Goal: Task Accomplishment & Management: Use online tool/utility

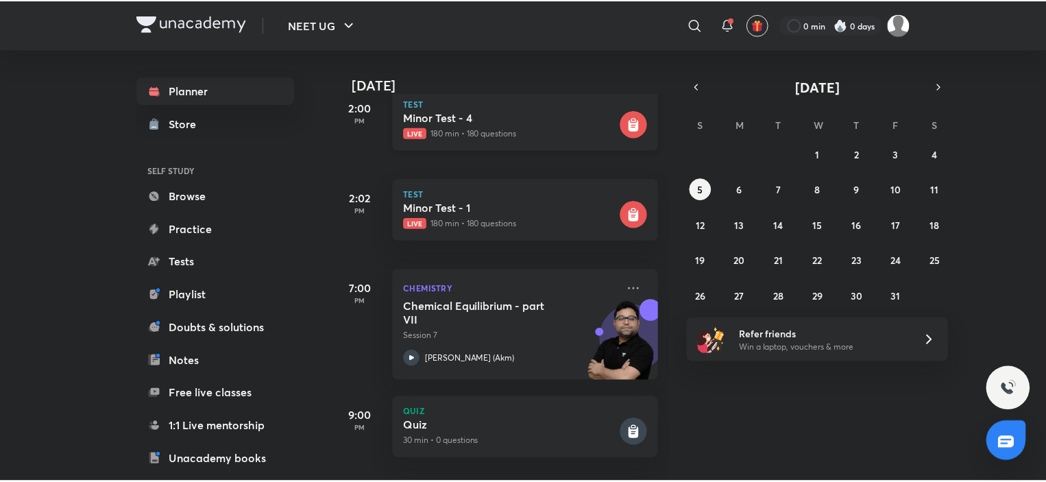
scroll to position [15, 0]
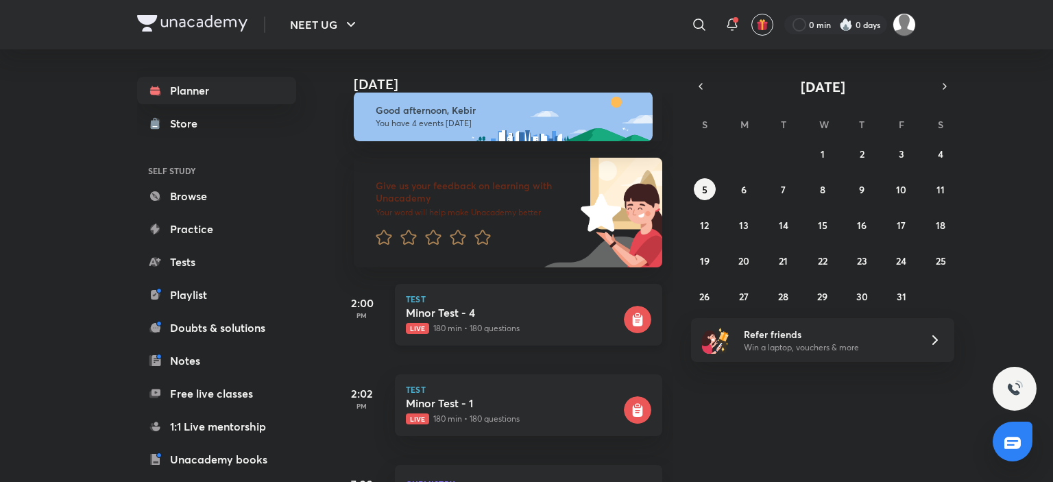
click at [459, 319] on h5 "Minor Test - 4" at bounding box center [513, 313] width 215 height 14
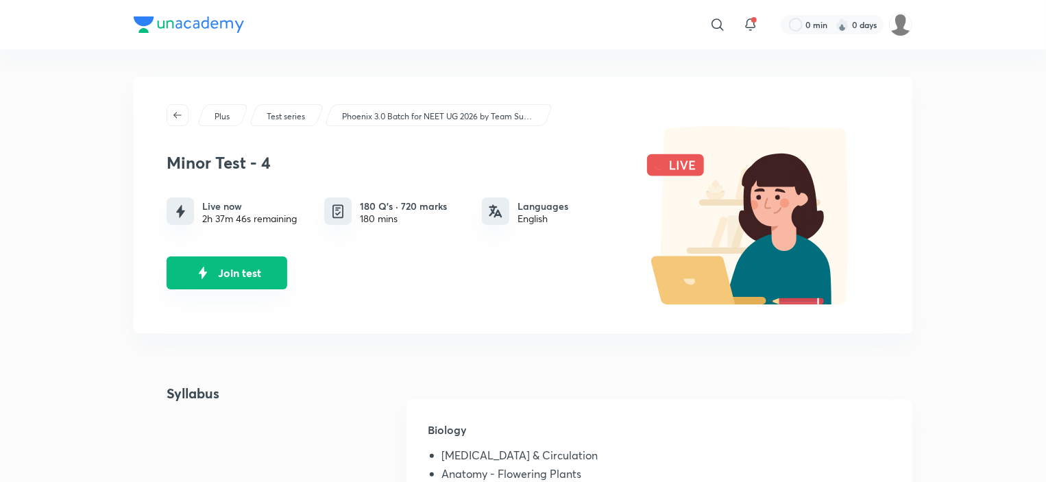
click at [215, 271] on button "Join test" at bounding box center [227, 272] width 121 height 33
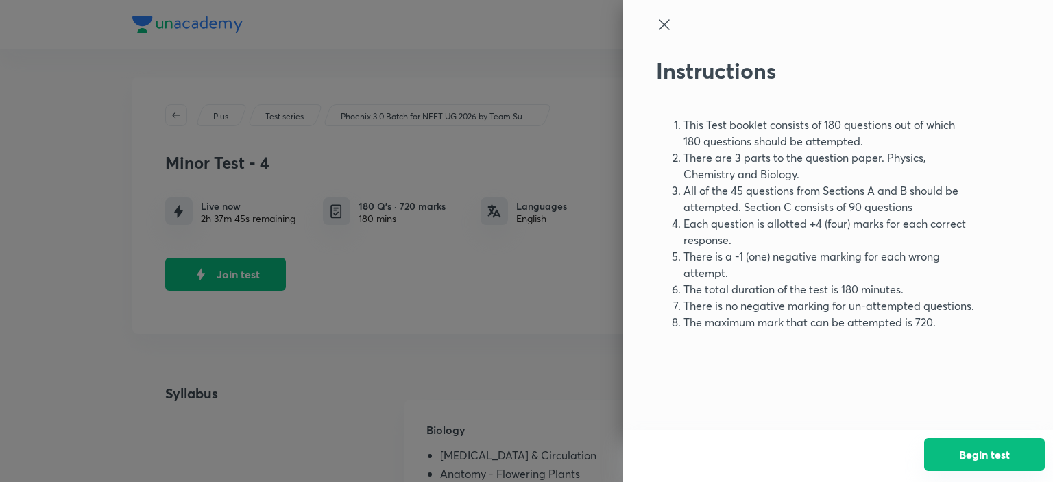
click at [991, 460] on button "Begin test" at bounding box center [984, 454] width 121 height 33
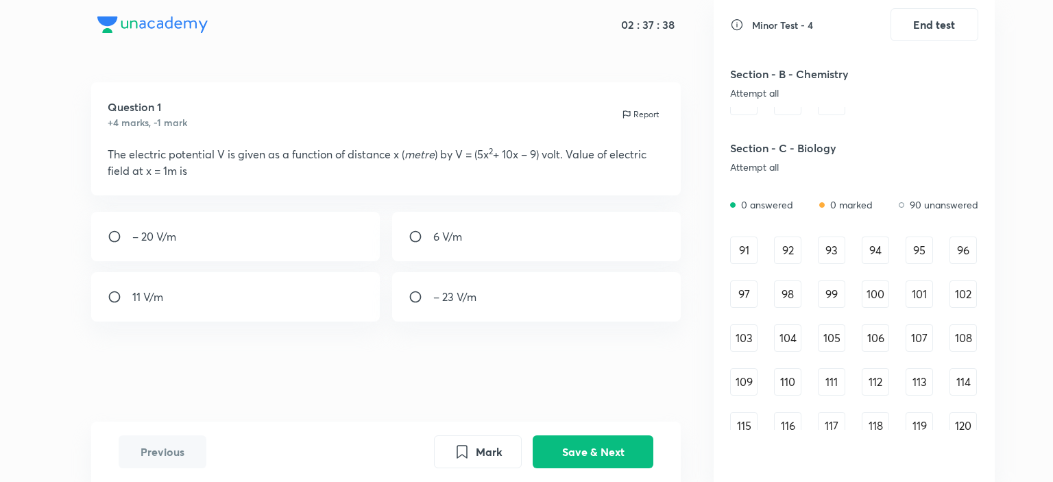
scroll to position [836, 0]
click at [748, 250] on div "91" at bounding box center [743, 251] width 27 height 27
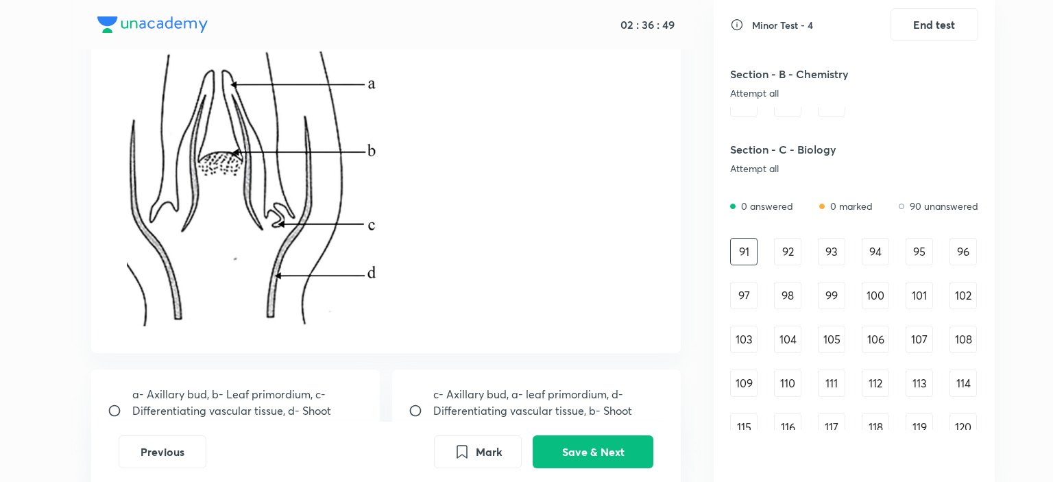
scroll to position [326, 0]
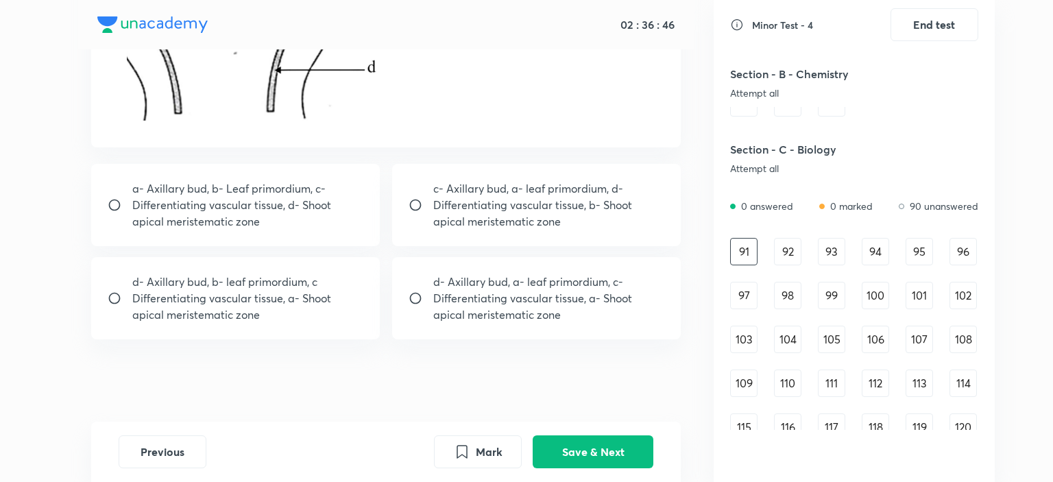
click at [304, 295] on p "d- Axillary bud, b- leaf primordium, c Differentiating vascular tissue, a- Shoo…" at bounding box center [248, 297] width 232 height 49
radio input "true"
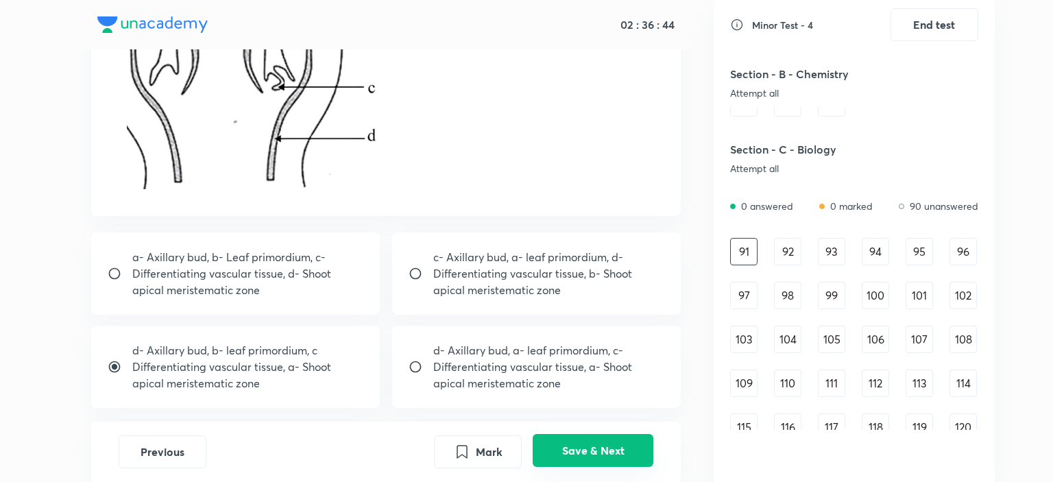
click at [589, 460] on button "Save & Next" at bounding box center [593, 450] width 121 height 33
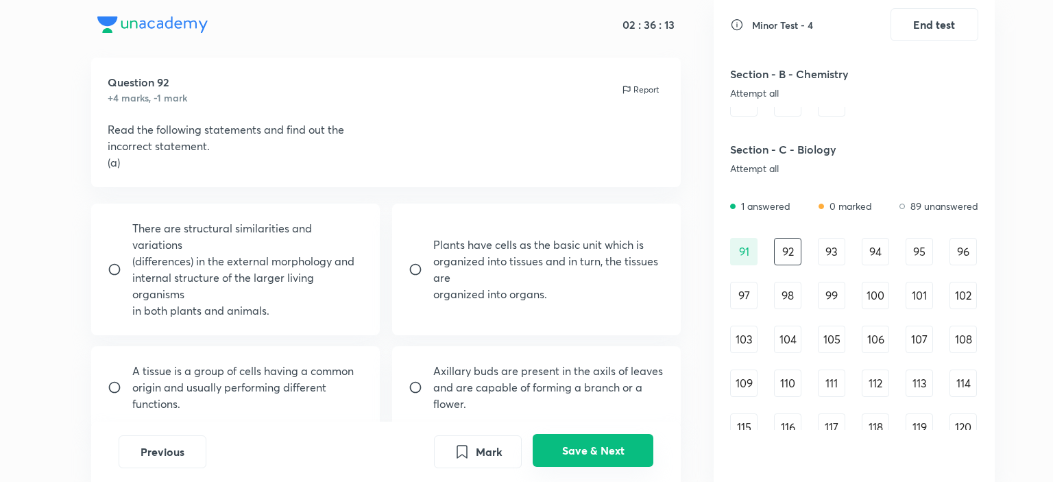
scroll to position [0, 0]
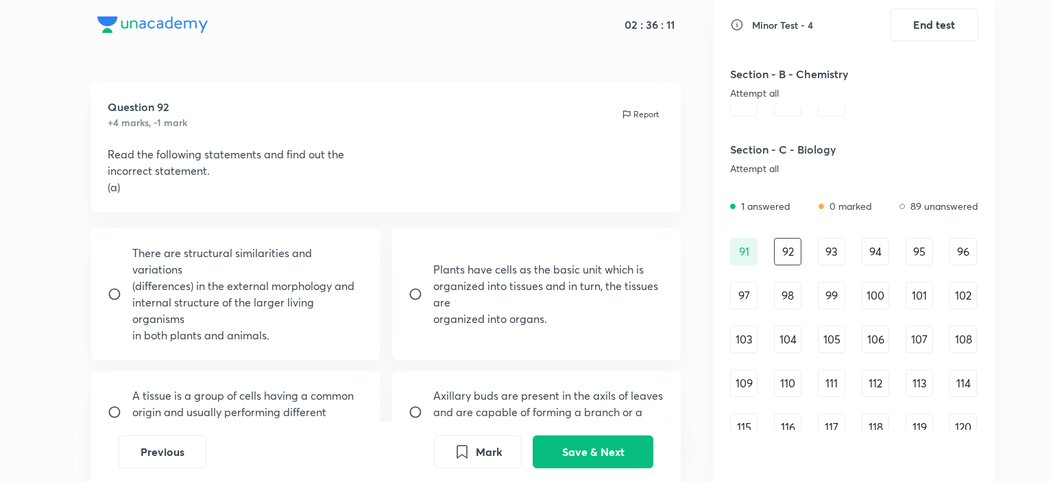
drag, startPoint x: 99, startPoint y: 188, endPoint x: 201, endPoint y: 172, distance: 103.3
click at [171, 183] on div "Question 92 +4 marks, -1 mark Report Read the following statements and find out…" at bounding box center [386, 147] width 590 height 130
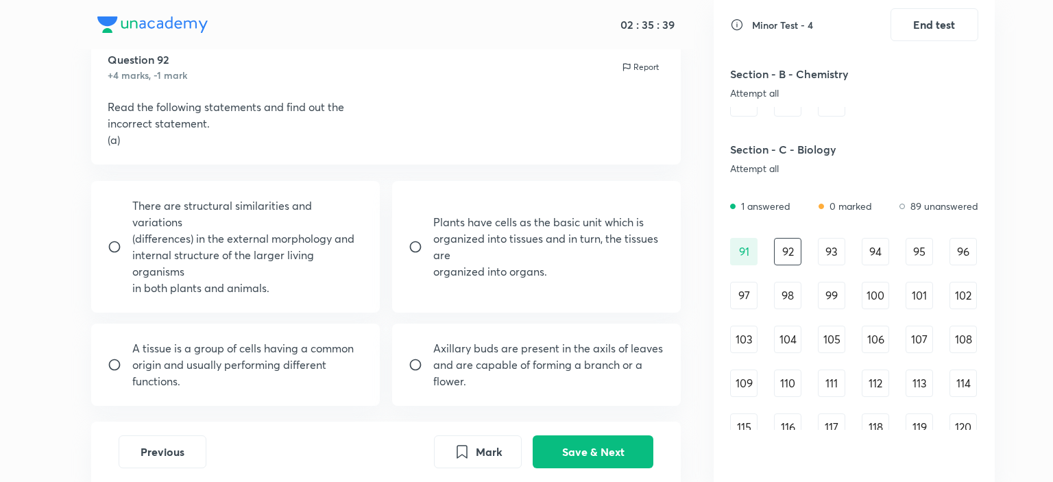
scroll to position [97, 0]
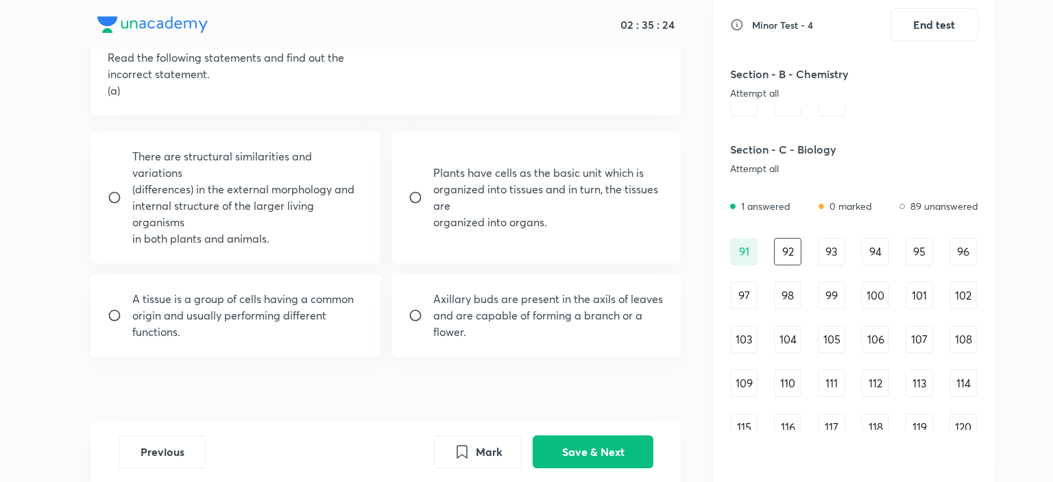
click at [330, 291] on p "A tissue is a group of cells having a common" at bounding box center [242, 299] width 221 height 16
radio input "true"
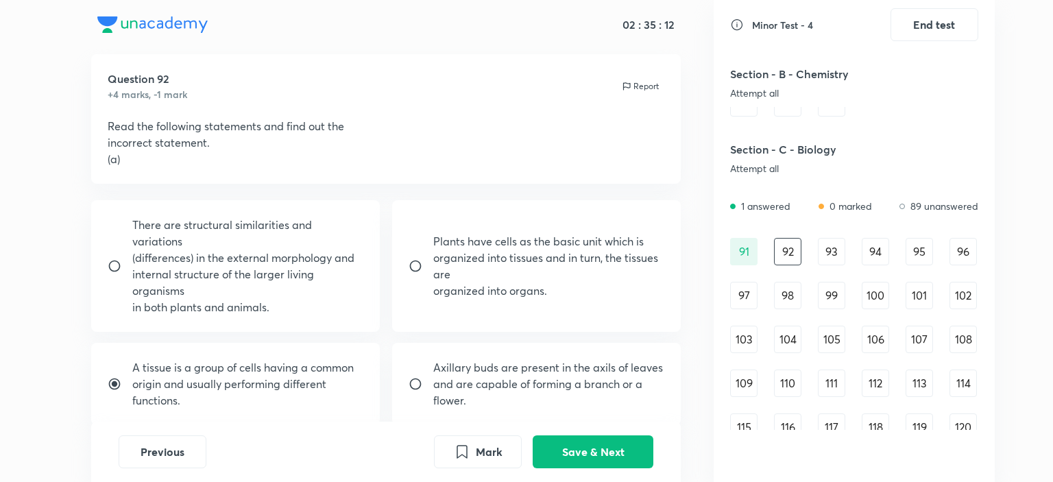
drag, startPoint x: 477, startPoint y: 217, endPoint x: 517, endPoint y: 246, distance: 49.1
click at [643, 232] on div "Plants have cells as the basic unit which is organized into tissues and in turn…" at bounding box center [536, 266] width 289 height 132
radio input "true"
radio input "false"
drag, startPoint x: 147, startPoint y: 224, endPoint x: 258, endPoint y: 243, distance: 112.6
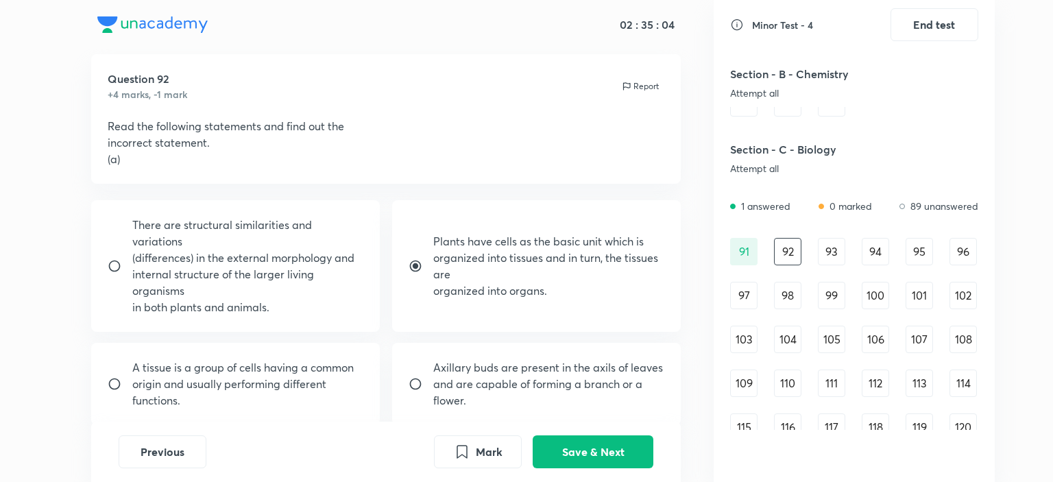
click at [241, 224] on p "There are structural similarities and variations" at bounding box center [248, 233] width 232 height 33
radio input "true"
radio input "false"
click at [258, 273] on p "internal structure of the larger living organisms" at bounding box center [248, 282] width 232 height 33
click at [225, 278] on p "internal structure of the larger living organisms" at bounding box center [248, 282] width 232 height 33
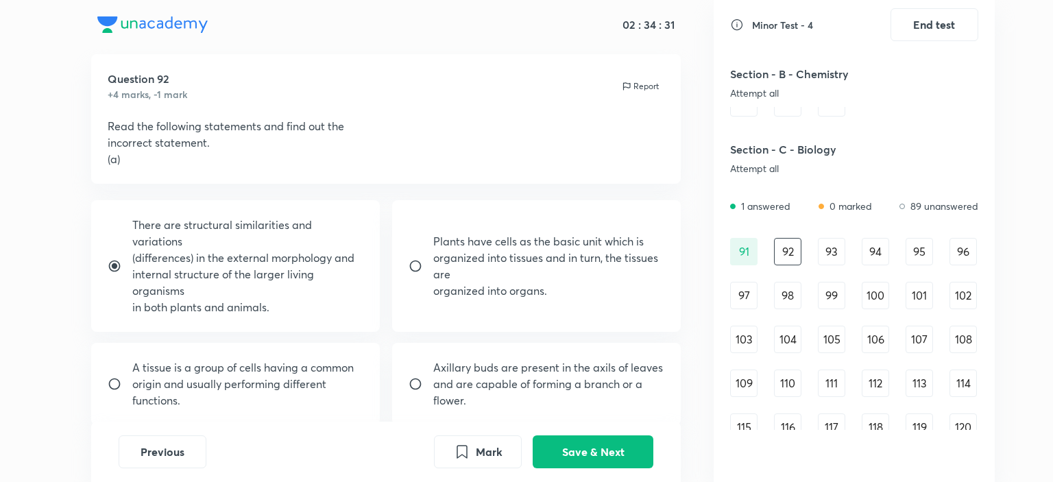
click at [289, 271] on p "internal structure of the larger living organisms" at bounding box center [248, 282] width 232 height 33
radio input "true"
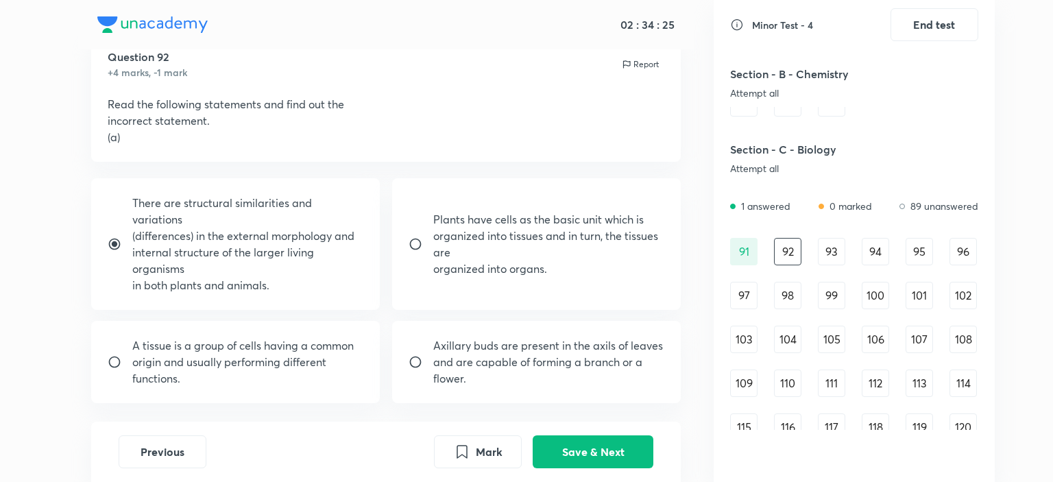
scroll to position [97, 0]
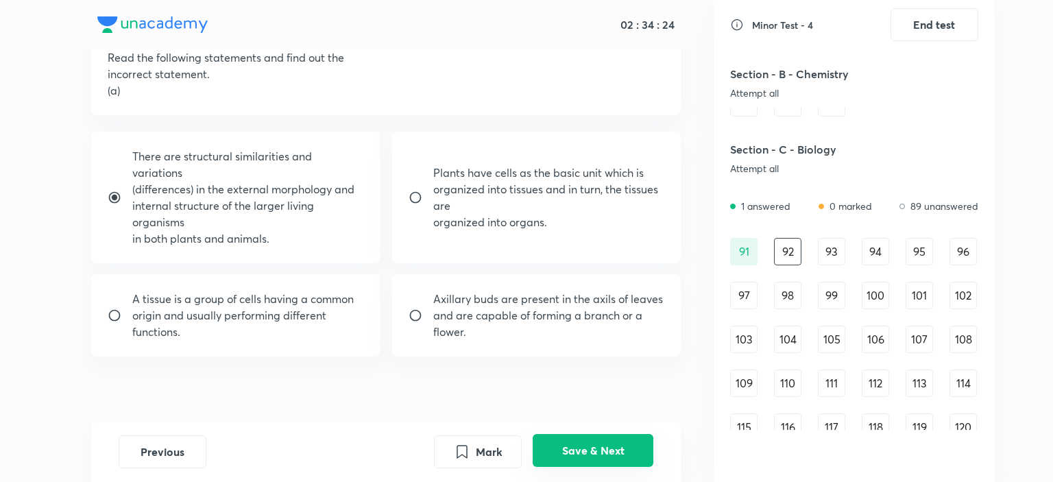
click at [614, 446] on button "Save & Next" at bounding box center [593, 450] width 121 height 33
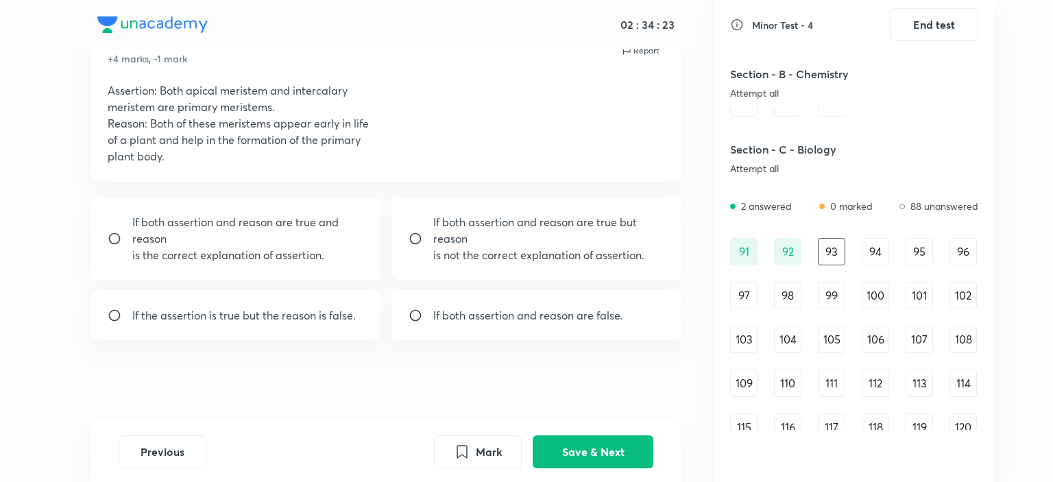
scroll to position [0, 0]
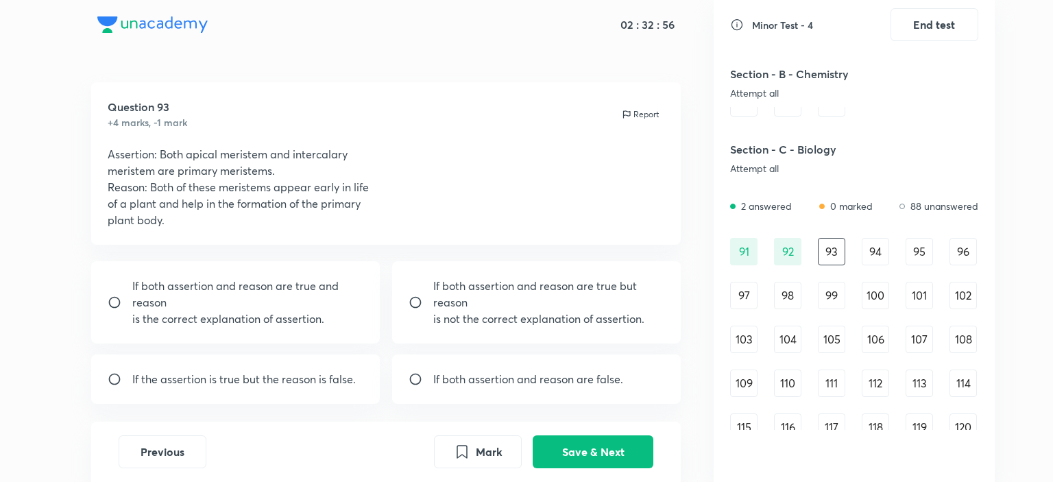
click at [199, 332] on div "If both assertion and reason are true and reason is the correct explanation of …" at bounding box center [235, 302] width 289 height 82
radio input "true"
click at [606, 460] on button "Save & Next" at bounding box center [593, 450] width 121 height 33
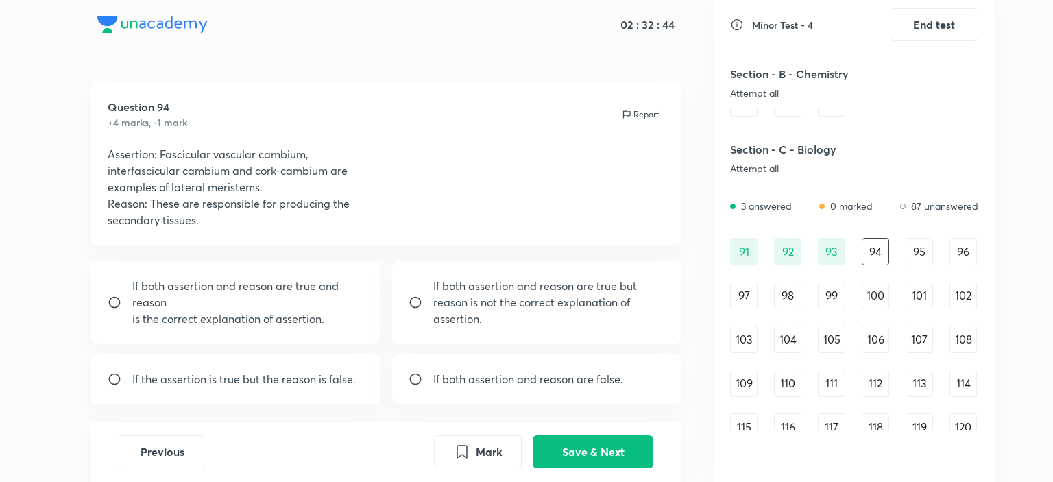
click at [260, 314] on p "is the correct explanation of assertion." at bounding box center [248, 319] width 232 height 16
radio input "true"
click at [589, 452] on button "Save & Next" at bounding box center [593, 450] width 121 height 33
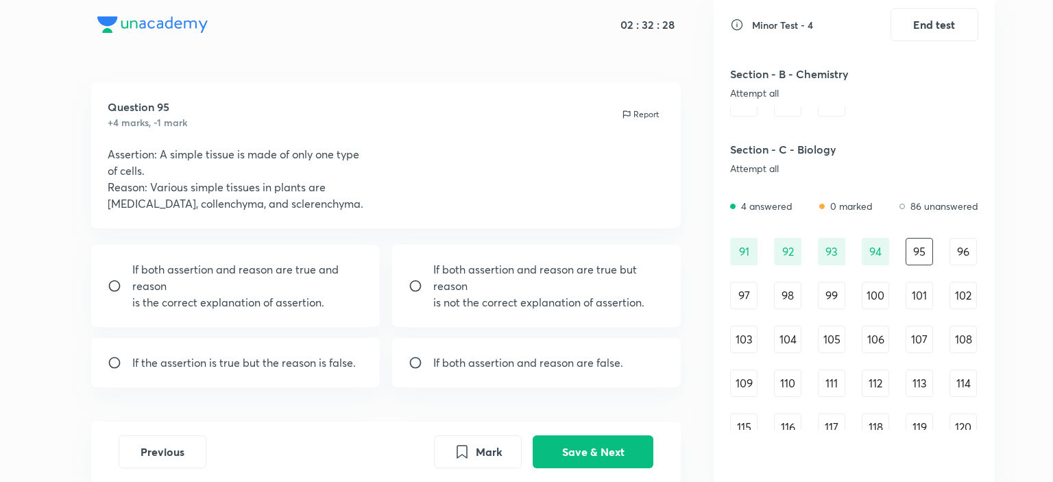
click at [477, 257] on div "If both assertion and reason are true but reason is not the correct explanation…" at bounding box center [536, 286] width 289 height 82
radio input "true"
click at [632, 454] on button "Save & Next" at bounding box center [593, 450] width 121 height 33
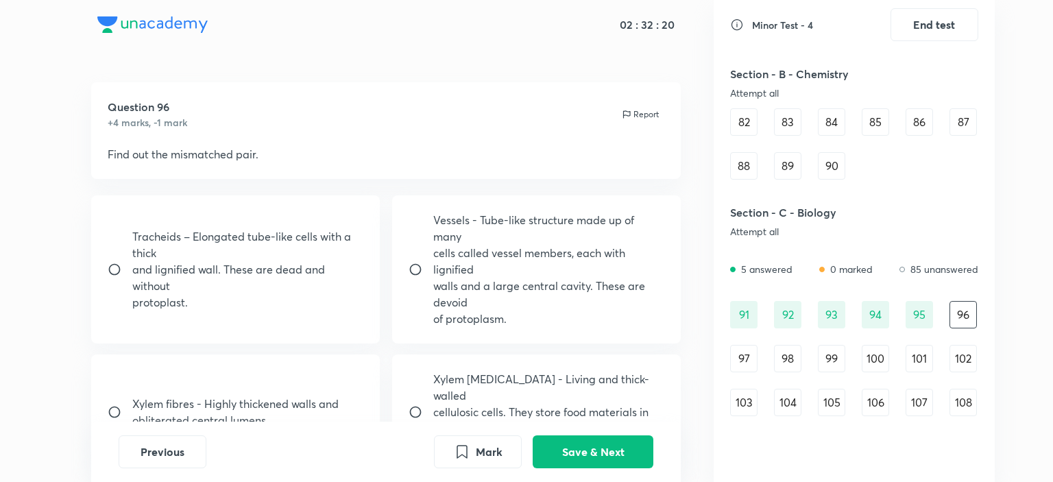
scroll to position [768, 0]
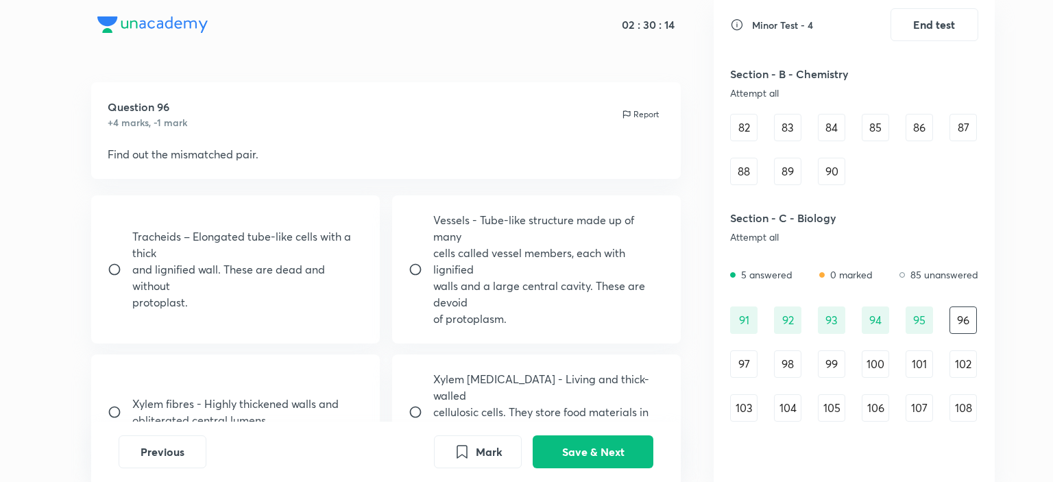
click at [739, 364] on div "97" at bounding box center [743, 363] width 27 height 27
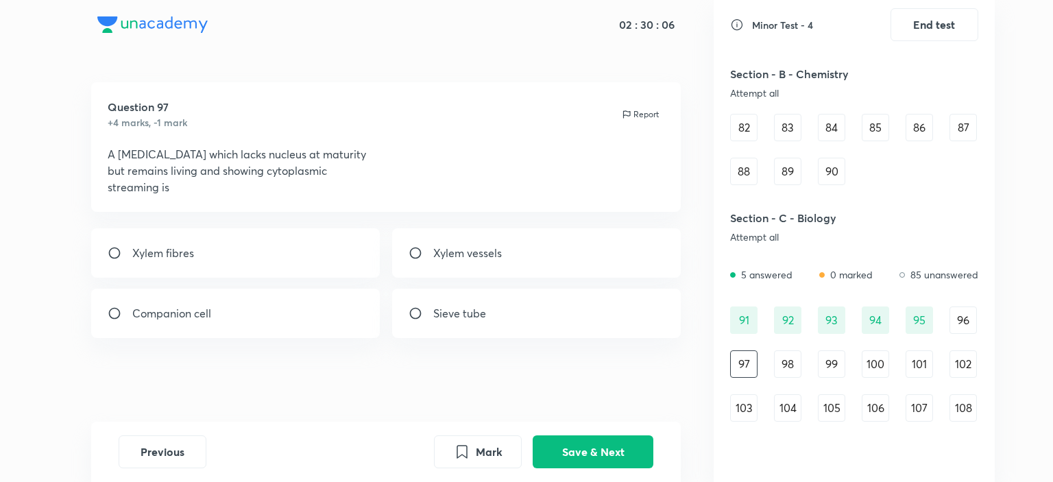
click at [210, 318] on p "Companion cell" at bounding box center [171, 313] width 79 height 16
radio input "true"
click at [592, 459] on button "Save & Next" at bounding box center [593, 450] width 121 height 33
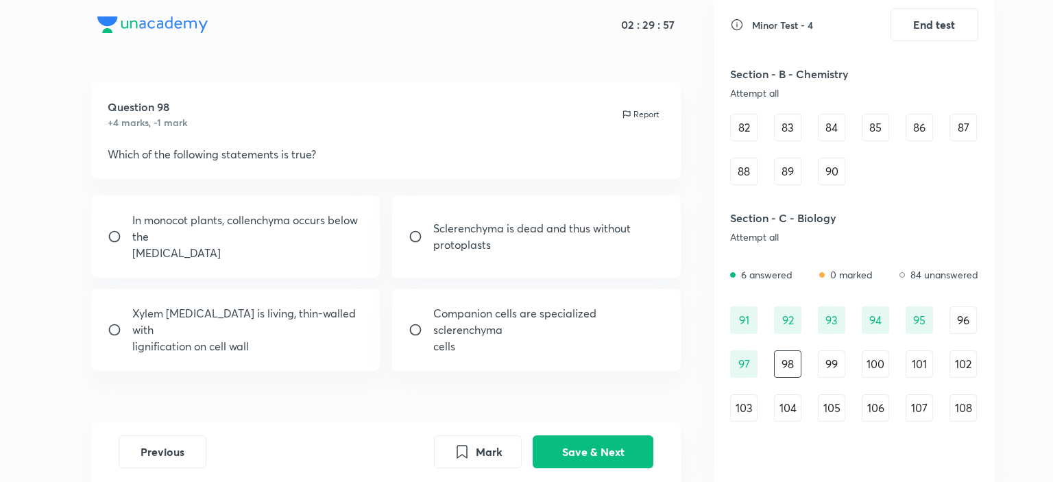
click at [458, 252] on p "protoplasts" at bounding box center [531, 244] width 197 height 16
radio input "true"
click at [595, 463] on button "Save & Next" at bounding box center [593, 450] width 121 height 33
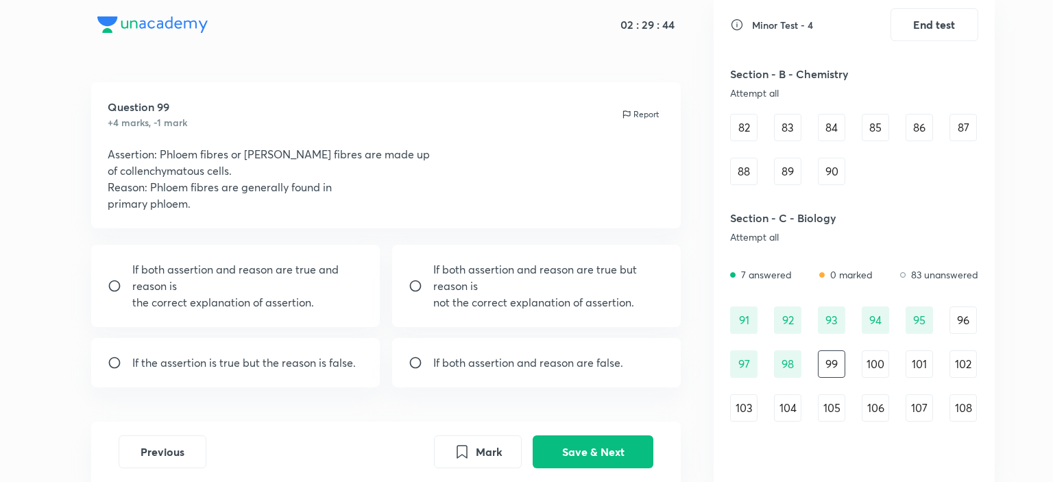
click at [263, 293] on p "If both assertion and reason are true and reason is" at bounding box center [248, 277] width 232 height 33
click at [496, 285] on p "If both assertion and reason are true but reason is" at bounding box center [549, 277] width 232 height 33
radio input "false"
radio input "true"
click at [877, 365] on div "100" at bounding box center [875, 363] width 27 height 27
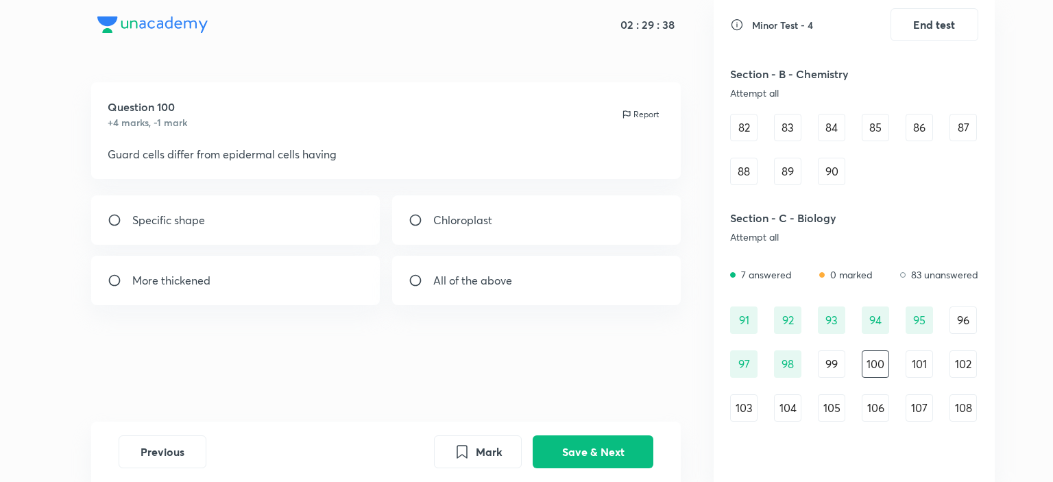
drag, startPoint x: 140, startPoint y: 154, endPoint x: 299, endPoint y: 160, distance: 159.1
click at [299, 160] on p "Guard cells differ from epidermal cells having" at bounding box center [386, 154] width 557 height 16
click at [276, 268] on div "More thickened" at bounding box center [235, 280] width 289 height 49
radio input "true"
click at [628, 452] on button "Save & Next" at bounding box center [593, 450] width 121 height 33
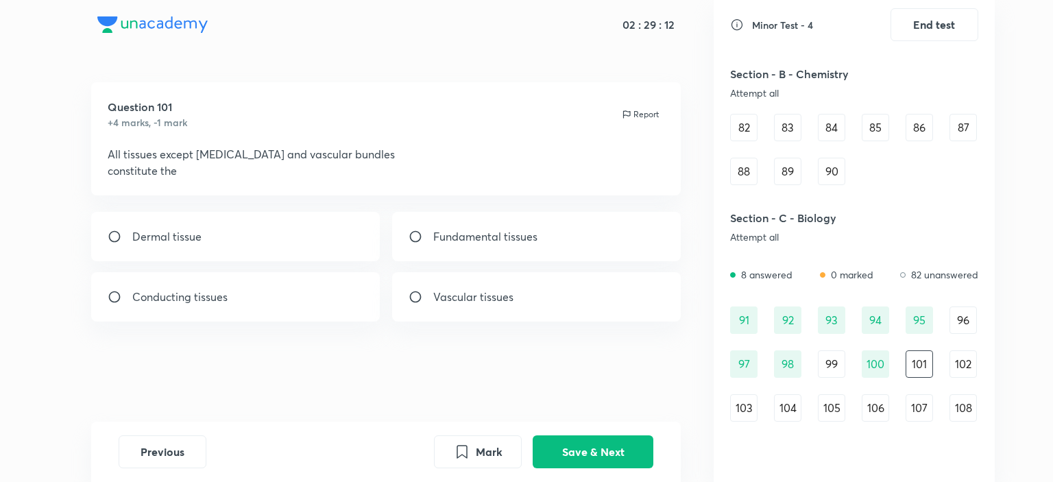
click at [242, 236] on div "Dermal tissue" at bounding box center [235, 236] width 289 height 49
radio input "true"
click at [574, 454] on button "Save & Next" at bounding box center [593, 450] width 121 height 33
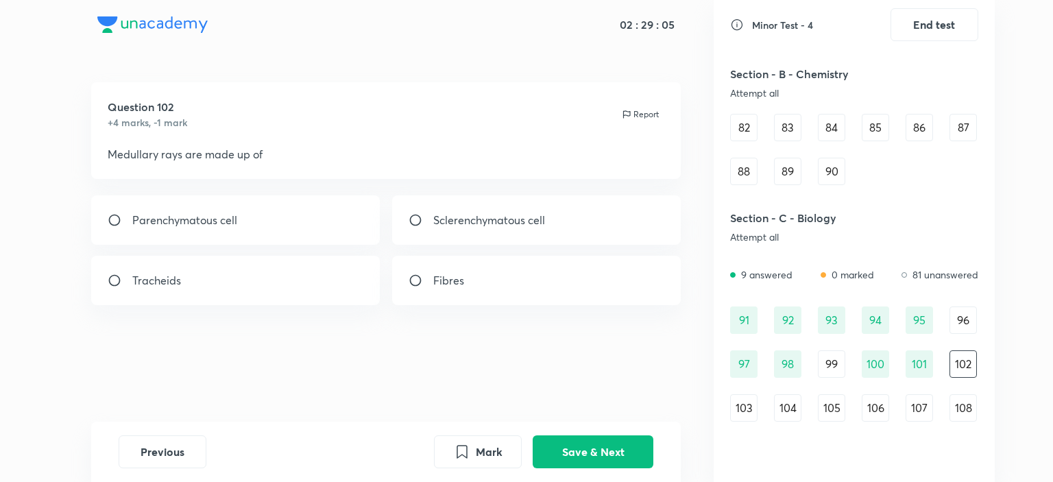
click at [264, 230] on div "Parenchymatous cell" at bounding box center [235, 219] width 289 height 49
radio input "true"
click at [617, 450] on button "Save & Next" at bounding box center [593, 450] width 121 height 33
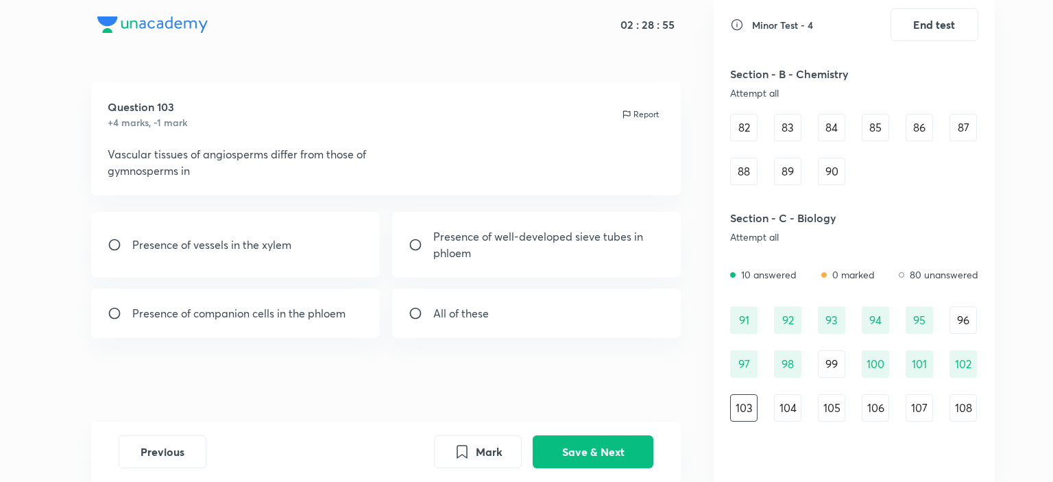
click at [506, 273] on div "Presence of well-developed sieve tubes in phloem" at bounding box center [536, 245] width 289 height 66
click at [285, 312] on p "Presence of companion cells in the phloem" at bounding box center [238, 313] width 213 height 16
radio input "false"
radio input "true"
click at [574, 455] on button "Save & Next" at bounding box center [593, 450] width 121 height 33
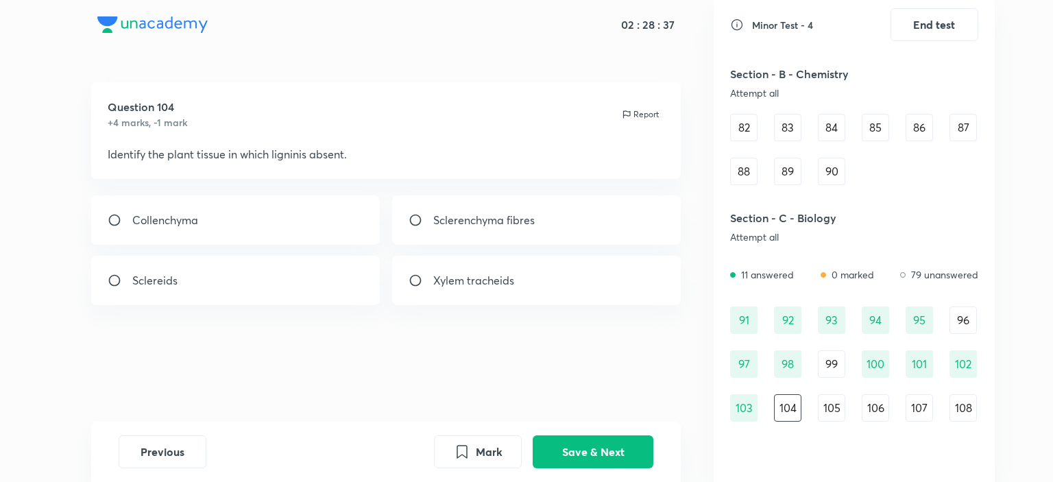
drag, startPoint x: 292, startPoint y: 232, endPoint x: 357, endPoint y: 269, distance: 75.2
click at [292, 232] on div "Collenchyma" at bounding box center [235, 219] width 289 height 49
radio input "true"
click at [637, 461] on button "Save & Next" at bounding box center [593, 450] width 121 height 33
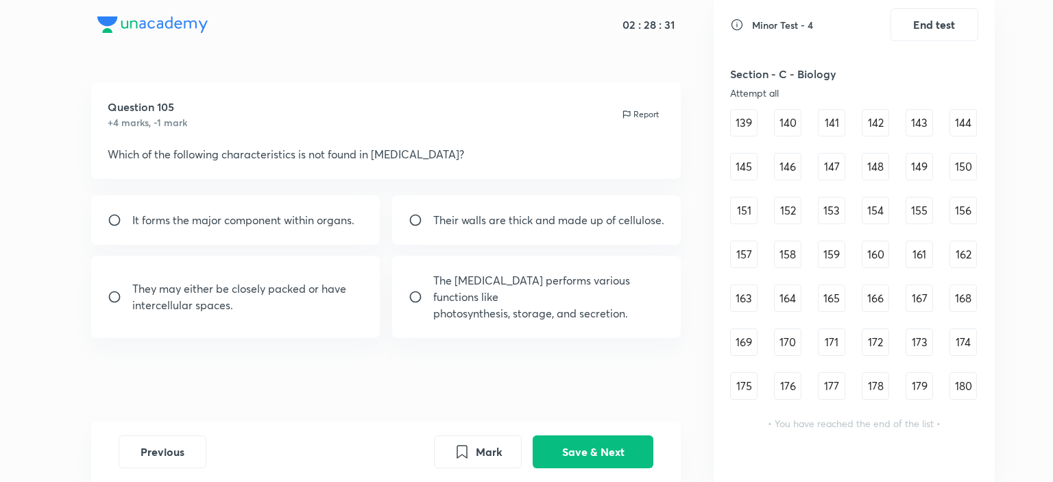
scroll to position [905, 0]
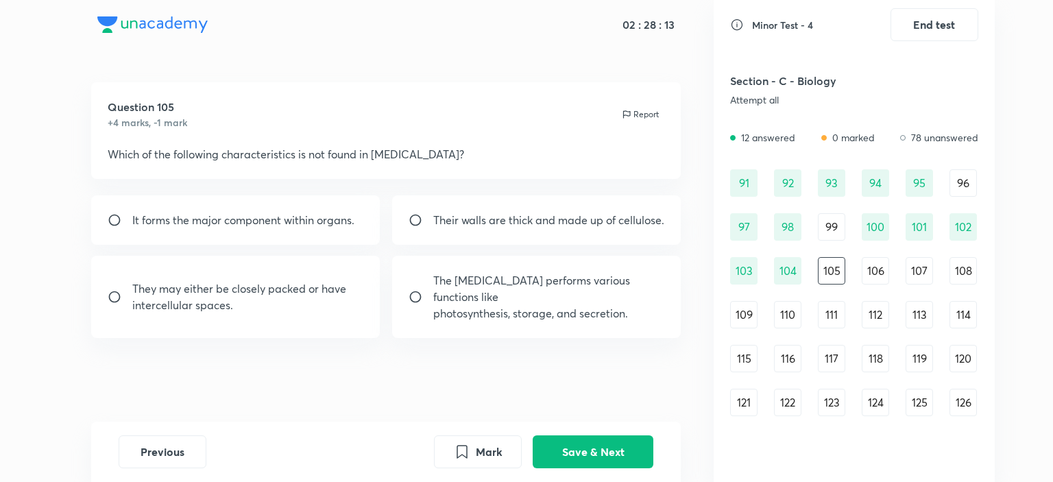
click at [579, 302] on p "The [MEDICAL_DATA] performs various functions like photosynthesis, storage, and…" at bounding box center [549, 296] width 232 height 49
radio input "true"
click at [263, 306] on p "They may either be closely packed or have intercellular spaces." at bounding box center [248, 296] width 232 height 33
radio input "true"
radio input "false"
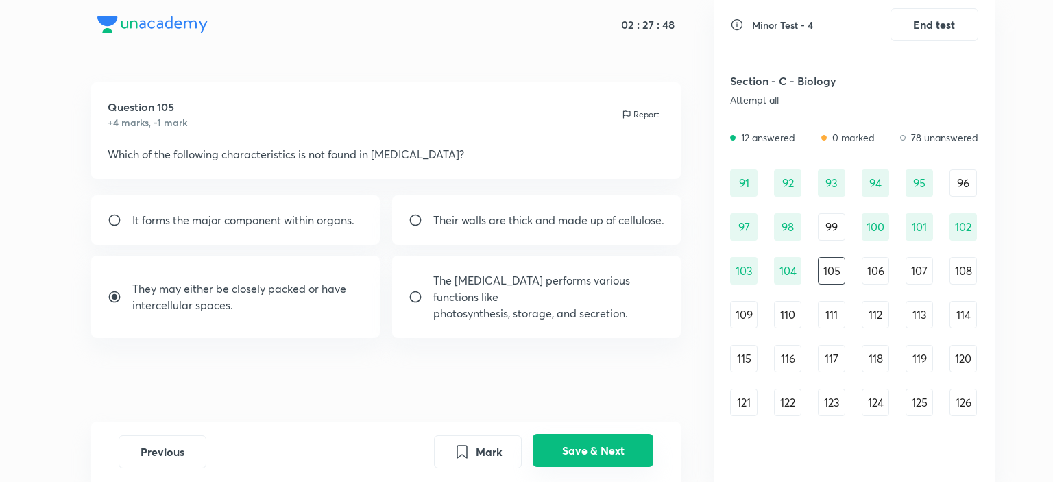
click at [592, 450] on button "Save & Next" at bounding box center [593, 450] width 121 height 33
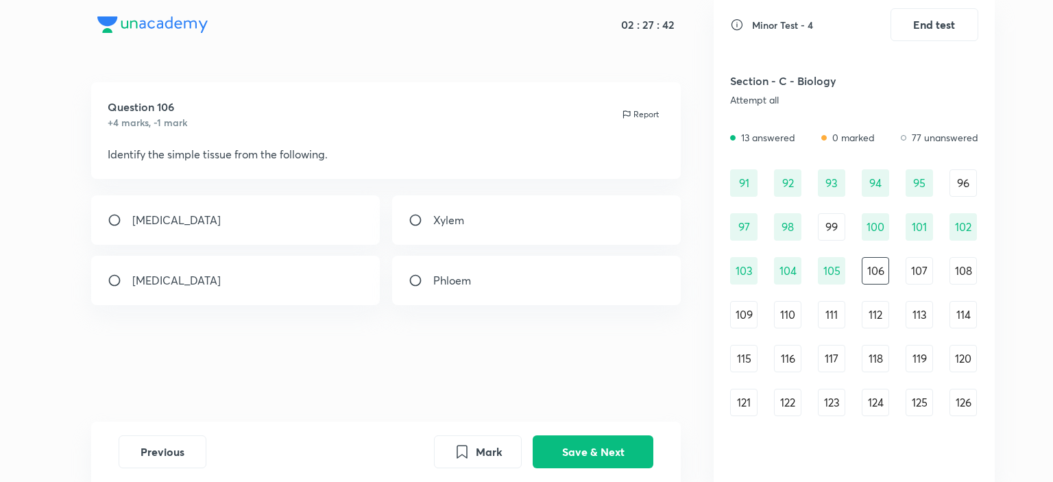
click at [213, 229] on div "[MEDICAL_DATA]" at bounding box center [235, 219] width 289 height 49
radio input "true"
click at [596, 460] on button "Save & Next" at bounding box center [593, 450] width 121 height 33
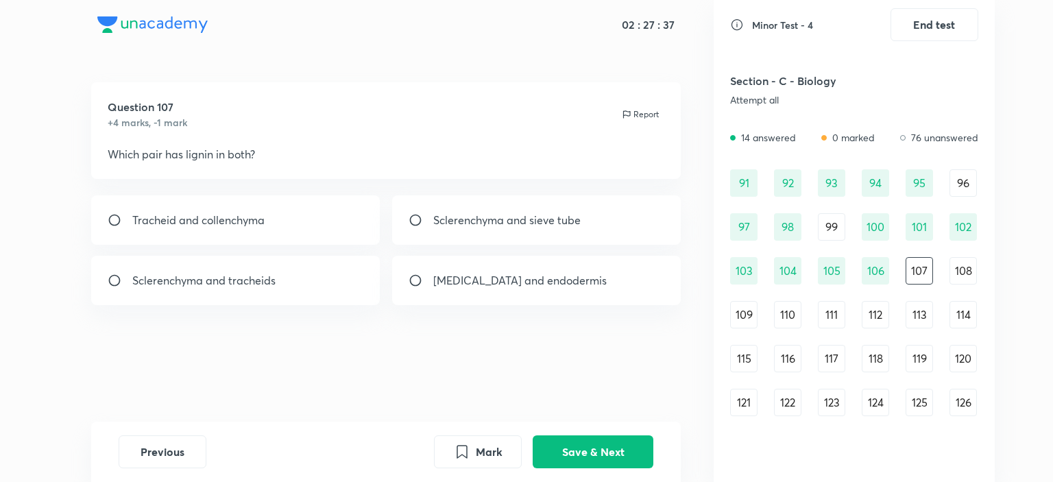
click at [529, 205] on div "Sclerenchyma and sieve tube" at bounding box center [536, 219] width 289 height 49
click at [243, 280] on p "Sclerenchyma and tracheids" at bounding box center [203, 280] width 143 height 16
radio input "false"
radio input "true"
click at [564, 191] on div "Question 107 +4 marks, -1 mark Report Which pair has lignin in both? Tracheid a…" at bounding box center [385, 251] width 655 height 339
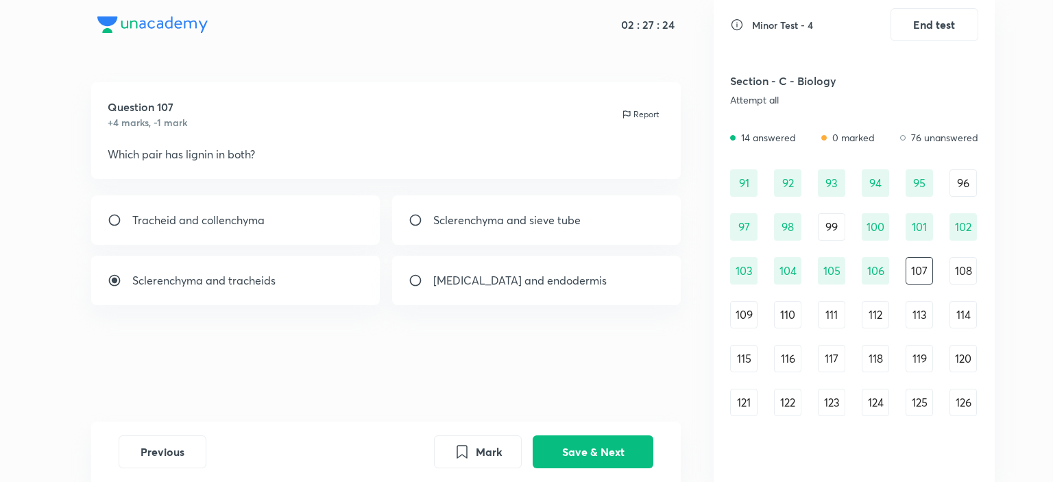
click at [552, 208] on div "Sclerenchyma and sieve tube" at bounding box center [536, 219] width 289 height 49
radio input "true"
radio input "false"
click at [591, 457] on button "Save & Next" at bounding box center [593, 450] width 121 height 33
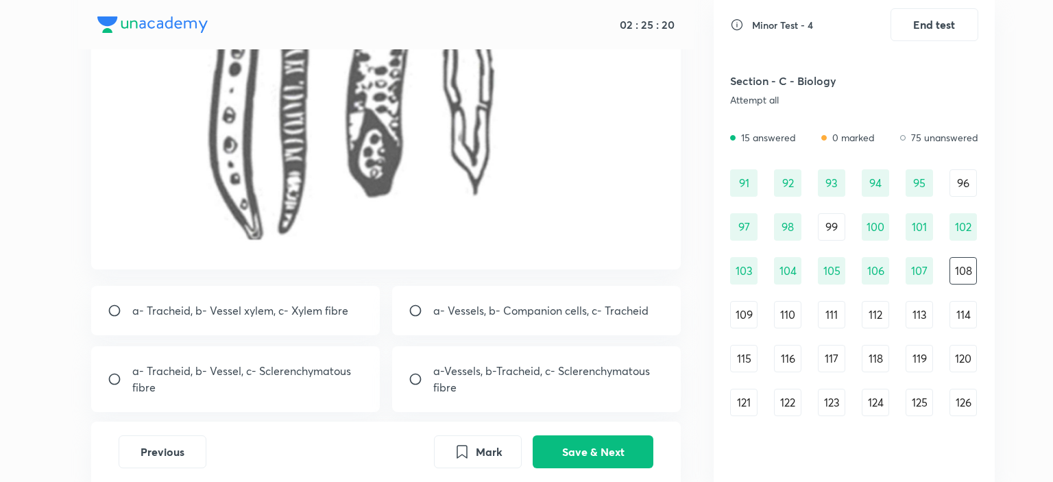
scroll to position [452, 0]
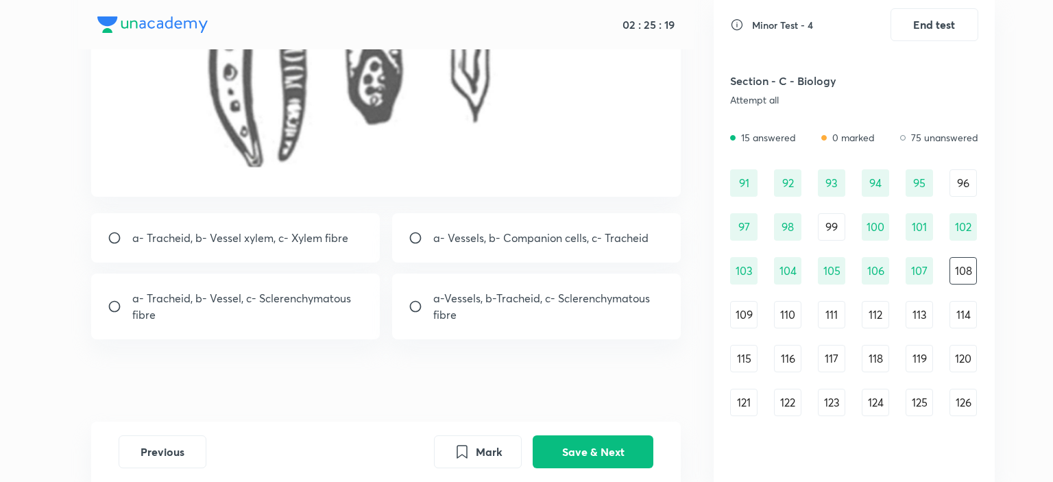
click at [567, 241] on p "a- Vessels, b- Companion cells, c- Tracheid" at bounding box center [540, 238] width 215 height 16
radio input "true"
click at [631, 459] on button "Save & Next" at bounding box center [593, 450] width 121 height 33
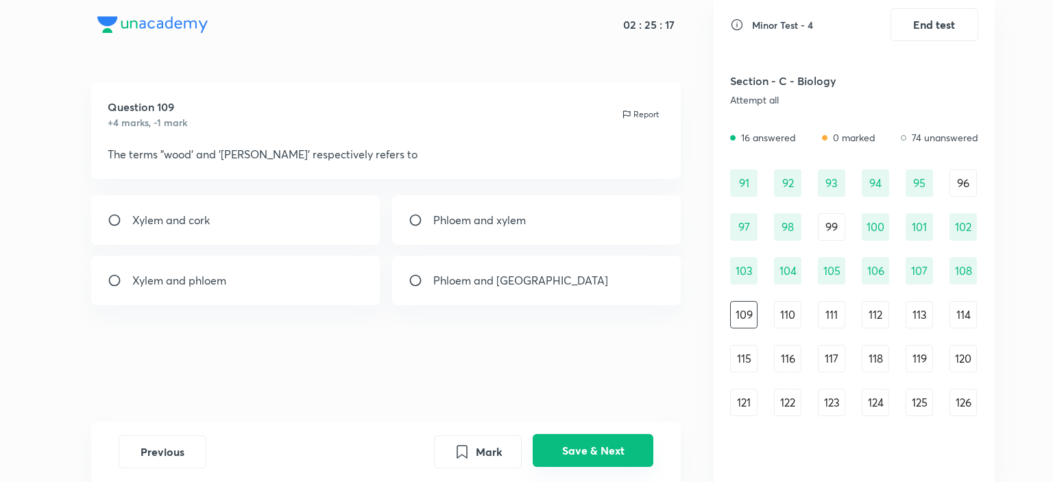
scroll to position [0, 0]
click at [624, 441] on button "Save & Next" at bounding box center [593, 450] width 121 height 33
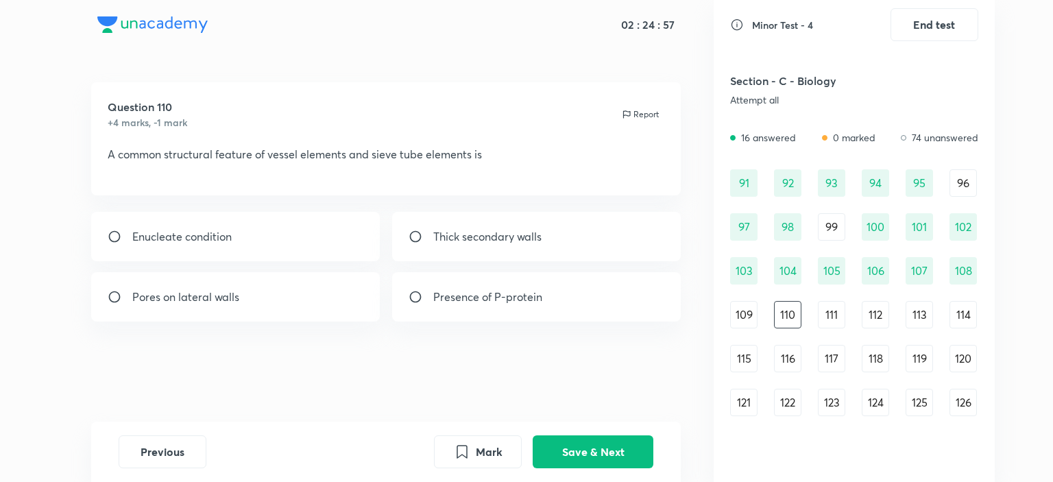
click at [227, 313] on div "Pores on lateral walls" at bounding box center [235, 296] width 289 height 49
radio input "true"
drag, startPoint x: 640, startPoint y: 481, endPoint x: 626, endPoint y: 456, distance: 29.2
click at [627, 456] on button "Save & Next" at bounding box center [593, 450] width 121 height 33
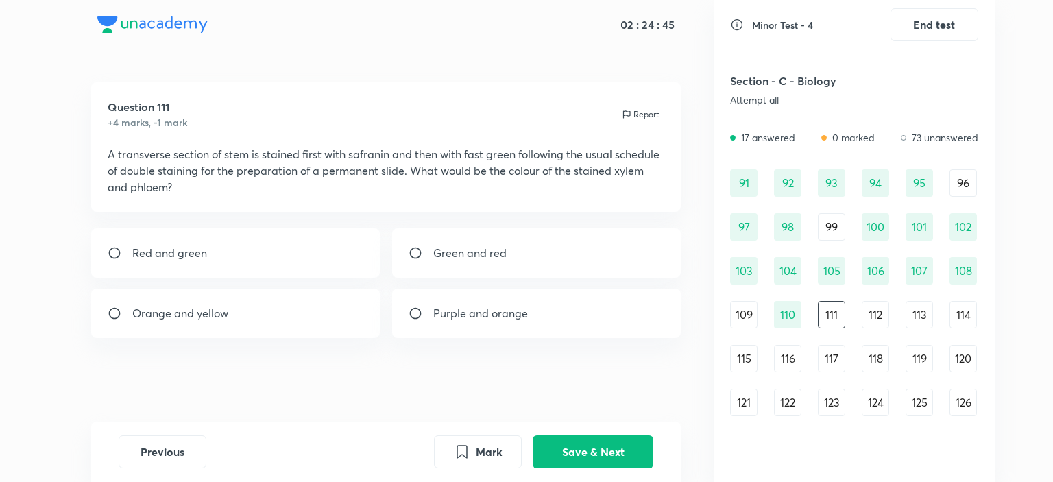
click at [890, 317] on div "91 92 93 94 95 96 97 98 99 100 101 102 103 104 105 106 107 108 109 110 111 112 …" at bounding box center [854, 490] width 248 height 642
click at [886, 319] on div "112" at bounding box center [875, 314] width 27 height 27
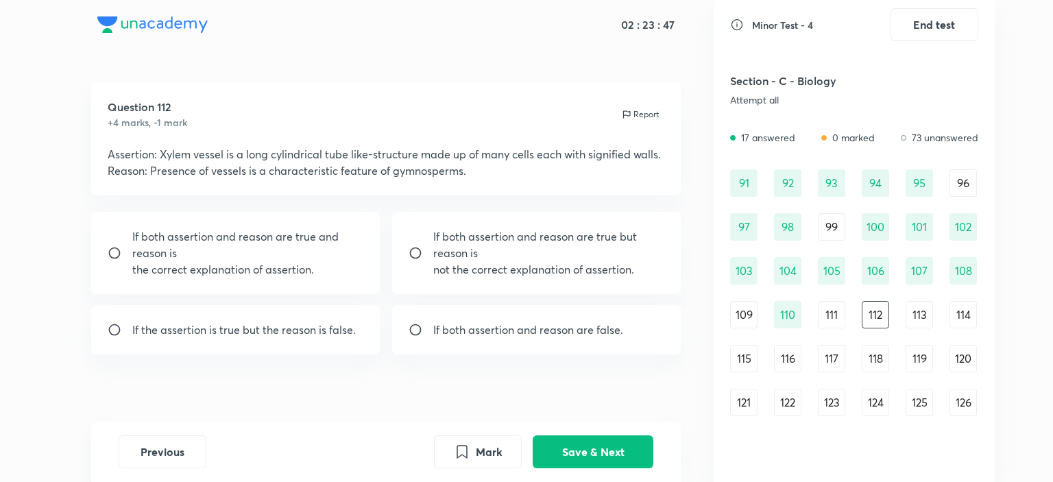
click at [906, 318] on div "113" at bounding box center [918, 314] width 27 height 27
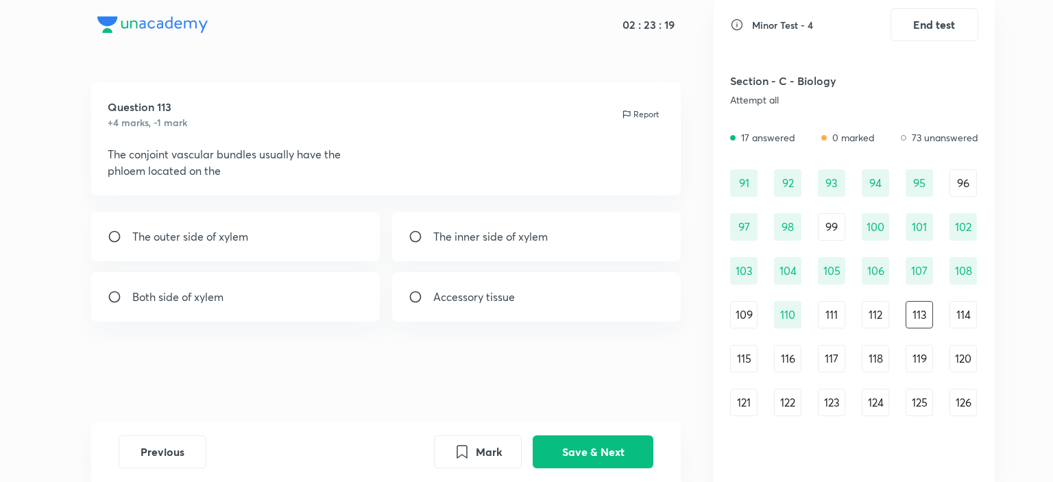
drag, startPoint x: 460, startPoint y: 228, endPoint x: 450, endPoint y: 239, distance: 15.0
click at [457, 230] on p "The inner side of xylem" at bounding box center [490, 236] width 114 height 16
radio input "true"
click at [563, 459] on button "Save & Next" at bounding box center [593, 450] width 121 height 33
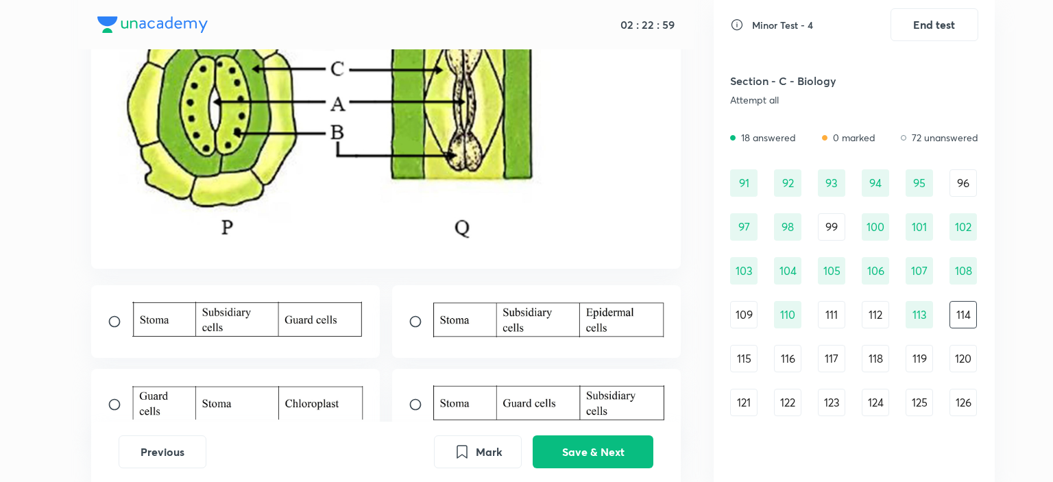
scroll to position [280, 0]
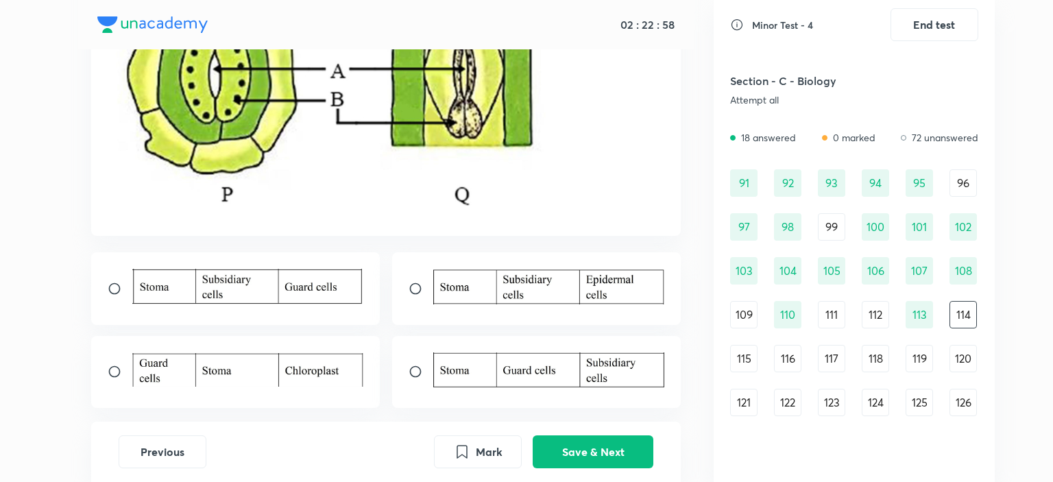
click at [585, 302] on img at bounding box center [549, 286] width 232 height 35
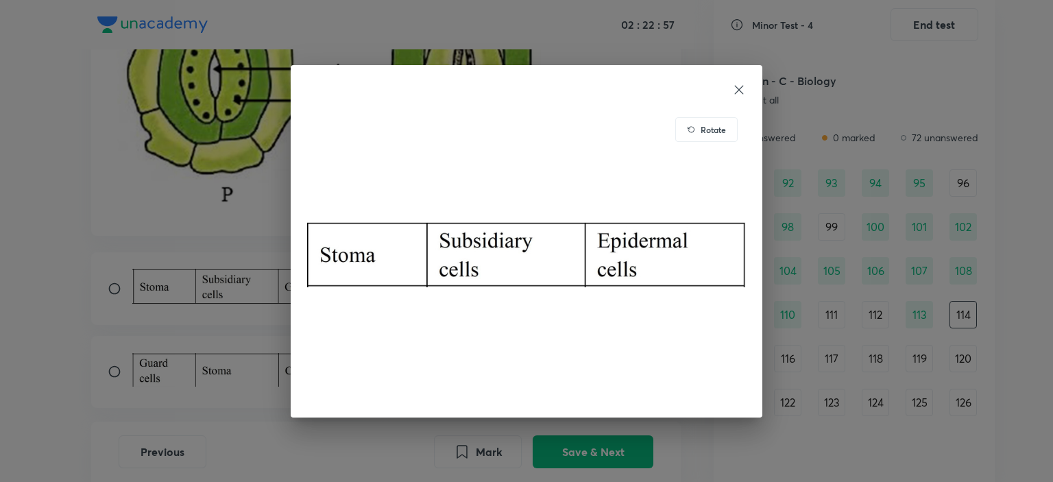
click at [100, 323] on div "Rotate" at bounding box center [526, 241] width 1053 height 482
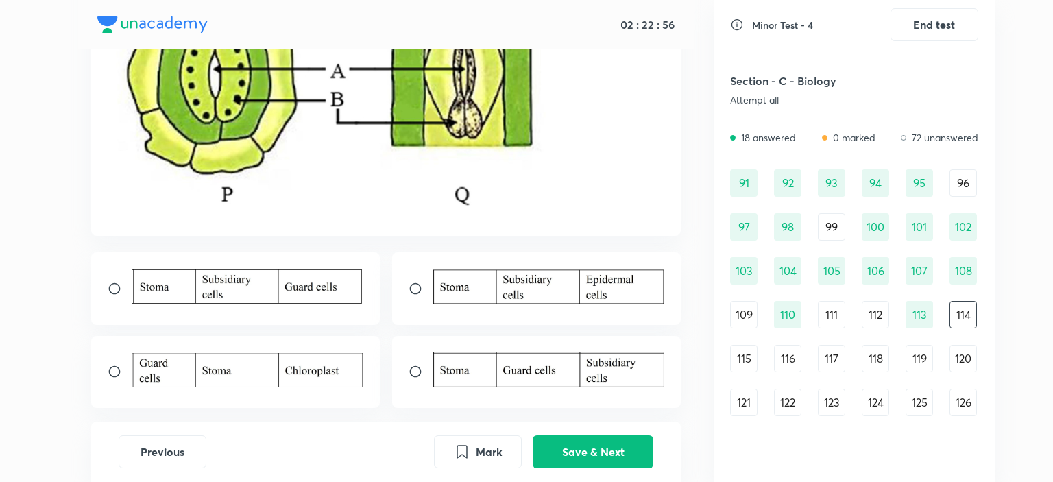
click at [423, 288] on input "radio" at bounding box center [421, 289] width 25 height 14
radio input "true"
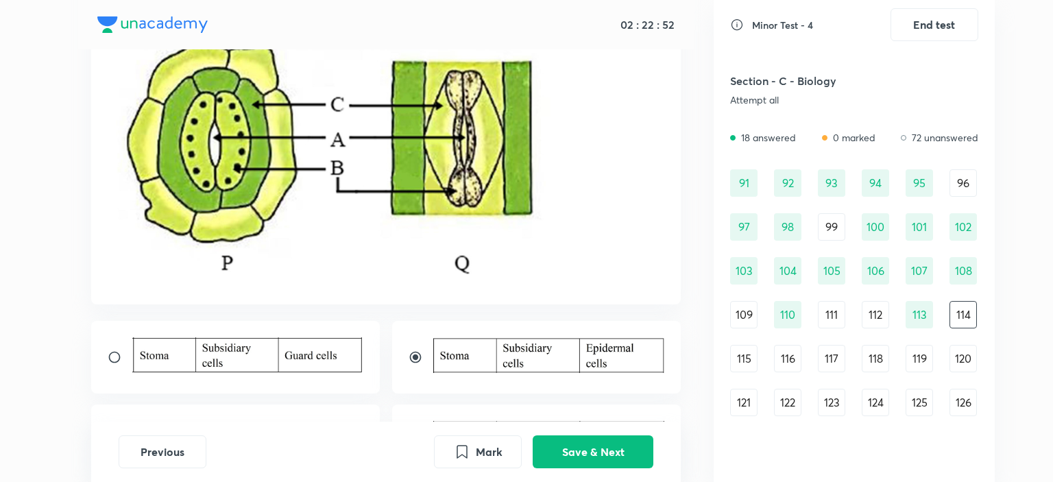
scroll to position [349, 0]
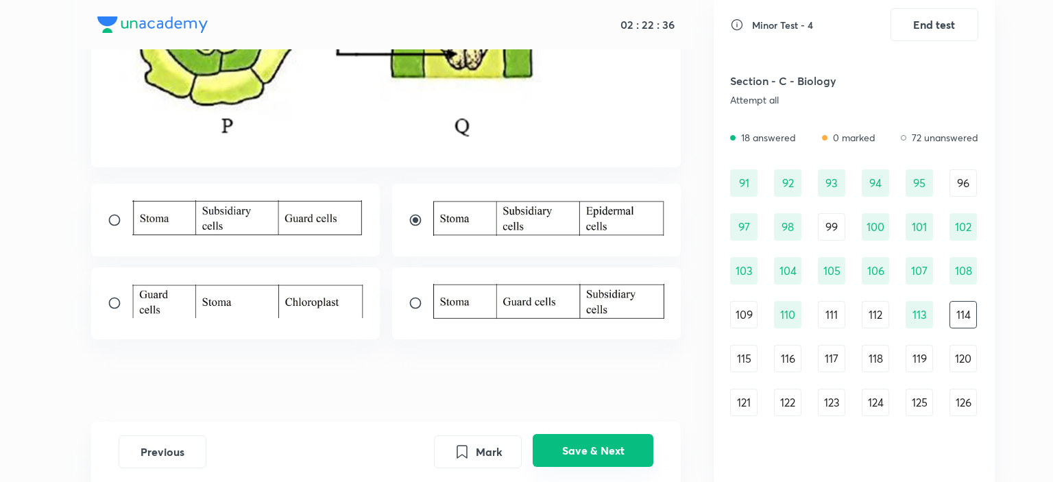
click at [607, 443] on button "Save & Next" at bounding box center [593, 450] width 121 height 33
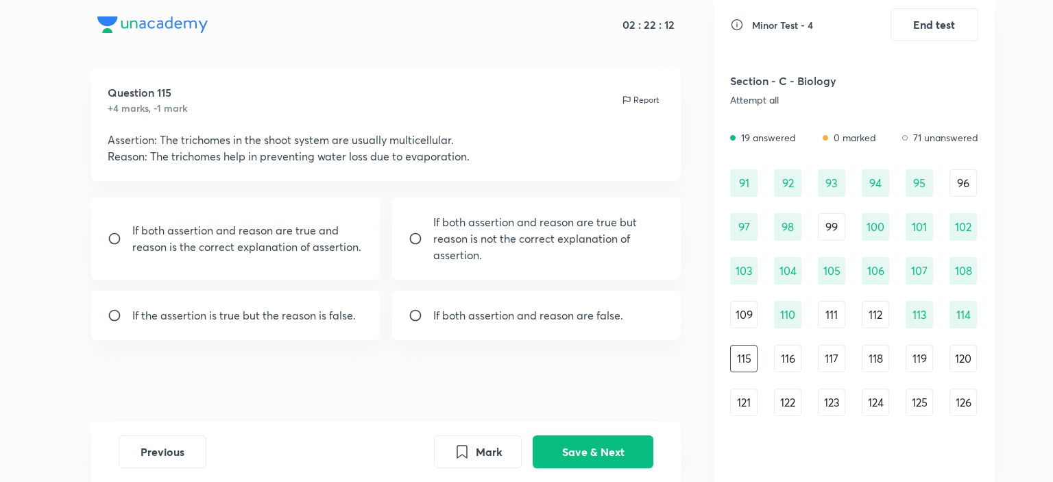
click at [455, 234] on p "If both assertion and reason are true but reason is not the correct explanation…" at bounding box center [549, 238] width 232 height 49
radio input "true"
click at [583, 438] on button "Save & Next" at bounding box center [593, 450] width 121 height 33
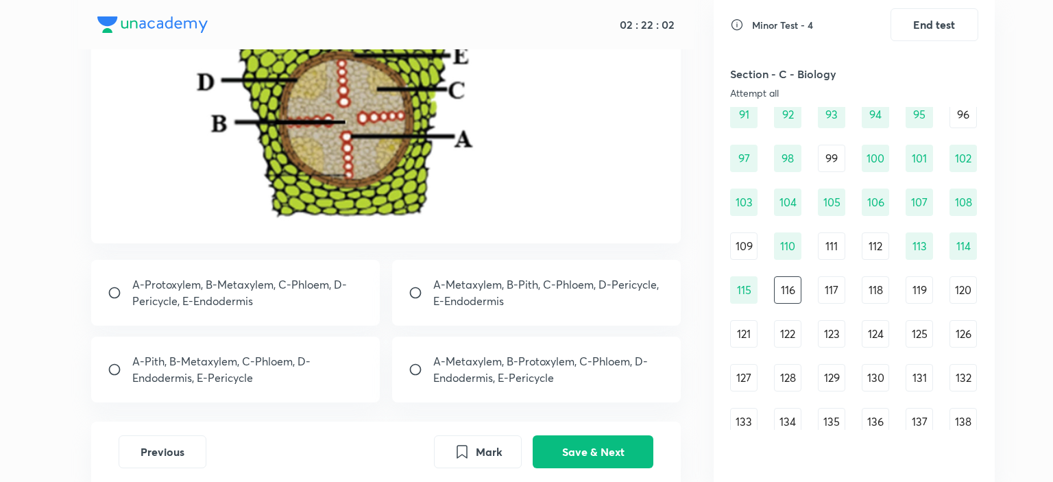
scroll to position [343, 0]
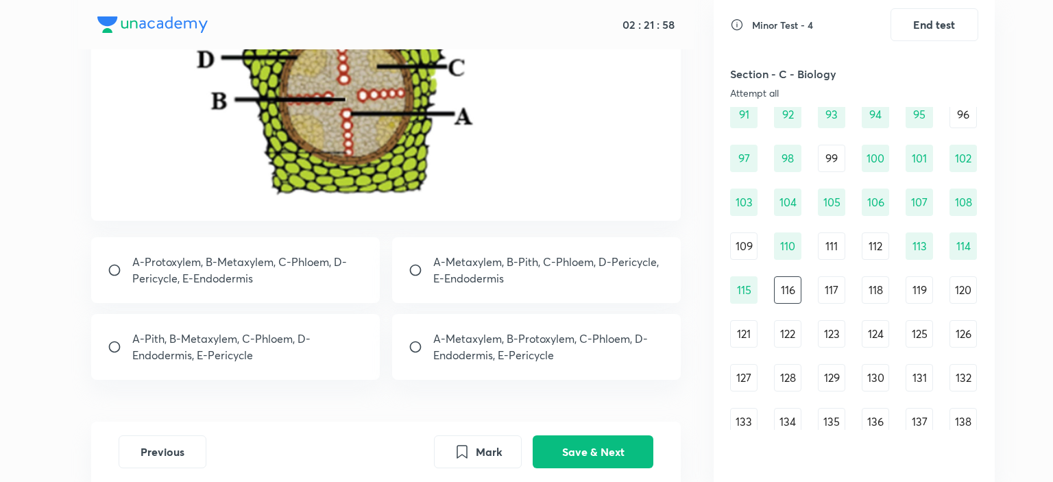
click at [470, 246] on div "A-Metaxylem, B-Pith, C-Phloem, D-Pericycle, E-Endodermis" at bounding box center [536, 270] width 289 height 66
radio input "true"
click at [580, 454] on button "Save & Next" at bounding box center [593, 450] width 121 height 33
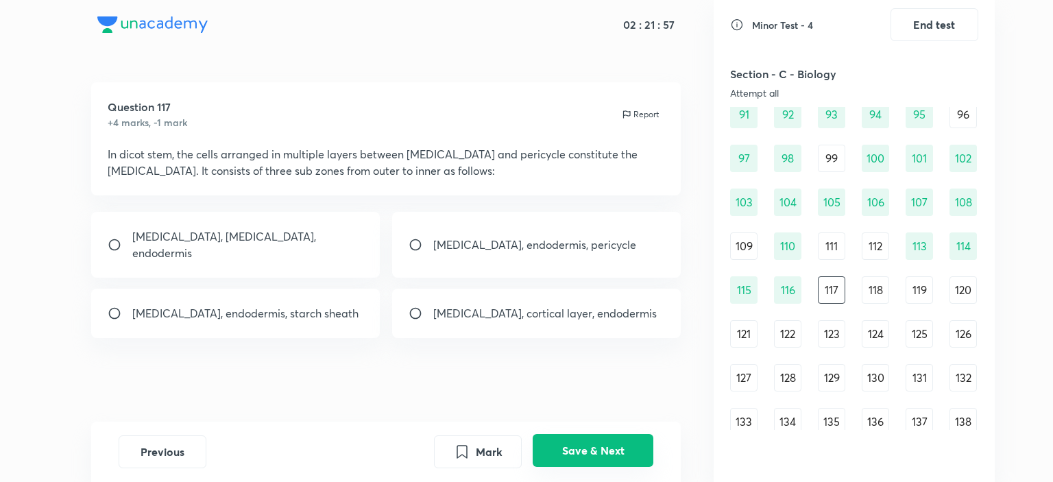
scroll to position [0, 0]
click at [199, 237] on p "[MEDICAL_DATA], [MEDICAL_DATA], endodermis" at bounding box center [248, 244] width 232 height 33
radio input "true"
click at [579, 449] on button "Save & Next" at bounding box center [593, 450] width 121 height 33
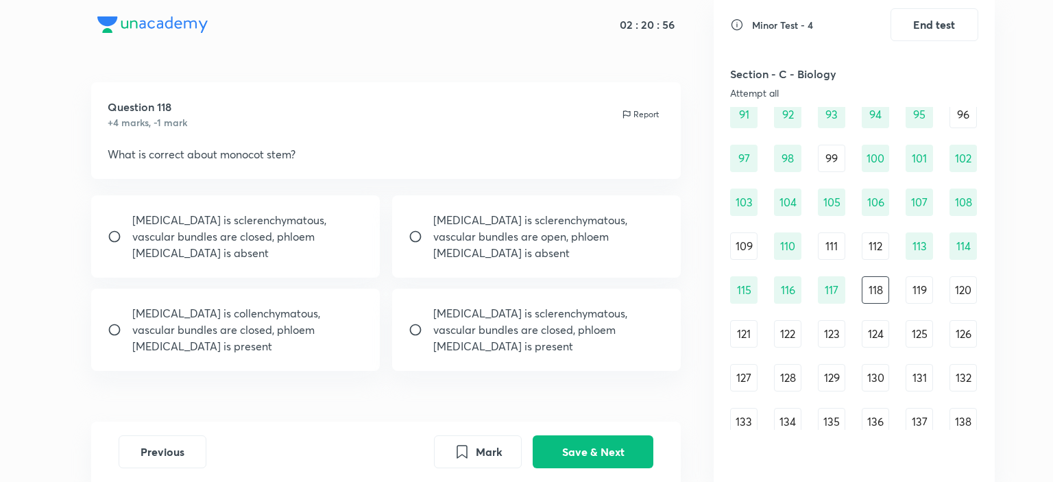
drag, startPoint x: 166, startPoint y: 154, endPoint x: 291, endPoint y: 173, distance: 126.1
click at [291, 173] on div "Question 118 +4 marks, -1 mark Report What is correct about monocot stem?" at bounding box center [386, 130] width 590 height 97
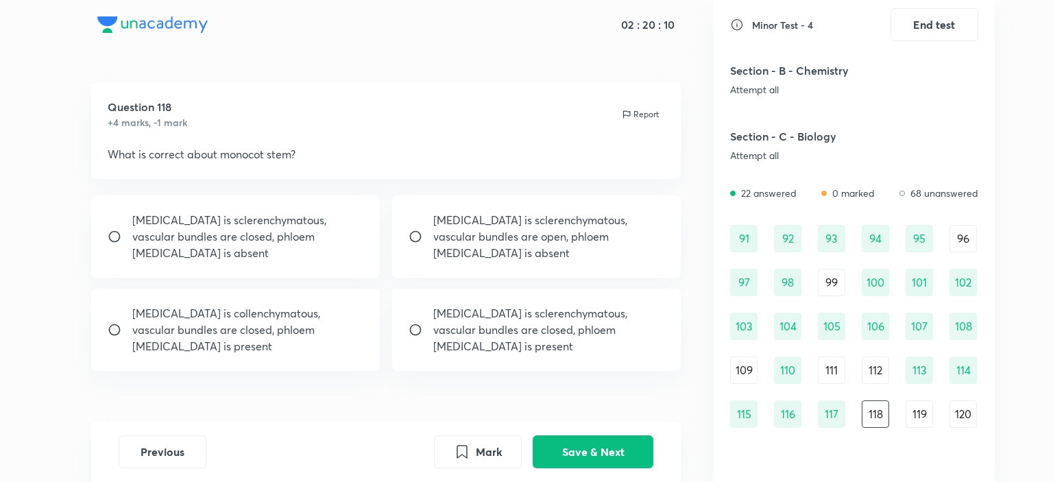
scroll to position [836, 0]
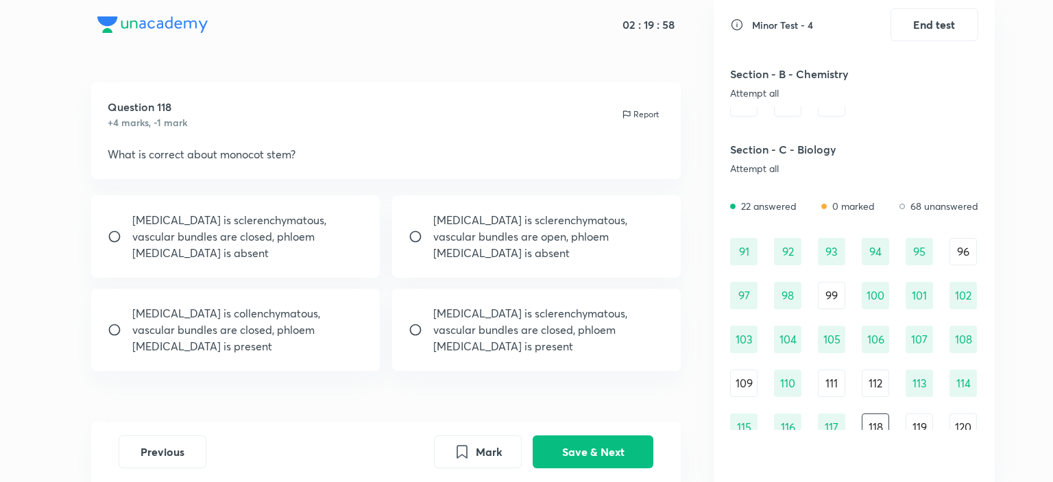
click at [513, 241] on p "[MEDICAL_DATA] is sclerenchymatous, vascular bundles are open, phloem [MEDICAL_…" at bounding box center [549, 236] width 232 height 49
radio input "true"
click at [570, 446] on button "Save & Next" at bounding box center [593, 450] width 121 height 33
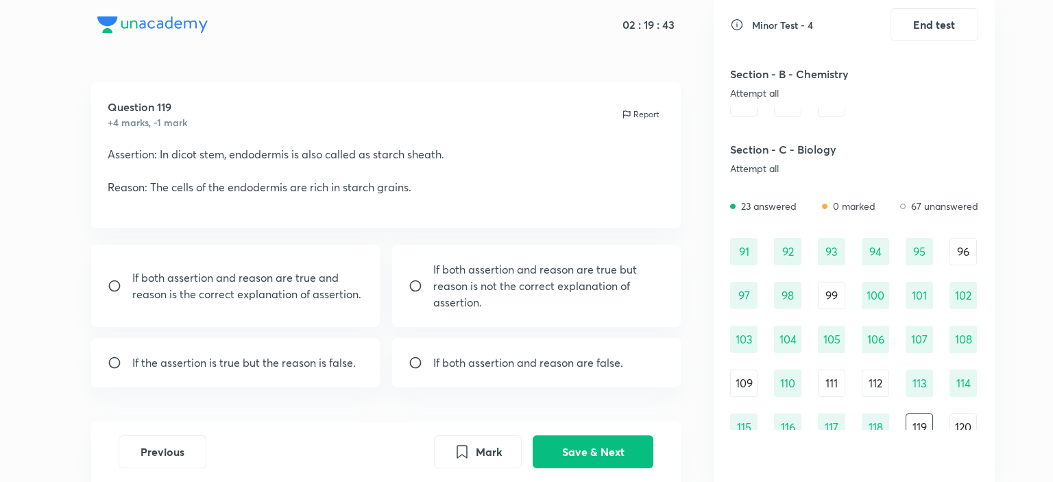
click at [345, 288] on p "If both assertion and reason are true and reason is the correct explanation of …" at bounding box center [248, 285] width 232 height 33
radio input "true"
click at [606, 455] on button "Save & Next" at bounding box center [593, 450] width 121 height 33
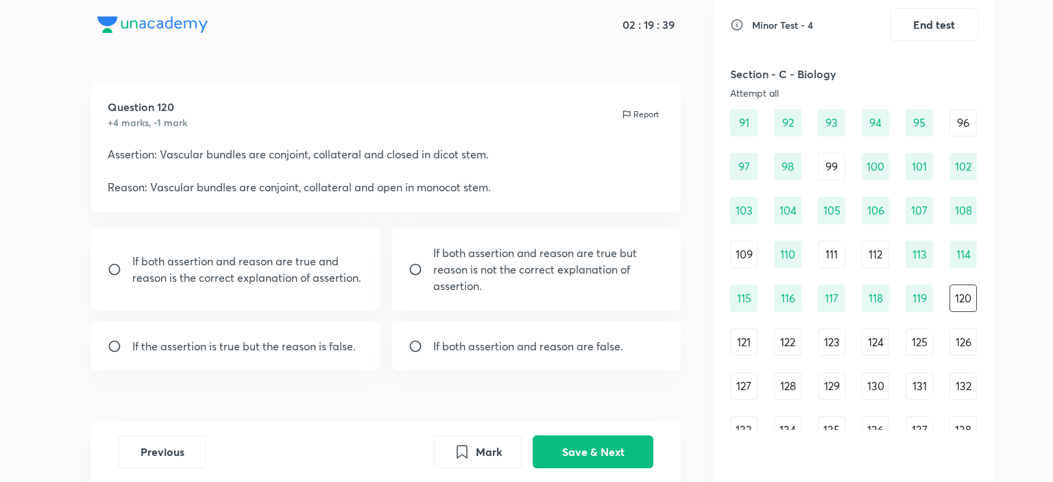
scroll to position [973, 0]
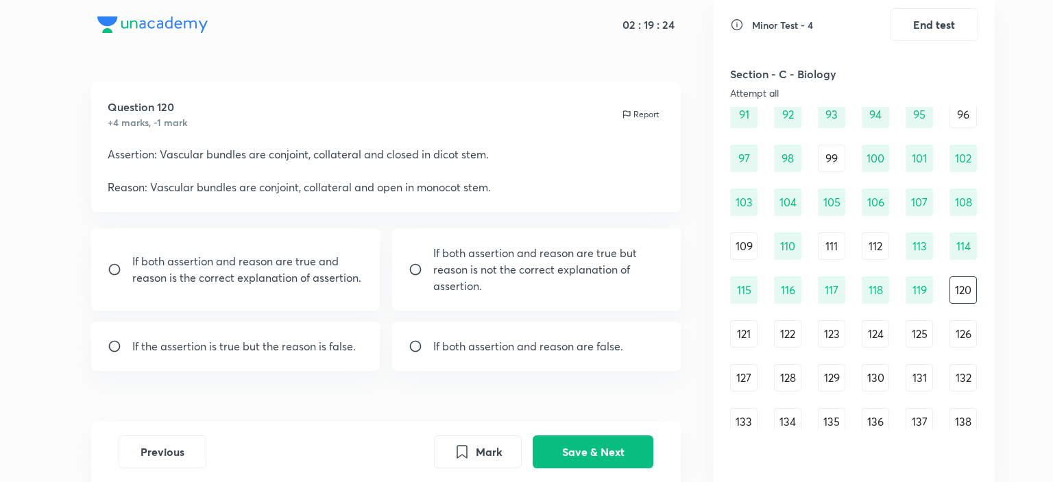
click at [217, 265] on p "If both assertion and reason are true and reason is the correct explanation of …" at bounding box center [248, 269] width 232 height 33
click at [531, 279] on p "If both assertion and reason are true but reason is not the correct explanation…" at bounding box center [549, 269] width 232 height 49
radio input "false"
radio input "true"
click at [607, 452] on button "Save & Next" at bounding box center [593, 450] width 121 height 33
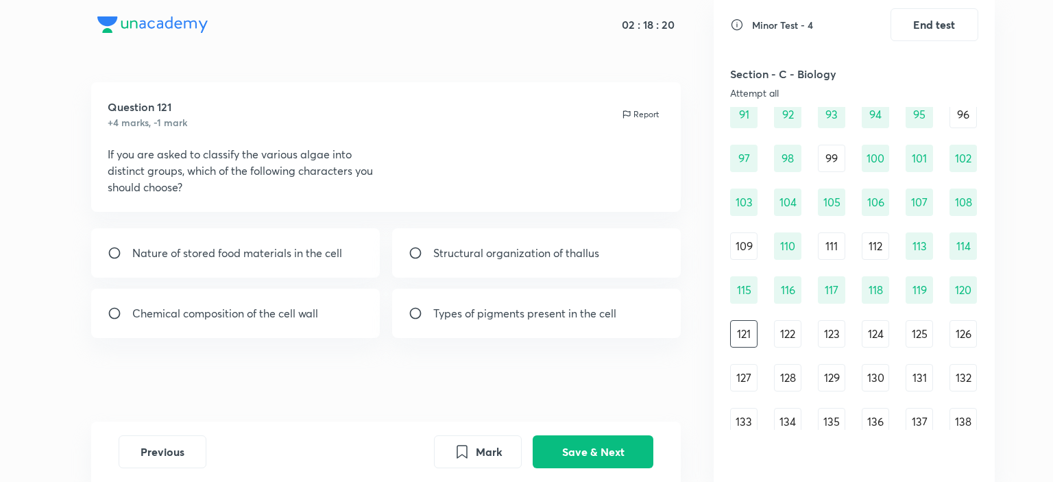
click at [470, 263] on div "Structural organization of thallus" at bounding box center [536, 252] width 289 height 49
radio input "true"
drag, startPoint x: 590, startPoint y: 443, endPoint x: 600, endPoint y: 409, distance: 35.8
click at [600, 409] on div "02 : 18 : 05 Question 121 +4 marks, -1 mark Report If you are asked to classify…" at bounding box center [385, 241] width 655 height 482
click at [617, 452] on button "Save & Next" at bounding box center [593, 450] width 121 height 33
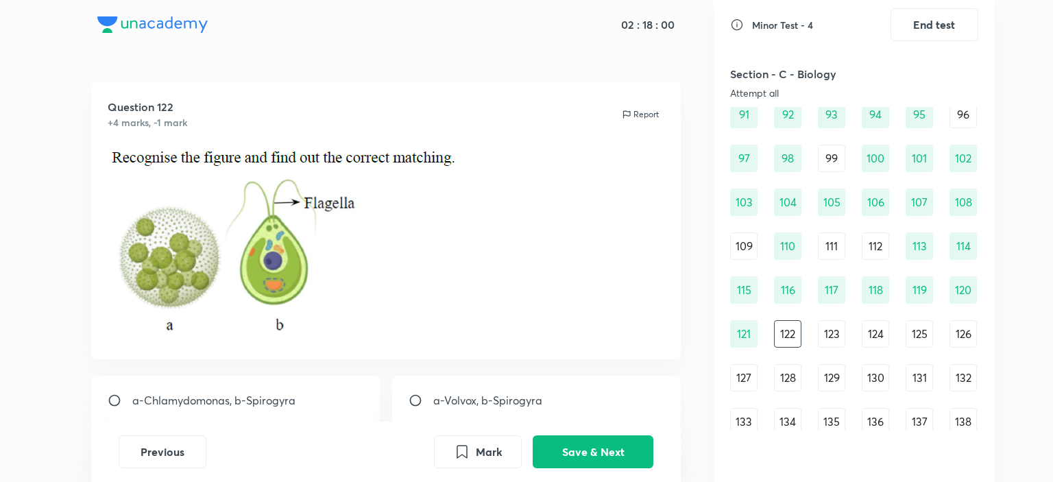
drag, startPoint x: 267, startPoint y: 145, endPoint x: 498, endPoint y: 149, distance: 231.0
click at [498, 149] on p at bounding box center [386, 244] width 557 height 197
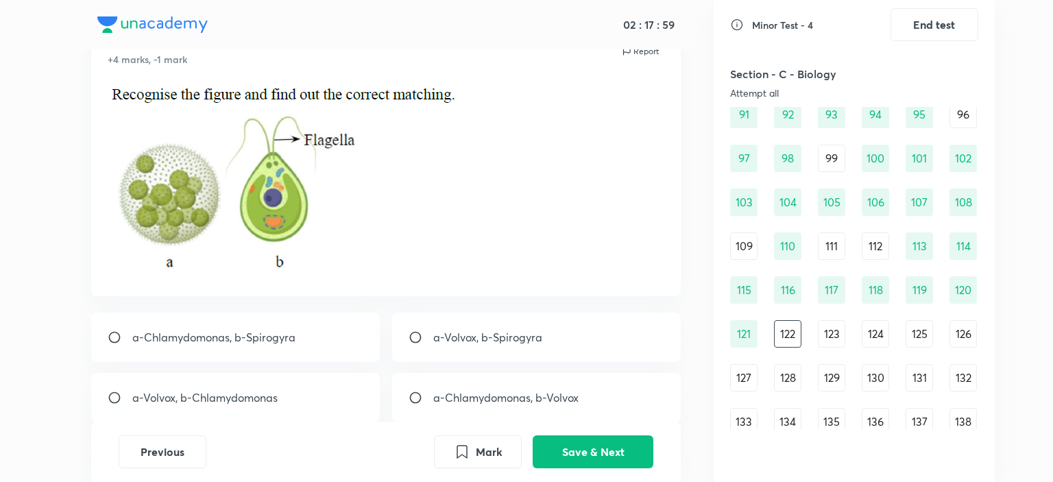
scroll to position [137, 0]
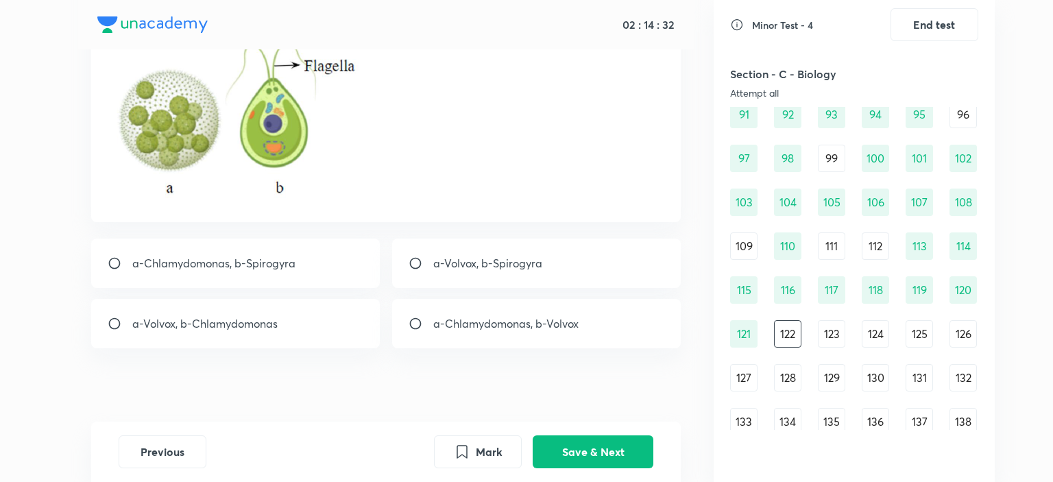
click at [412, 271] on div "a-Volvox, b-Spirogyra" at bounding box center [536, 263] width 289 height 49
radio input "true"
click at [198, 269] on p "a-Chlamydomonas, b-Spirogyra" at bounding box center [213, 263] width 163 height 16
radio input "true"
radio input "false"
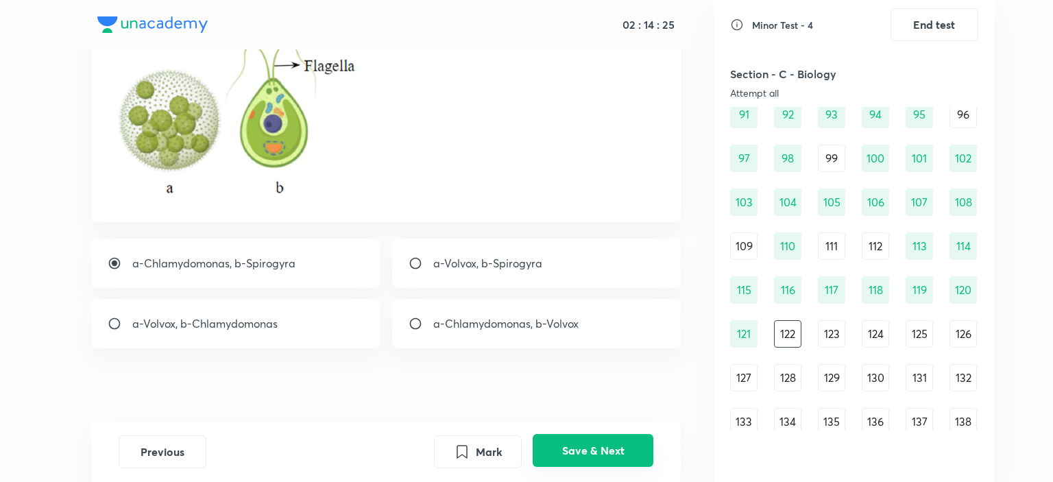
click at [620, 450] on button "Save & Next" at bounding box center [593, 450] width 121 height 33
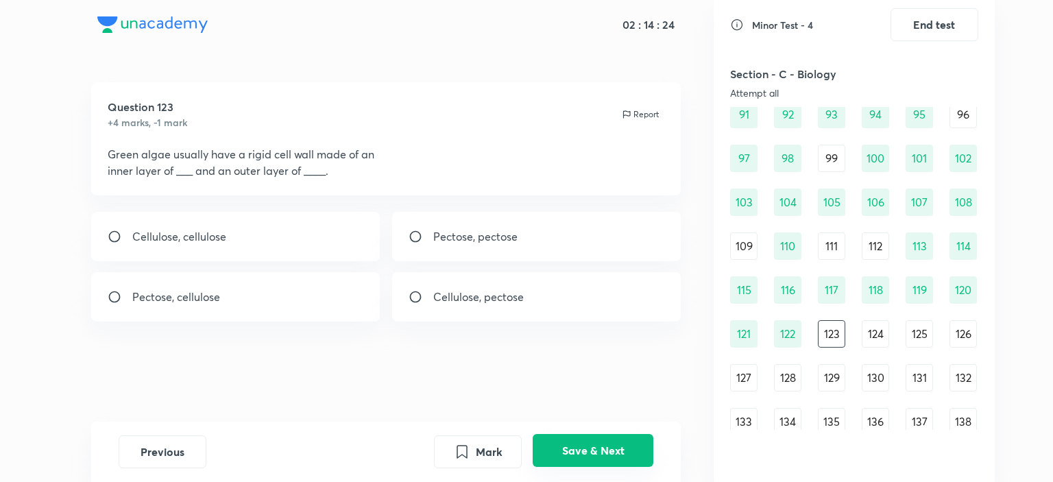
scroll to position [0, 0]
click at [458, 199] on div "Question 123 +4 marks, -1 mark Report Green algae usually have a rigid cell wal…" at bounding box center [385, 251] width 655 height 339
click at [476, 240] on p "Pectose, pectose" at bounding box center [475, 236] width 84 height 16
click at [223, 298] on div "Pectose, cellulose" at bounding box center [235, 296] width 289 height 49
radio input "false"
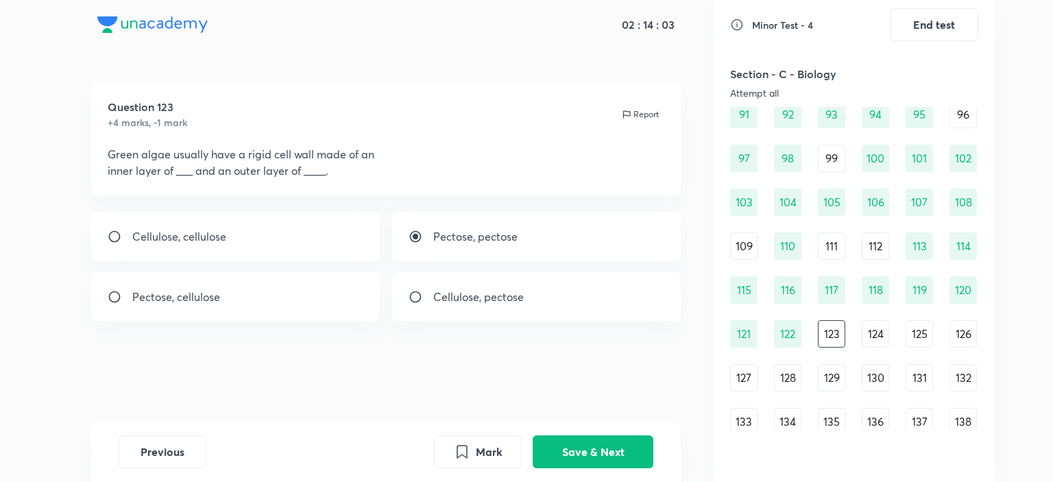
radio input "true"
click at [584, 441] on button "Save & Next" at bounding box center [593, 450] width 121 height 33
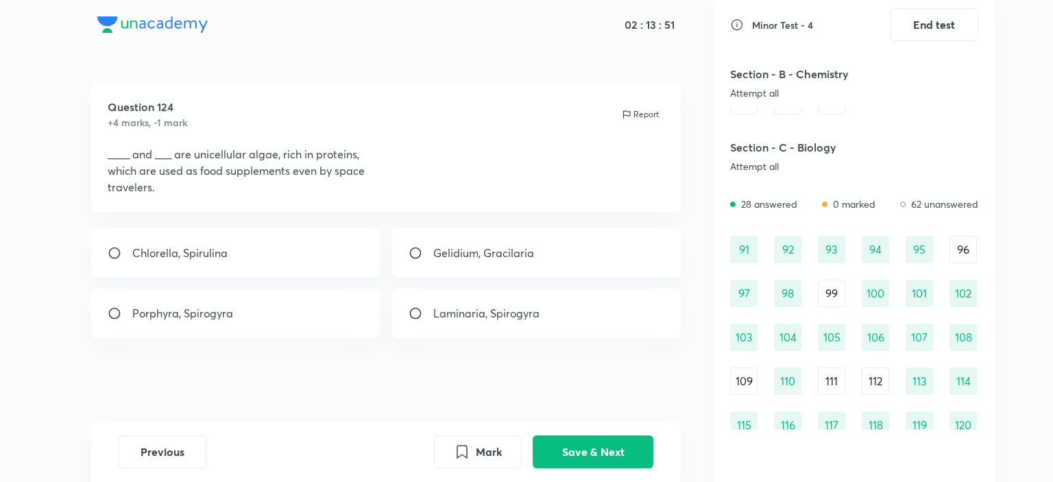
scroll to position [836, 0]
click at [228, 258] on div "Chlorella, Spirulina" at bounding box center [235, 252] width 289 height 49
radio input "true"
click at [587, 443] on button "Save & Next" at bounding box center [593, 450] width 121 height 33
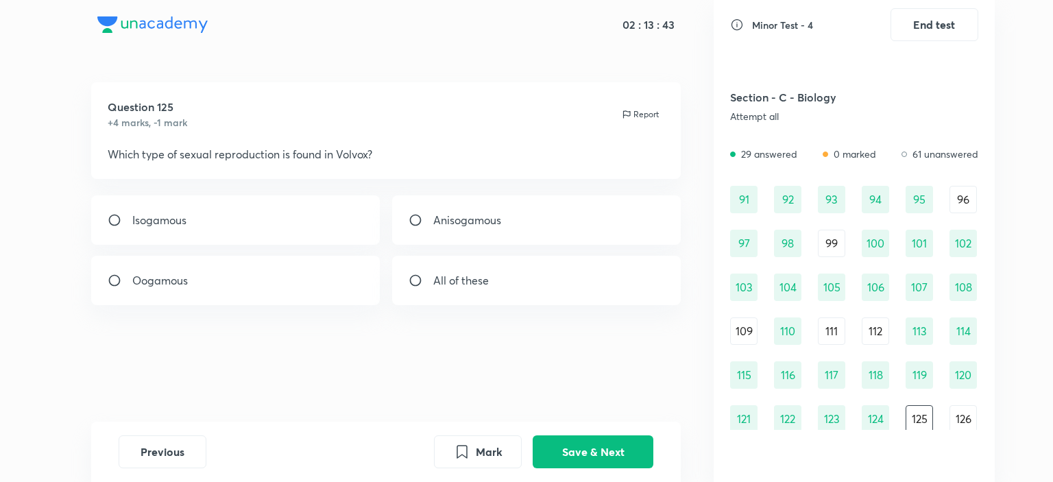
scroll to position [891, 0]
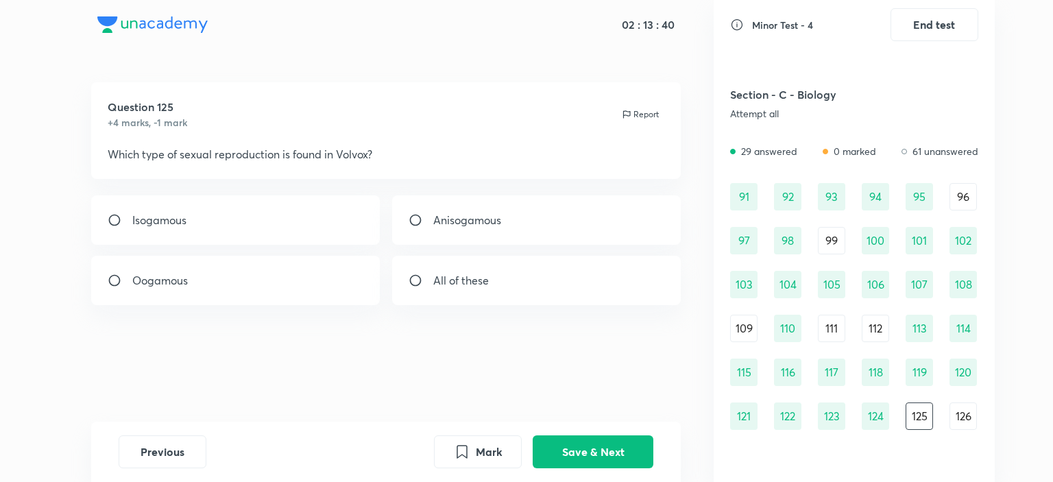
drag, startPoint x: 129, startPoint y: 155, endPoint x: 363, endPoint y: 179, distance: 235.6
click at [363, 179] on div "Question 125 +4 marks, -1 mark Report Which type of sexual reproduction is foun…" at bounding box center [385, 251] width 655 height 339
click at [159, 276] on p "Oogamous" at bounding box center [160, 280] width 56 height 16
radio input "true"
click at [486, 226] on p "Anisogamous" at bounding box center [467, 220] width 68 height 16
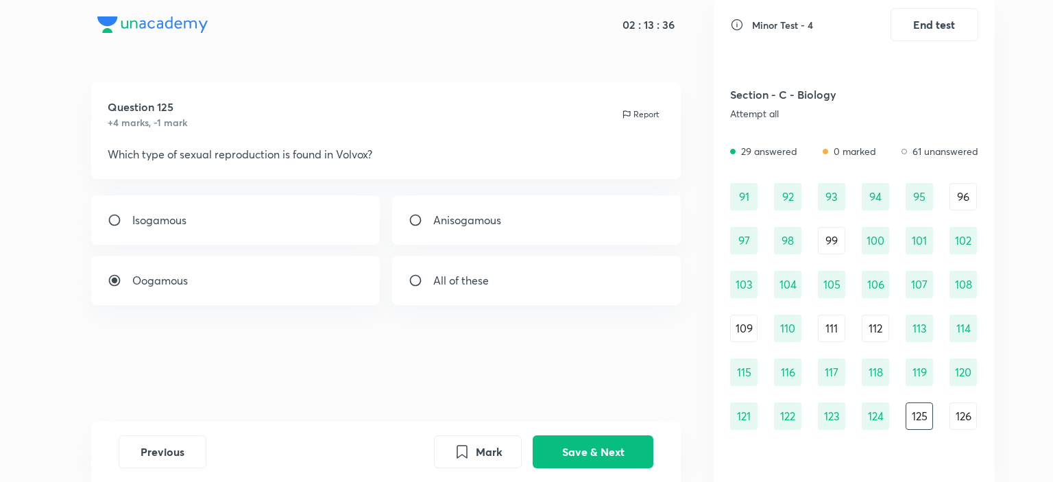
radio input "true"
radio input "false"
click at [185, 226] on p "Isogamous" at bounding box center [159, 220] width 54 height 16
radio input "true"
radio input "false"
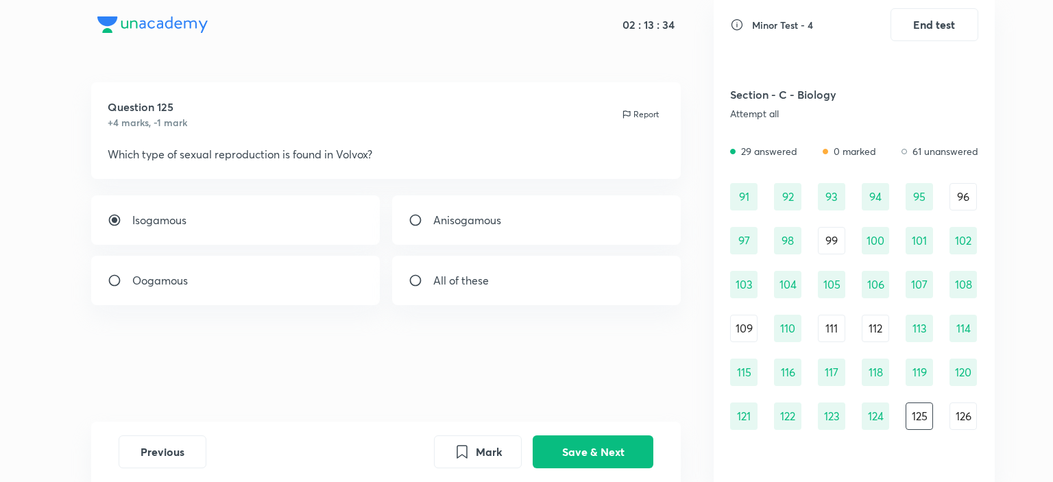
click at [179, 289] on div "Oogamous" at bounding box center [235, 280] width 289 height 49
radio input "false"
radio input "true"
click at [446, 219] on p "Anisogamous" at bounding box center [467, 220] width 68 height 16
radio input "true"
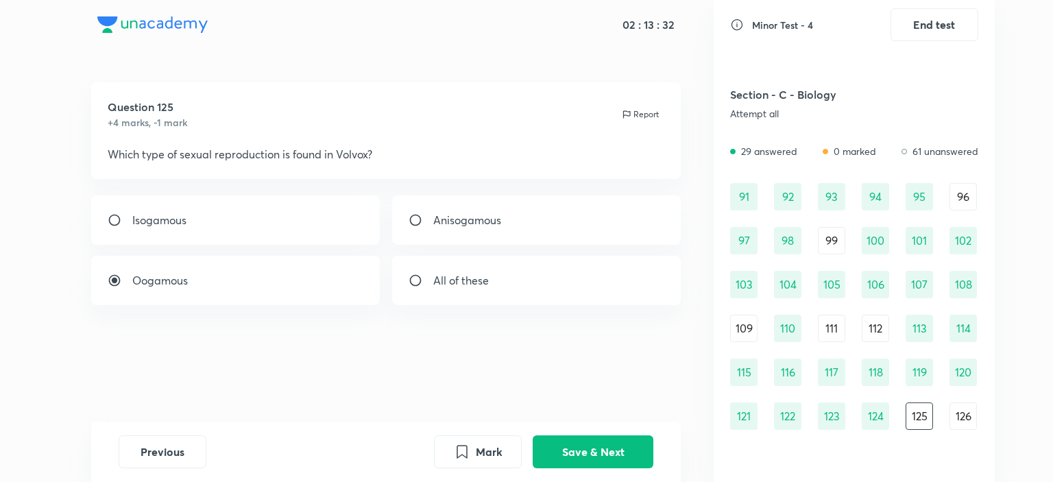
radio input "false"
click at [586, 461] on button "Save & Next" at bounding box center [593, 450] width 121 height 33
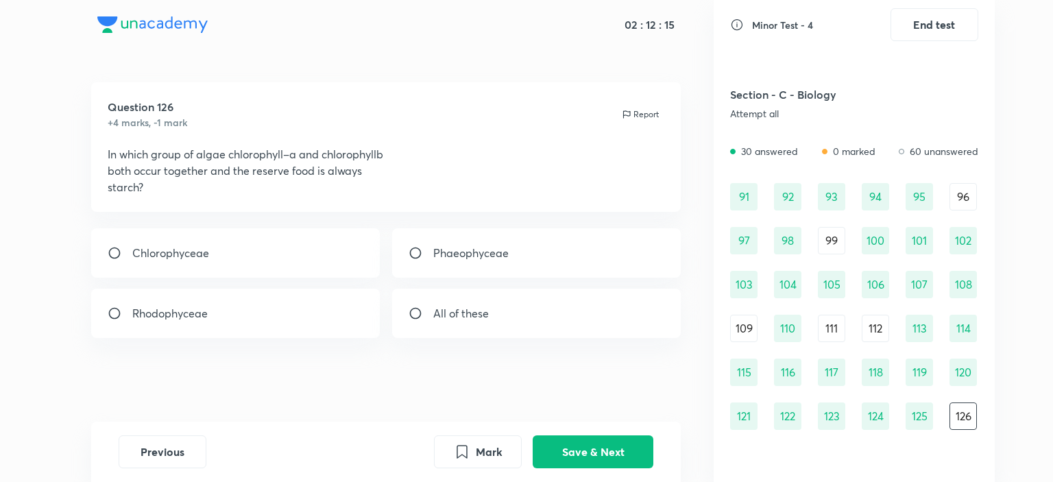
click at [434, 245] on p "Phaeophyceae" at bounding box center [470, 253] width 75 height 16
radio input "true"
click at [587, 460] on button "Save & Next" at bounding box center [593, 450] width 121 height 33
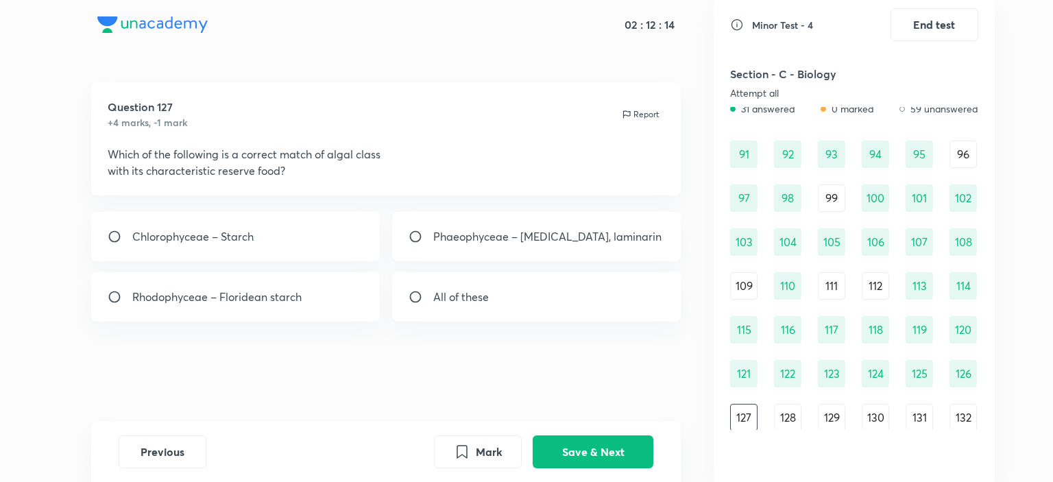
scroll to position [935, 0]
click at [503, 239] on p "Phaeophyceae – [MEDICAL_DATA], laminarin" at bounding box center [547, 236] width 228 height 16
radio input "true"
click at [953, 372] on div "126" at bounding box center [962, 371] width 27 height 27
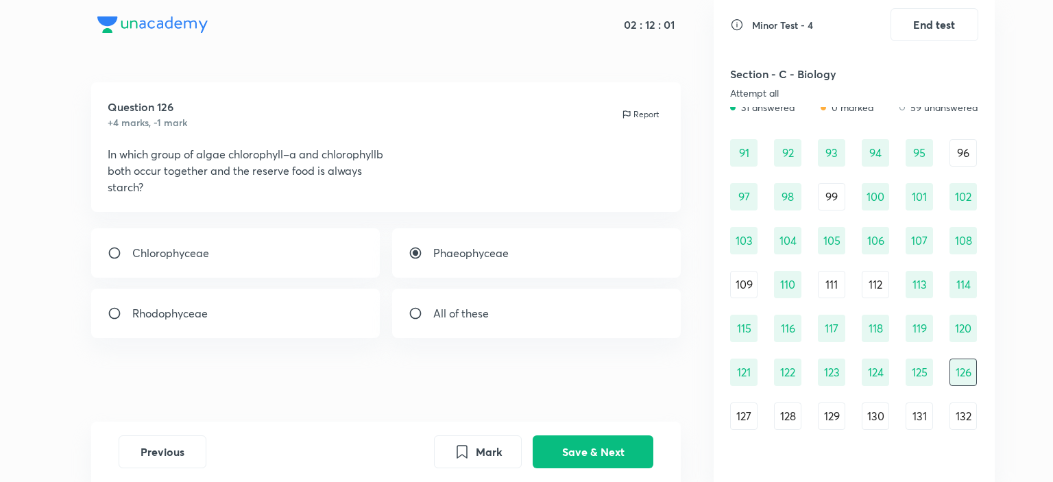
click at [282, 263] on div "Chlorophyceae" at bounding box center [235, 252] width 289 height 49
radio input "true"
radio input "false"
click at [596, 451] on button "Save & Next" at bounding box center [593, 450] width 121 height 33
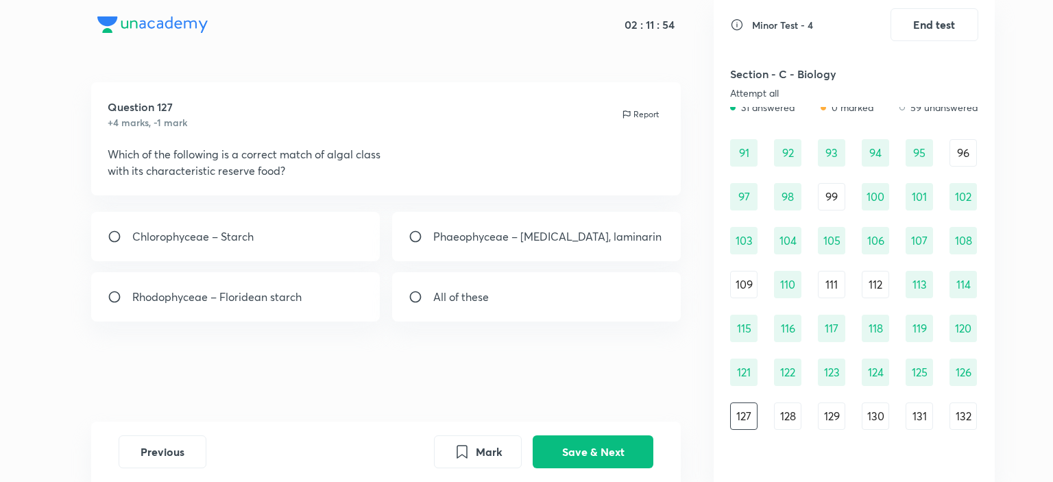
drag, startPoint x: 247, startPoint y: 175, endPoint x: 330, endPoint y: 169, distance: 83.2
click at [330, 169] on div "Question 127 +4 marks, -1 mark Report Which of the following is a correct match…" at bounding box center [386, 138] width 590 height 113
click at [211, 215] on div "Chlorophyceae – Starch" at bounding box center [235, 236] width 289 height 49
click at [306, 309] on div "Rhodophyceae – Floridean starch" at bounding box center [235, 296] width 289 height 49
radio input "false"
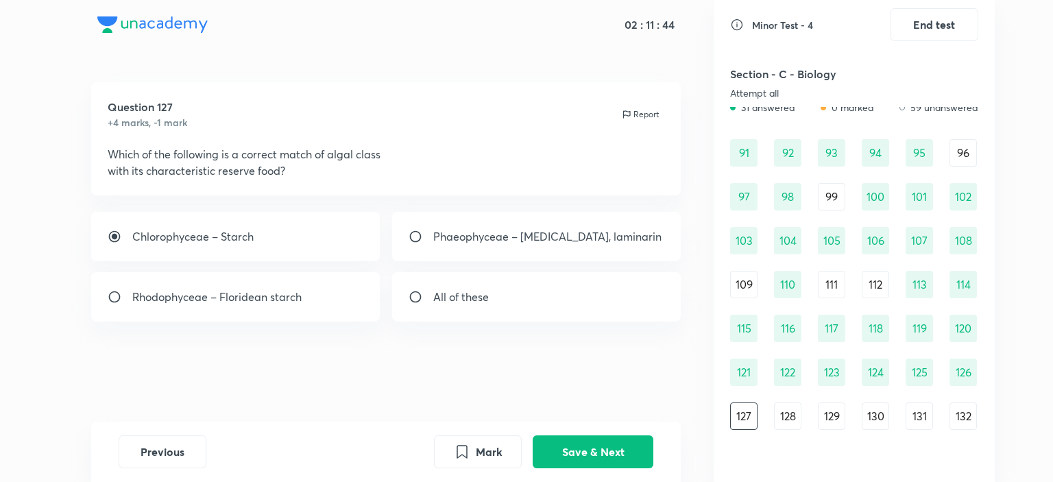
radio input "true"
click at [295, 250] on div "Chlorophyceae – Starch" at bounding box center [235, 236] width 289 height 49
radio input "true"
radio input "false"
click at [610, 441] on button "Save & Next" at bounding box center [593, 450] width 121 height 33
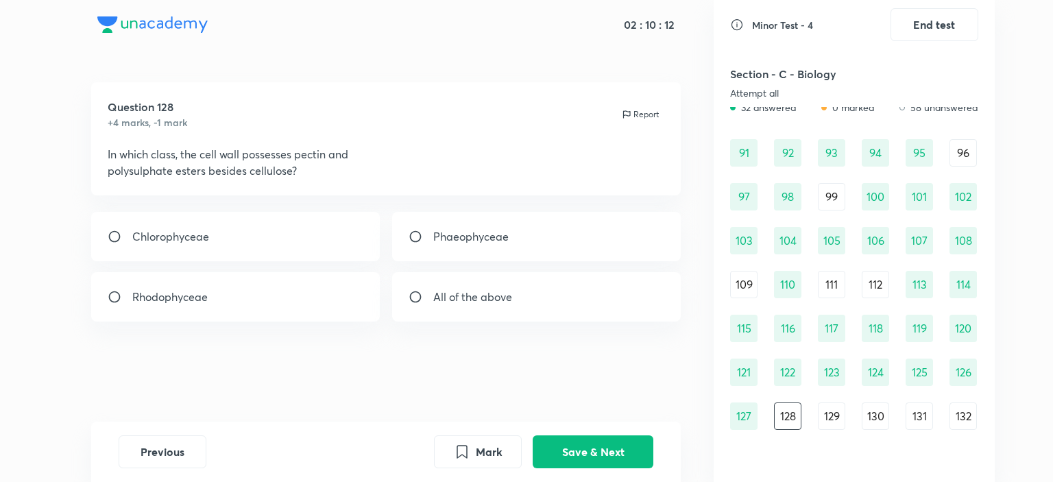
drag, startPoint x: 199, startPoint y: 157, endPoint x: 296, endPoint y: 156, distance: 97.3
click at [296, 156] on p "In which class, the cell wall possesses pectin and" at bounding box center [386, 154] width 557 height 16
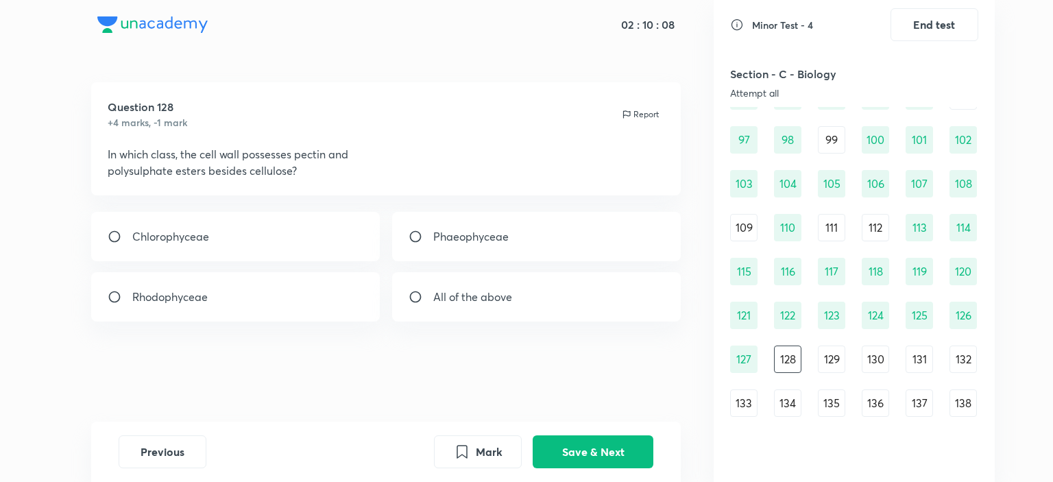
scroll to position [1072, 0]
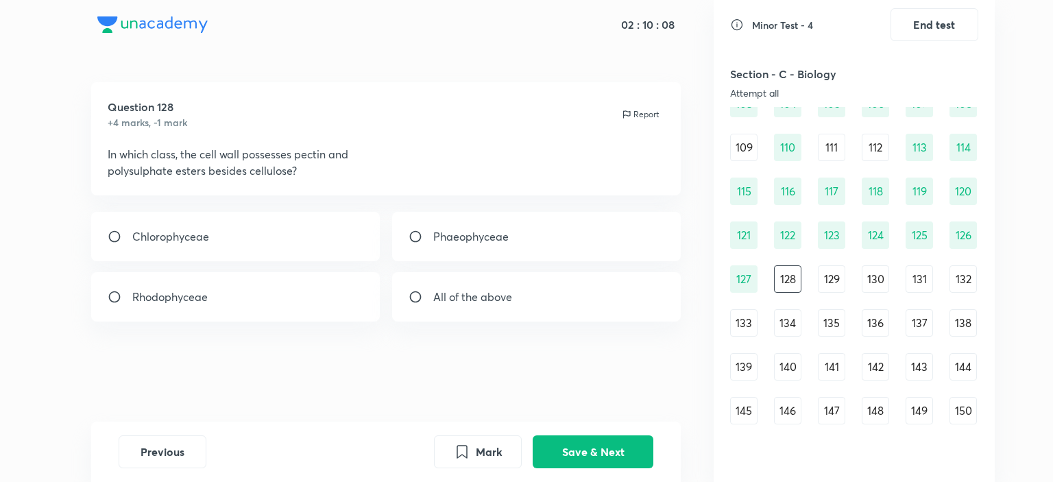
click at [828, 273] on div "129" at bounding box center [831, 278] width 27 height 27
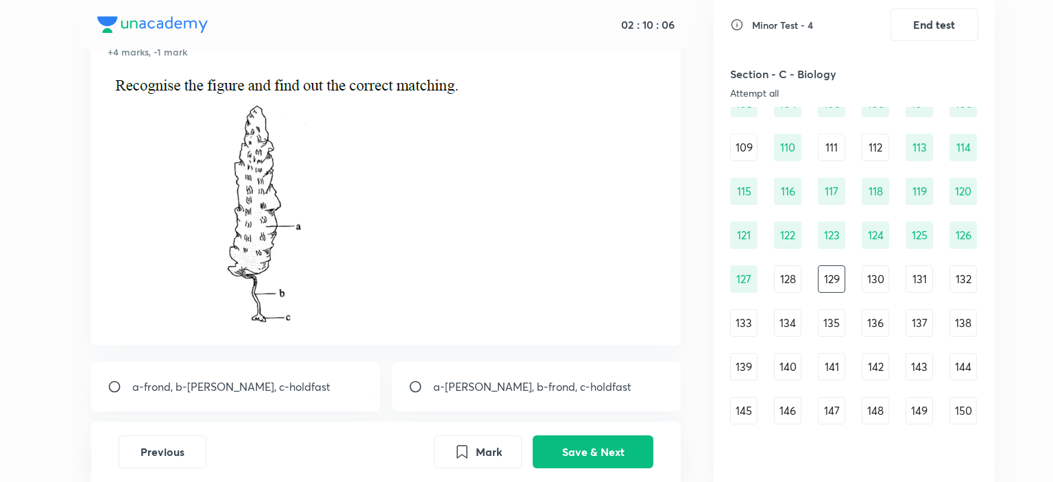
scroll to position [137, 0]
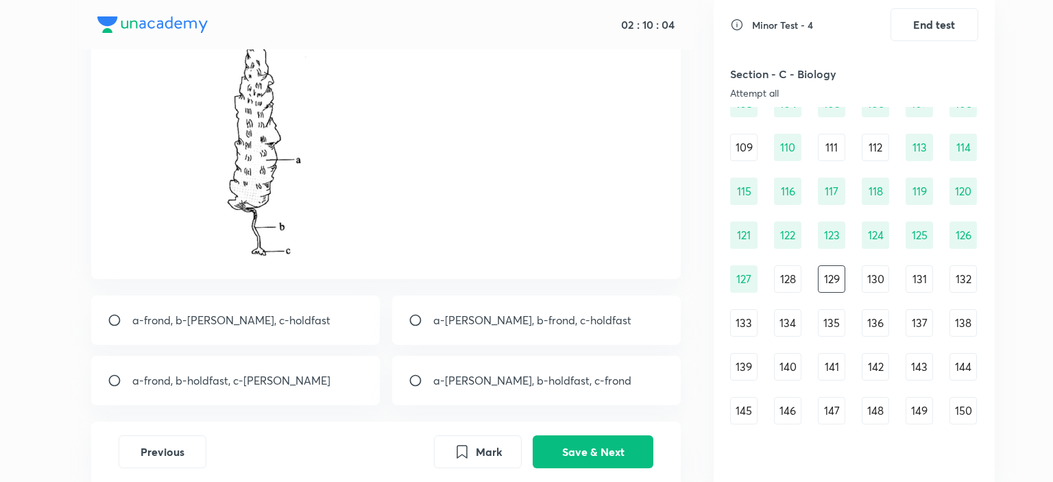
click at [481, 330] on div "a-[PERSON_NAME], b-frond, c-holdfast" at bounding box center [536, 319] width 289 height 49
radio input "true"
click at [587, 445] on button "Save & Next" at bounding box center [593, 450] width 121 height 33
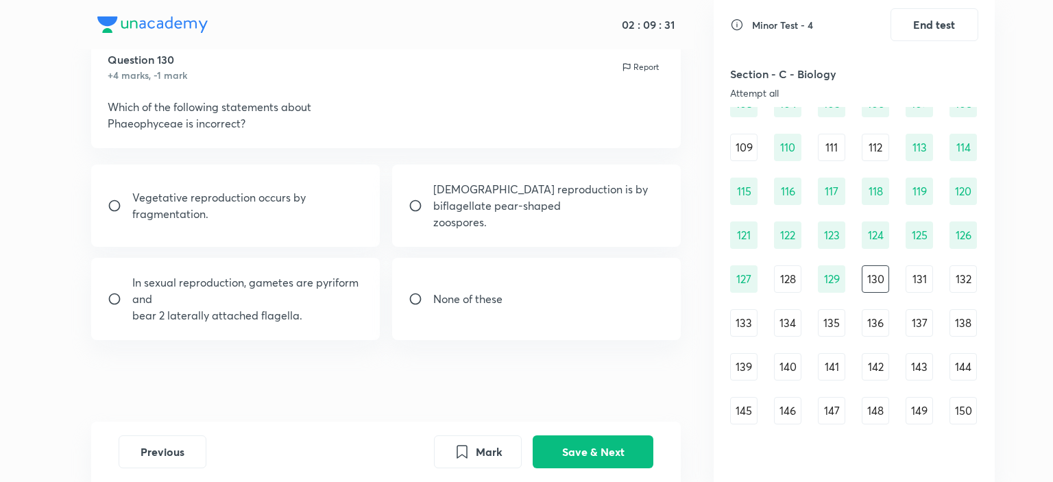
click at [491, 202] on p "[DEMOGRAPHIC_DATA] reproduction is by biflagellate pear-shaped" at bounding box center [549, 197] width 232 height 33
radio input "true"
click at [595, 435] on button "Save & Next" at bounding box center [593, 450] width 121 height 33
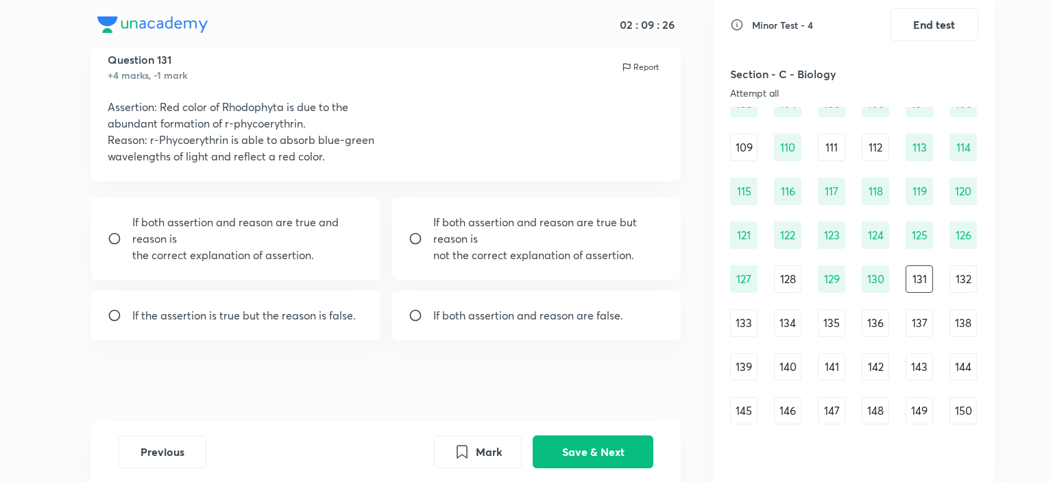
drag, startPoint x: 125, startPoint y: 101, endPoint x: 229, endPoint y: 127, distance: 106.7
click at [229, 127] on div "Assertion: Red color of Rhodophyta is due to the abundant formation of r-phycoe…" at bounding box center [386, 132] width 557 height 66
drag, startPoint x: 179, startPoint y: 155, endPoint x: 334, endPoint y: 180, distance: 157.7
click at [323, 154] on p "wavelengths of light and reflect a red color." at bounding box center [386, 156] width 557 height 16
click at [284, 234] on p "If both assertion and reason are true and reason is" at bounding box center [248, 230] width 232 height 33
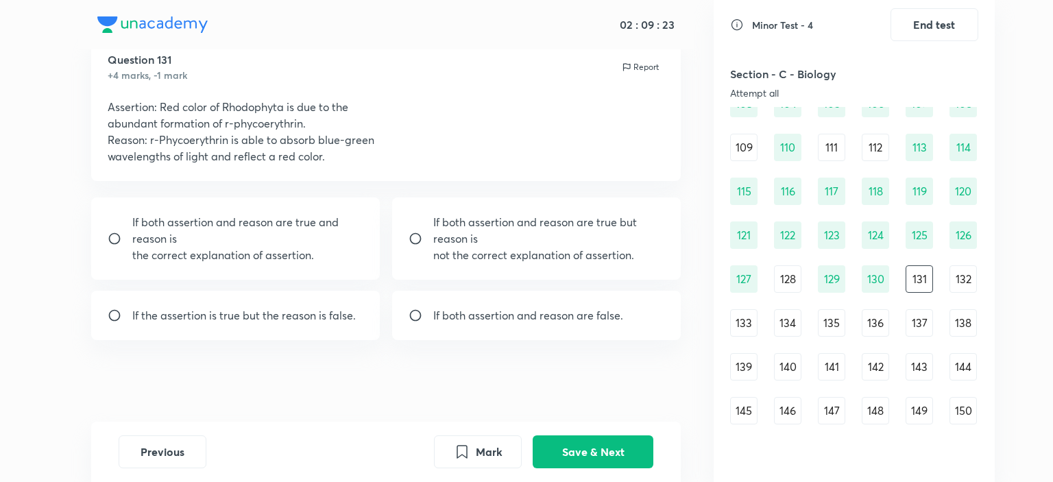
radio input "true"
click at [574, 460] on button "Save & Next" at bounding box center [593, 450] width 121 height 33
drag, startPoint x: 132, startPoint y: 127, endPoint x: 214, endPoint y: 126, distance: 81.6
click at [214, 126] on p "brown in color." at bounding box center [386, 123] width 557 height 16
drag, startPoint x: 197, startPoint y: 137, endPoint x: 263, endPoint y: 122, distance: 68.2
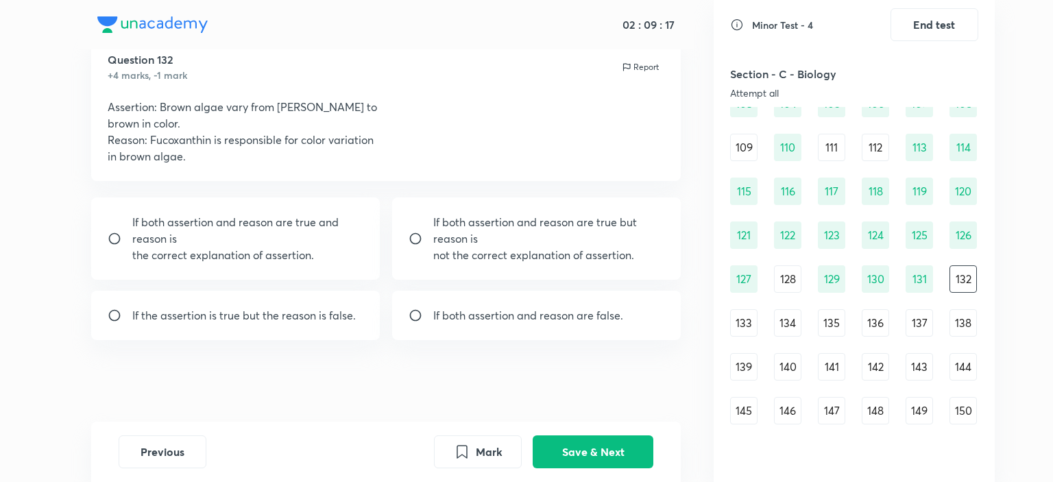
click at [260, 123] on div "Assertion: Brown algae vary from [PERSON_NAME] to brown in color. Reason: Fucox…" at bounding box center [386, 132] width 557 height 66
click at [227, 273] on div "If both assertion and reason are true and reason is the correct explanation of …" at bounding box center [235, 238] width 289 height 82
radio input "true"
click at [608, 450] on button "Save & Next" at bounding box center [593, 450] width 121 height 33
click at [275, 249] on p "the correct explanation of assertion." at bounding box center [248, 255] width 232 height 16
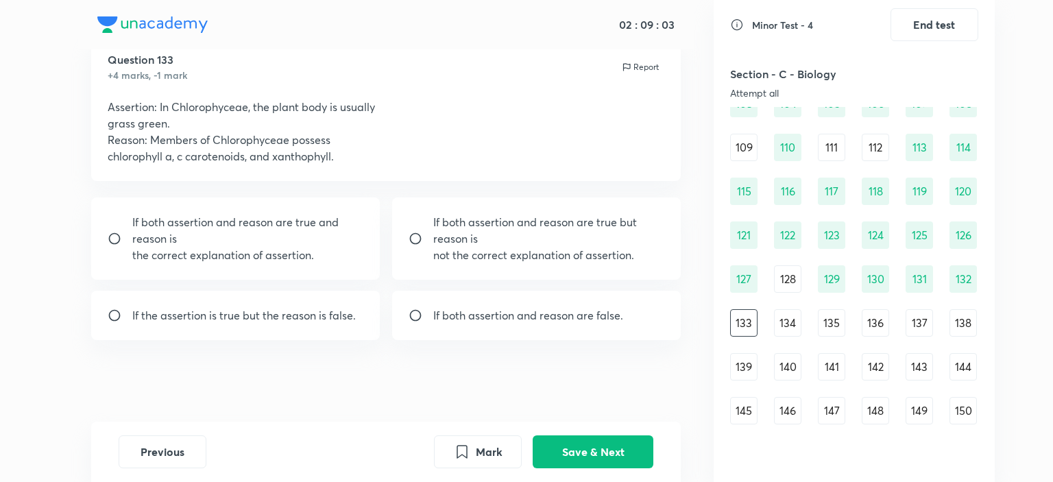
radio input "true"
click at [589, 450] on button "Save & Next" at bounding box center [593, 450] width 121 height 33
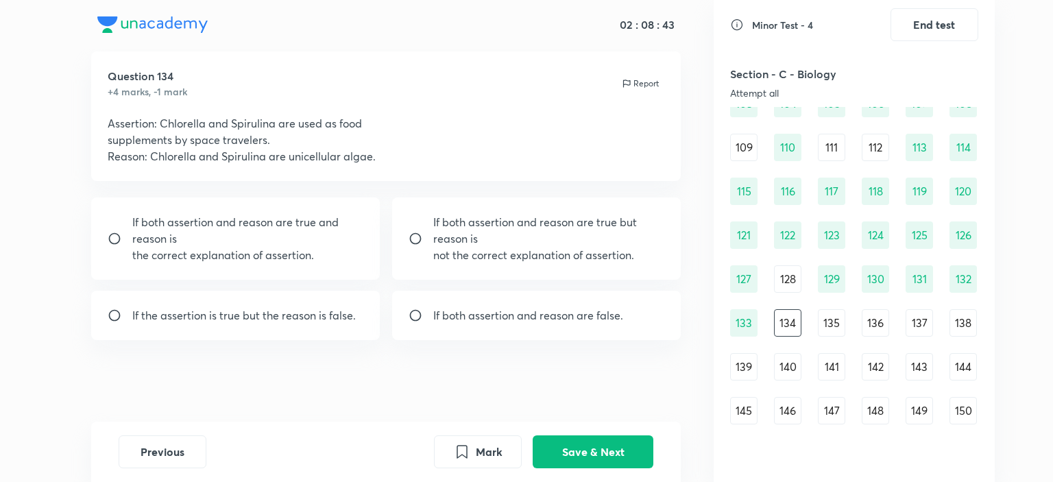
click at [291, 233] on p "If both assertion and reason are true and reason is" at bounding box center [248, 230] width 232 height 33
click at [560, 247] on p "not the correct explanation of assertion." at bounding box center [549, 255] width 232 height 16
radio input "false"
radio input "true"
click at [581, 452] on button "Save & Next" at bounding box center [593, 450] width 121 height 33
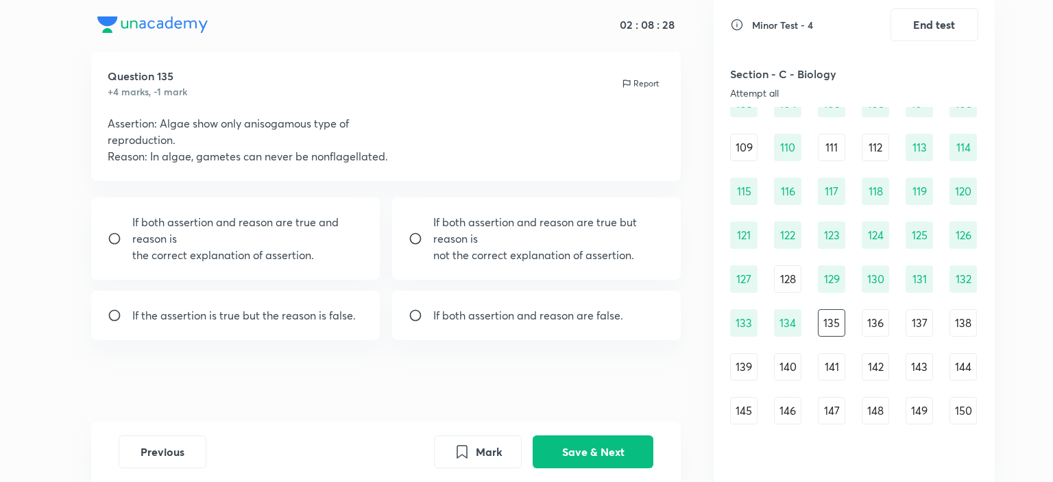
click at [274, 230] on p "If both assertion and reason are true and reason is" at bounding box center [248, 230] width 232 height 33
click at [535, 233] on p "If both assertion and reason are true but reason is" at bounding box center [549, 230] width 232 height 33
radio input "false"
drag, startPoint x: 574, startPoint y: 448, endPoint x: 574, endPoint y: 402, distance: 45.9
click at [574, 402] on div "02 : 08 : 24 Question 135 +4 marks, -1 mark Report Assertion: Algae show only a…" at bounding box center [385, 241] width 655 height 482
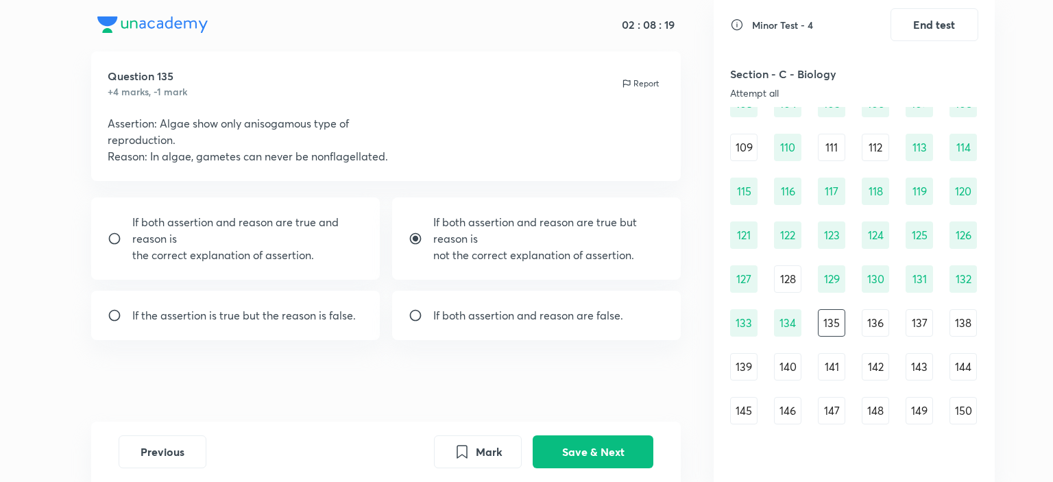
click at [502, 324] on div "If both assertion and reason are false." at bounding box center [536, 315] width 289 height 49
radio input "false"
radio input "true"
click at [250, 316] on p "If the assertion is true but the reason is false." at bounding box center [243, 315] width 223 height 16
radio input "true"
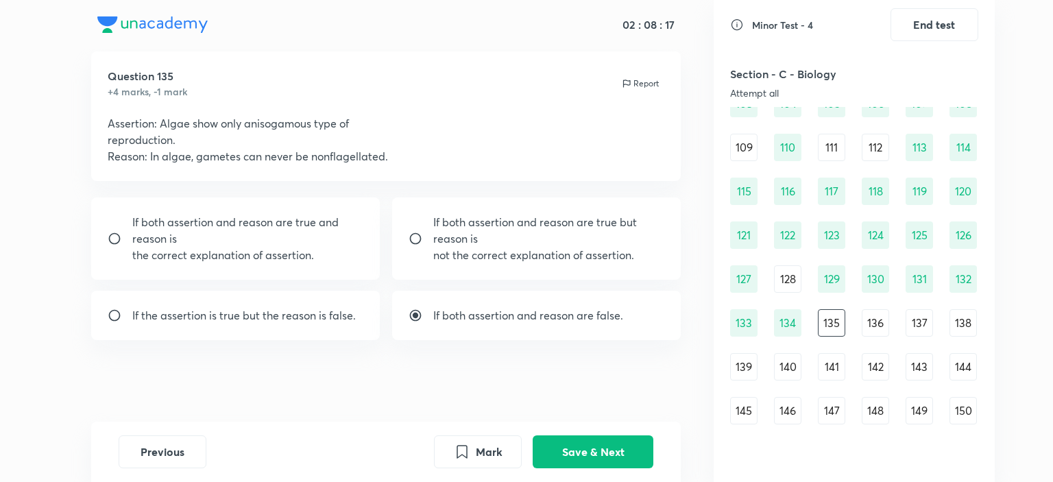
radio input "false"
click at [482, 316] on p "If both assertion and reason are false." at bounding box center [528, 315] width 190 height 16
radio input "false"
radio input "true"
click at [579, 453] on button "Save & Next" at bounding box center [593, 450] width 121 height 33
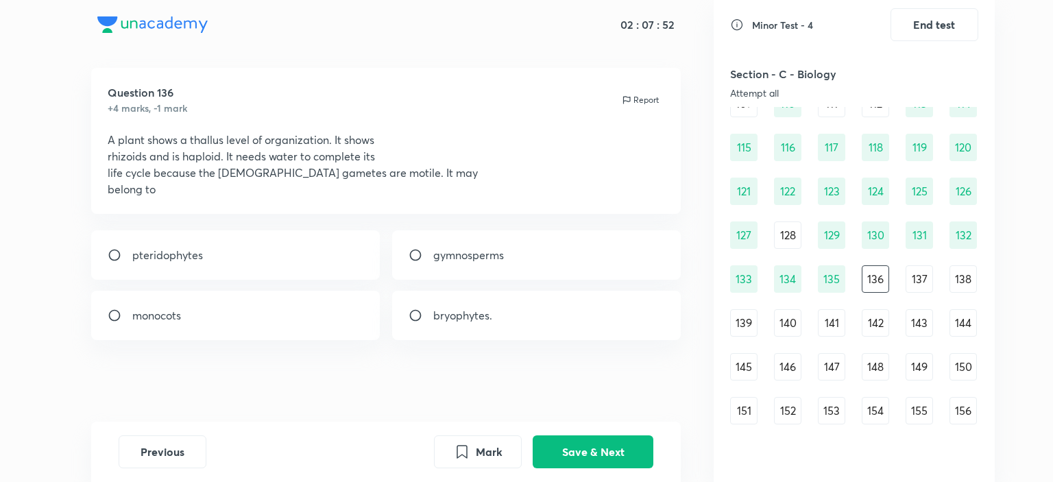
scroll to position [1110, 0]
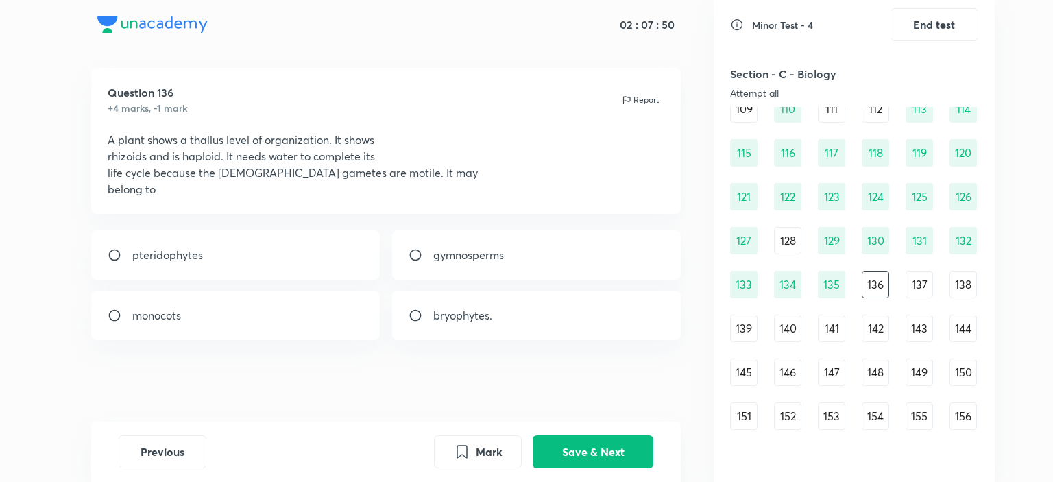
click at [187, 260] on p "pteridophytes" at bounding box center [167, 255] width 71 height 16
click at [215, 327] on div "monocots" at bounding box center [235, 315] width 289 height 49
radio input "false"
click at [488, 317] on p "bryophytes." at bounding box center [462, 315] width 59 height 16
radio input "false"
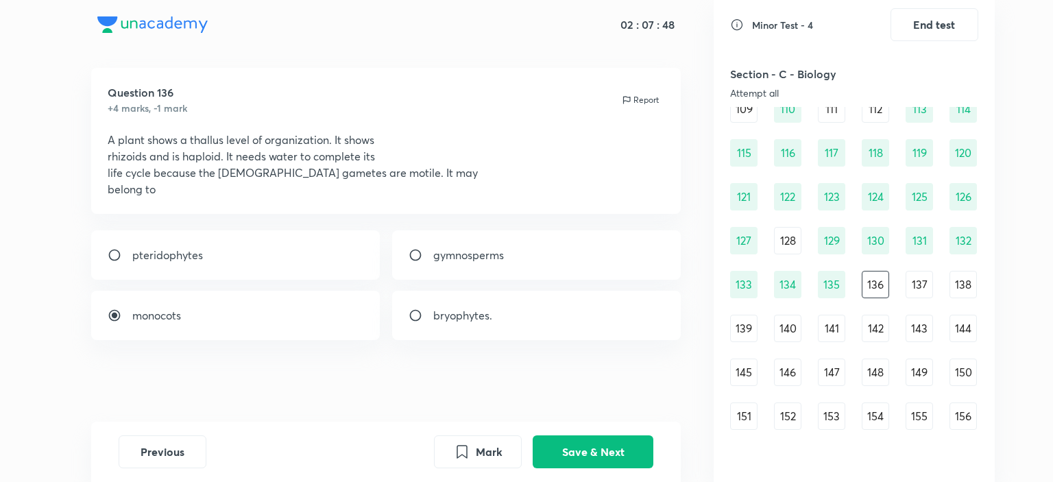
radio input "true"
click at [581, 450] on button "Save & Next" at bounding box center [593, 450] width 121 height 33
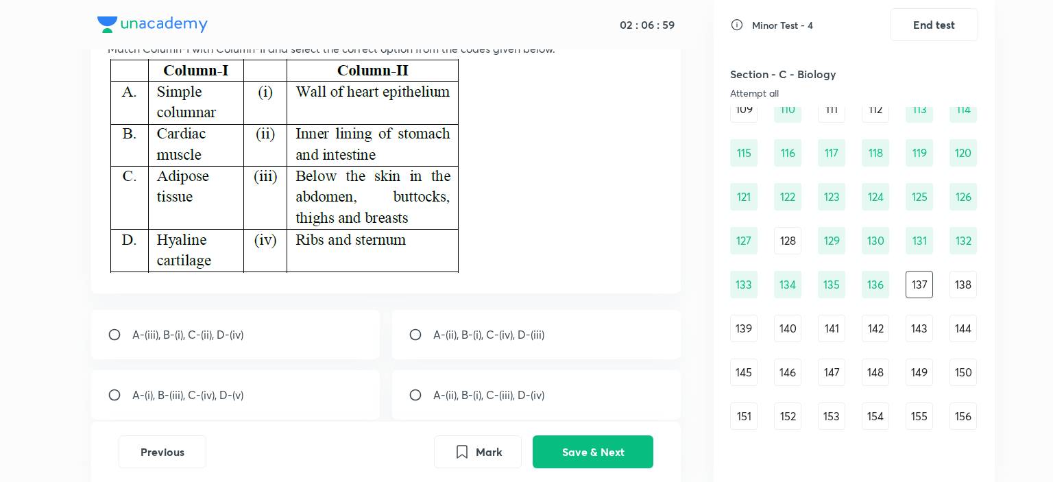
scroll to position [186, 0]
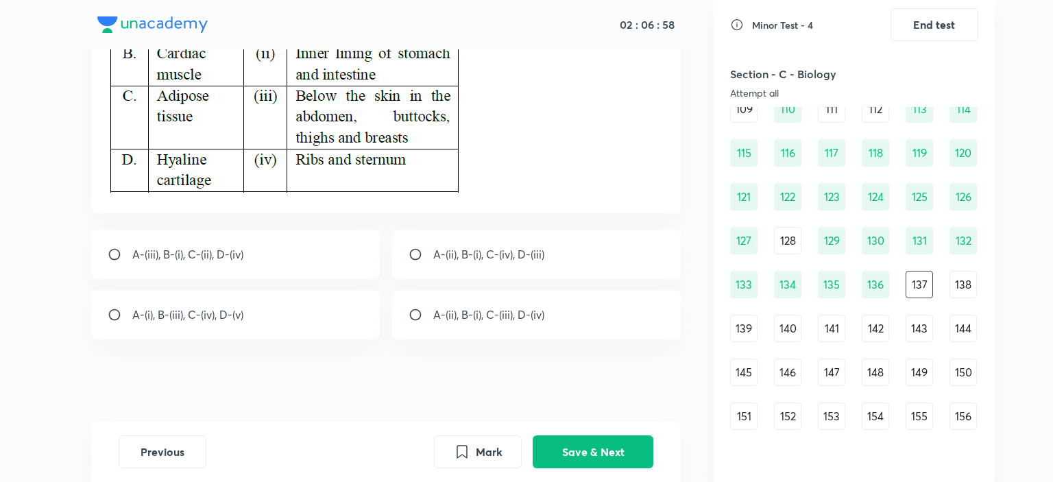
click at [483, 313] on p "A-(ii), B-(i), C-(iii), D-(iv)" at bounding box center [488, 314] width 111 height 16
radio input "true"
click at [590, 448] on button "Save & Next" at bounding box center [593, 450] width 121 height 33
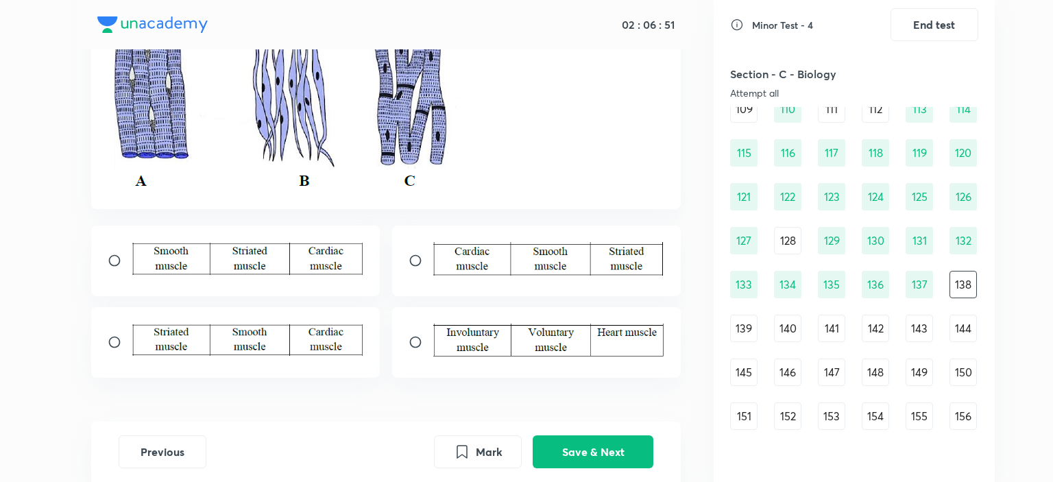
scroll to position [206, 0]
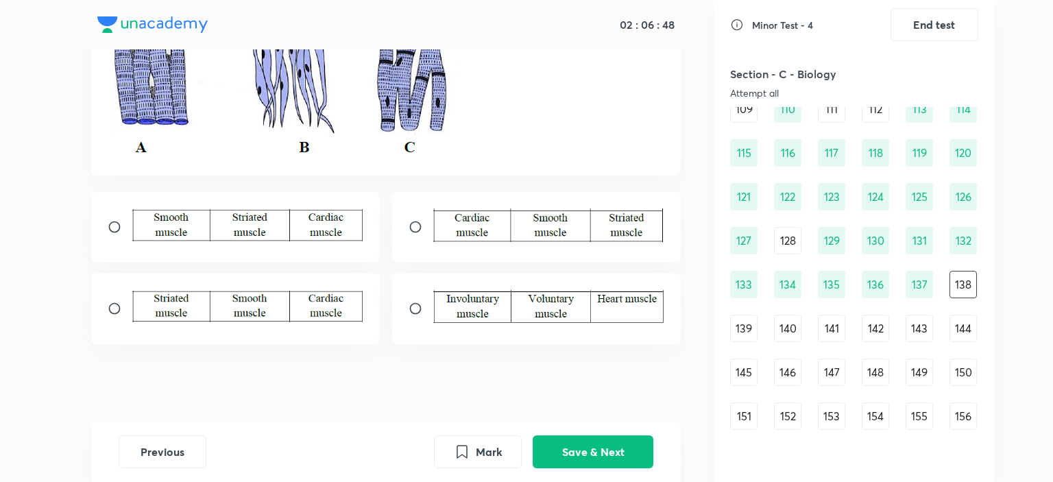
click at [551, 229] on img at bounding box center [549, 225] width 232 height 34
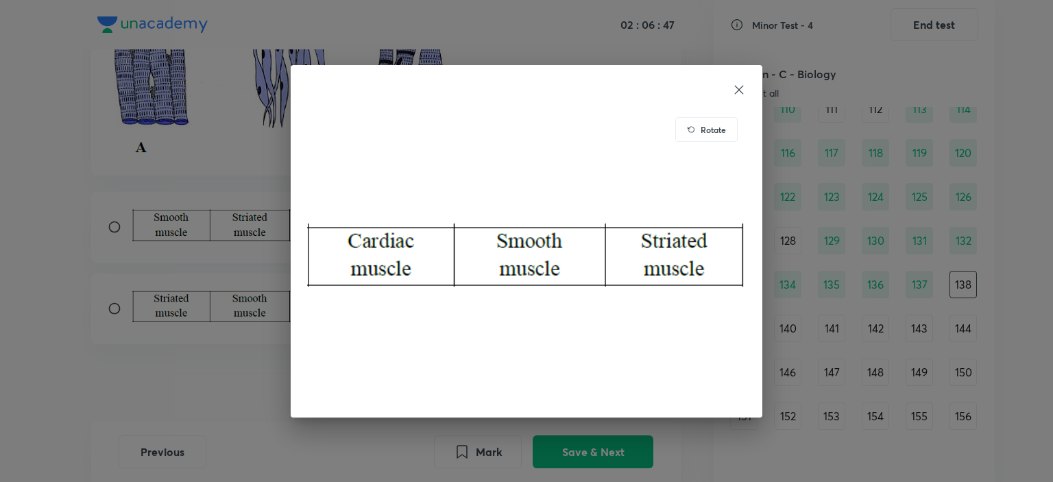
click at [0, 306] on div "Rotate" at bounding box center [526, 241] width 1053 height 482
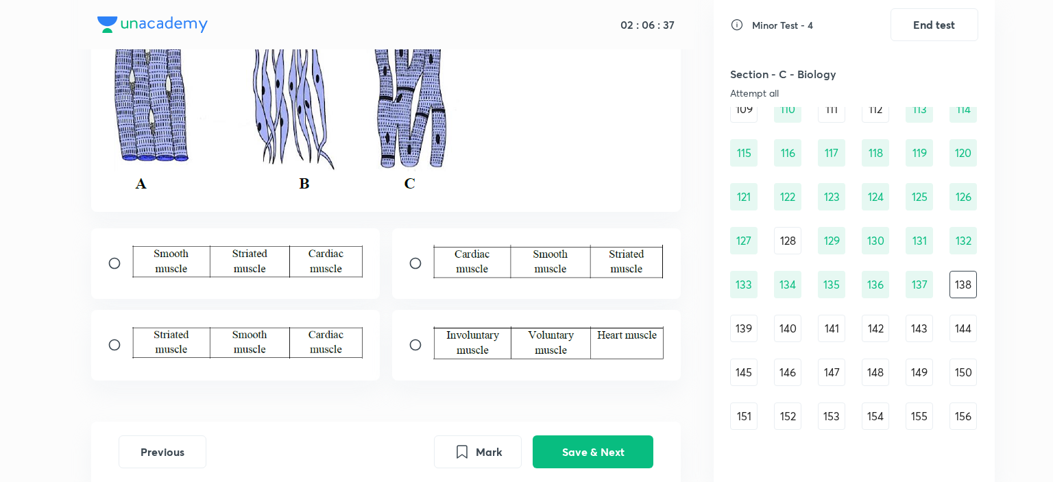
scroll to position [137, 0]
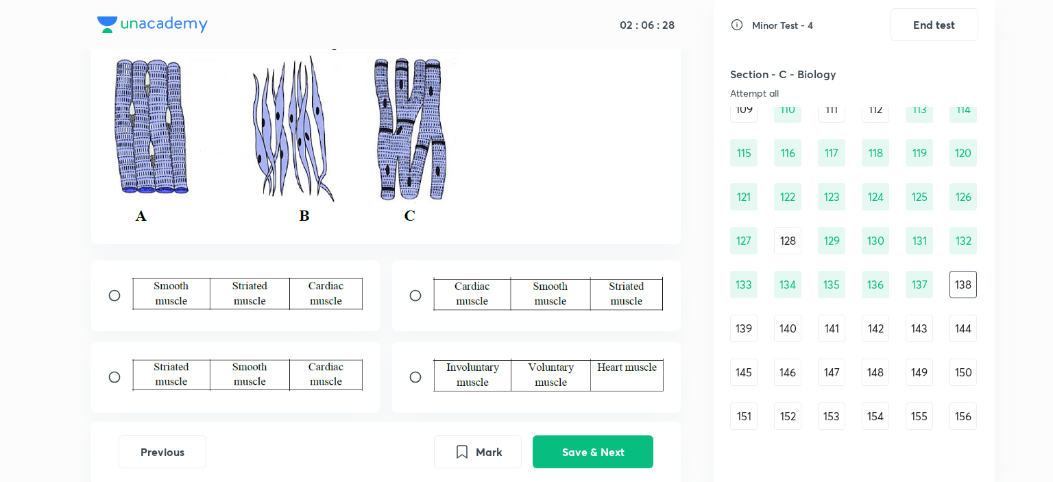
click at [242, 379] on img at bounding box center [248, 375] width 232 height 32
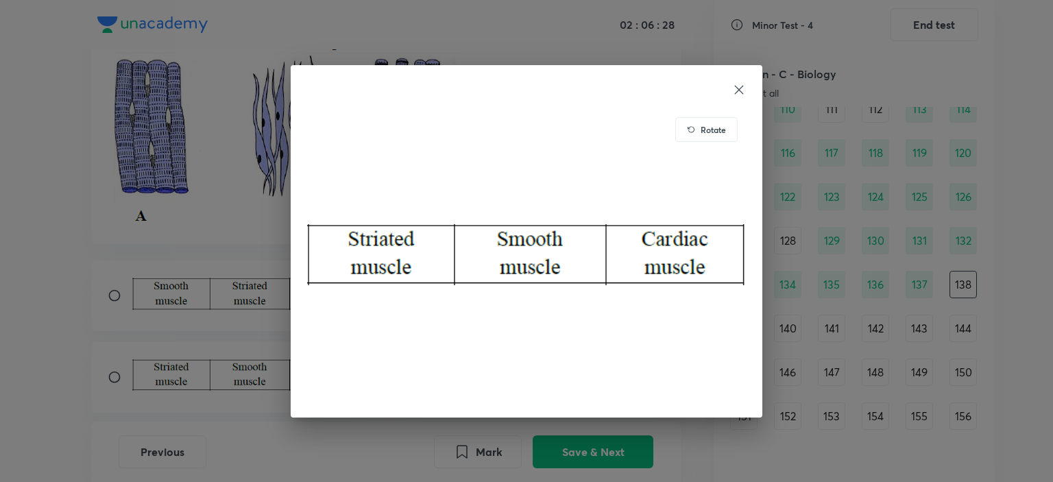
click at [148, 342] on div "Rotate" at bounding box center [526, 241] width 1053 height 482
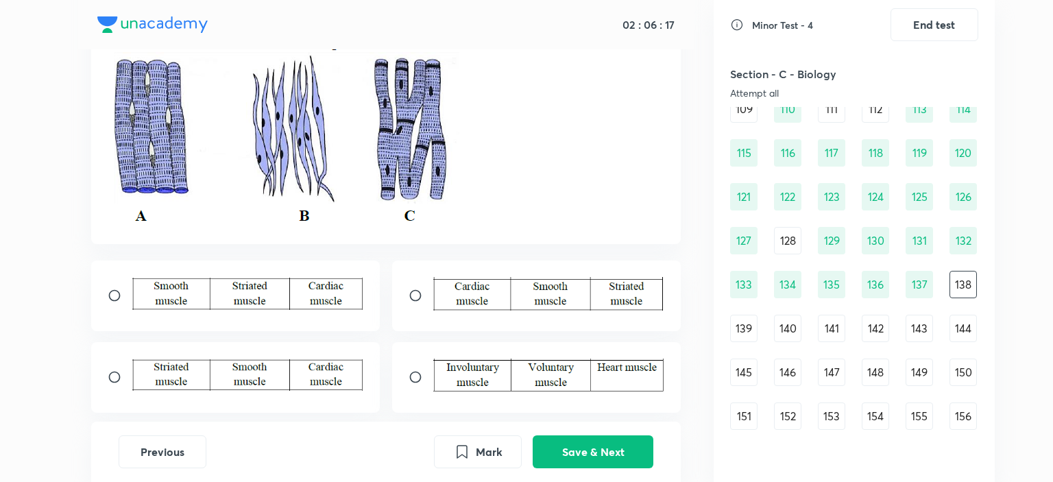
click at [118, 375] on input "radio" at bounding box center [120, 377] width 25 height 14
radio input "true"
click at [415, 302] on input "radio" at bounding box center [421, 296] width 25 height 14
radio input "true"
radio input "false"
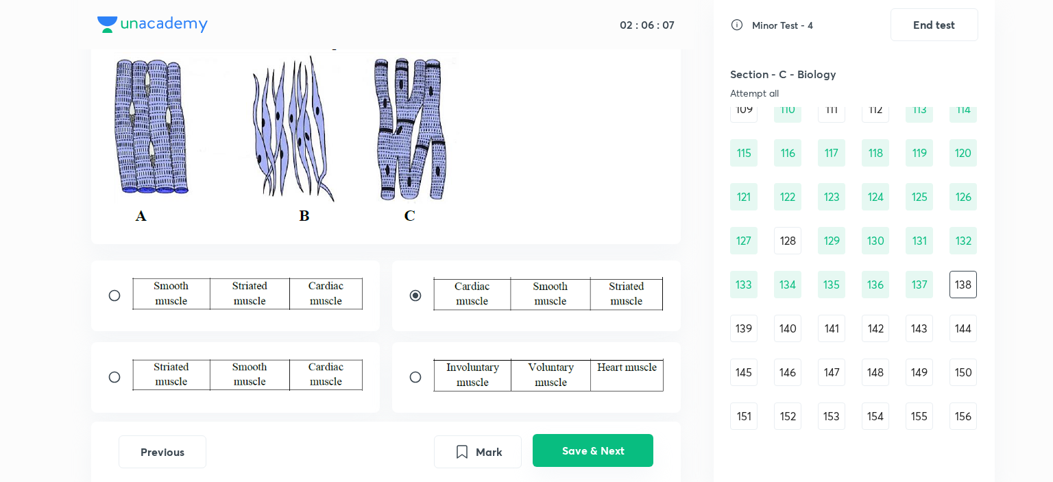
click at [601, 446] on button "Save & Next" at bounding box center [593, 450] width 121 height 33
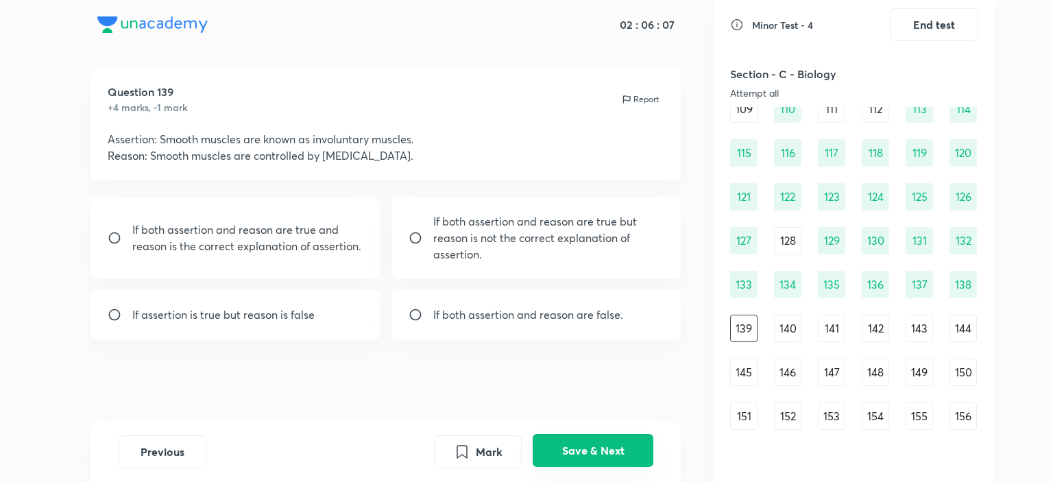
scroll to position [14, 0]
drag, startPoint x: 601, startPoint y: 446, endPoint x: 535, endPoint y: 289, distance: 170.5
click at [615, 378] on div "02 : 06 : 06 Question 139 +4 marks, -1 mark Report Assertion: Smooth muscles ar…" at bounding box center [385, 241] width 655 height 482
click at [122, 234] on input "radio" at bounding box center [120, 239] width 25 height 14
radio input "true"
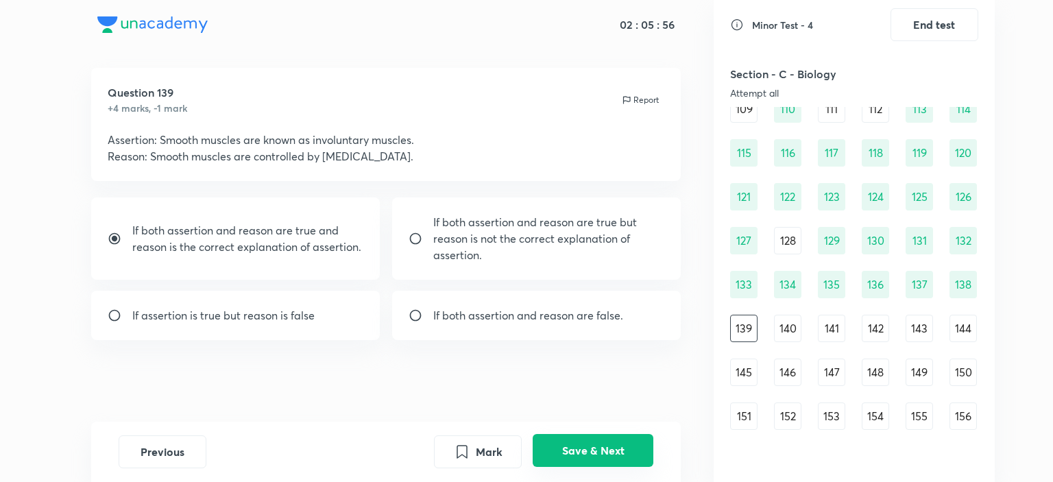
click at [598, 439] on button "Save & Next" at bounding box center [593, 450] width 121 height 33
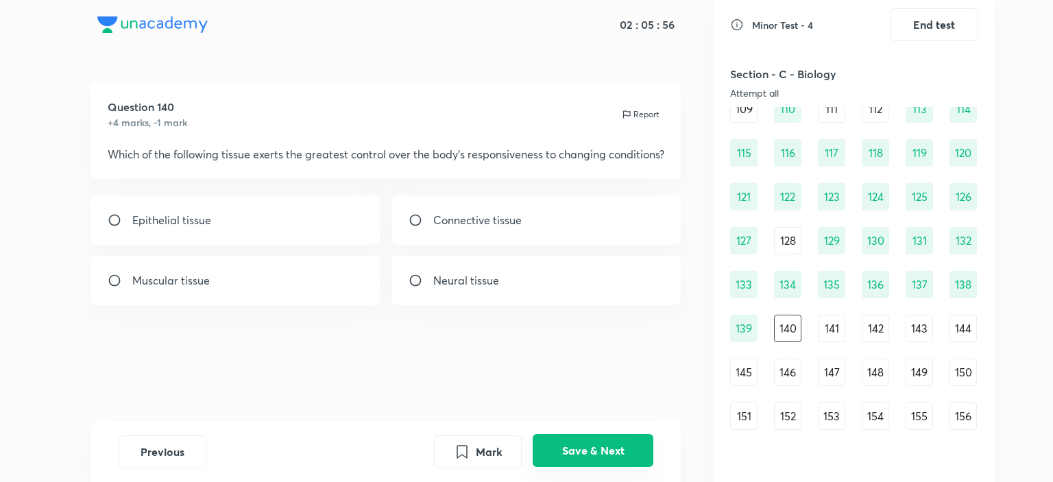
scroll to position [0, 0]
click at [266, 297] on div "Muscular tissue" at bounding box center [235, 280] width 289 height 49
click at [466, 289] on p "Neural tissue" at bounding box center [466, 280] width 66 height 16
radio input "false"
radio input "true"
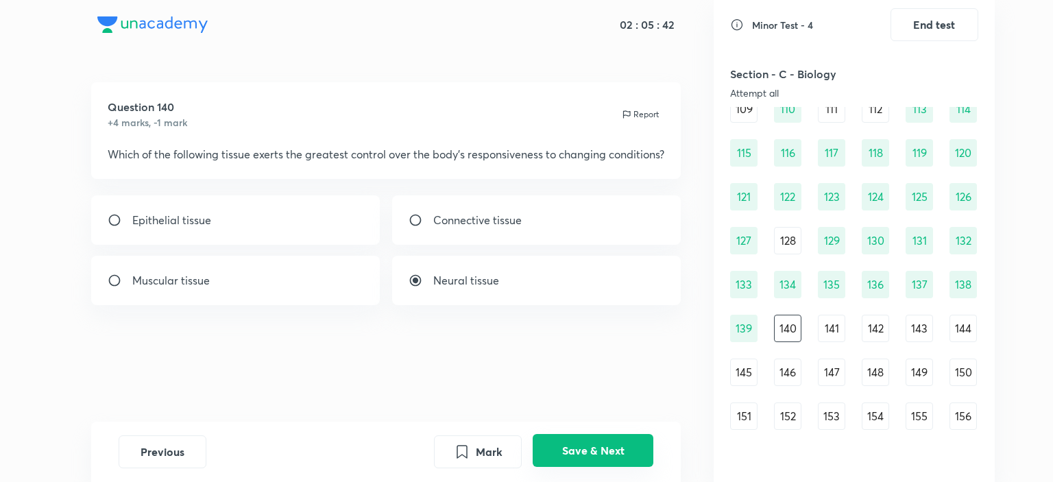
click at [596, 456] on button "Save & Next" at bounding box center [593, 450] width 121 height 33
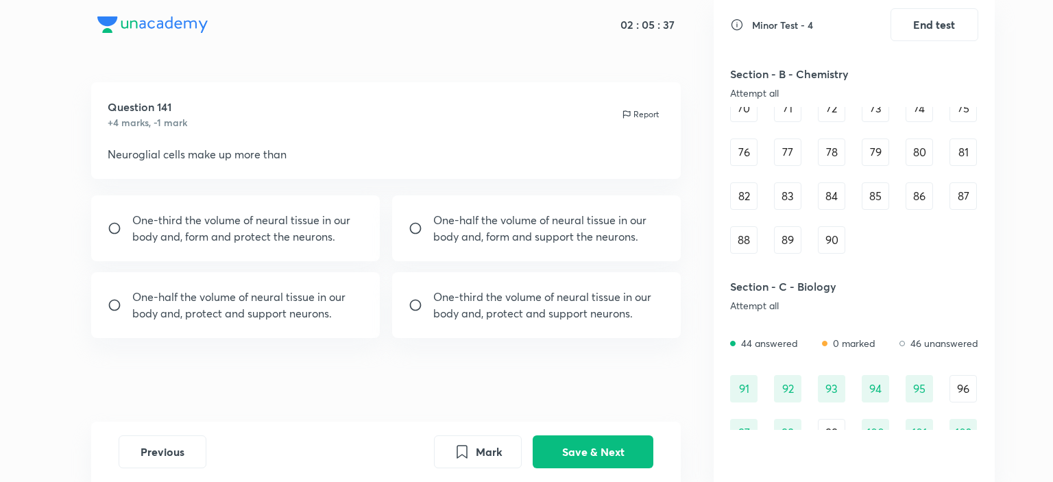
scroll to position [973, 0]
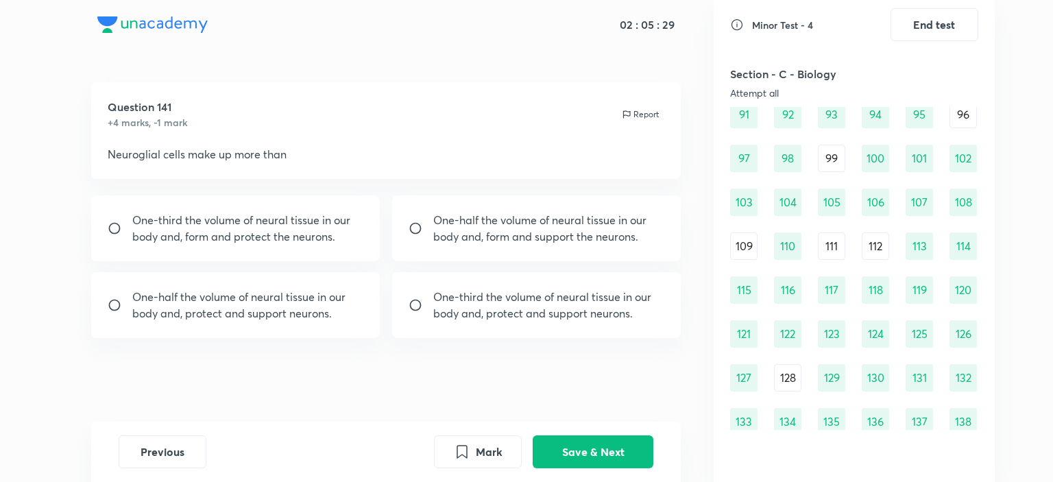
click at [402, 230] on div "One-half the volume of neural tissue in our body and, form and support the neur…" at bounding box center [536, 228] width 289 height 66
click at [110, 296] on div "One-half the volume of neural tissue in our body and, protect and support neuro…" at bounding box center [235, 305] width 289 height 66
radio input "false"
radio input "true"
click at [601, 449] on button "Save & Next" at bounding box center [593, 450] width 121 height 33
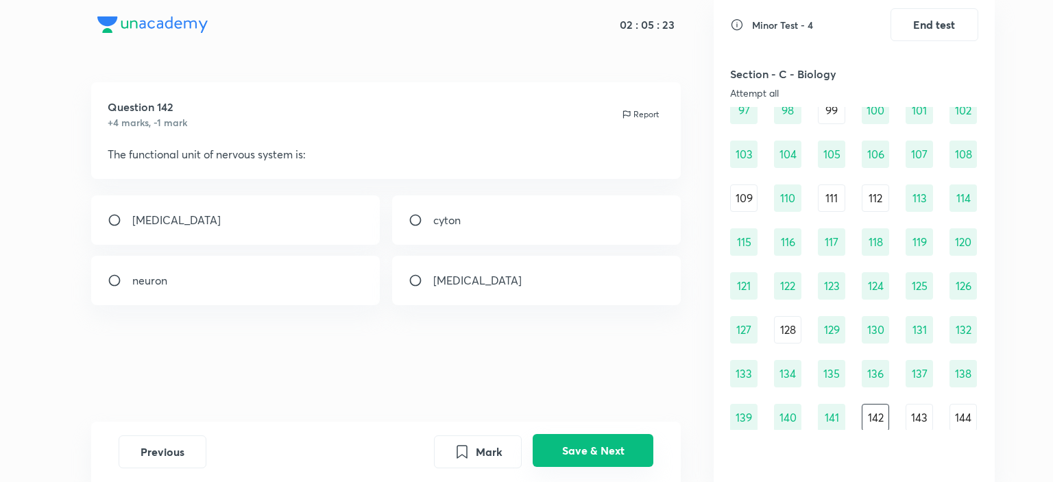
scroll to position [1023, 0]
click at [125, 227] on div "[MEDICAL_DATA]" at bounding box center [235, 219] width 289 height 49
radio input "true"
click at [598, 448] on button "Save & Next" at bounding box center [593, 450] width 121 height 33
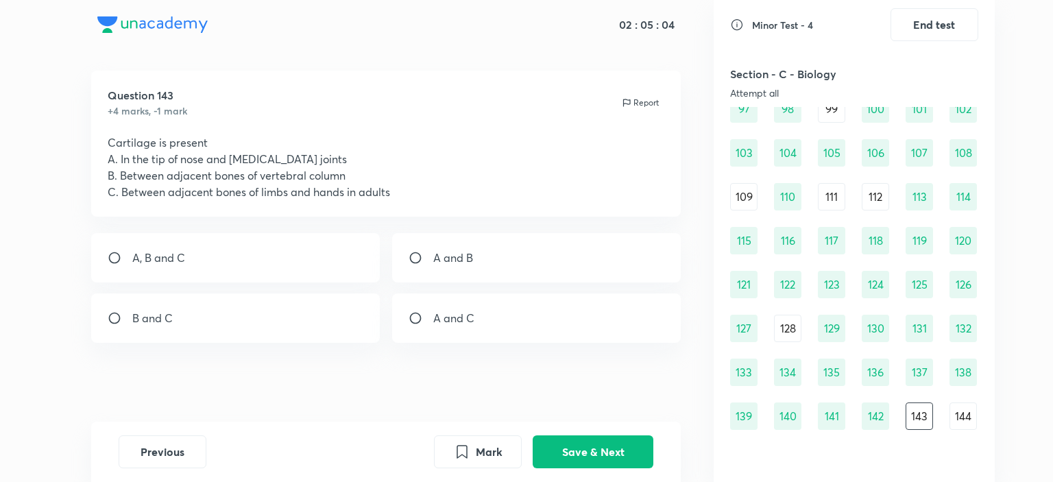
scroll to position [14, 0]
click at [117, 252] on input "radio" at bounding box center [120, 255] width 25 height 14
click at [400, 280] on div "A, B and C A and B B and C A and C" at bounding box center [386, 285] width 590 height 110
click at [263, 305] on div "B and C" at bounding box center [235, 315] width 289 height 49
radio input "false"
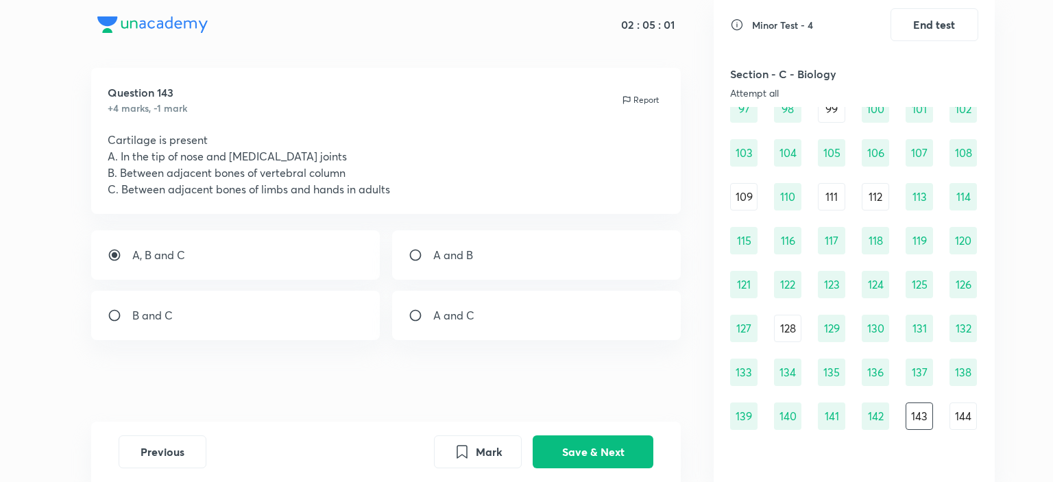
radio input "true"
click at [448, 258] on p "A and B" at bounding box center [453, 255] width 40 height 16
radio input "true"
radio input "false"
click at [441, 323] on p "A and C" at bounding box center [453, 315] width 41 height 16
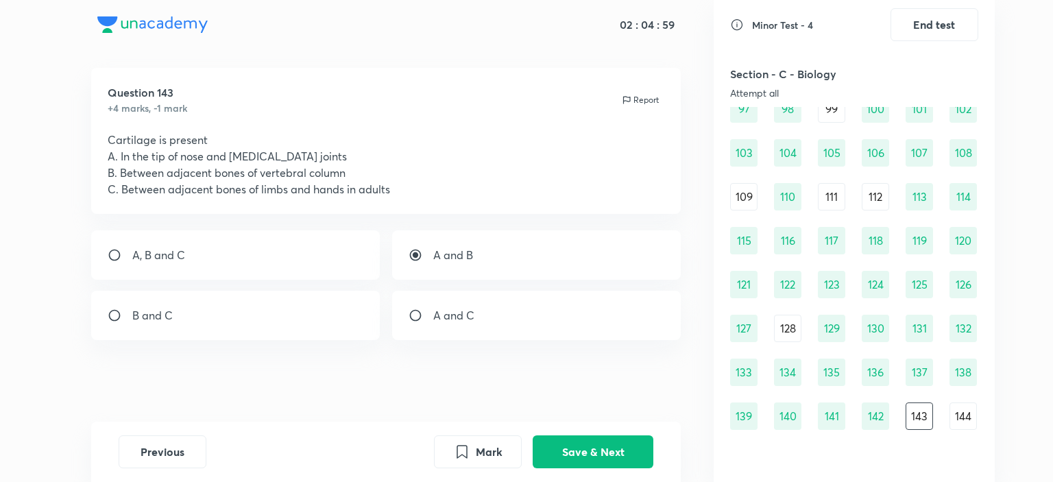
radio input "false"
radio input "true"
click at [572, 460] on button "Save & Next" at bounding box center [593, 450] width 121 height 33
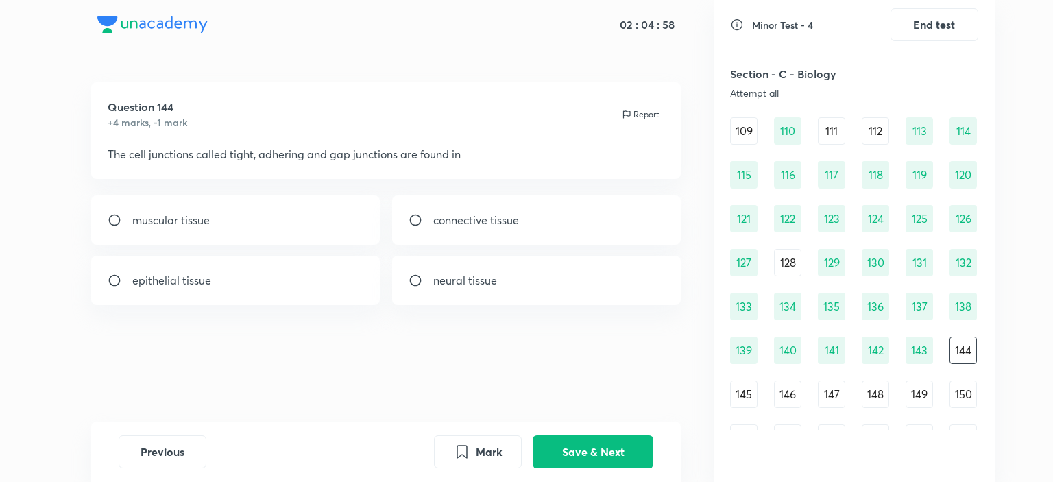
scroll to position [1160, 0]
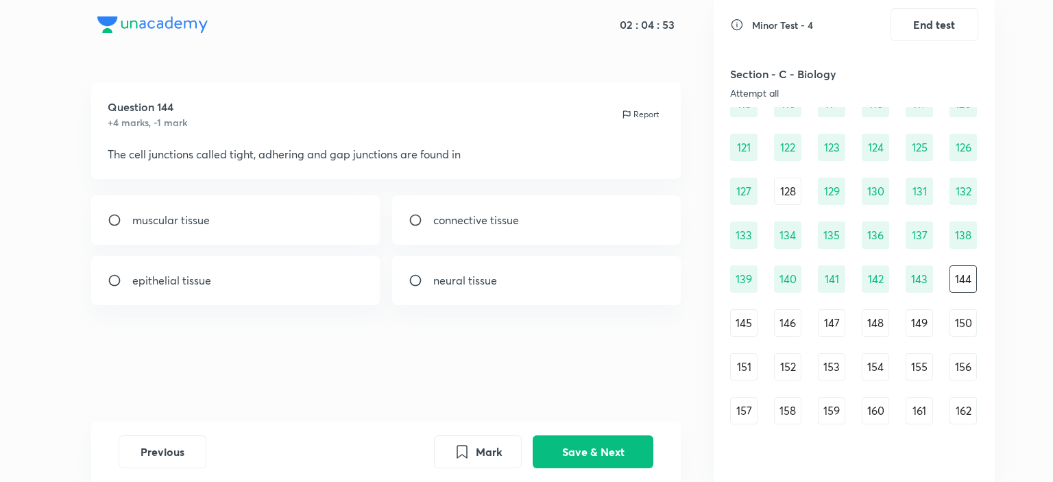
drag, startPoint x: 418, startPoint y: 219, endPoint x: 419, endPoint y: 238, distance: 18.5
click at [418, 222] on input "radio" at bounding box center [421, 220] width 25 height 14
radio input "true"
click at [590, 444] on button "Save & Next" at bounding box center [593, 450] width 121 height 33
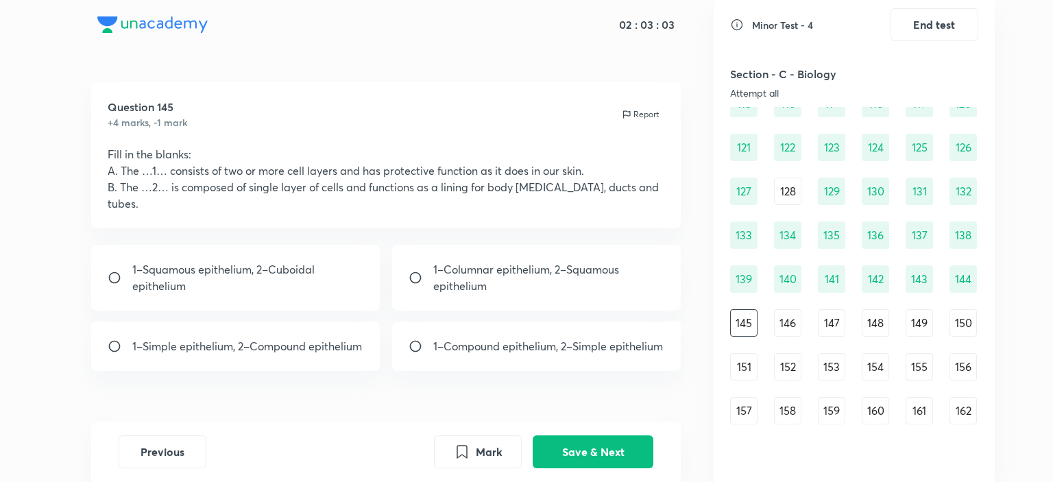
click at [295, 321] on div "1–Simple epithelium, 2–Compound epithelium" at bounding box center [235, 345] width 289 height 49
radio input "true"
click at [608, 464] on button "Save & Next" at bounding box center [593, 450] width 121 height 33
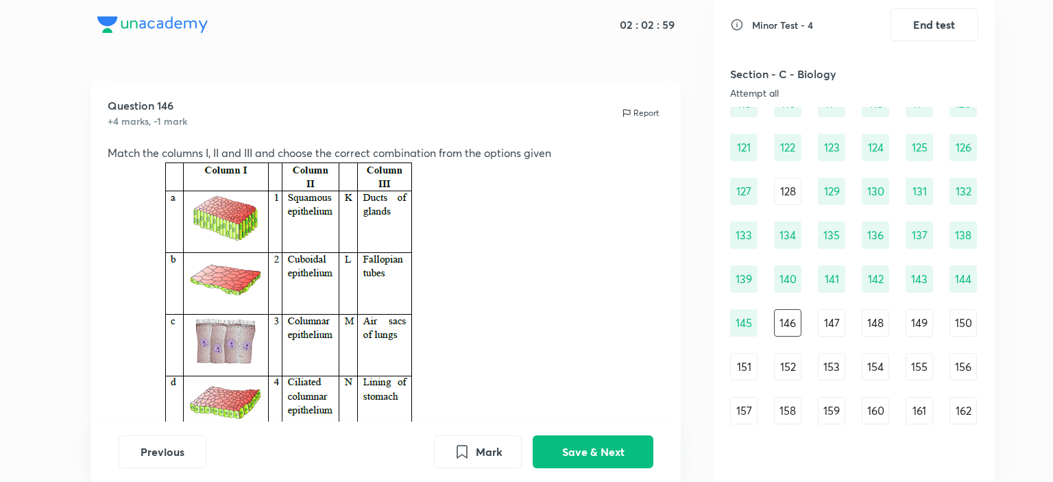
scroll to position [0, 0]
drag, startPoint x: 258, startPoint y: 147, endPoint x: 605, endPoint y: 164, distance: 347.9
click at [605, 164] on div "Match the columns I, II and III and choose the correct combination from the opt…" at bounding box center [386, 295] width 557 height 299
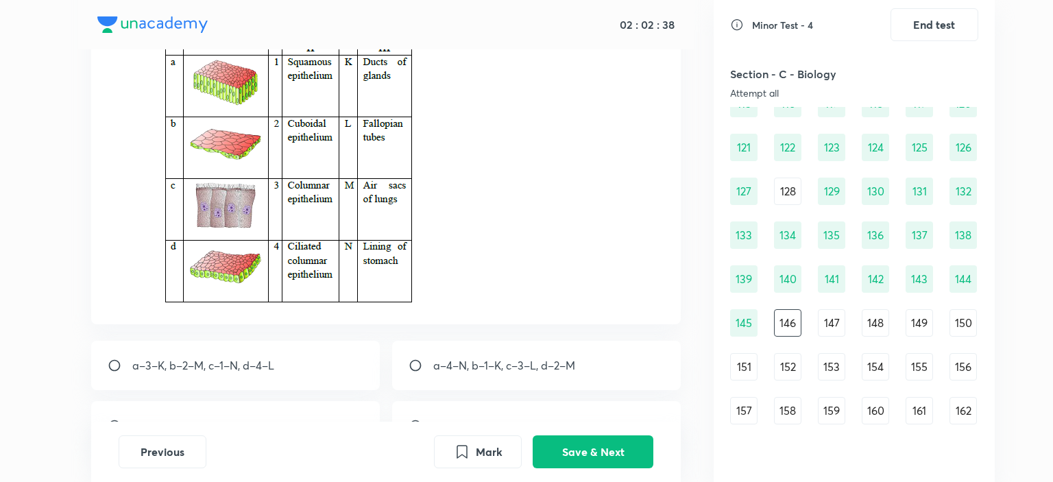
scroll to position [248, 0]
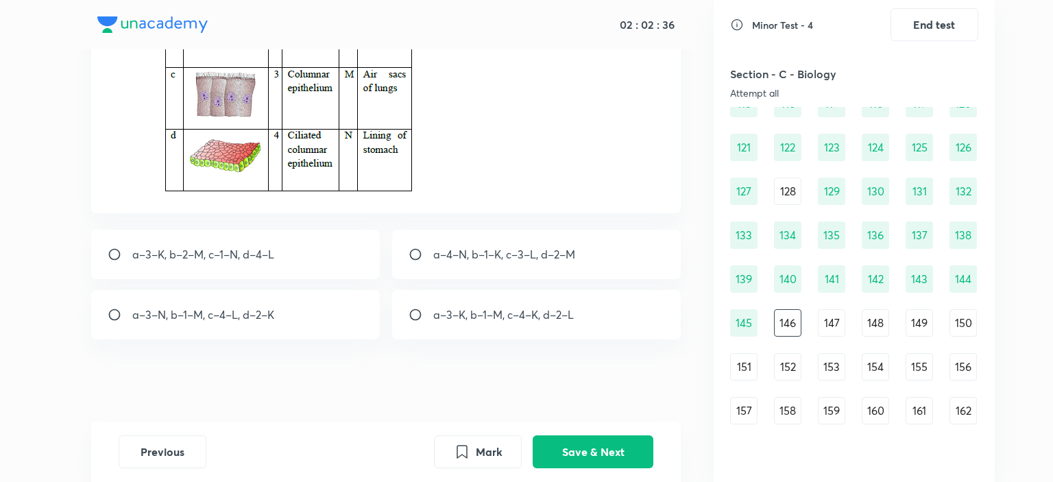
click at [240, 260] on p "a–3–K, b–2–M, c–1–N, d–4–L" at bounding box center [203, 254] width 142 height 16
radio input "true"
click at [567, 446] on button "Save & Next" at bounding box center [593, 450] width 121 height 33
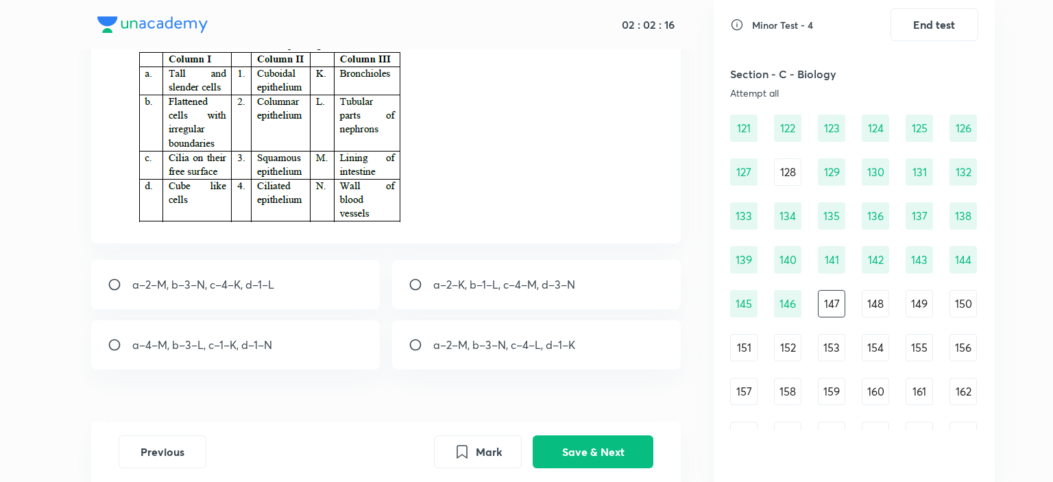
scroll to position [137, 0]
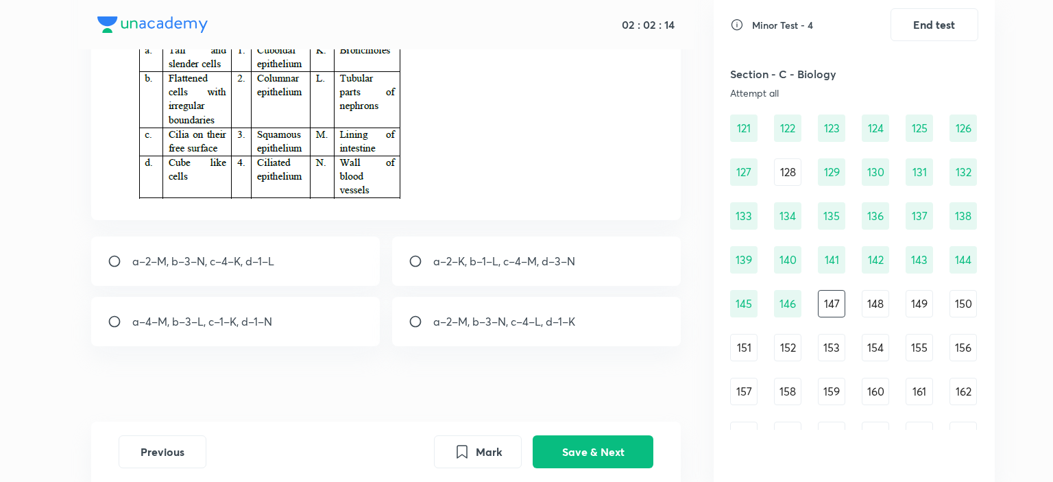
click at [250, 271] on div "a–2–M, b–3–N, c–4–K, d–1–L" at bounding box center [235, 260] width 289 height 49
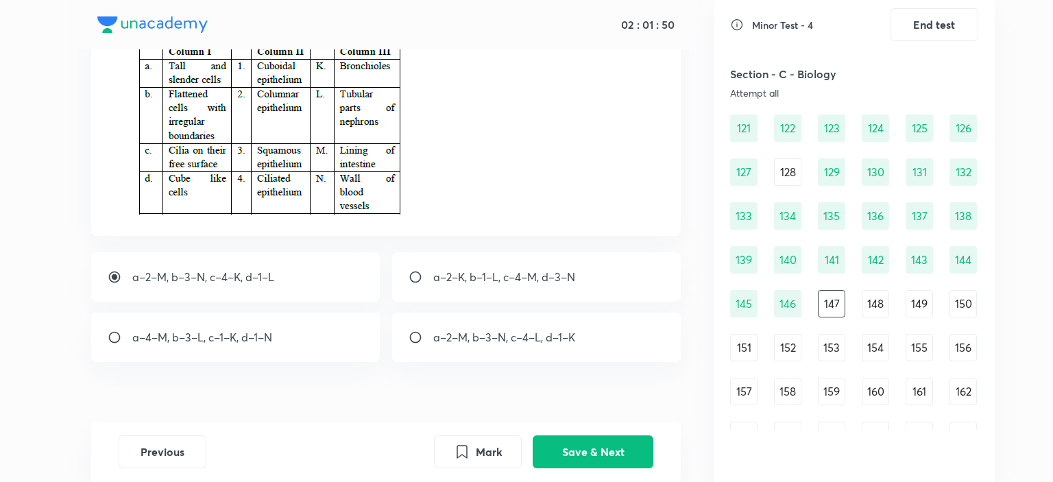
scroll to position [144, 0]
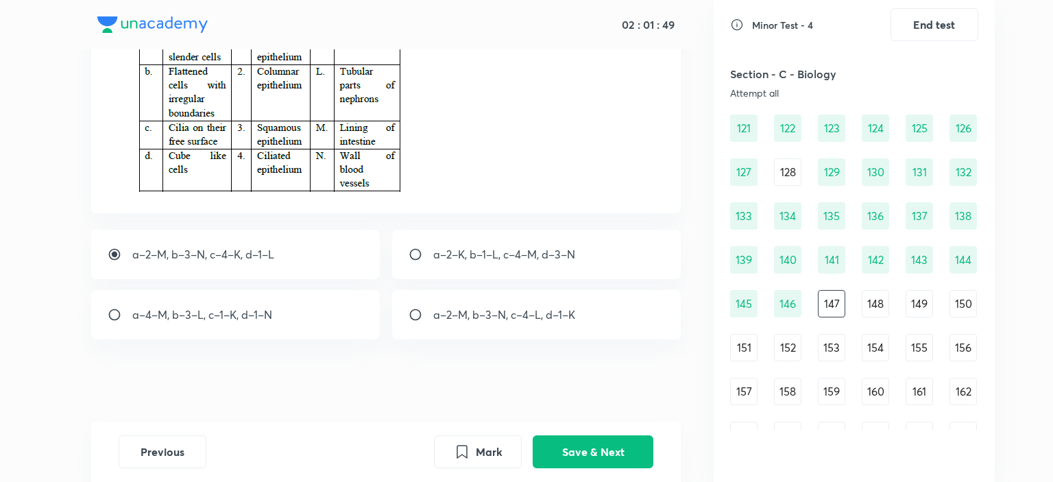
click at [471, 323] on div "a–2–M, b–3–N, c–4–L, d–1–K" at bounding box center [536, 314] width 289 height 49
radio input "false"
radio input "true"
click at [565, 443] on button "Save & Next" at bounding box center [593, 450] width 121 height 33
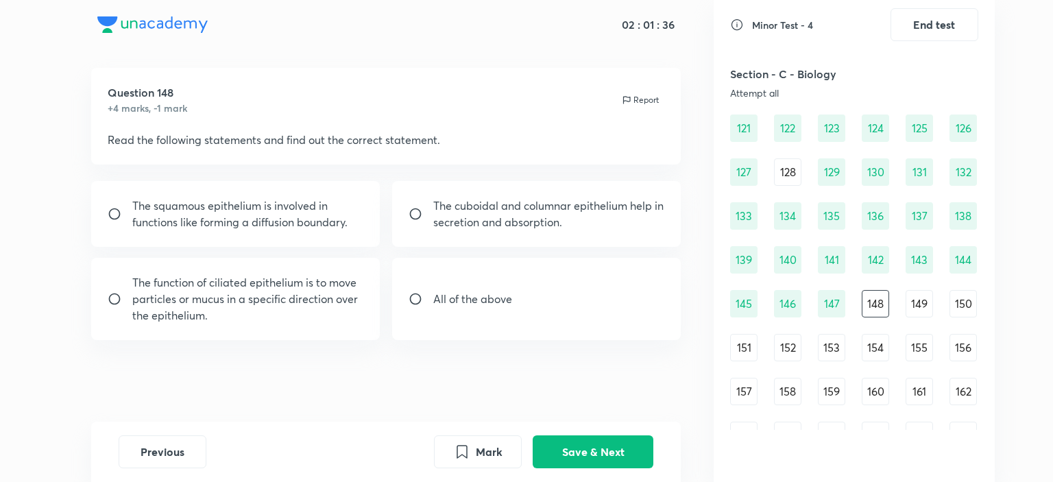
drag, startPoint x: 497, startPoint y: 311, endPoint x: 503, endPoint y: 350, distance: 39.6
click at [496, 311] on div "All of the above" at bounding box center [536, 299] width 289 height 82
radio input "true"
click at [611, 439] on button "Save & Next" at bounding box center [593, 450] width 121 height 33
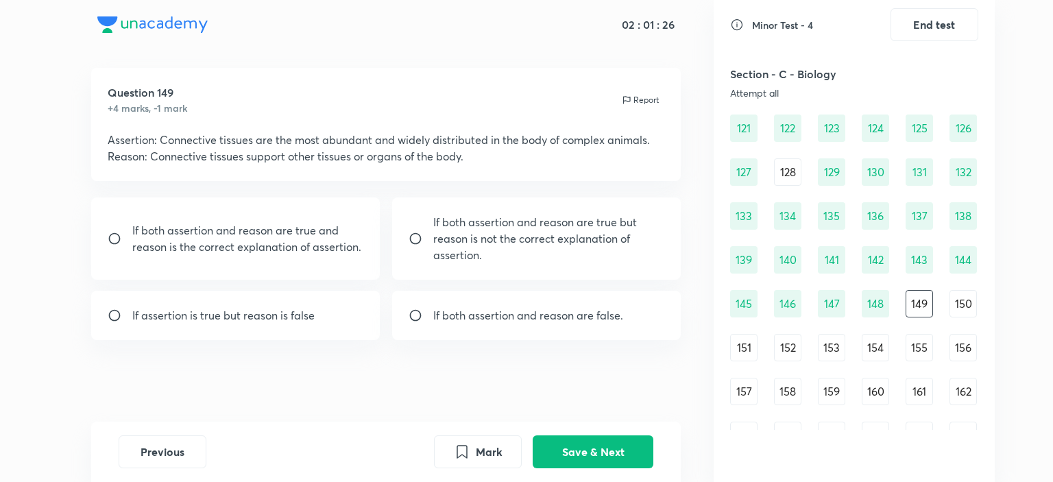
drag, startPoint x: 214, startPoint y: 159, endPoint x: 500, endPoint y: 154, distance: 286.6
click at [500, 154] on p "Reason: Connective tissues support other tissues or organs of the body." at bounding box center [386, 156] width 557 height 16
click at [191, 243] on p "If both assertion and reason are true and reason is the correct explanation of …" at bounding box center [248, 238] width 232 height 33
radio input "true"
click at [611, 454] on button "Save & Next" at bounding box center [593, 450] width 121 height 33
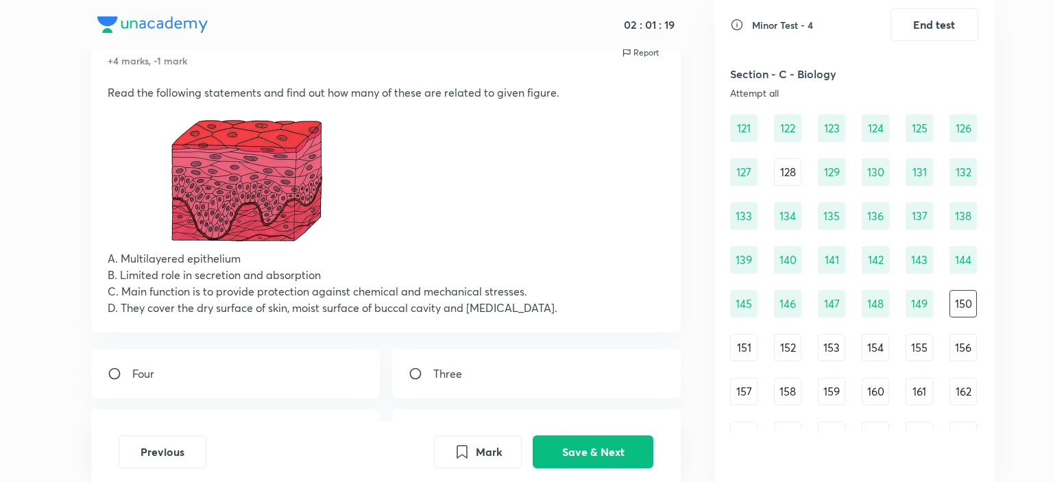
scroll to position [83, 0]
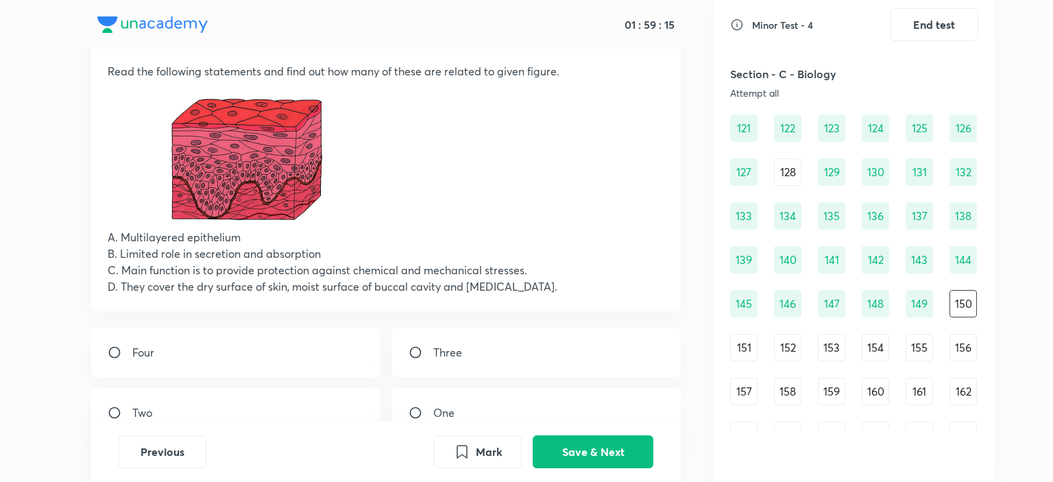
click at [742, 348] on div "151" at bounding box center [743, 347] width 27 height 27
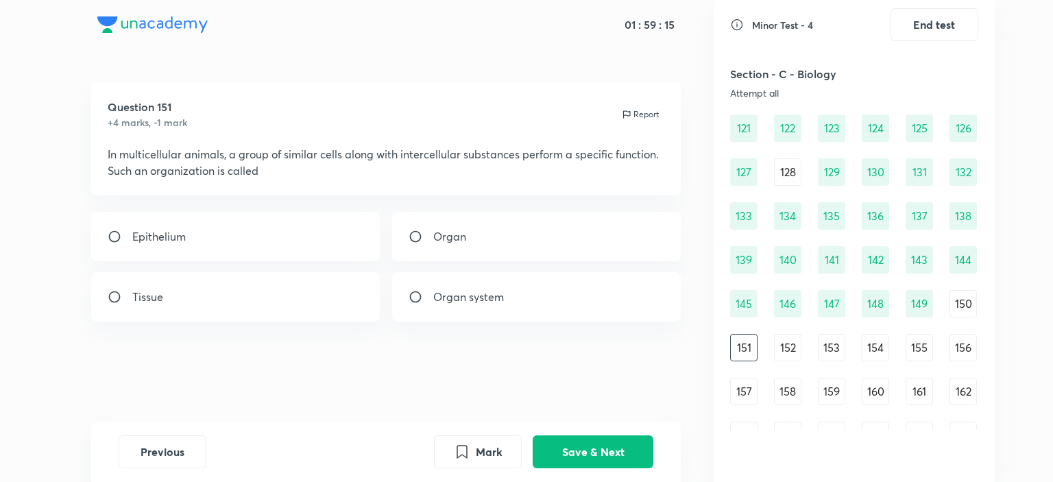
scroll to position [0, 0]
click at [274, 304] on div "Tissue" at bounding box center [235, 296] width 289 height 49
radio input "true"
click at [620, 445] on button "Save & Next" at bounding box center [593, 450] width 121 height 33
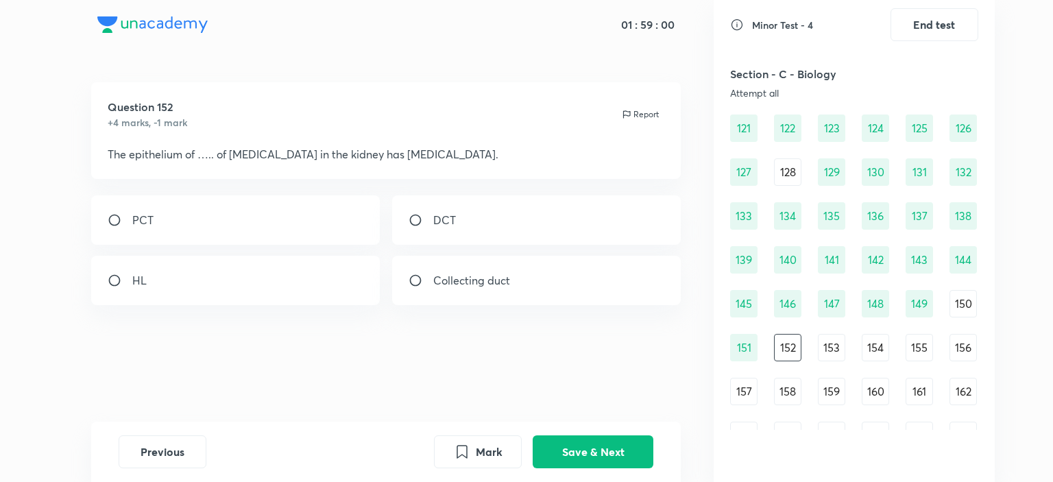
click at [175, 219] on div "PCT" at bounding box center [235, 219] width 289 height 49
radio input "true"
click at [606, 450] on button "Save & Next" at bounding box center [593, 450] width 121 height 33
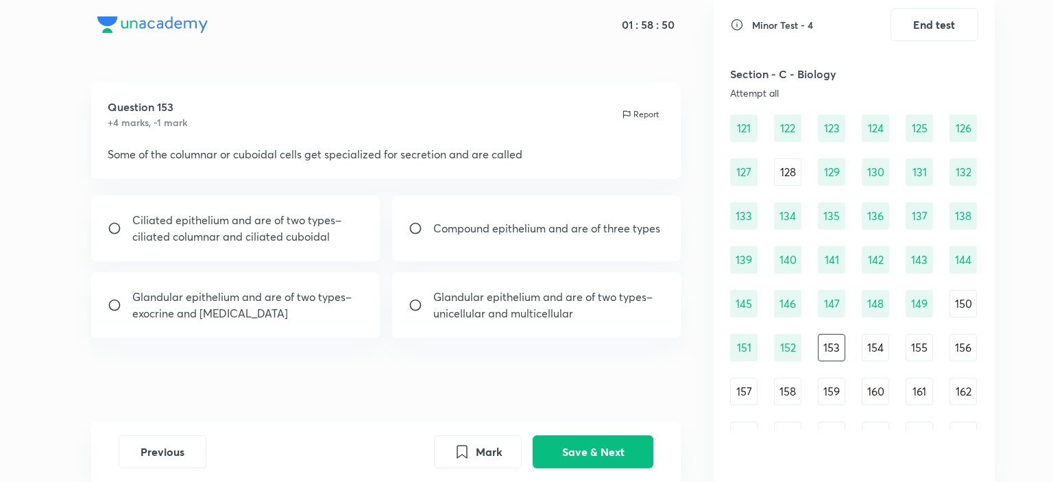
click at [791, 349] on div "152" at bounding box center [787, 347] width 27 height 27
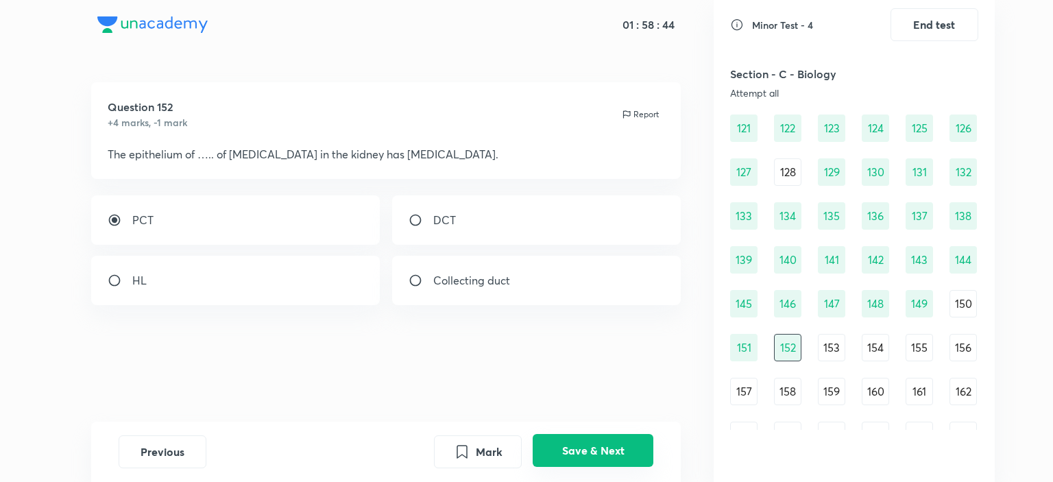
click at [611, 460] on button "Save & Next" at bounding box center [593, 450] width 121 height 33
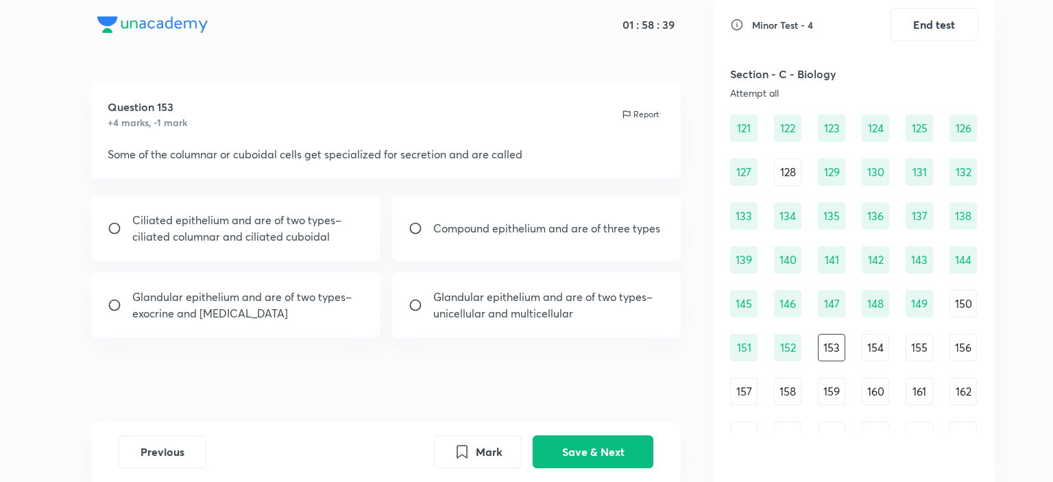
click at [515, 311] on p "Glandular epithelium and are of two types–unicellular and multicellular" at bounding box center [549, 305] width 232 height 33
radio input "true"
click at [241, 300] on p "Glandular epithelium and are of two types–exocrine and [MEDICAL_DATA]" at bounding box center [248, 305] width 232 height 33
radio input "true"
radio input "false"
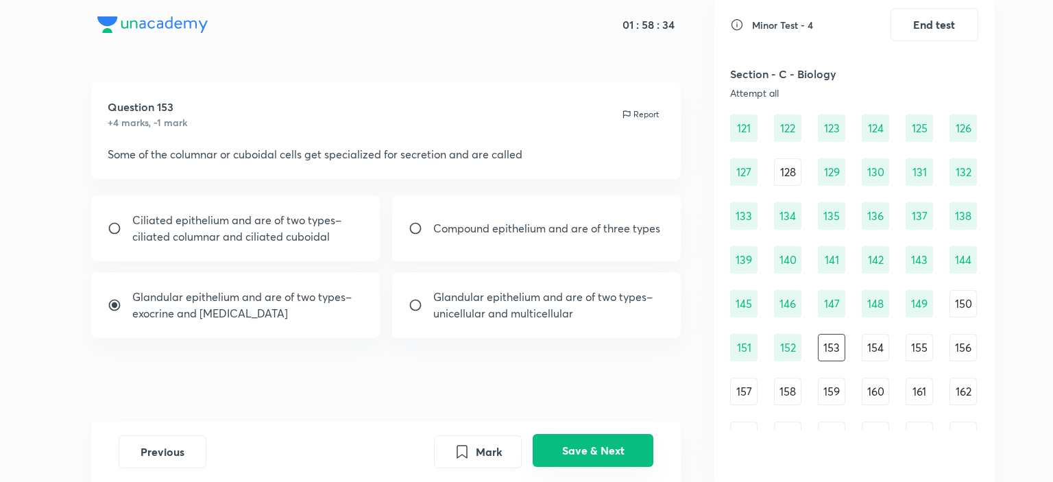
click at [624, 449] on button "Save & Next" at bounding box center [593, 450] width 121 height 33
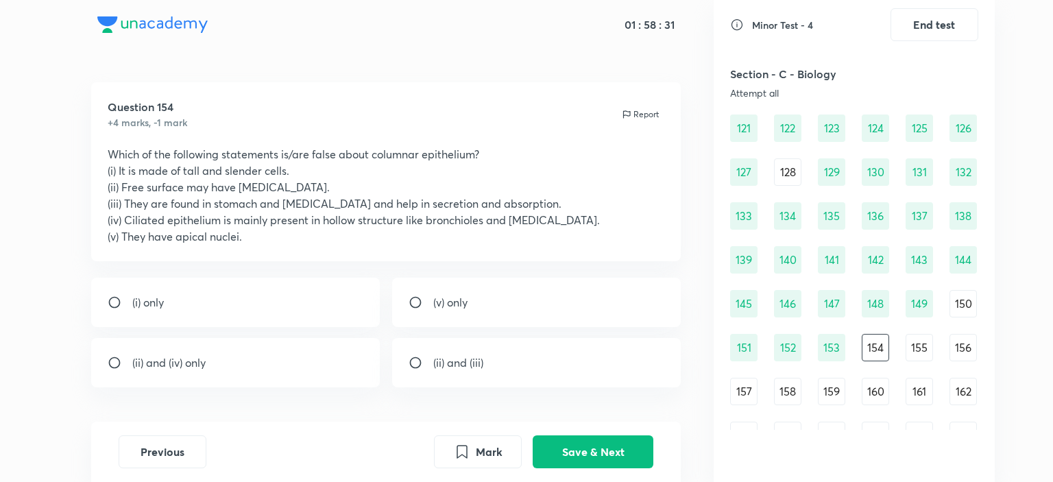
scroll to position [47, 0]
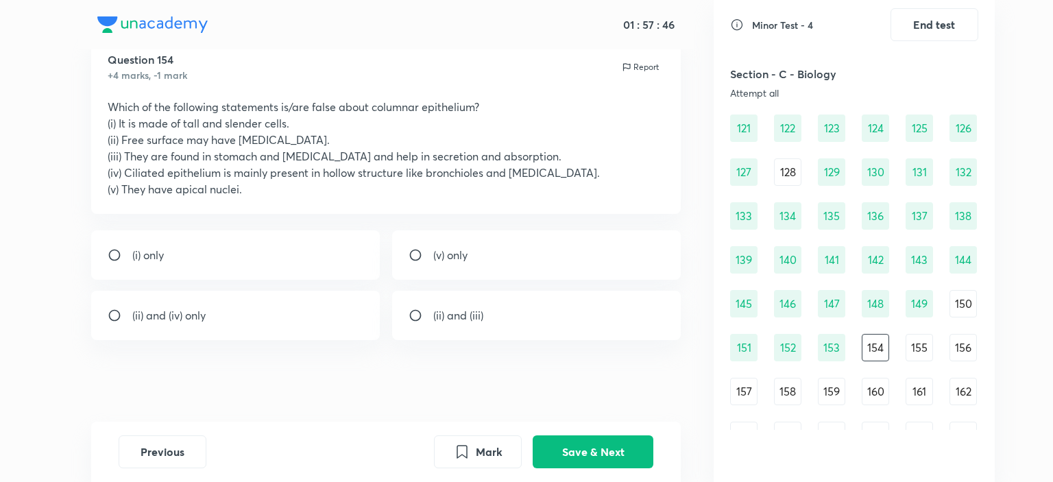
click at [172, 312] on p "(ii) and (iv) only" at bounding box center [168, 315] width 73 height 16
radio input "true"
click at [599, 457] on button "Save & Next" at bounding box center [593, 450] width 121 height 33
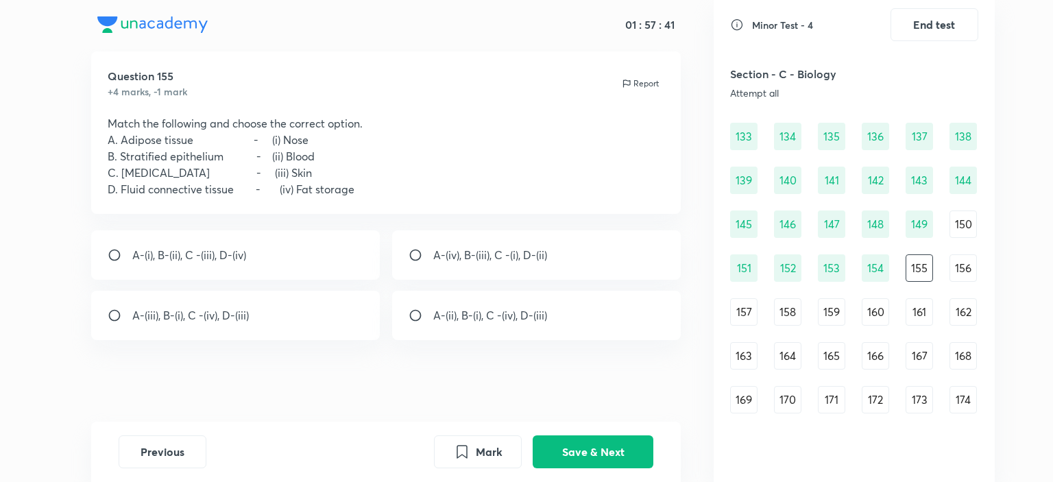
scroll to position [1316, 0]
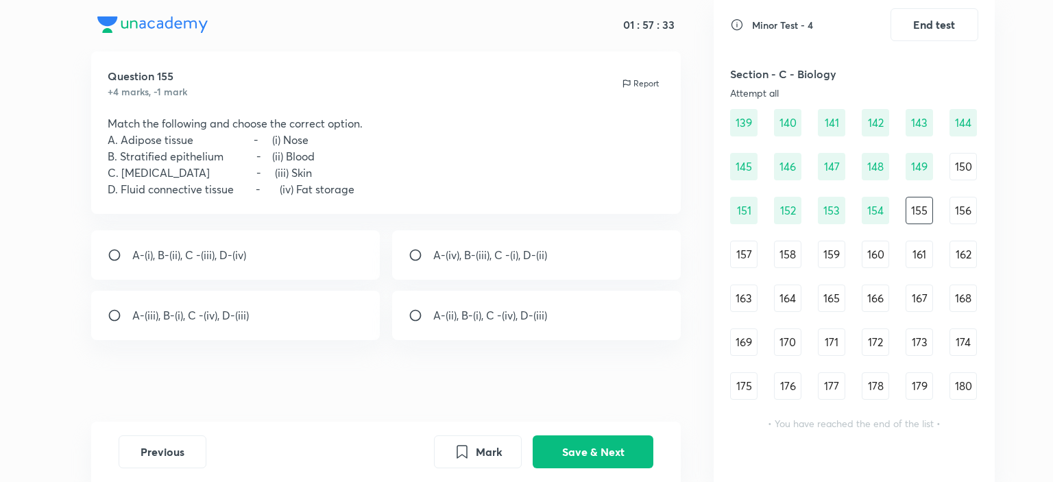
click at [455, 263] on div "A-(iv), B-(iii), C -(i), D-(ii)" at bounding box center [536, 254] width 289 height 49
radio input "true"
click at [622, 471] on div "Previous Mark Save & Next" at bounding box center [386, 452] width 590 height 60
click at [618, 460] on button "Save & Next" at bounding box center [593, 450] width 121 height 33
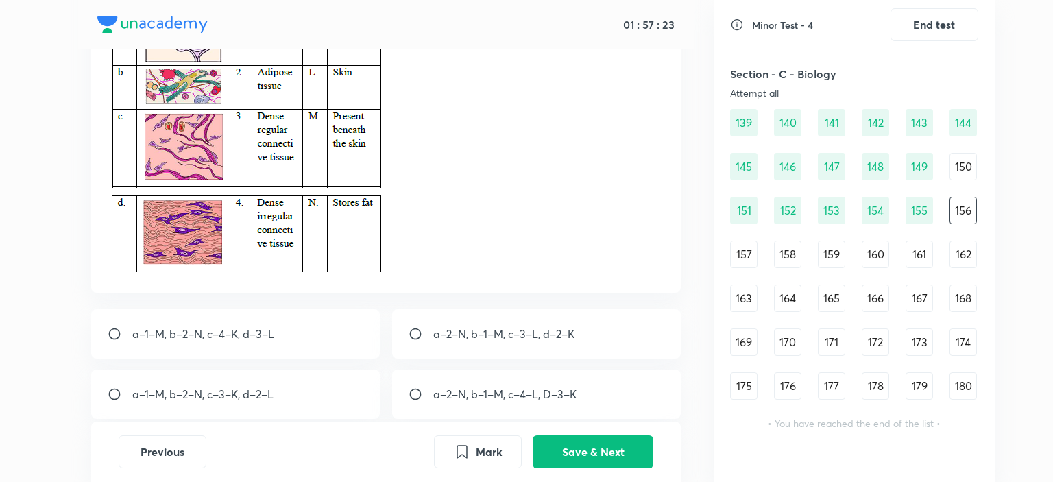
scroll to position [302, 0]
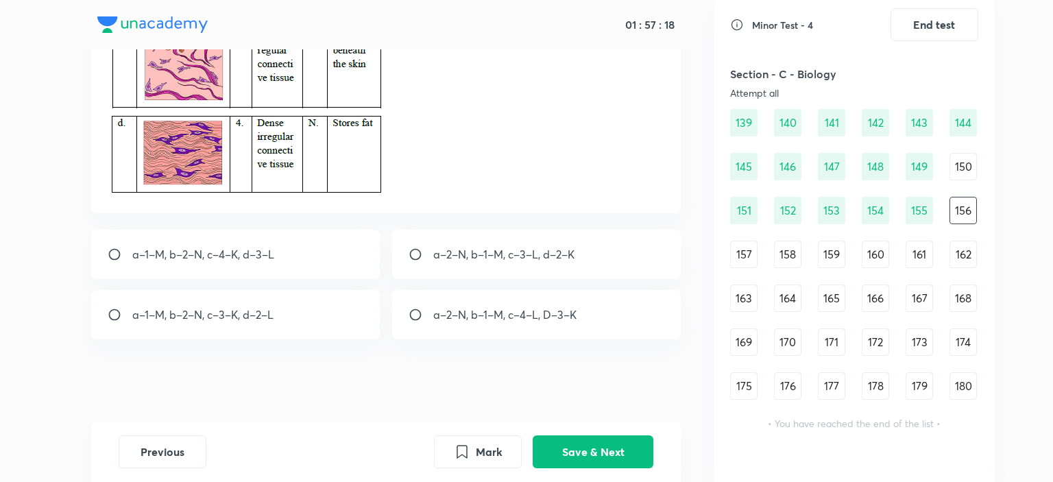
click at [523, 258] on p "a–2–N, b–1–M, c–3–L, d–2–K" at bounding box center [503, 254] width 141 height 16
click at [280, 319] on div "a–1–M, b–2–N, c–3–K, d–2–L" at bounding box center [235, 314] width 289 height 49
radio input "false"
radio input "true"
click at [603, 460] on button "Save & Next" at bounding box center [593, 450] width 121 height 33
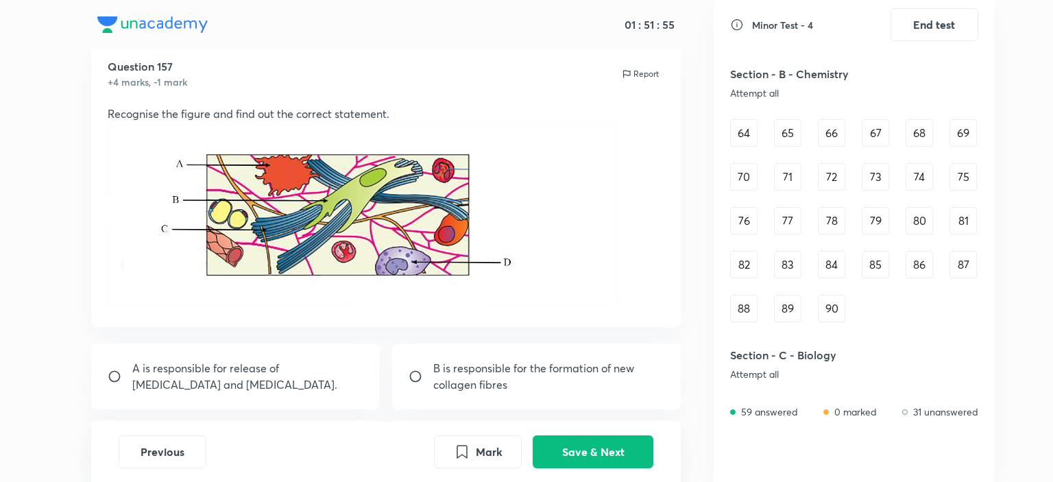
scroll to position [0, 0]
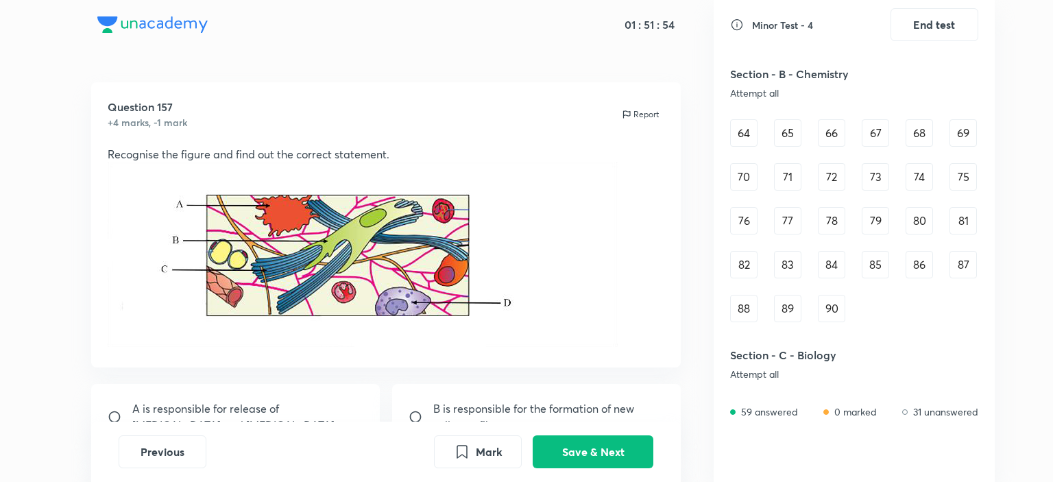
drag, startPoint x: 110, startPoint y: 150, endPoint x: 429, endPoint y: 176, distance: 320.5
click at [429, 176] on div "Recognise the figure and find out the correct statement." at bounding box center [386, 248] width 557 height 205
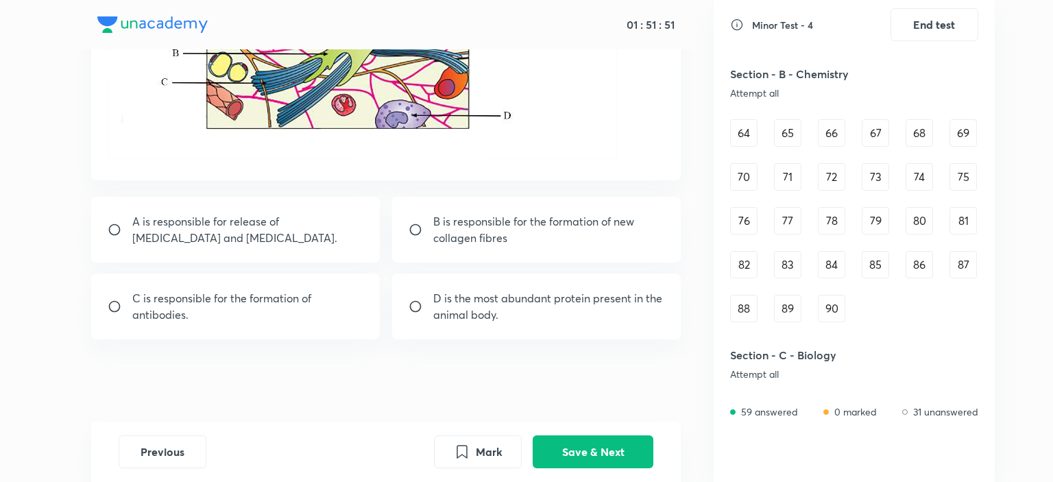
click at [487, 235] on p "B is responsible for the formation of new collagen fibres" at bounding box center [549, 229] width 232 height 33
radio input "true"
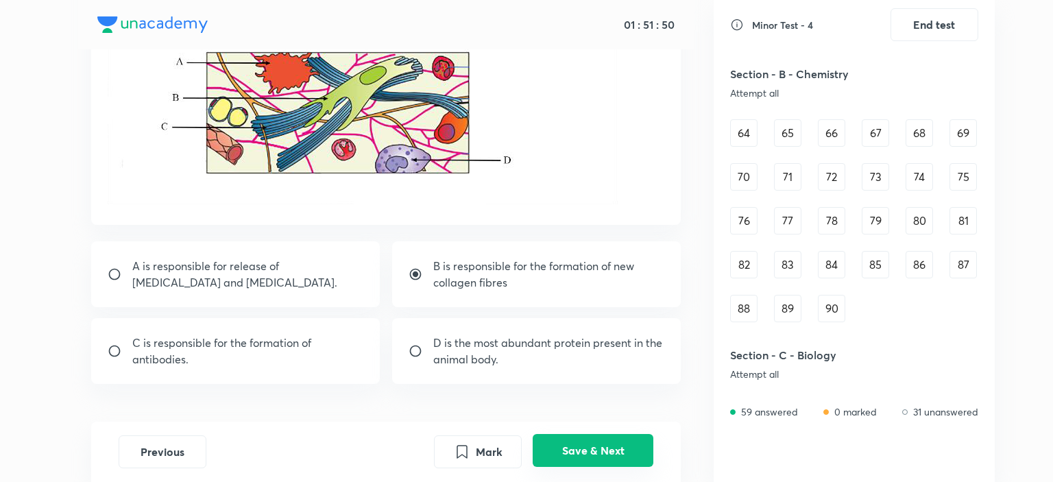
scroll to position [119, 0]
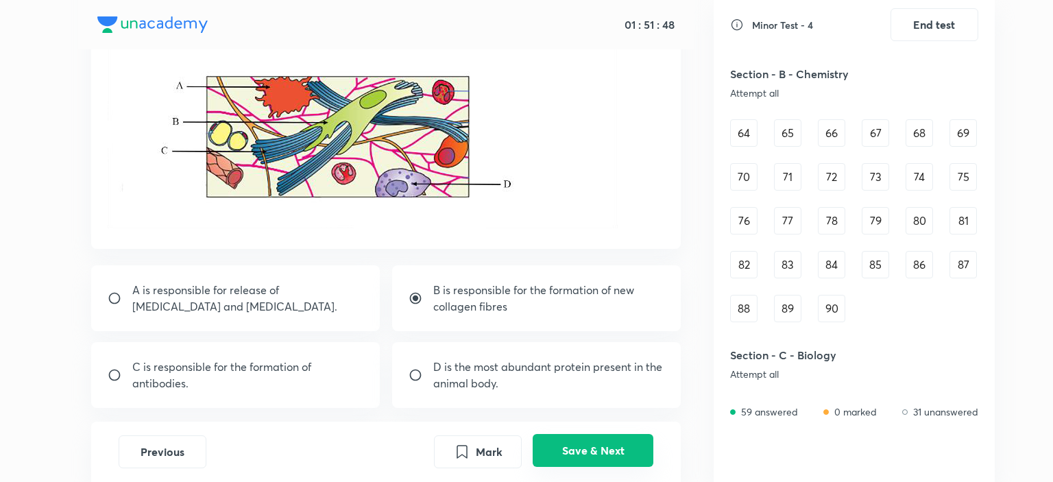
click at [587, 454] on button "Save & Next" at bounding box center [593, 450] width 121 height 33
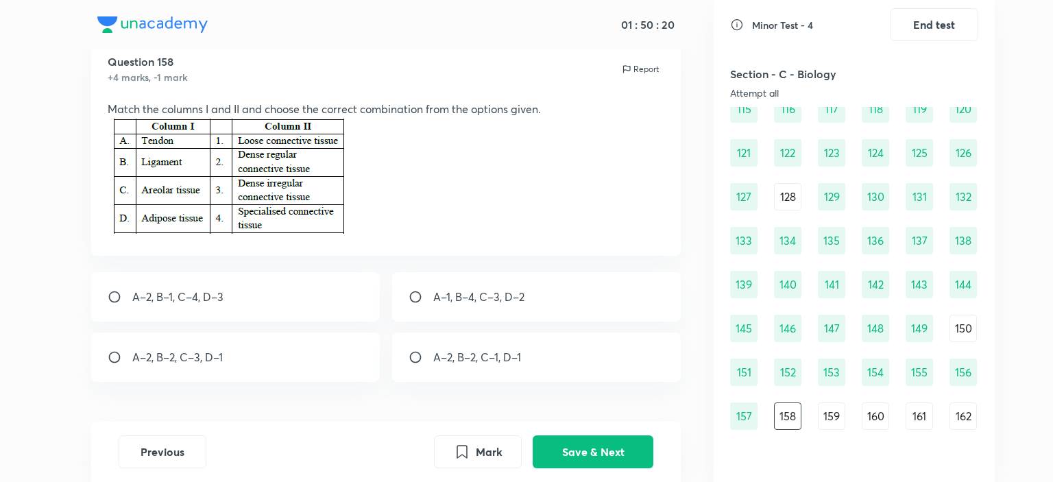
scroll to position [69, 0]
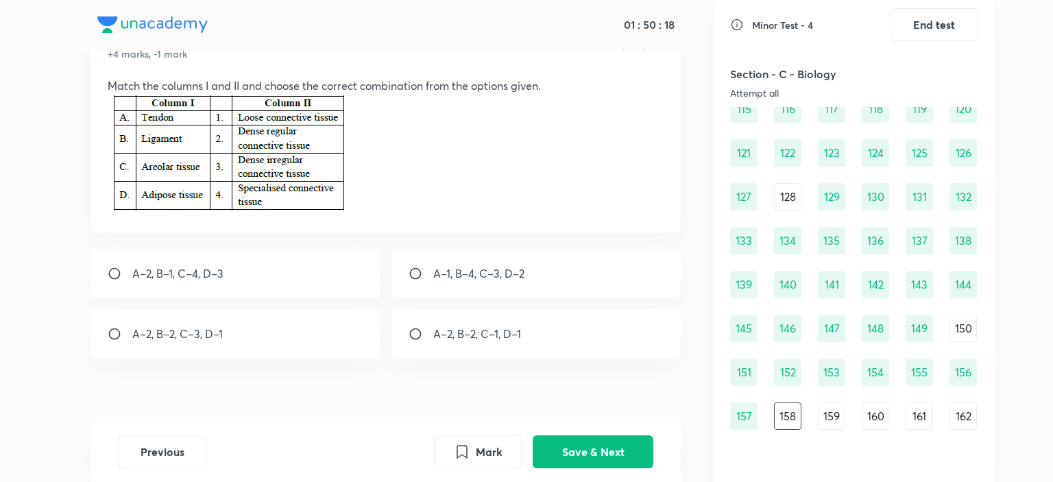
click at [520, 278] on p "A–1, B–4, C–3, D–2" at bounding box center [478, 273] width 91 height 16
radio input "true"
click at [576, 448] on button "Save & Next" at bounding box center [593, 450] width 121 height 33
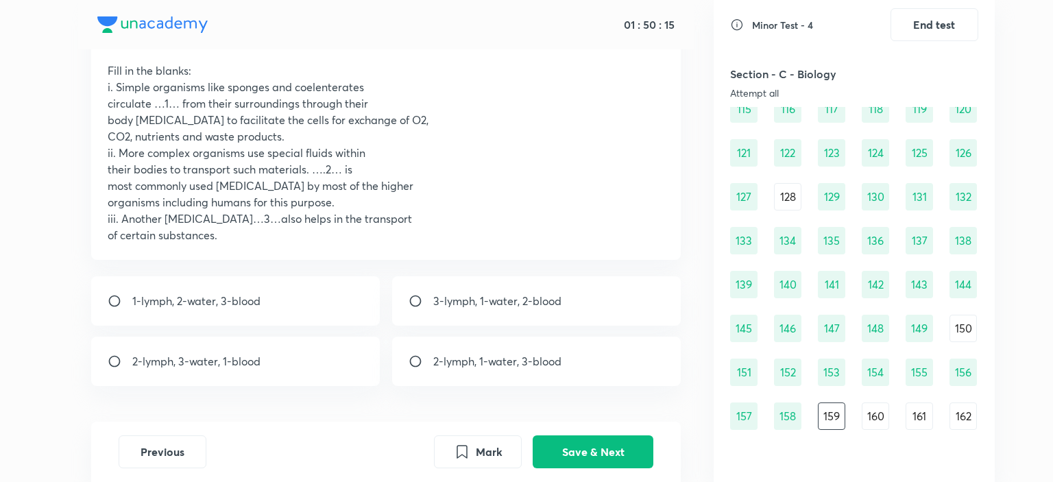
scroll to position [61, 0]
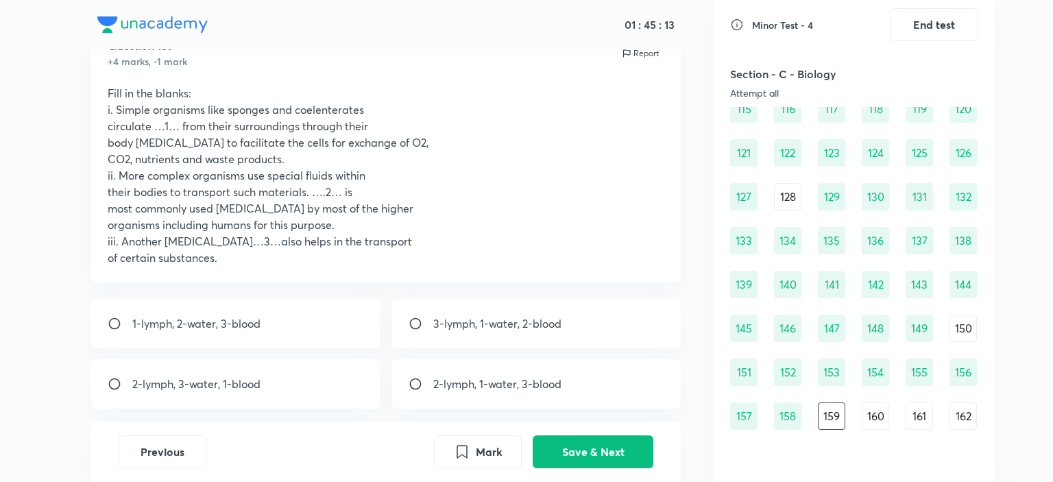
click at [500, 312] on div "3-lymph, 1-water, 2-blood" at bounding box center [536, 323] width 289 height 49
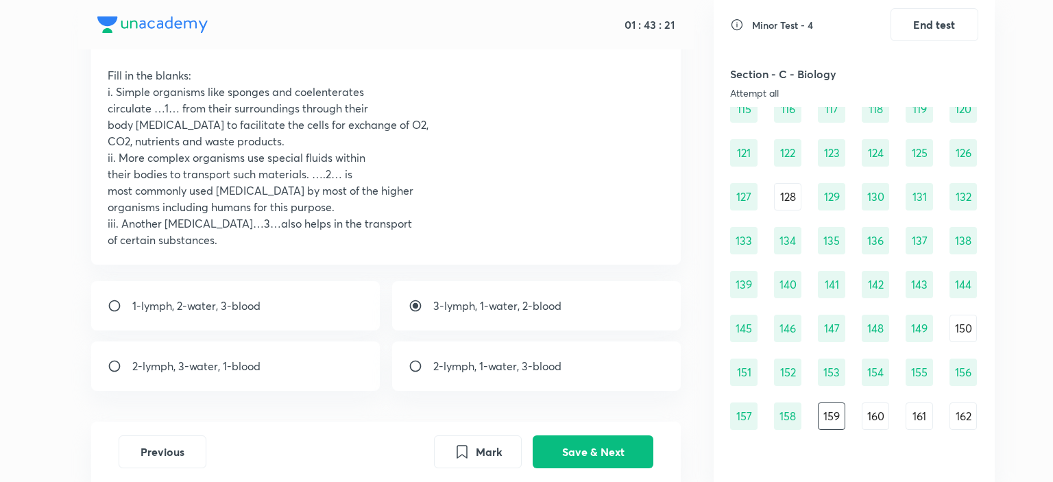
scroll to position [130, 0]
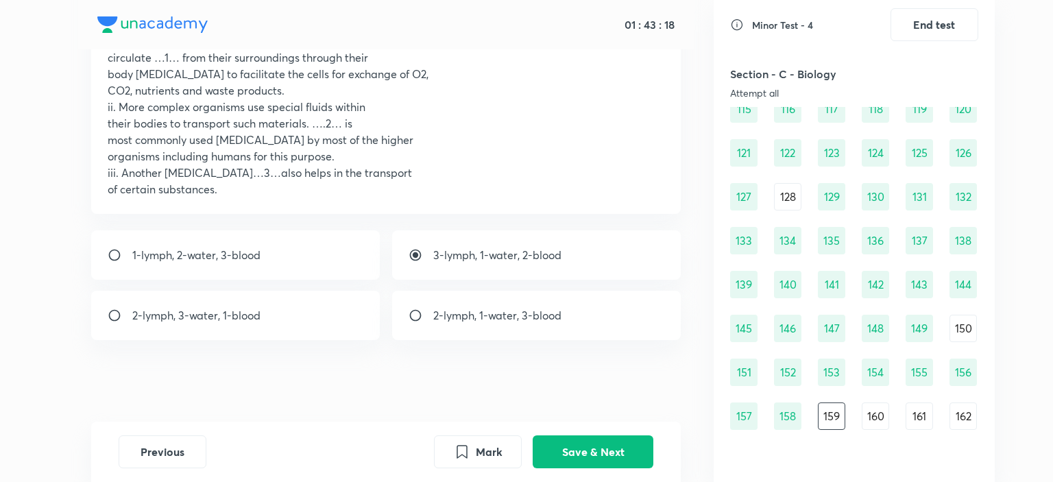
click at [507, 317] on p "2-lymph, 1-water, 3-blood" at bounding box center [497, 315] width 128 height 16
radio input "false"
radio input "true"
click at [572, 454] on button "Save & Next" at bounding box center [593, 450] width 121 height 33
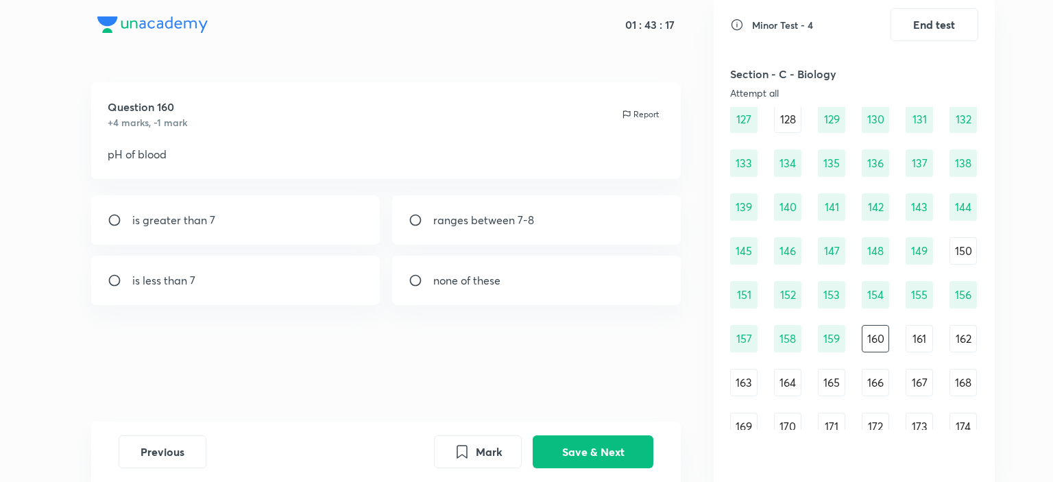
scroll to position [1291, 0]
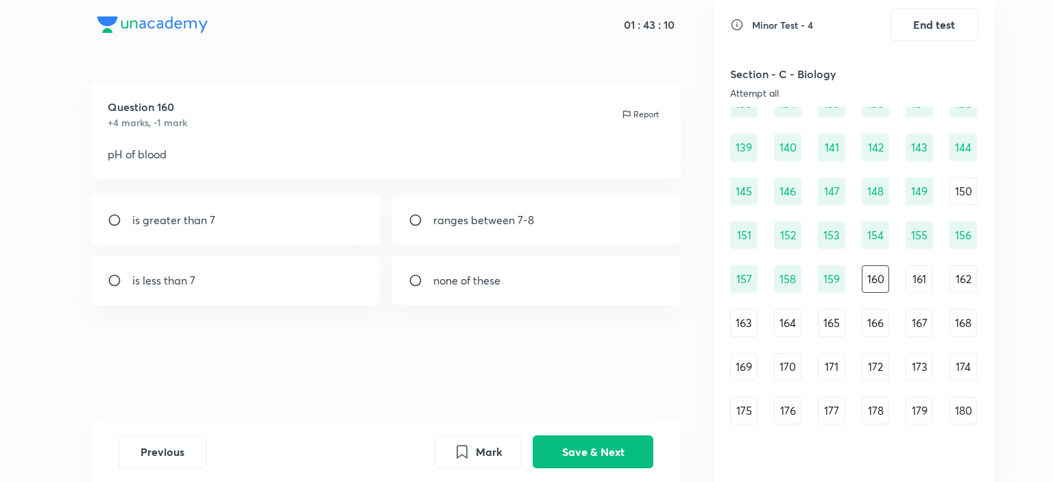
click at [208, 219] on p "is greater than 7" at bounding box center [173, 220] width 83 height 16
radio input "true"
click at [614, 453] on button "Save & Next" at bounding box center [593, 450] width 121 height 33
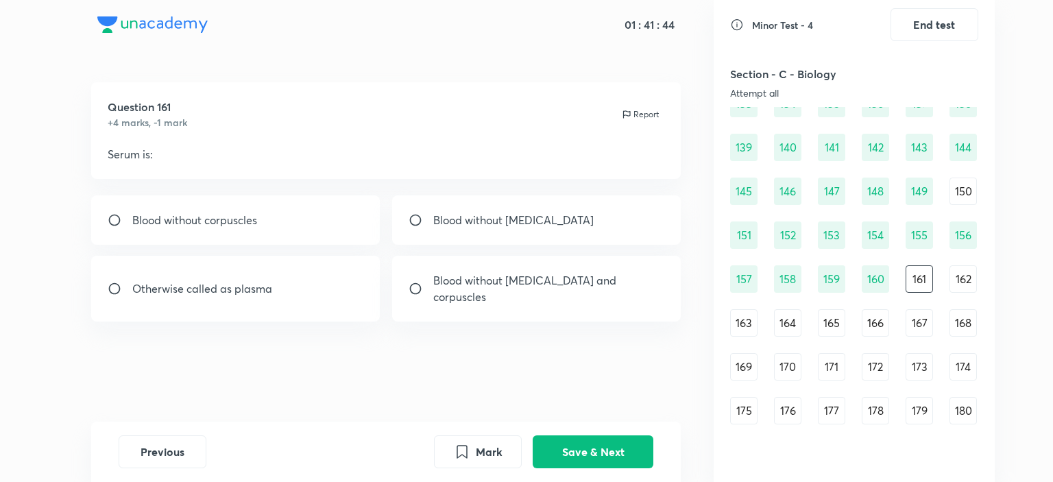
click at [526, 276] on p "Blood without [MEDICAL_DATA] and corpuscles" at bounding box center [549, 288] width 232 height 33
radio input "true"
click at [596, 454] on button "Save & Next" at bounding box center [593, 450] width 121 height 33
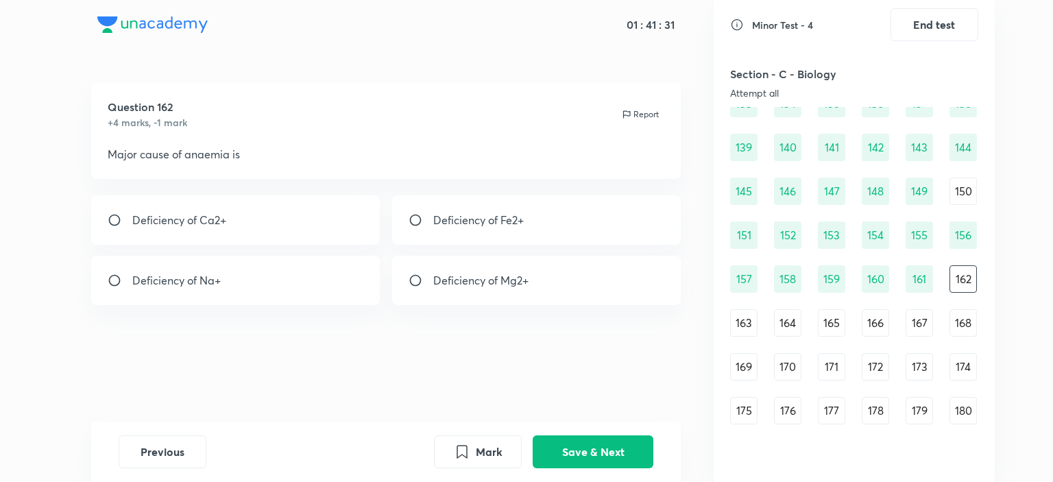
click at [200, 219] on p "Deficiency of Ca2+" at bounding box center [179, 220] width 94 height 16
click at [504, 218] on p "Deficiency of Fe2+" at bounding box center [478, 220] width 90 height 16
radio input "false"
radio input "true"
click at [580, 450] on button "Save & Next" at bounding box center [593, 450] width 121 height 33
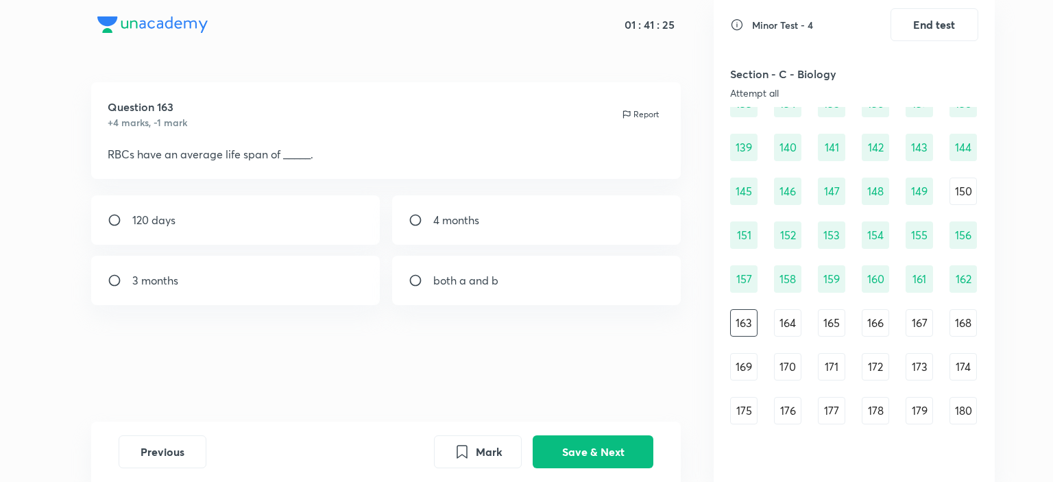
click at [152, 228] on p "120 days" at bounding box center [153, 220] width 43 height 16
click at [214, 276] on div "3 months" at bounding box center [235, 280] width 289 height 49
radio input "false"
radio input "true"
click at [594, 452] on button "Save & Next" at bounding box center [593, 450] width 121 height 33
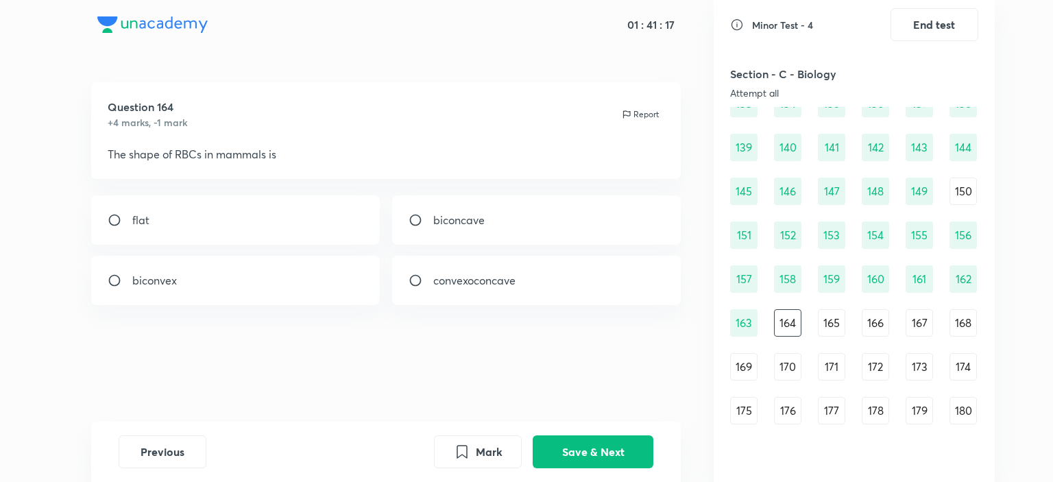
click at [472, 235] on div "biconcave" at bounding box center [536, 219] width 289 height 49
radio input "true"
click at [604, 448] on button "Save & Next" at bounding box center [593, 450] width 121 height 33
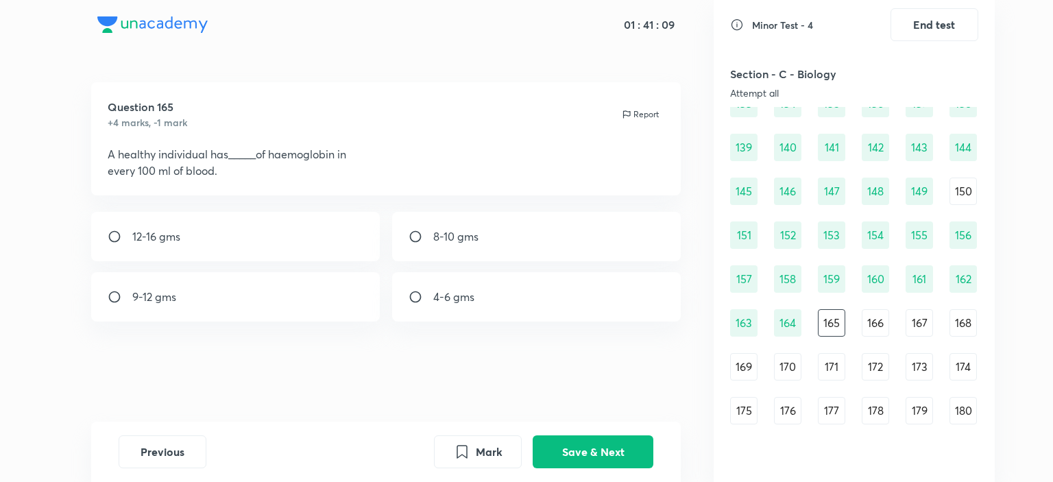
click at [207, 235] on div "12-16 gms" at bounding box center [235, 236] width 289 height 49
radio input "true"
click at [625, 454] on button "Save & Next" at bounding box center [593, 450] width 121 height 33
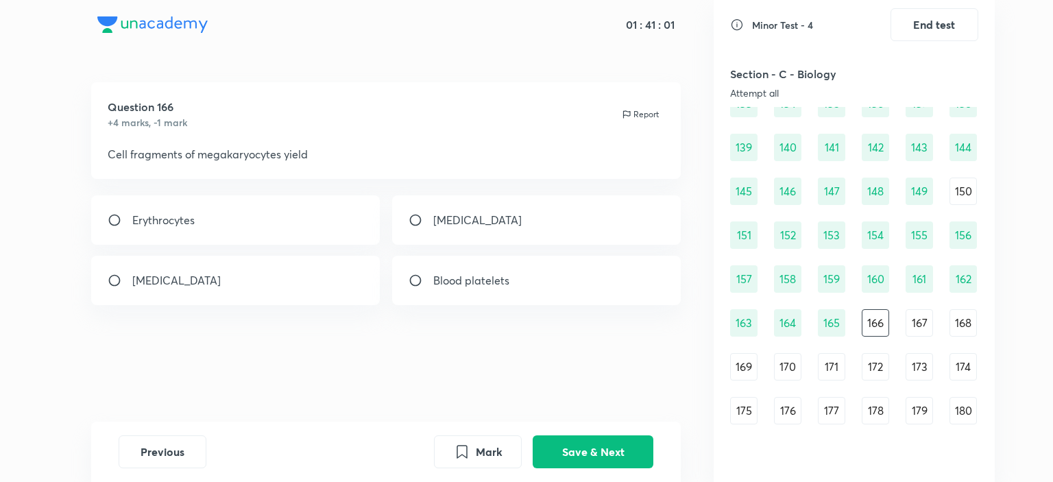
click at [255, 282] on div "[MEDICAL_DATA]" at bounding box center [235, 280] width 289 height 49
radio input "true"
click at [588, 456] on button "Save & Next" at bounding box center [593, 450] width 121 height 33
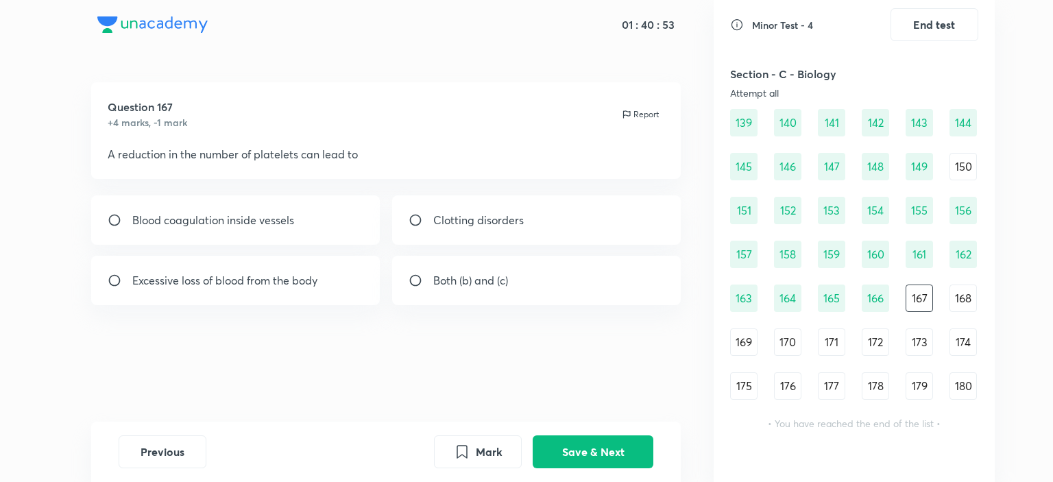
click at [494, 218] on p "Clotting disorders" at bounding box center [478, 220] width 90 height 16
click at [294, 277] on p "Excessive loss of blood from the body" at bounding box center [224, 280] width 185 height 16
radio input "false"
radio input "true"
click at [573, 445] on button "Save & Next" at bounding box center [593, 450] width 121 height 33
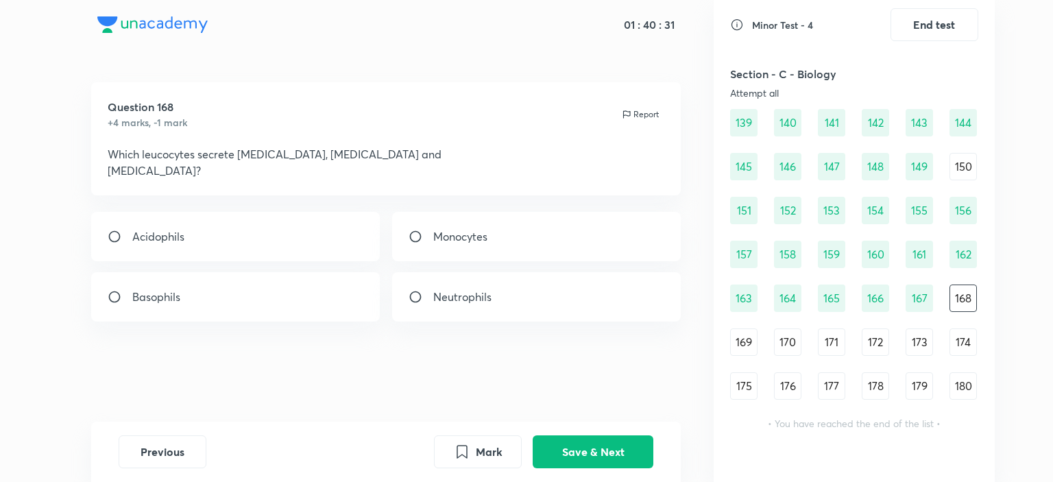
click at [256, 304] on div "Basophils" at bounding box center [235, 296] width 289 height 49
radio input "true"
click at [584, 454] on button "Save & Next" at bounding box center [593, 450] width 121 height 33
click at [502, 254] on div "Neutrophil" at bounding box center [536, 236] width 289 height 49
radio input "true"
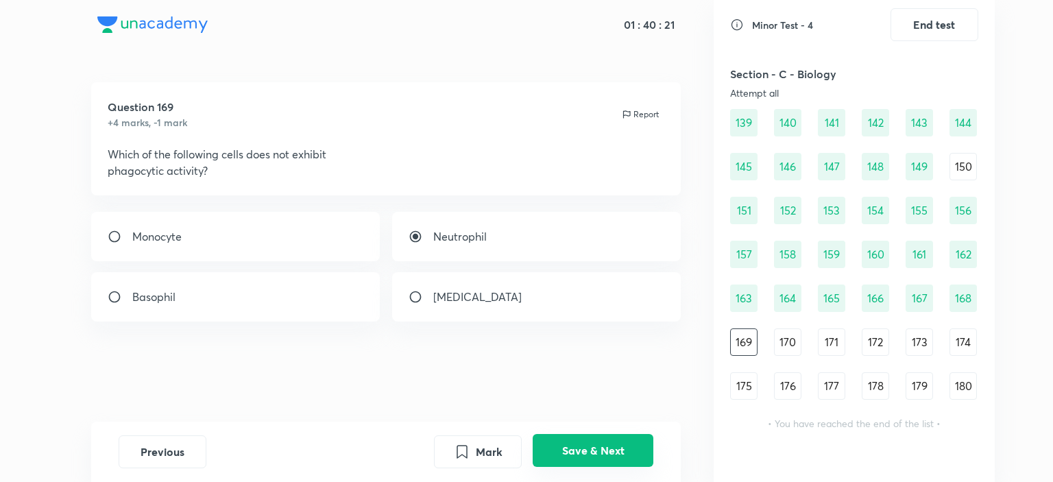
click at [584, 450] on button "Save & Next" at bounding box center [593, 450] width 121 height 33
click at [189, 212] on div "Mature erythrocytes" at bounding box center [235, 236] width 289 height 49
click at [189, 219] on div "Mature erythrocytes" at bounding box center [235, 236] width 289 height 49
click at [197, 243] on p "Mature erythrocytes" at bounding box center [183, 236] width 102 height 16
radio input "true"
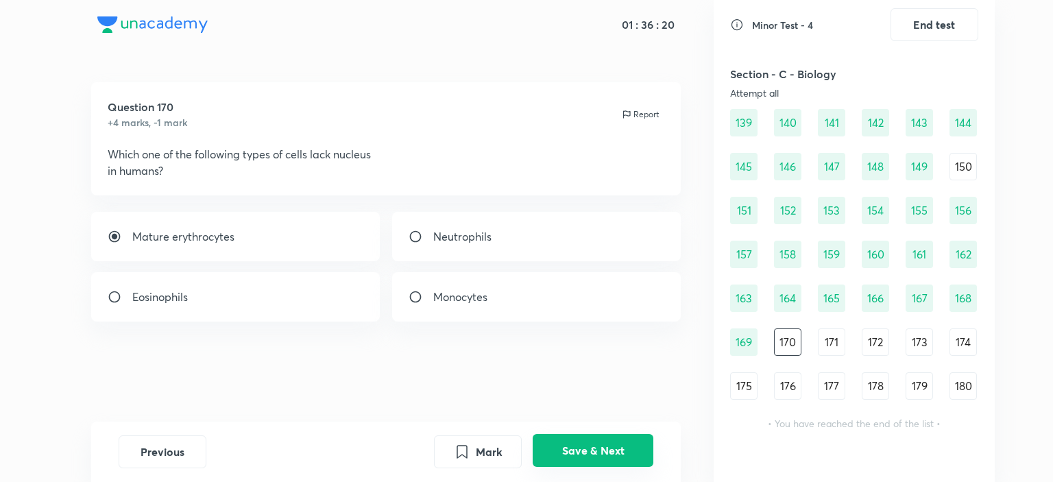
click at [630, 454] on button "Save & Next" at bounding box center [593, 450] width 121 height 33
drag, startPoint x: 104, startPoint y: 147, endPoint x: 280, endPoint y: 143, distance: 176.2
click at [280, 143] on div "Question 171 +4 marks, -1 mark Report Which one of the following blood cells is…" at bounding box center [386, 138] width 590 height 113
click at [450, 231] on p "[MEDICAL_DATA]" at bounding box center [477, 236] width 88 height 16
radio input "true"
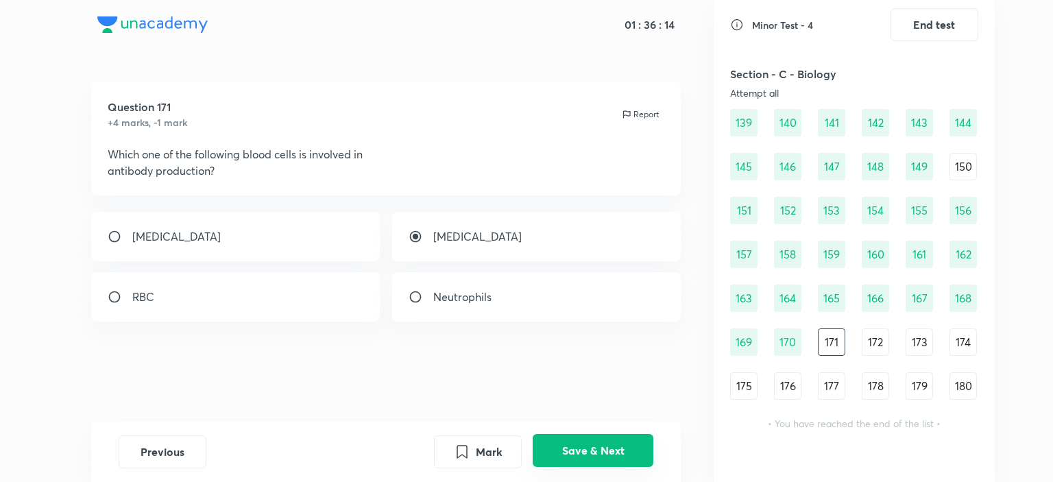
click at [573, 453] on button "Save & Next" at bounding box center [593, 450] width 121 height 33
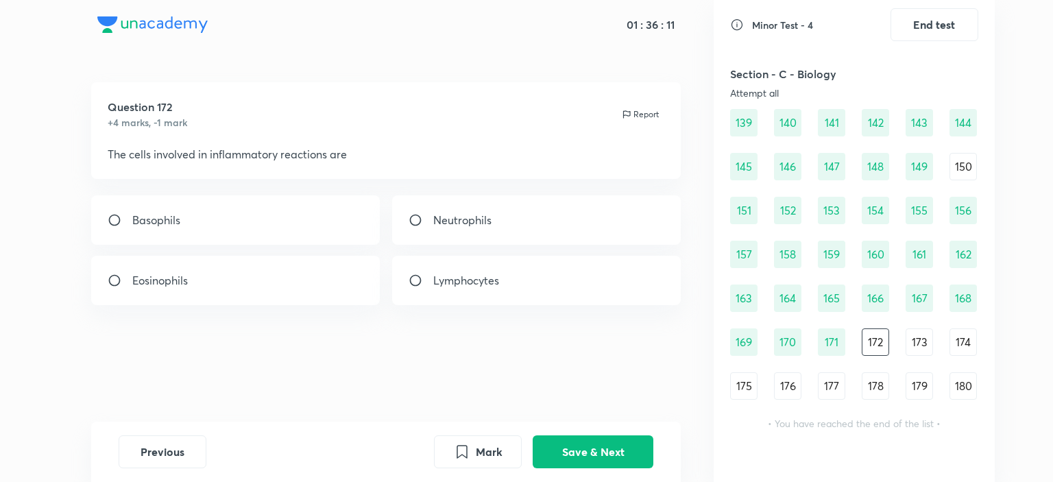
click at [260, 234] on div "Basophils" at bounding box center [235, 219] width 289 height 49
radio input "true"
click at [607, 447] on button "Save & Next" at bounding box center [593, 450] width 121 height 33
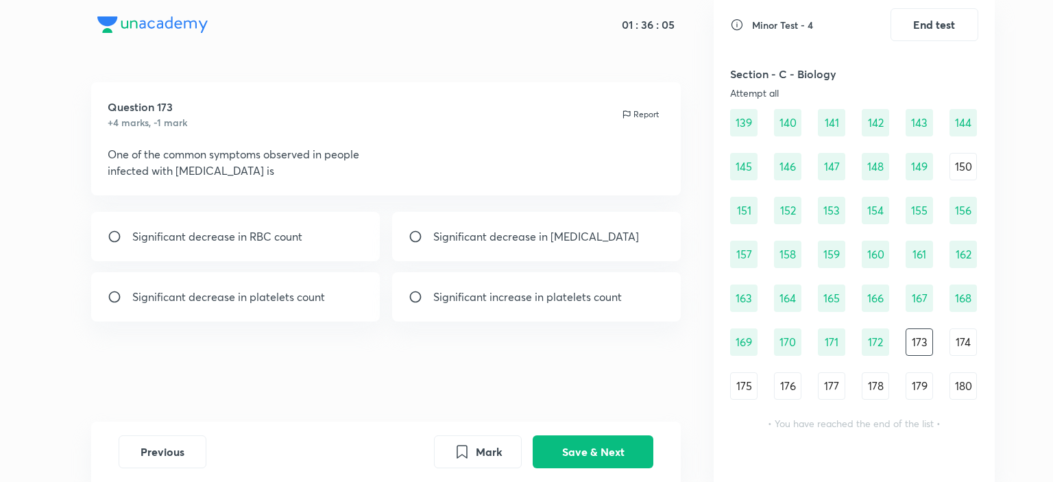
drag, startPoint x: 158, startPoint y: 169, endPoint x: 247, endPoint y: 171, distance: 89.8
click at [243, 169] on p "infected with [MEDICAL_DATA] is" at bounding box center [386, 170] width 557 height 16
click at [323, 298] on p "Significant decrease in platelets count" at bounding box center [228, 297] width 193 height 16
drag, startPoint x: 494, startPoint y: 301, endPoint x: 513, endPoint y: 320, distance: 26.7
click at [500, 300] on p "Significant increase in platelets count" at bounding box center [527, 297] width 188 height 16
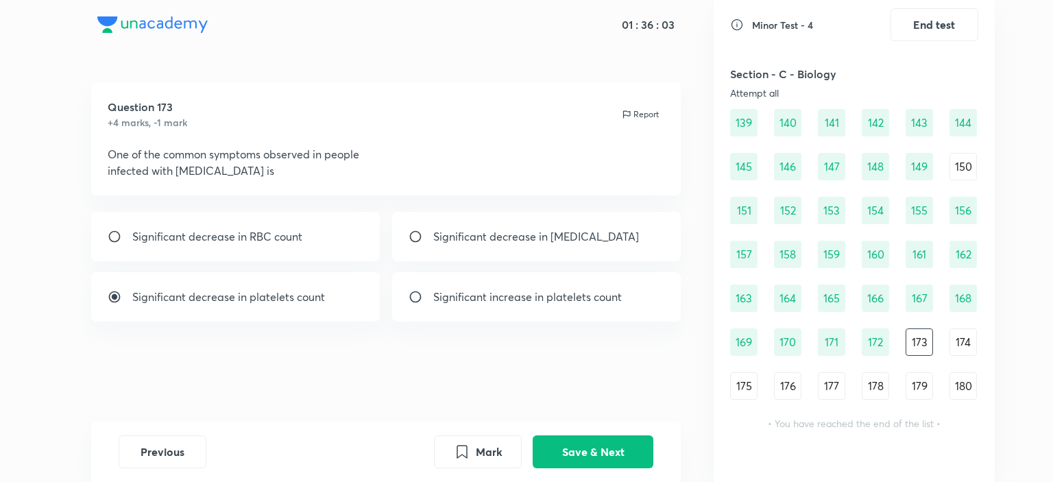
radio input "false"
radio input "true"
click at [609, 459] on button "Save & Next" at bounding box center [593, 450] width 121 height 33
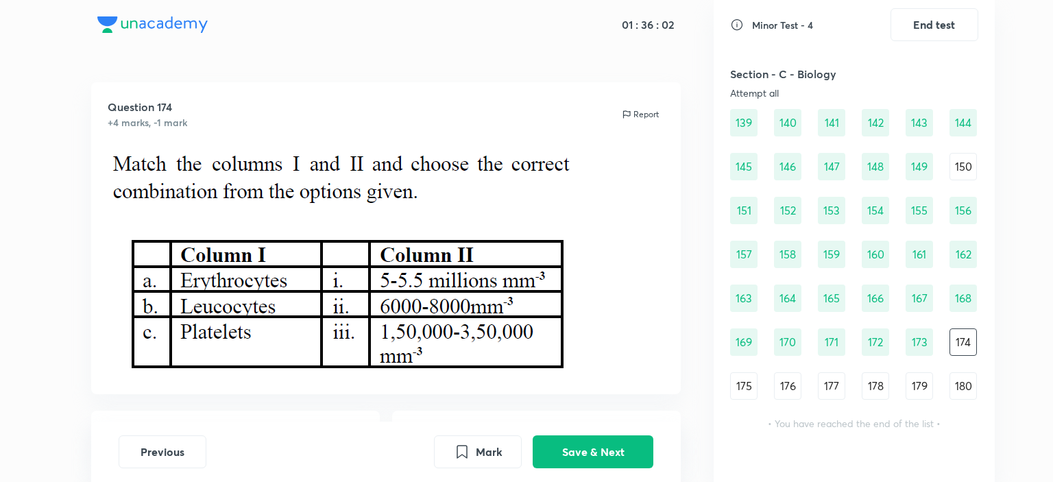
click at [930, 352] on div "173" at bounding box center [918, 341] width 27 height 27
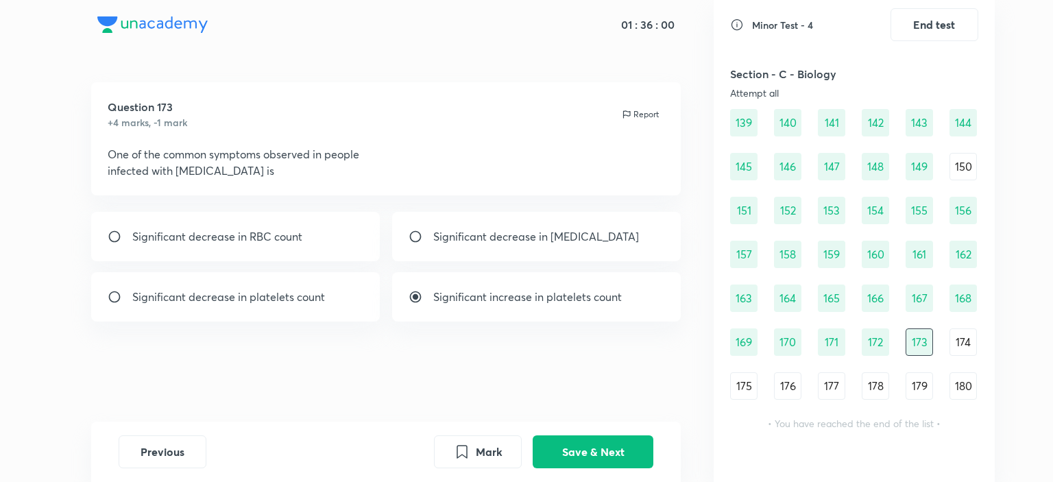
click at [296, 283] on div "Significant decrease in platelets count" at bounding box center [235, 296] width 289 height 49
radio input "true"
radio input "false"
click at [594, 455] on button "Save & Next" at bounding box center [593, 450] width 121 height 33
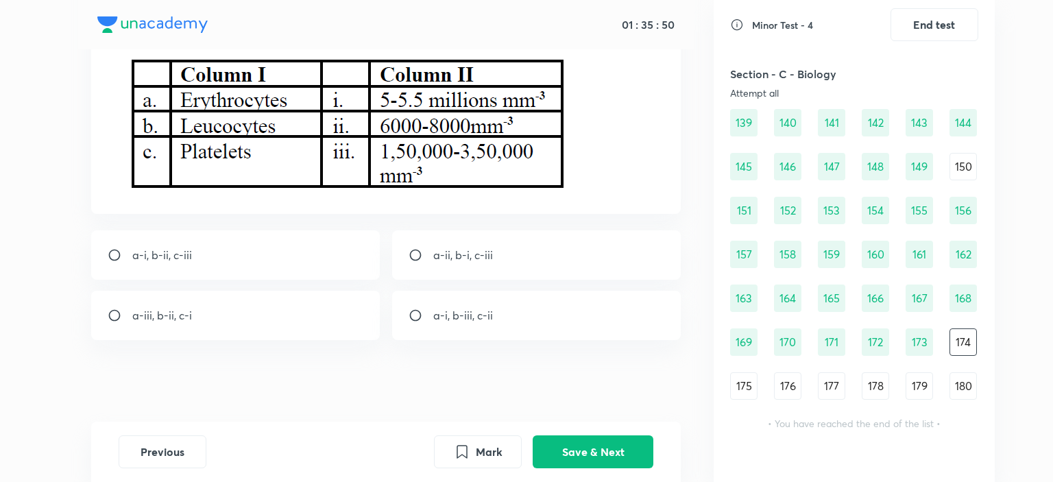
scroll to position [181, 0]
click at [454, 246] on p "a-ii, b-i, c-iii" at bounding box center [463, 254] width 60 height 16
click at [452, 325] on div "a-i, b-iii, c-ii" at bounding box center [536, 314] width 289 height 49
radio input "false"
radio input "true"
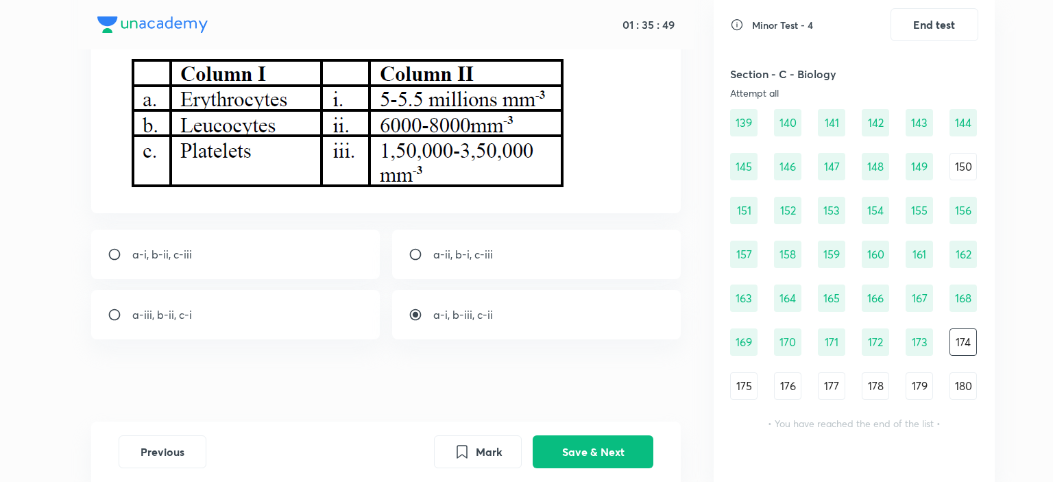
click at [180, 341] on div "Question 174 +4 marks, -1 mark Report a-i, b-ii, c-iii a-ii, b-i, c-iii a-iii, …" at bounding box center [385, 161] width 655 height 520
click at [616, 461] on button "Save & Next" at bounding box center [593, 450] width 121 height 33
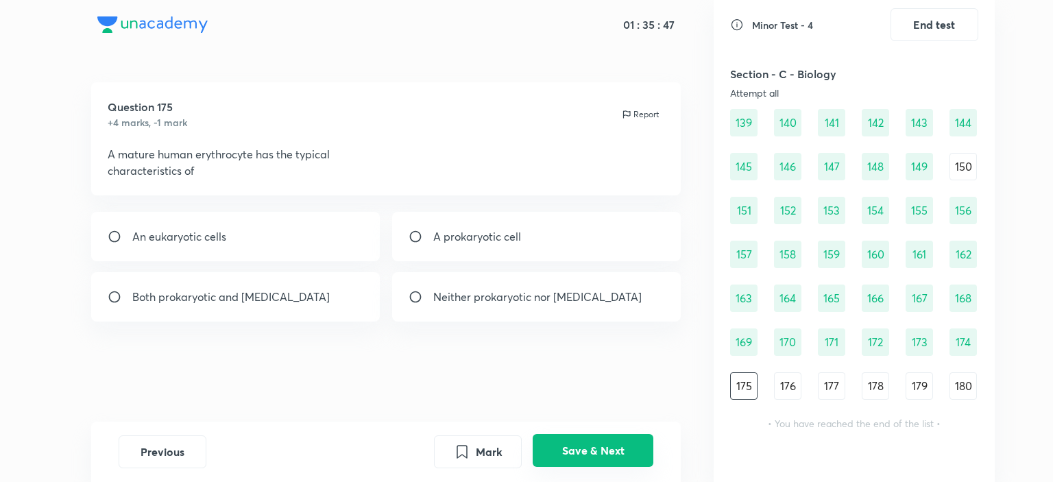
scroll to position [0, 0]
click at [219, 298] on p "Both prokaryotic and [MEDICAL_DATA]" at bounding box center [230, 297] width 197 height 16
drag, startPoint x: 219, startPoint y: 298, endPoint x: 268, endPoint y: 300, distance: 49.4
click at [268, 300] on p "Both prokaryotic and [MEDICAL_DATA]" at bounding box center [230, 297] width 197 height 16
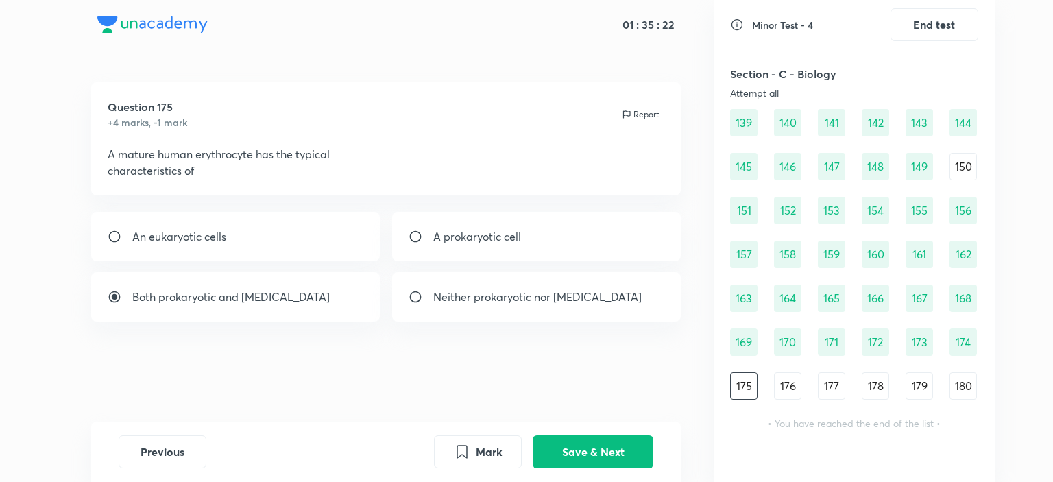
click at [268, 300] on p "Both prokaryotic and [MEDICAL_DATA]" at bounding box center [230, 297] width 197 height 16
radio input "false"
click at [463, 302] on p "Neither prokaryotic nor [MEDICAL_DATA]" at bounding box center [537, 297] width 208 height 16
radio input "true"
click at [600, 453] on button "Save & Next" at bounding box center [593, 450] width 121 height 33
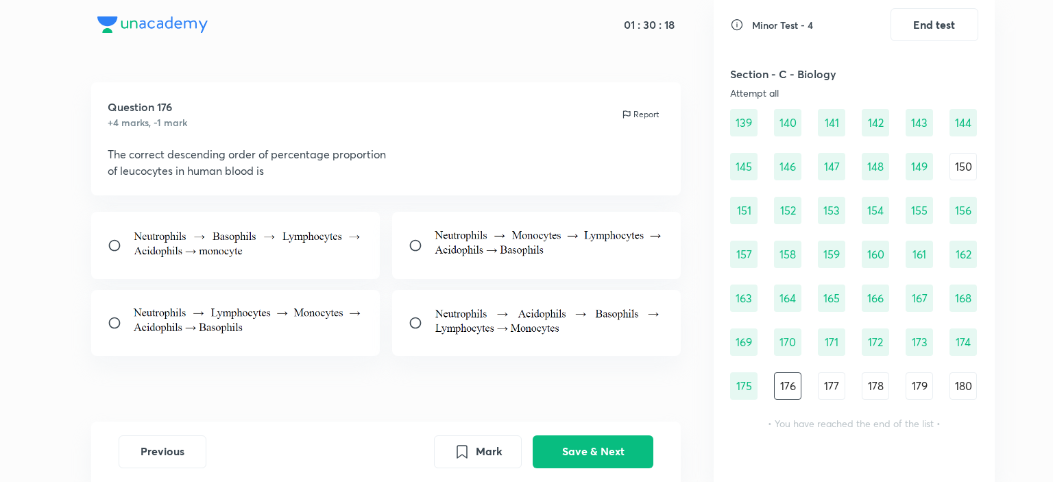
click at [507, 244] on img at bounding box center [549, 242] width 232 height 29
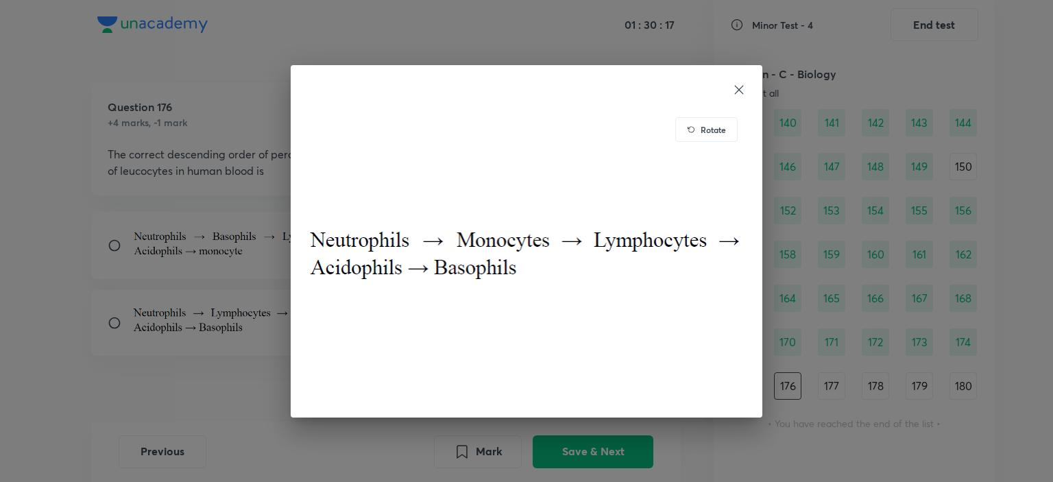
click at [90, 400] on div "Rotate" at bounding box center [526, 241] width 1053 height 482
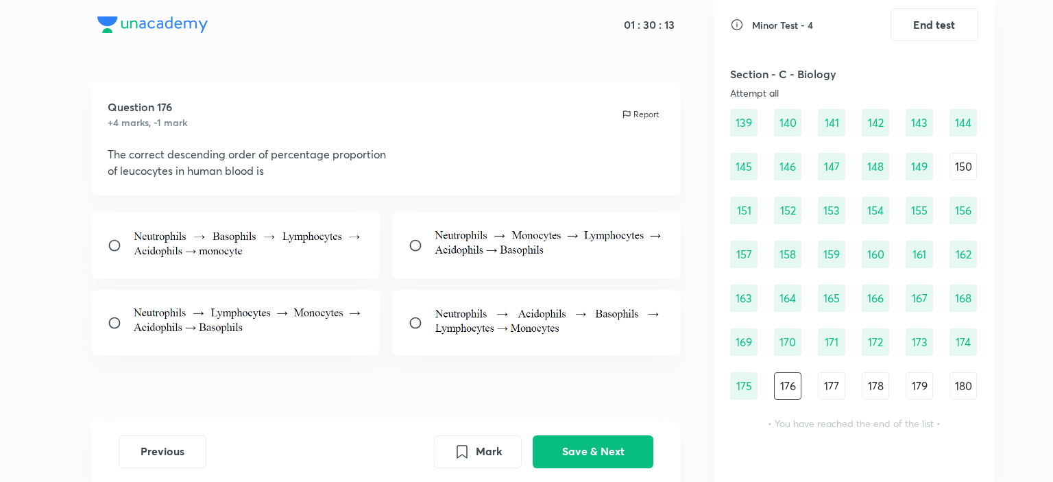
click at [418, 245] on input "radio" at bounding box center [421, 246] width 25 height 14
radio input "true"
click at [551, 454] on button "Save & Next" at bounding box center [593, 450] width 121 height 33
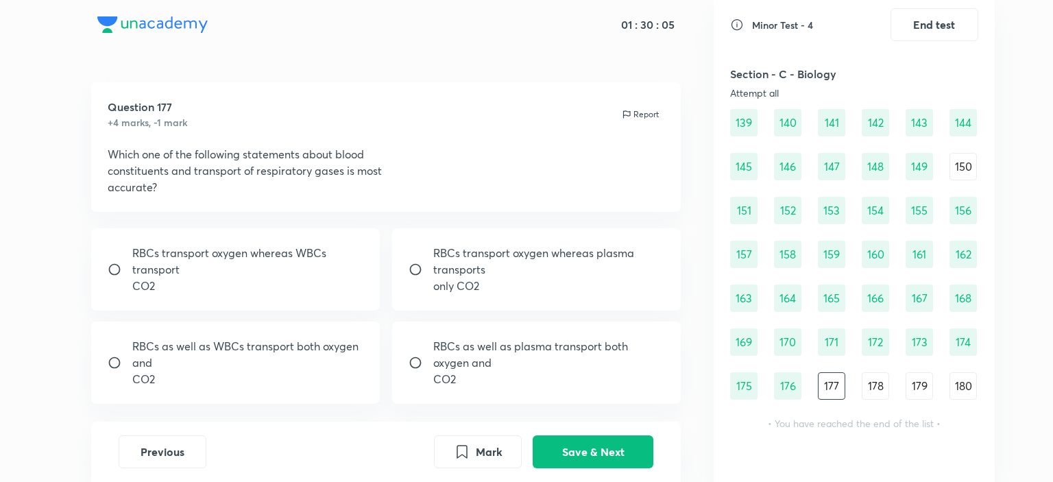
scroll to position [64, 0]
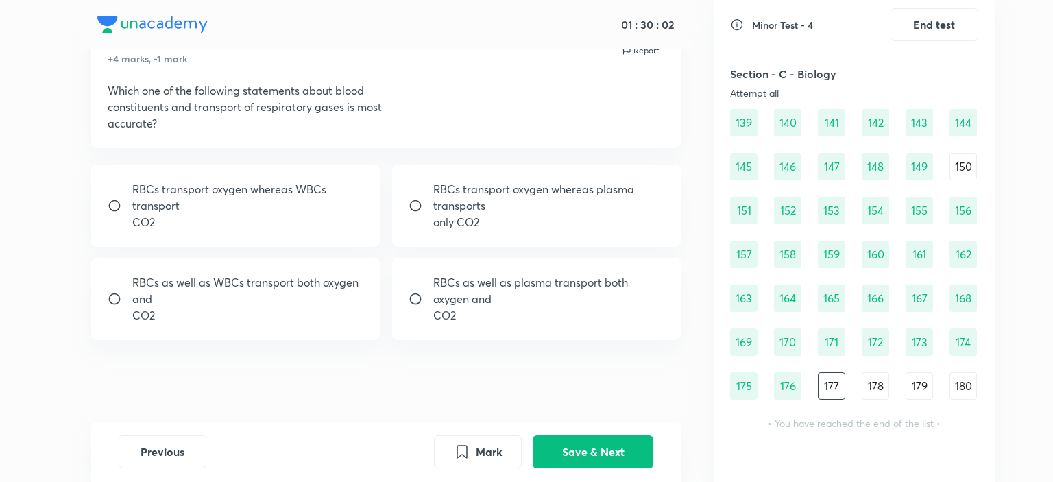
click at [417, 294] on input "radio" at bounding box center [421, 299] width 25 height 14
radio input "true"
click at [414, 200] on input "radio" at bounding box center [421, 206] width 25 height 14
radio input "true"
radio input "false"
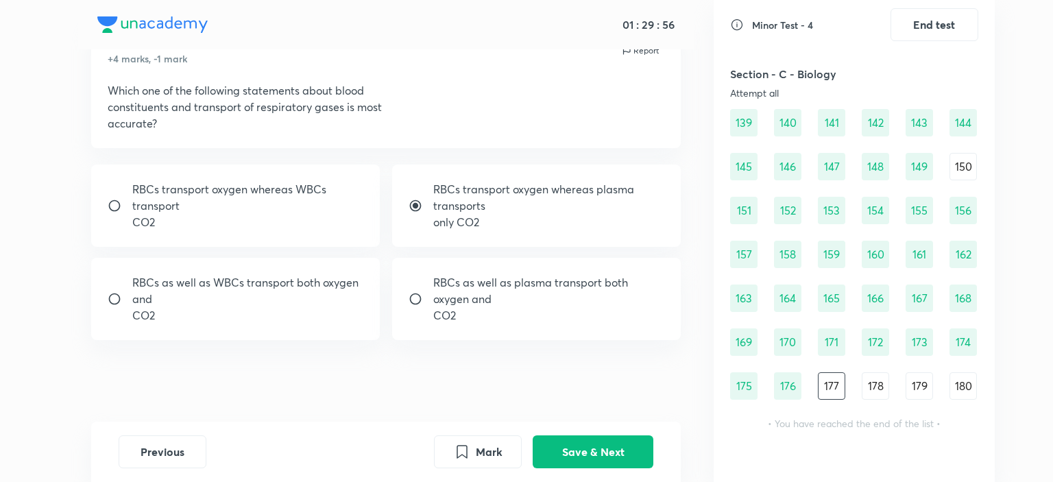
click at [115, 307] on div "RBCs as well as WBCs transport both oxygen and CO2" at bounding box center [235, 299] width 289 height 82
radio input "false"
click at [415, 312] on div "RBCs as well as plasma transport both oxygen and CO2" at bounding box center [536, 299] width 289 height 82
radio input "false"
radio input "true"
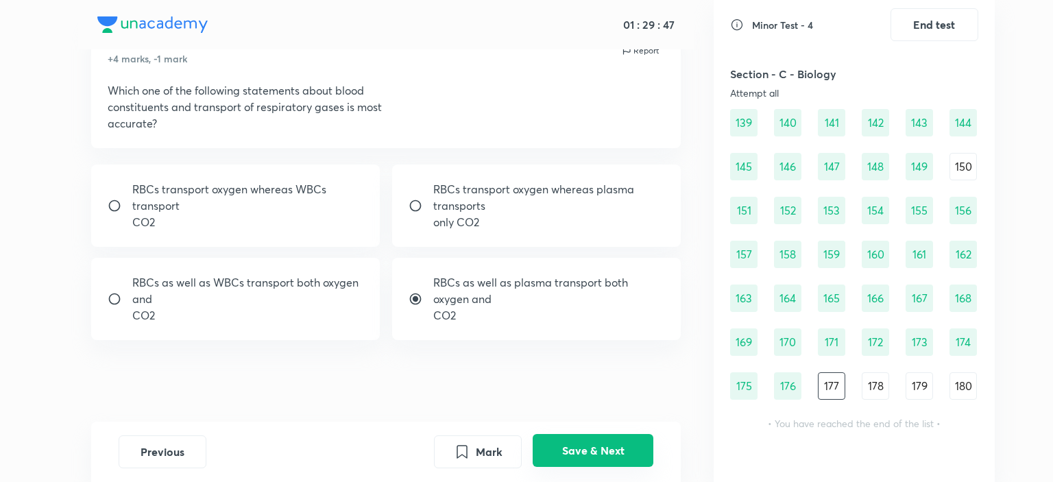
click at [589, 461] on button "Save & Next" at bounding box center [593, 450] width 121 height 33
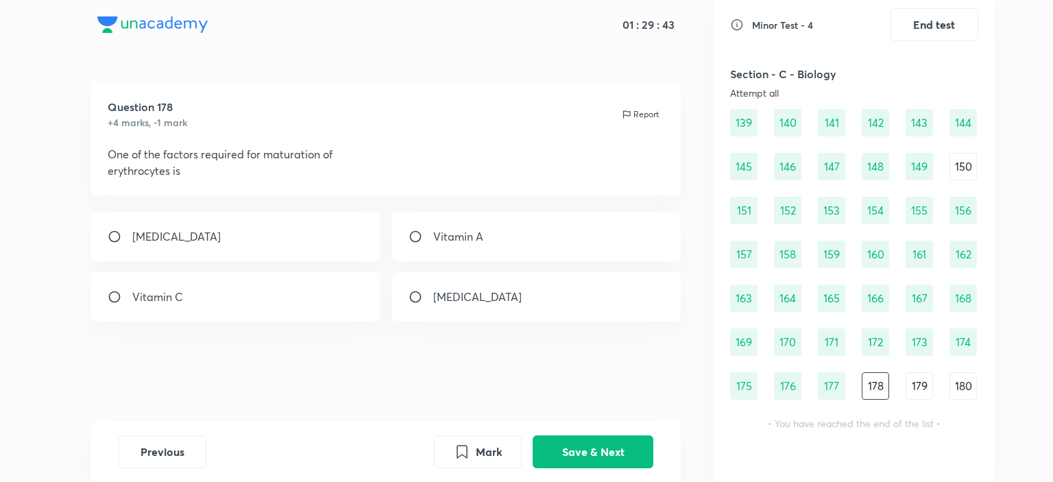
drag, startPoint x: 123, startPoint y: 167, endPoint x: 197, endPoint y: 159, distance: 73.8
click at [197, 159] on div "One of the factors required for maturation of erythrocytes is" at bounding box center [386, 162] width 557 height 33
click at [501, 230] on div "Vitamin A" at bounding box center [536, 236] width 289 height 49
click at [177, 278] on div "Vitamin C" at bounding box center [235, 296] width 289 height 49
radio input "false"
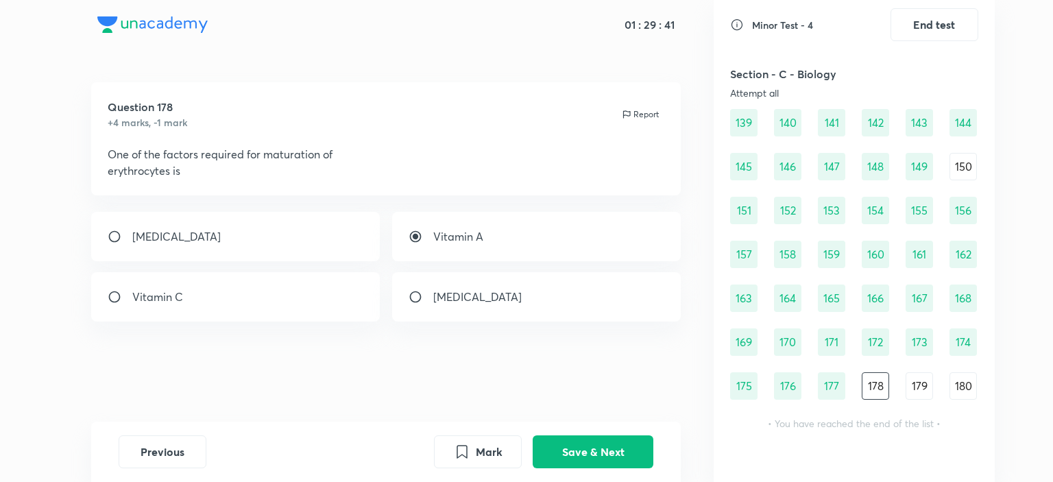
radio input "true"
click at [181, 235] on p "[MEDICAL_DATA]" at bounding box center [176, 236] width 88 height 16
radio input "true"
radio input "false"
click at [433, 298] on p "[MEDICAL_DATA]" at bounding box center [477, 297] width 88 height 16
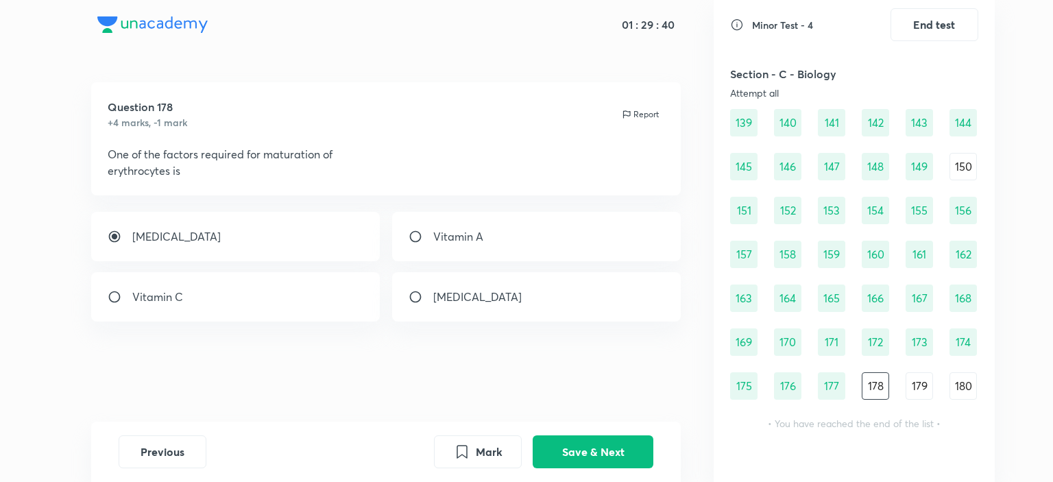
radio input "false"
radio input "true"
click at [595, 446] on button "Save & Next" at bounding box center [593, 450] width 121 height 33
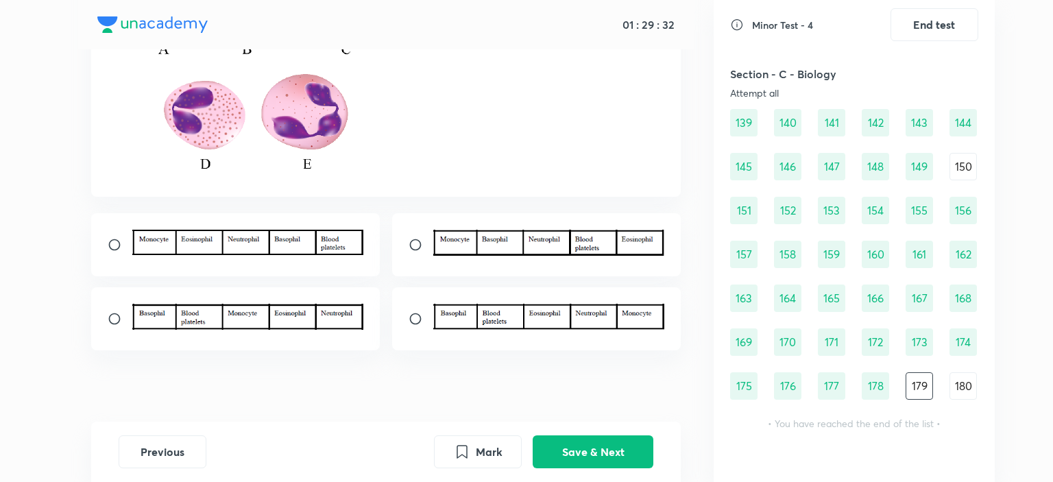
scroll to position [274, 0]
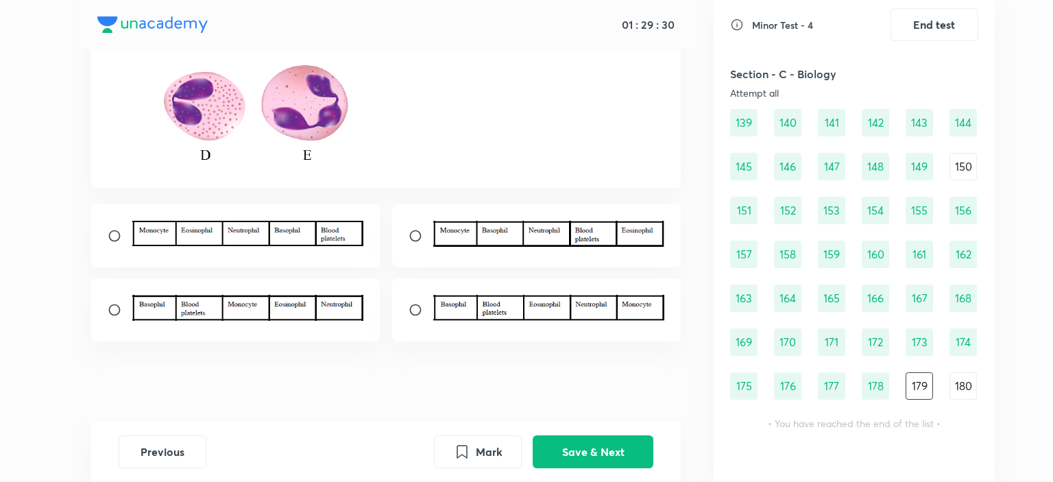
click at [69, 308] on div "Question 179 +4 marks, -1 mark Report" at bounding box center [385, 116] width 655 height 616
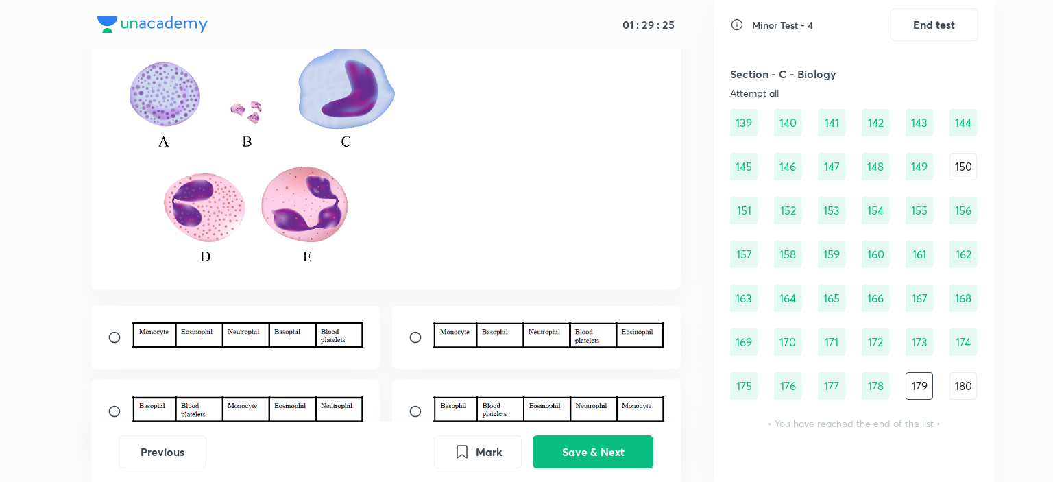
scroll to position [206, 0]
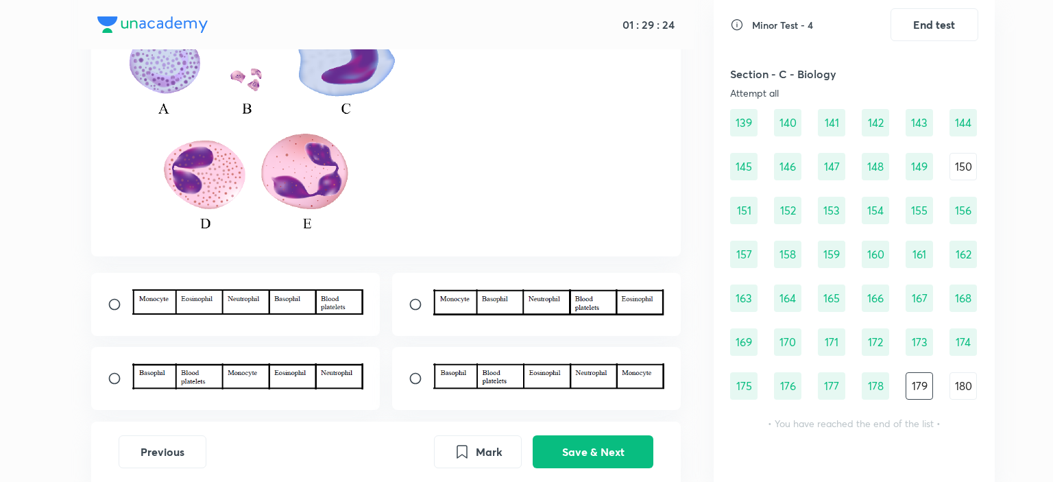
click at [127, 373] on input "radio" at bounding box center [120, 379] width 25 height 14
radio input "true"
click at [433, 380] on img at bounding box center [549, 376] width 232 height 26
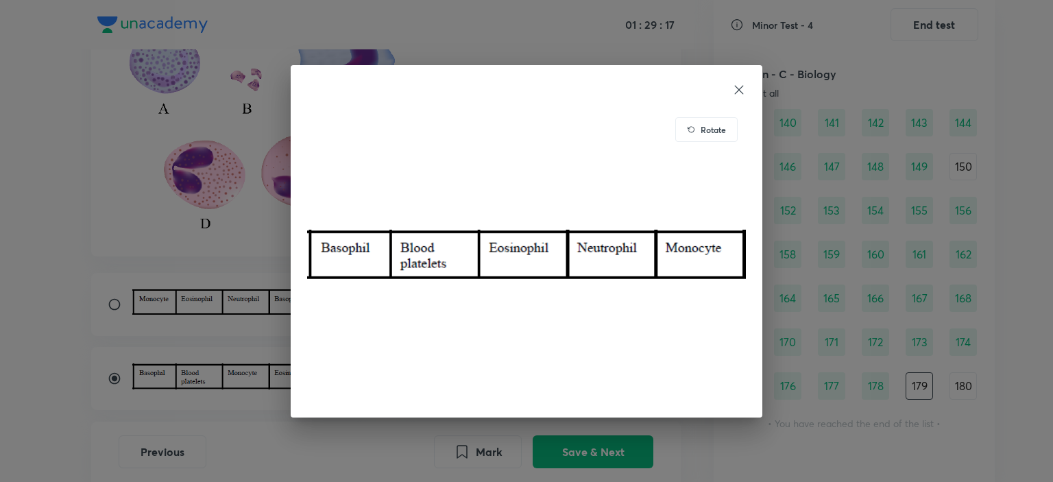
drag, startPoint x: 254, startPoint y: 383, endPoint x: 339, endPoint y: 374, distance: 85.5
click at [252, 383] on div "Rotate" at bounding box center [526, 241] width 1053 height 482
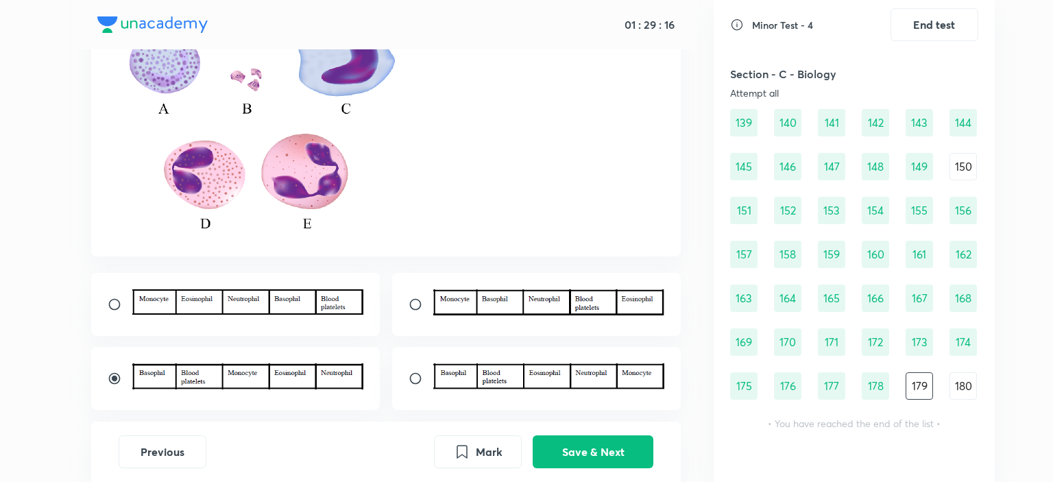
click at [413, 376] on input "radio" at bounding box center [421, 379] width 25 height 14
radio input "true"
radio input "false"
click at [623, 452] on button "Save & Next" at bounding box center [593, 450] width 121 height 33
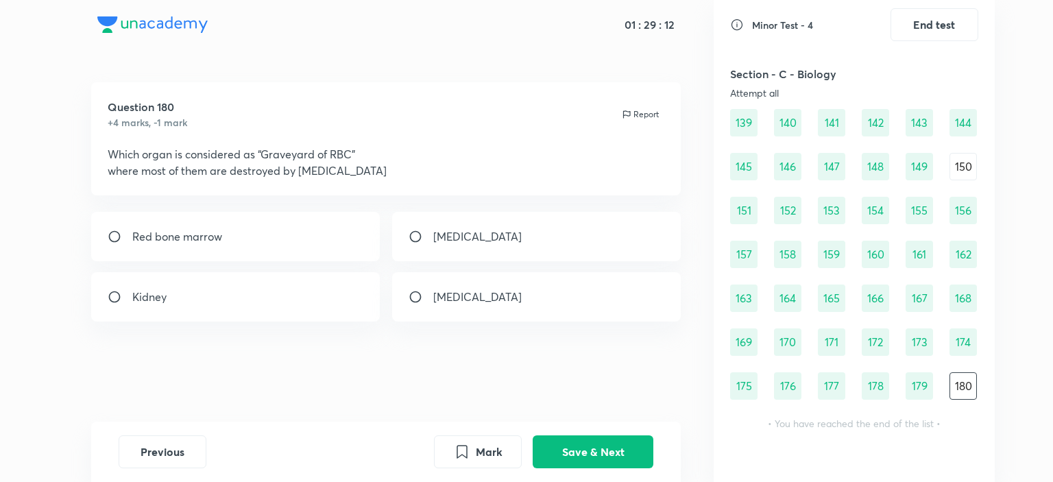
click at [435, 230] on p "[MEDICAL_DATA]" at bounding box center [477, 236] width 88 height 16
radio input "true"
click at [607, 448] on button "Save & Next" at bounding box center [593, 450] width 121 height 33
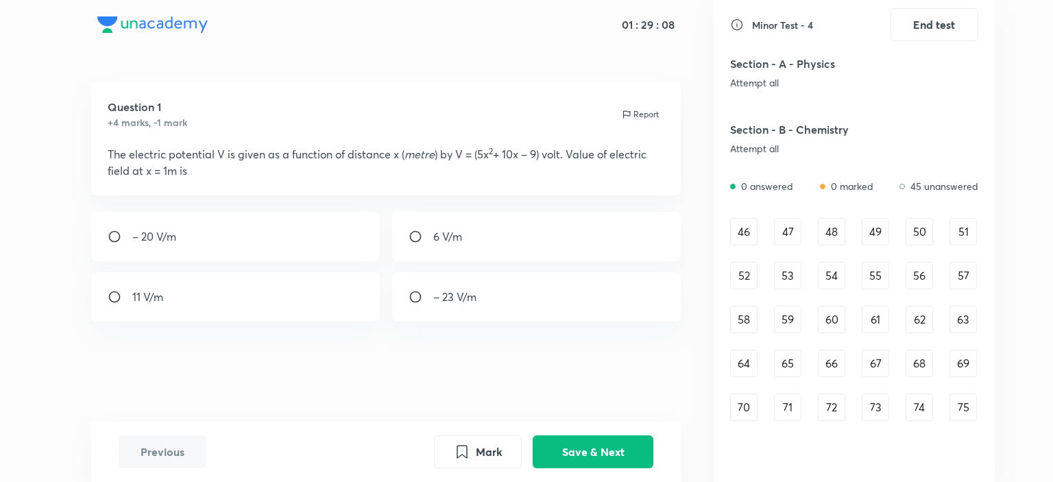
scroll to position [343, 0]
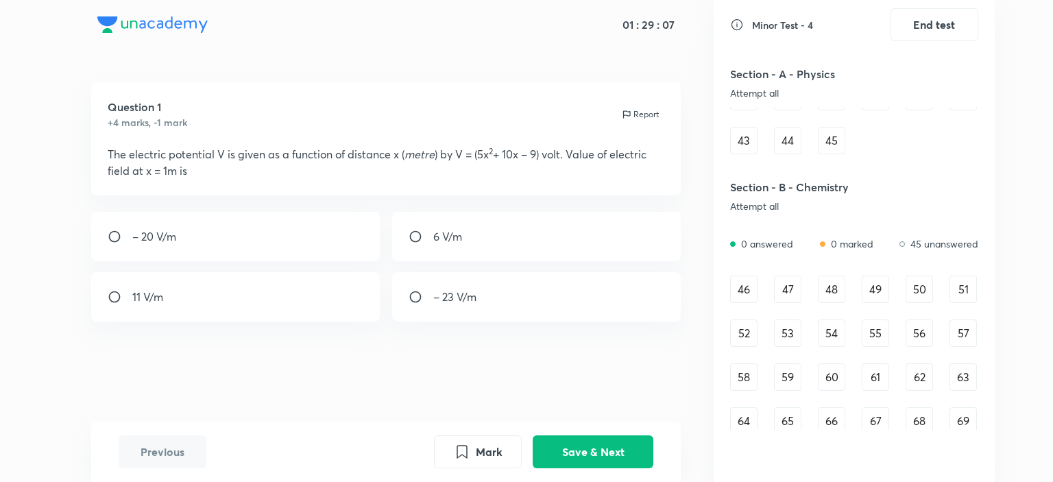
click at [755, 278] on div "46" at bounding box center [743, 289] width 27 height 27
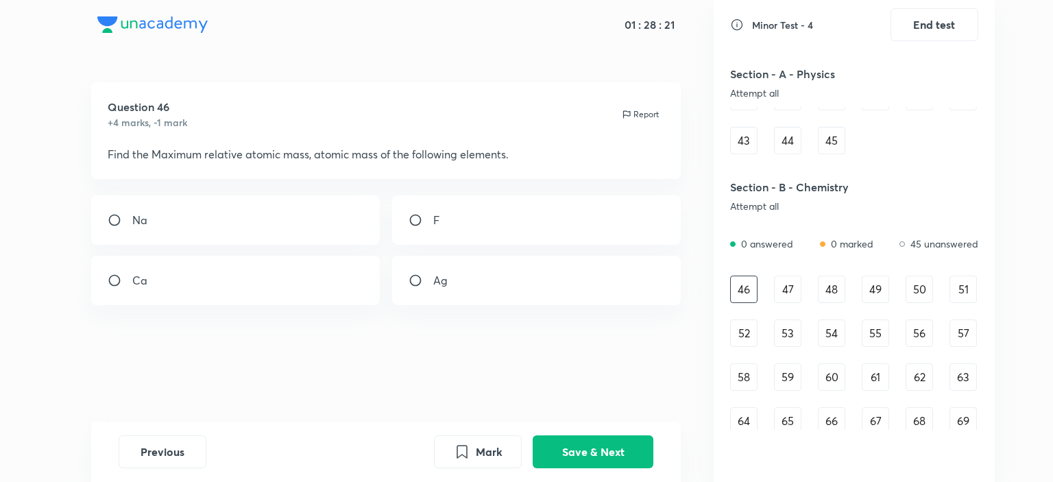
click at [419, 282] on input "radio" at bounding box center [421, 280] width 25 height 14
radio input "true"
click at [570, 463] on button "Save & Next" at bounding box center [593, 450] width 121 height 33
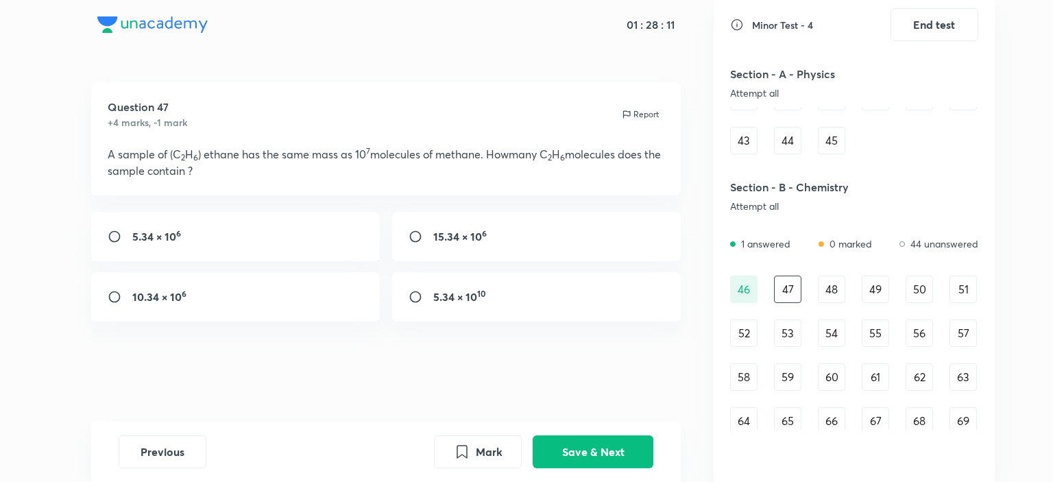
click at [825, 287] on div "48" at bounding box center [831, 289] width 27 height 27
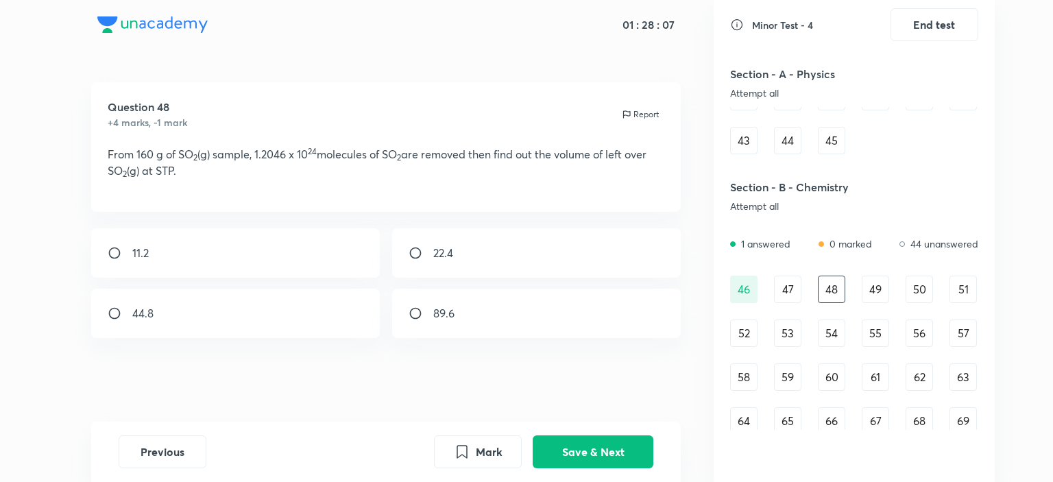
click at [873, 291] on div "49" at bounding box center [875, 289] width 27 height 27
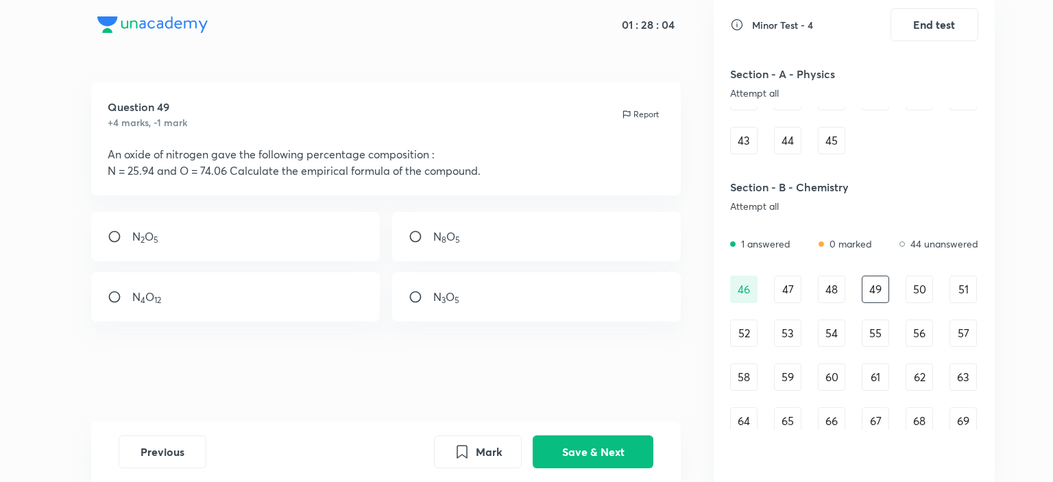
click at [924, 290] on div "50" at bounding box center [918, 289] width 27 height 27
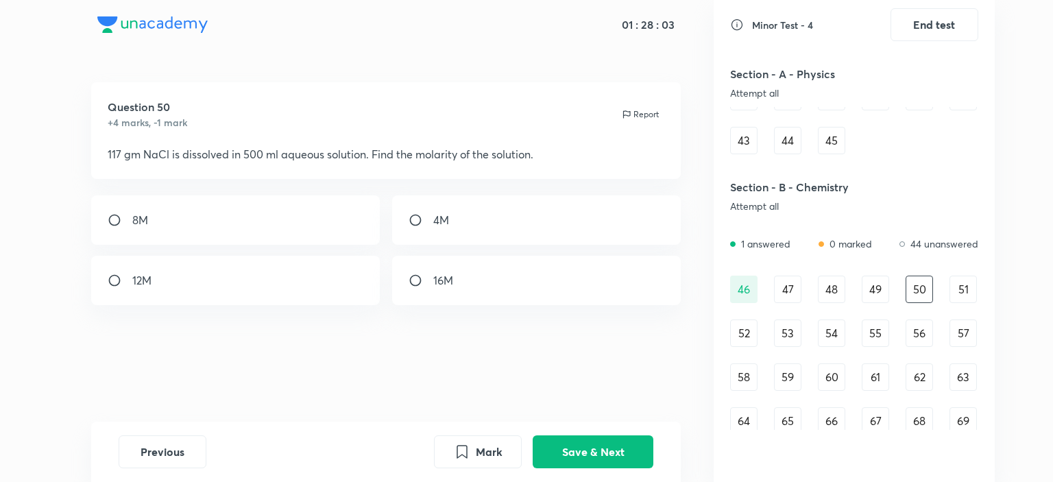
click at [979, 301] on div "[MEDICAL_DATA] - 4 End test Section - A - Physics Attempt all 0 answered 0 mark…" at bounding box center [854, 241] width 281 height 482
click at [970, 297] on div "51" at bounding box center [962, 289] width 27 height 27
click at [182, 284] on div "0.2 M" at bounding box center [235, 280] width 289 height 49
radio input "true"
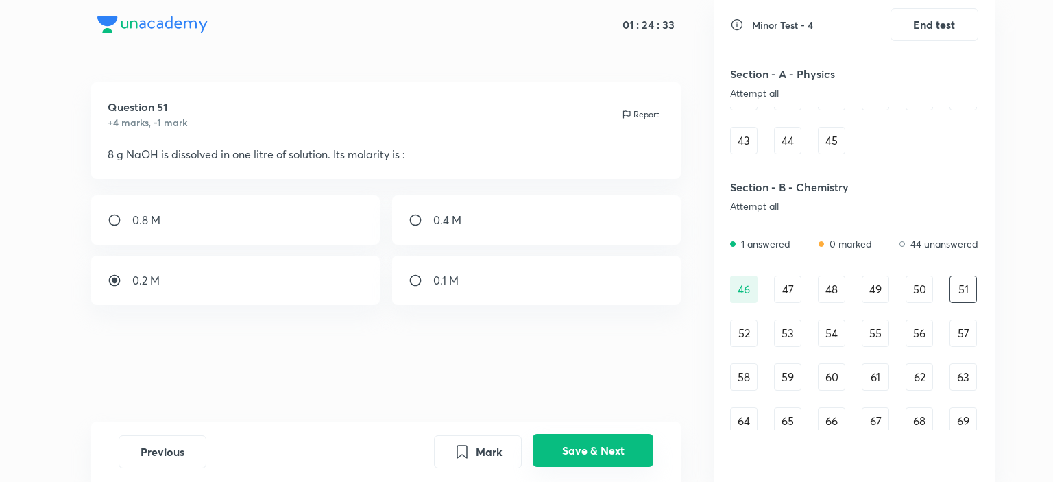
drag, startPoint x: 574, startPoint y: 442, endPoint x: 588, endPoint y: 446, distance: 15.0
click at [574, 443] on button "Save & Next" at bounding box center [593, 450] width 121 height 33
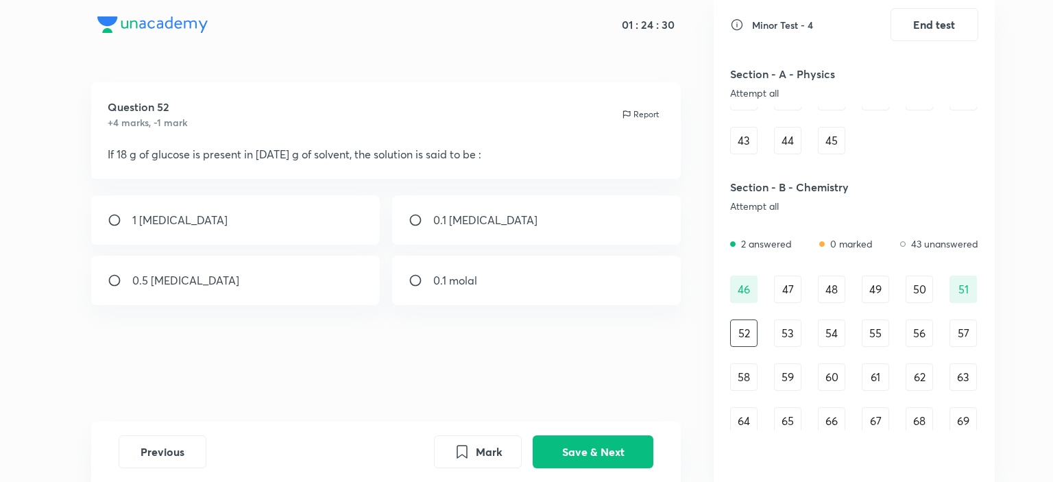
drag, startPoint x: 138, startPoint y: 160, endPoint x: 376, endPoint y: 145, distance: 238.3
click at [376, 146] on p "If 18 g of glucose is present in [DATE] g of solvent, the solution is said to b…" at bounding box center [386, 154] width 557 height 16
drag, startPoint x: 398, startPoint y: 158, endPoint x: 478, endPoint y: 154, distance: 79.7
click at [478, 154] on p "If 18 g of glucose is present in [DATE] g of solvent, the solution is said to b…" at bounding box center [386, 154] width 557 height 16
click at [450, 295] on div "0.1 molal" at bounding box center [536, 280] width 289 height 49
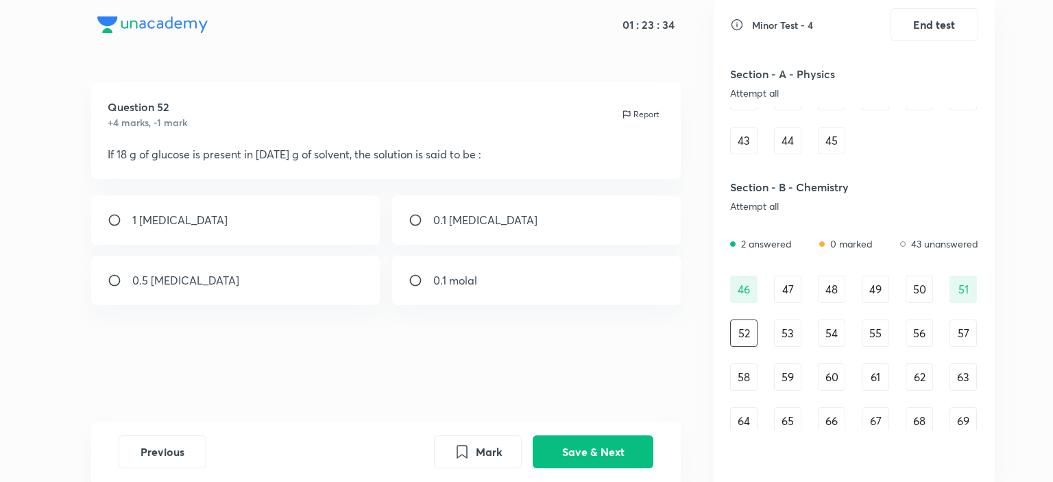
radio input "true"
click at [629, 457] on button "Save & Next" at bounding box center [593, 450] width 121 height 33
click at [273, 226] on div "0.98 g" at bounding box center [235, 219] width 289 height 49
click at [430, 227] on div "4.9 g" at bounding box center [536, 219] width 289 height 49
radio input "false"
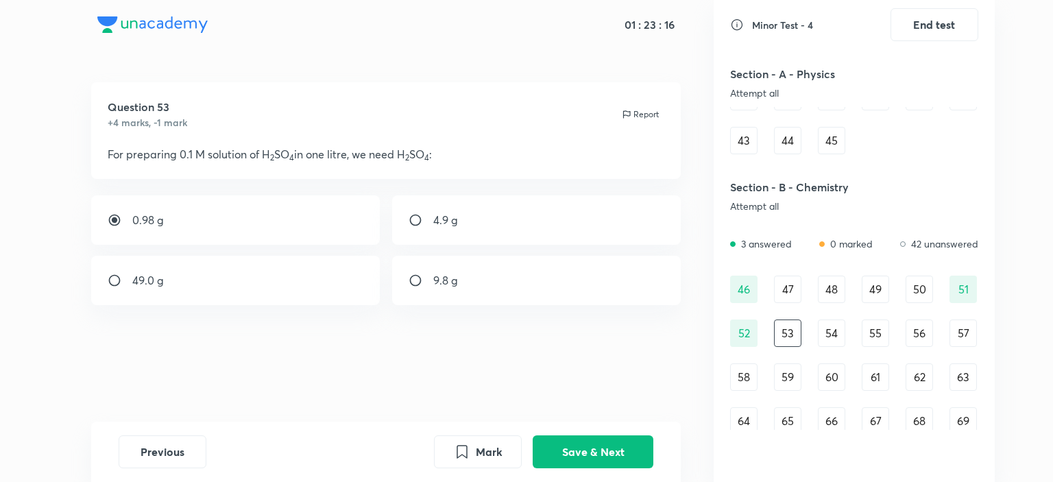
radio input "true"
click at [570, 446] on button "Save & Next" at bounding box center [593, 450] width 121 height 33
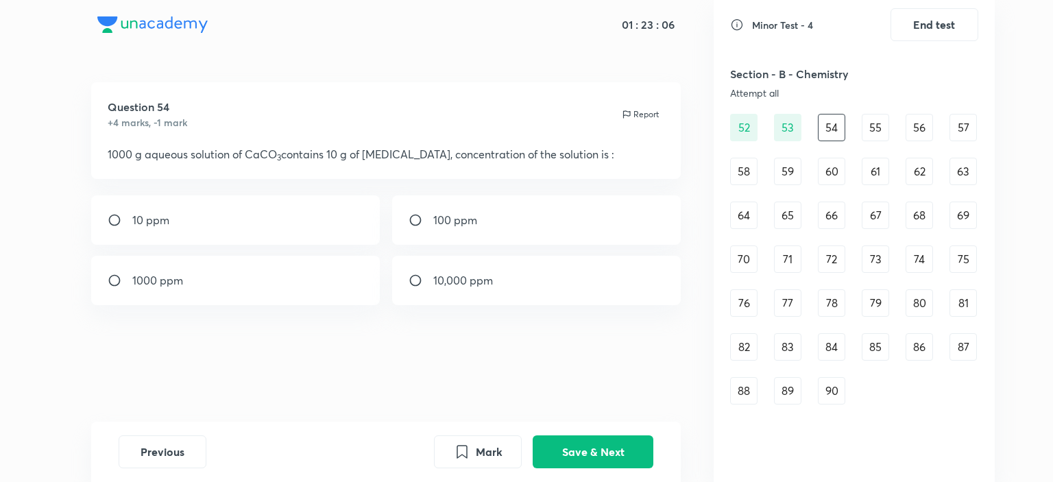
scroll to position [411, 0]
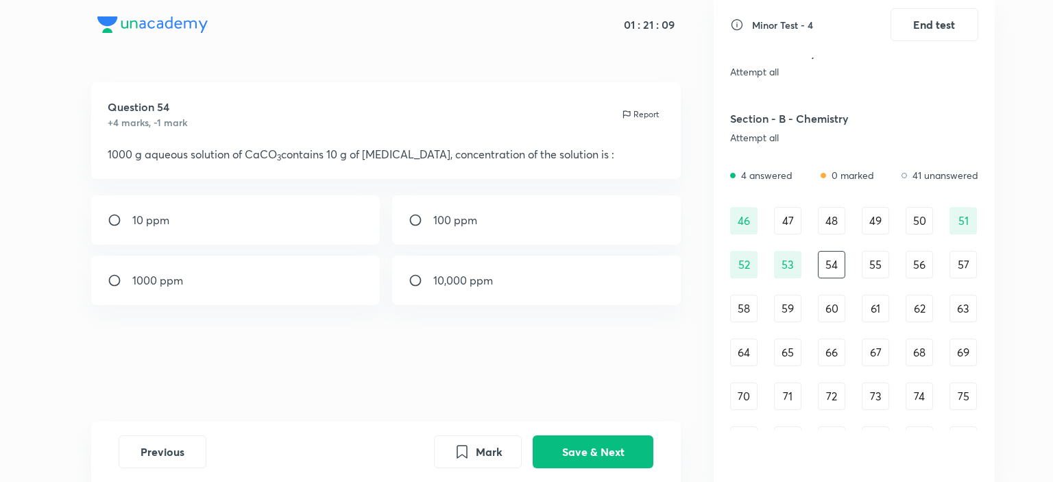
click at [469, 282] on p "10,000 ppm" at bounding box center [463, 280] width 60 height 16
radio input "true"
click at [600, 452] on button "Save & Next" at bounding box center [593, 450] width 121 height 33
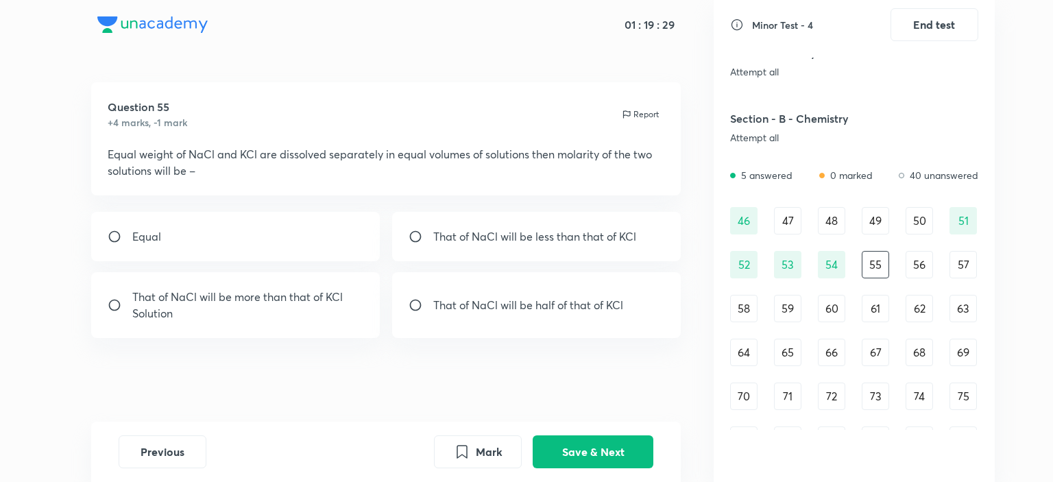
drag, startPoint x: 230, startPoint y: 295, endPoint x: 432, endPoint y: 320, distance: 203.8
click at [230, 295] on p "That of NaCl will be more than that of KCl Solution" at bounding box center [248, 305] width 232 height 33
radio input "true"
click at [600, 439] on button "Save & Next" at bounding box center [593, 450] width 121 height 33
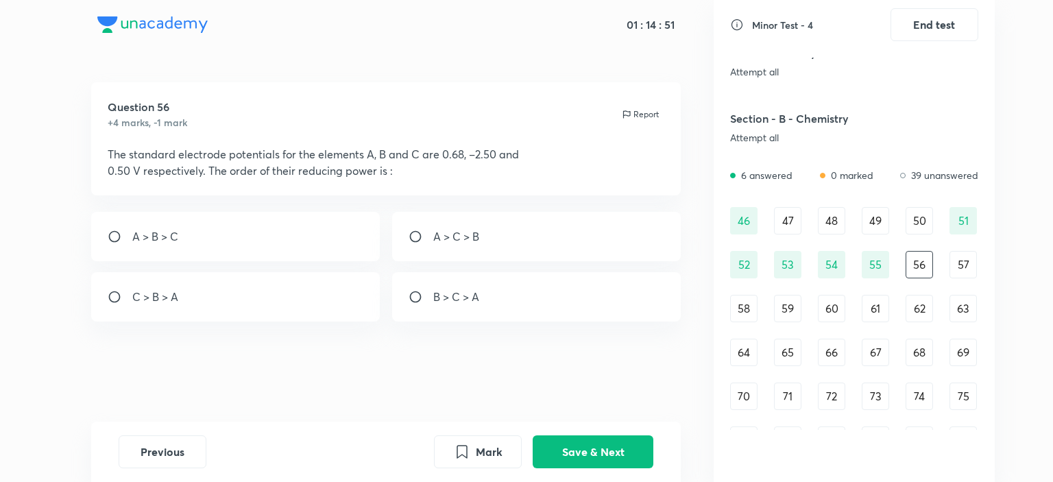
drag, startPoint x: 434, startPoint y: 150, endPoint x: 485, endPoint y: 156, distance: 51.0
click at [485, 156] on p "The standard electrode potentials for the elements A, B and C are 0.68, –2.50 a…" at bounding box center [386, 154] width 557 height 16
click at [447, 289] on p "B > C > A" at bounding box center [456, 297] width 46 height 16
radio input "true"
click at [579, 459] on button "Save & Next" at bounding box center [593, 450] width 121 height 33
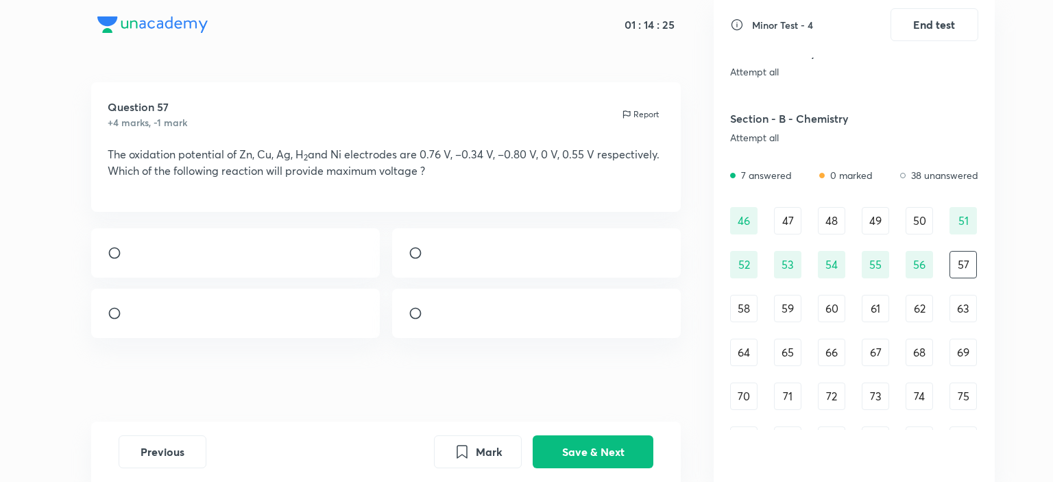
drag, startPoint x: 225, startPoint y: 154, endPoint x: 369, endPoint y: 144, distance: 144.3
click at [369, 144] on div "Question 57 +4 marks, -1 mark Report The oxidation potential of Zn, Cu, Ag, H 2…" at bounding box center [386, 147] width 590 height 130
drag, startPoint x: 568, startPoint y: 153, endPoint x: 587, endPoint y: 161, distance: 20.9
click at [587, 161] on p "The oxidation potential of Zn, Cu, Ag, H 2 and Ni electrodes are 0.76 V, –0.34 …" at bounding box center [386, 162] width 557 height 33
drag, startPoint x: 496, startPoint y: 267, endPoint x: 509, endPoint y: 302, distance: 37.1
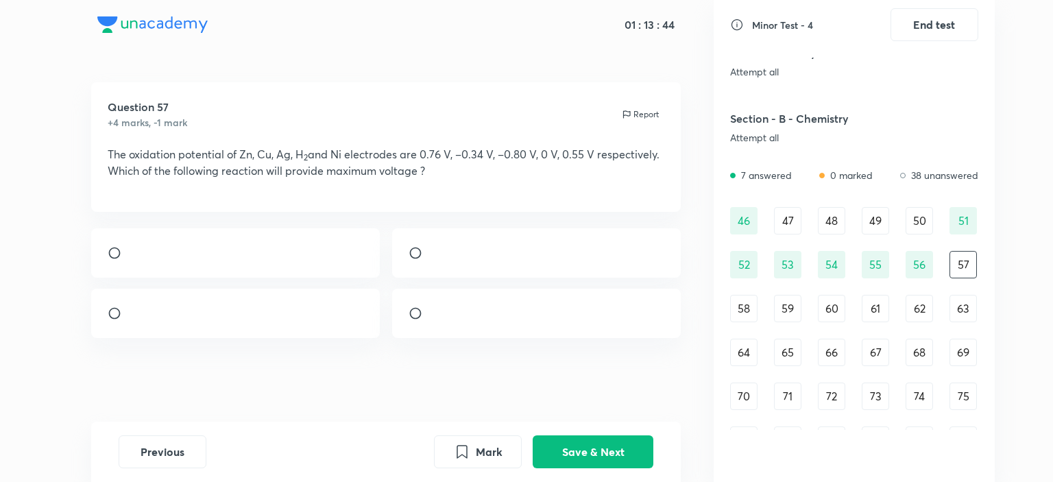
click at [494, 267] on div at bounding box center [536, 252] width 289 height 49
radio input "true"
click at [591, 452] on button "Save & Next" at bounding box center [593, 450] width 121 height 33
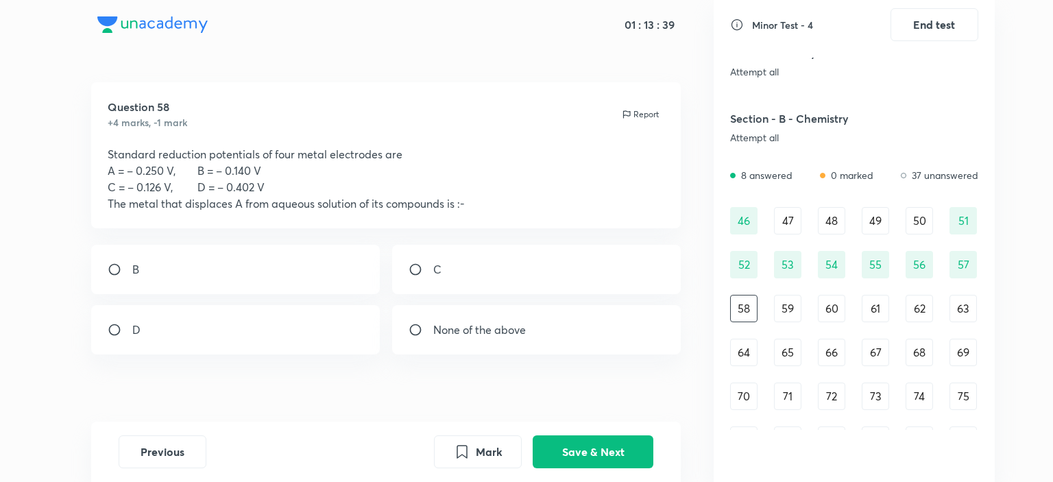
drag, startPoint x: 979, startPoint y: 263, endPoint x: 971, endPoint y: 267, distance: 8.9
click at [978, 263] on div "[MEDICAL_DATA] - 4 End test Section - A - Physics Attempt all 0 answered 0 mark…" at bounding box center [854, 241] width 281 height 482
click at [965, 269] on div "57" at bounding box center [962, 264] width 27 height 27
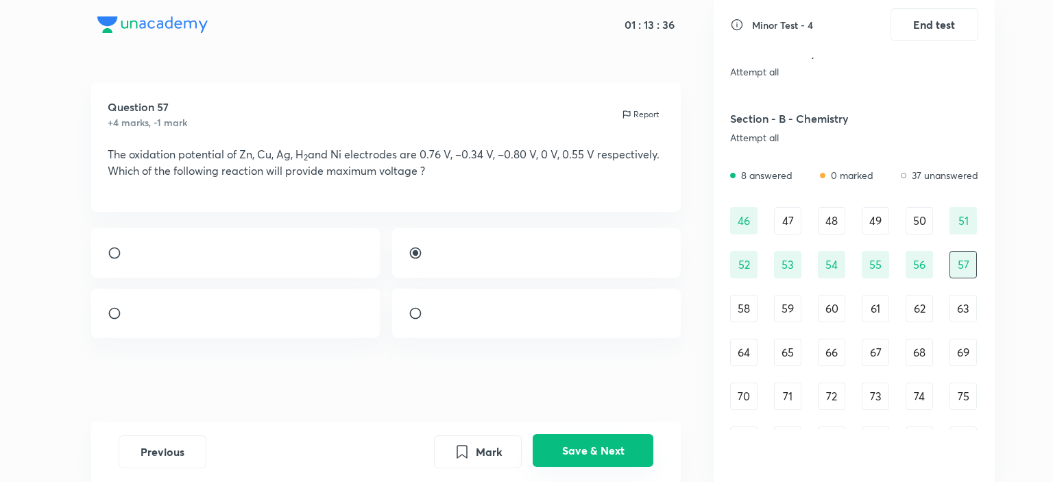
click at [639, 448] on button "Save & Next" at bounding box center [593, 450] width 121 height 33
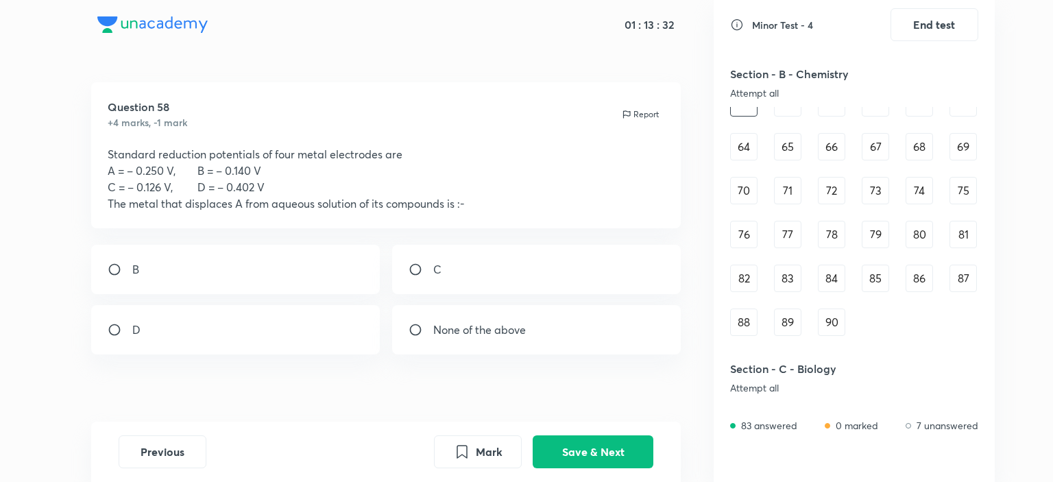
scroll to position [480, 0]
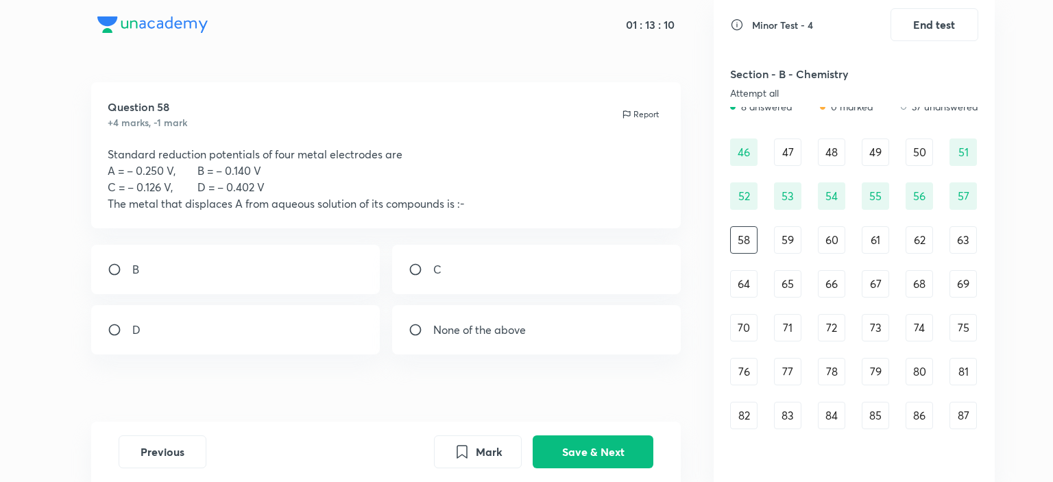
click at [158, 313] on div "D" at bounding box center [235, 329] width 289 height 49
radio input "true"
click at [623, 460] on button "Save & Next" at bounding box center [593, 450] width 121 height 33
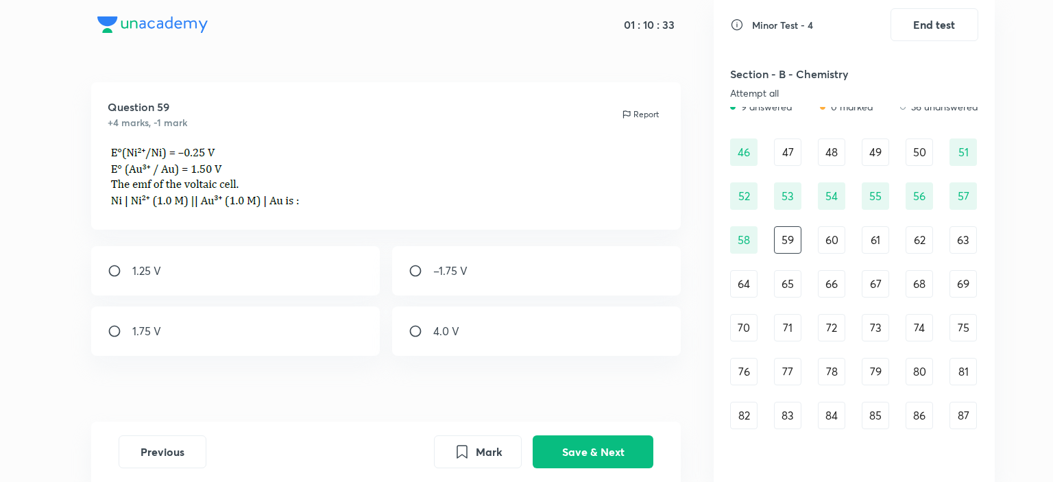
click at [840, 232] on div "60" at bounding box center [831, 239] width 27 height 27
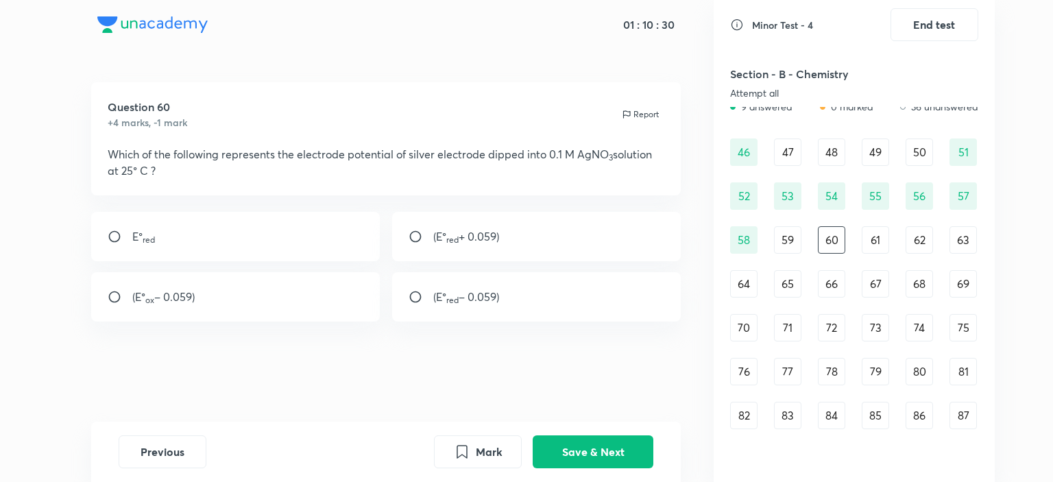
drag, startPoint x: 258, startPoint y: 156, endPoint x: 502, endPoint y: 161, distance: 243.4
click at [489, 156] on p "Which of the following represents the electrode potential of silver electrode d…" at bounding box center [386, 162] width 557 height 33
click at [866, 240] on div "61" at bounding box center [875, 239] width 27 height 27
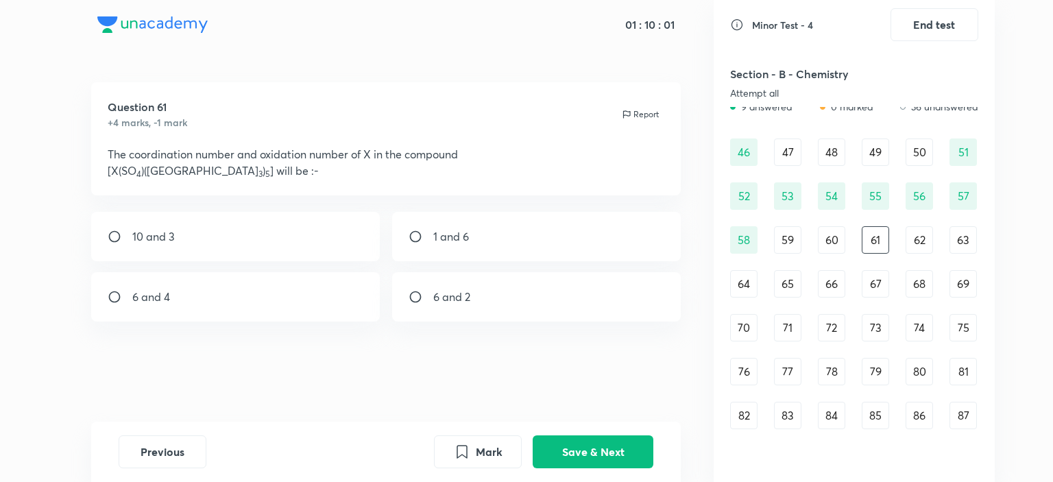
drag, startPoint x: 124, startPoint y: 168, endPoint x: 167, endPoint y: 169, distance: 43.2
click at [167, 169] on p "[X(SO 4 )(NH 3 ) 5 ] will be :-" at bounding box center [386, 170] width 557 height 16
click at [181, 295] on div "6 and 4" at bounding box center [235, 296] width 289 height 49
radio input "true"
click at [555, 432] on div "Previous Mark Save & Next" at bounding box center [386, 452] width 590 height 60
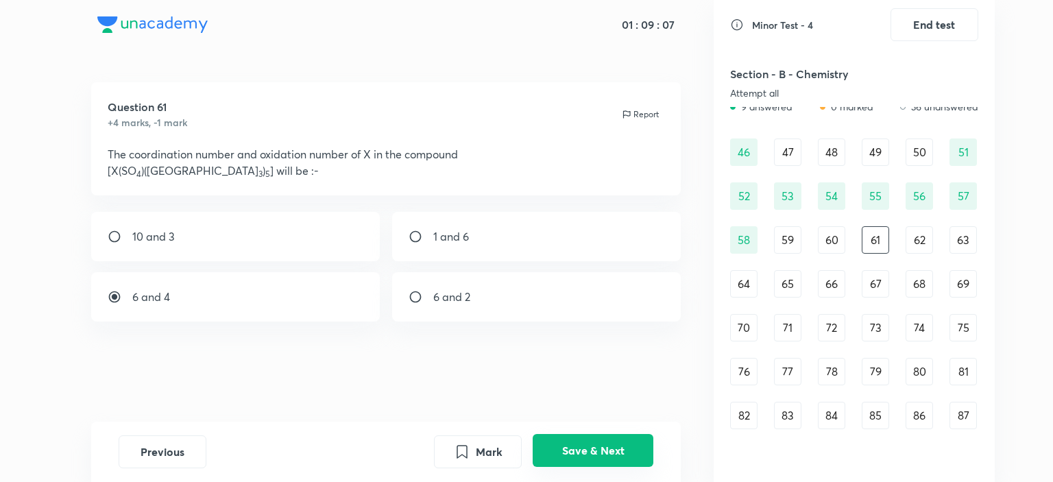
click at [573, 437] on button "Save & Next" at bounding box center [593, 450] width 121 height 33
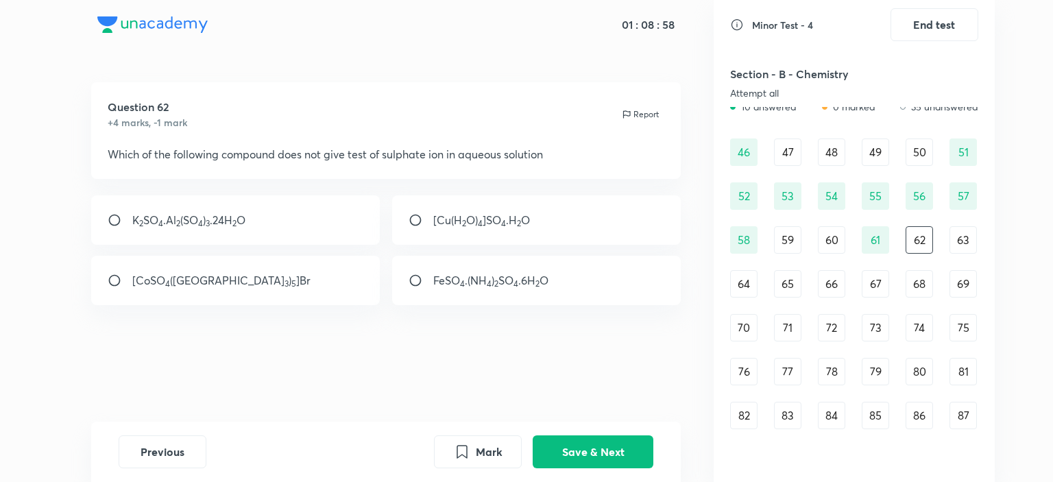
click at [189, 281] on p "[CoSO 4 (NH 3 ) 5 ]Br" at bounding box center [221, 280] width 178 height 16
radio input "true"
click at [594, 443] on button "Save & Next" at bounding box center [593, 450] width 121 height 33
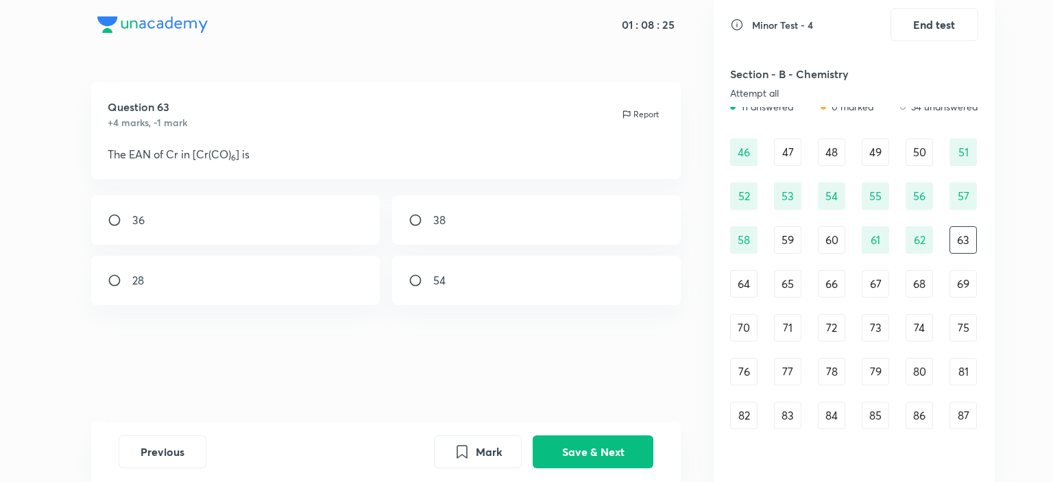
click at [735, 292] on div "64" at bounding box center [743, 283] width 27 height 27
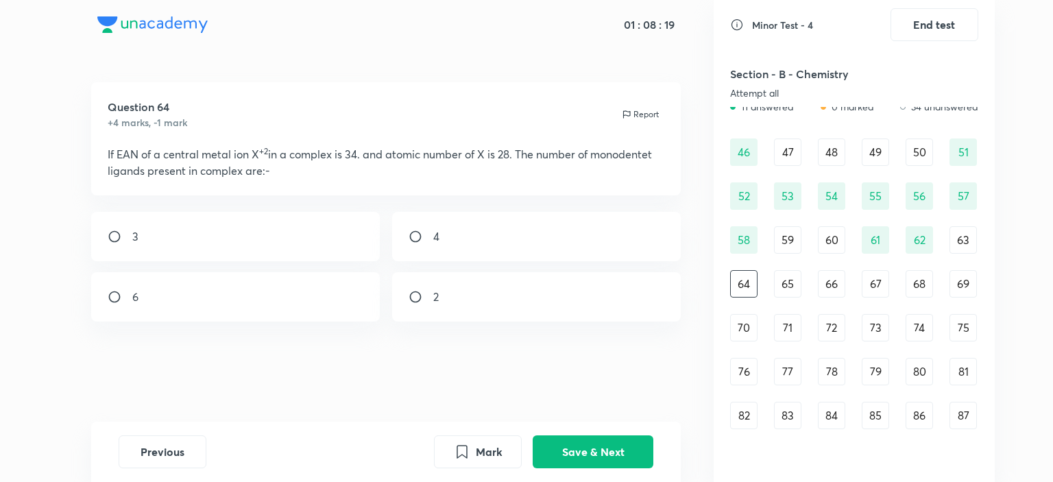
click at [786, 279] on div "65" at bounding box center [787, 283] width 27 height 27
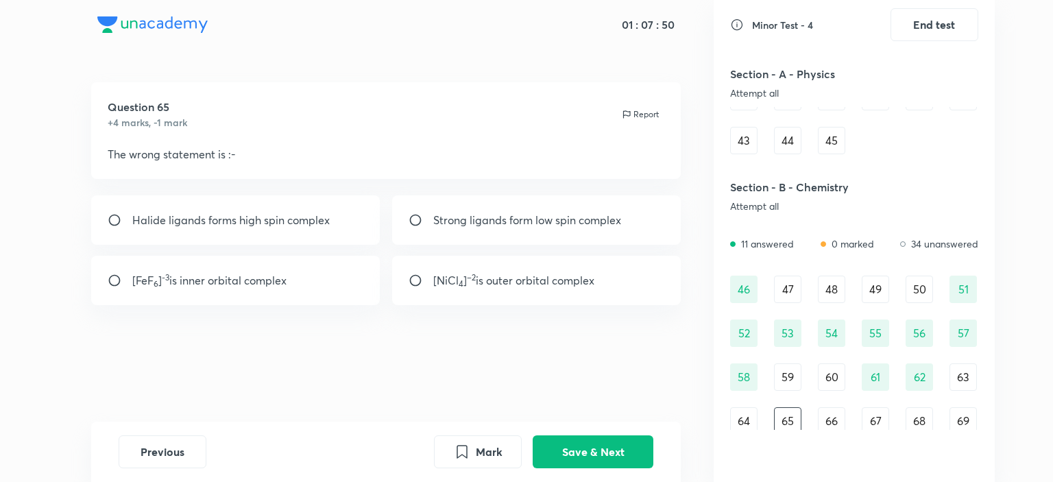
scroll to position [411, 0]
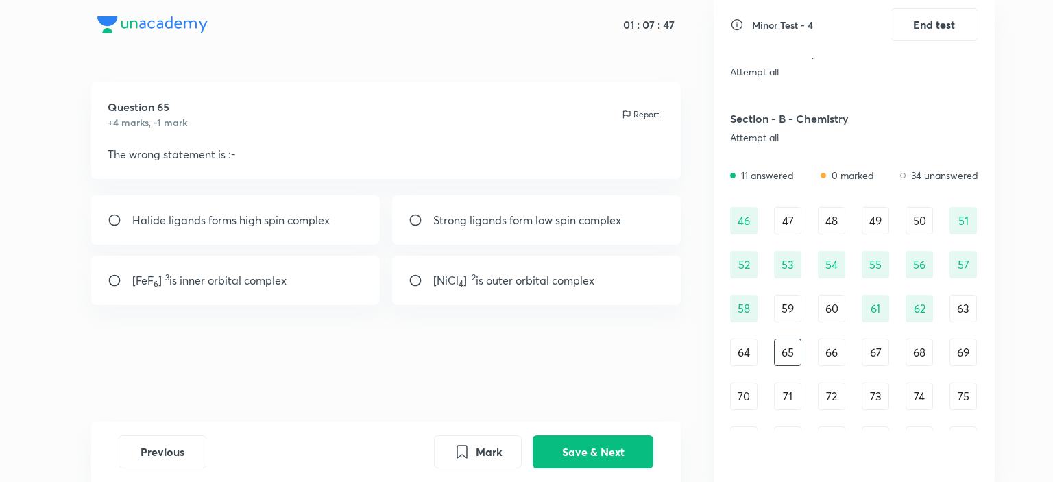
click at [824, 356] on div "66" at bounding box center [831, 352] width 27 height 27
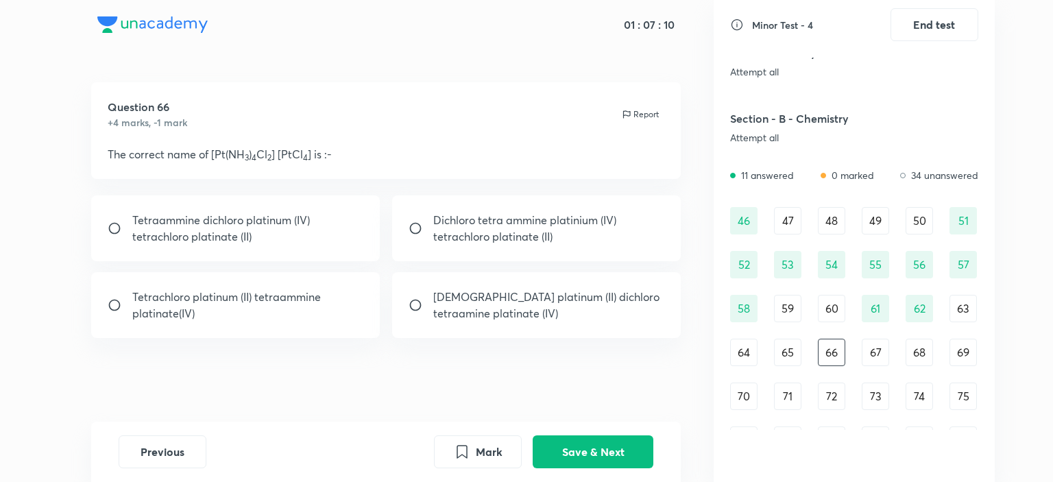
click at [463, 313] on p "[DEMOGRAPHIC_DATA] platinum (II) dichloro tetraamine platinate (IV)" at bounding box center [549, 305] width 232 height 33
radio input "true"
click at [475, 252] on div "Dichloro tetra ammine platinium (IV) tetrachloro platinate (II)" at bounding box center [536, 228] width 289 height 66
radio input "true"
radio input "false"
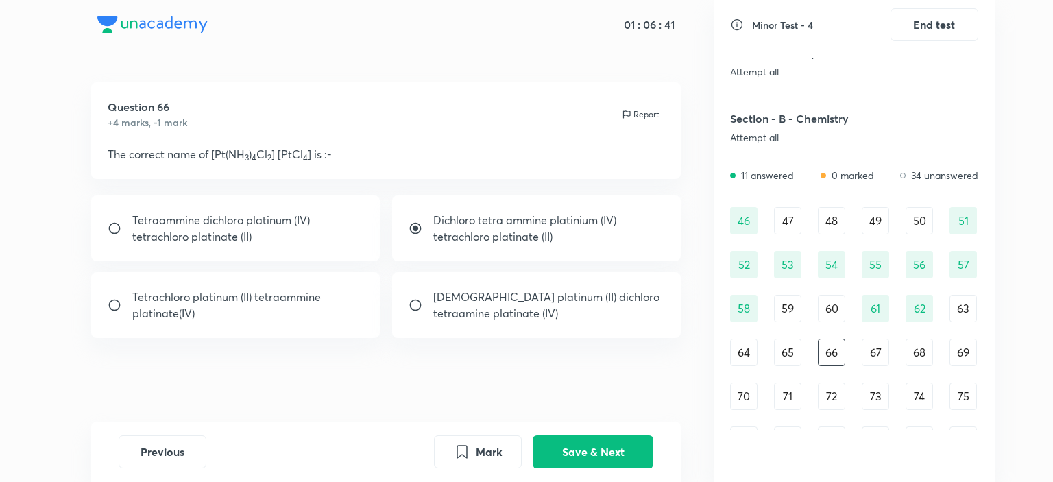
drag, startPoint x: 564, startPoint y: 449, endPoint x: 538, endPoint y: 403, distance: 52.8
click at [538, 403] on div "01 : 06 : 41 Question 66 +4 marks, -1 mark Report The correct name of [Pt(NH 3 …" at bounding box center [385, 241] width 655 height 482
click at [313, 302] on p "Tetrachloro platinum (II) tetraammine platinate(IV)" at bounding box center [248, 305] width 232 height 33
radio input "false"
radio input "true"
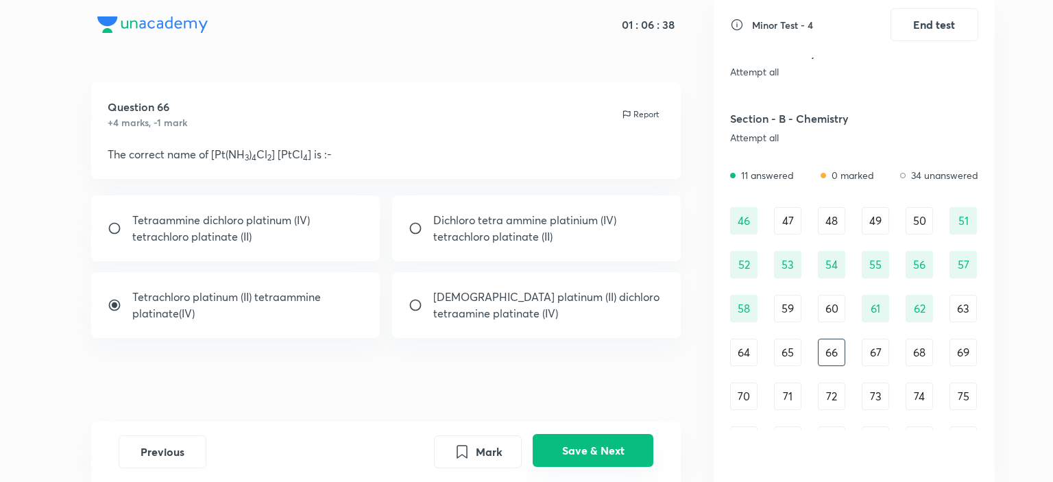
click at [624, 452] on button "Save & Next" at bounding box center [593, 450] width 121 height 33
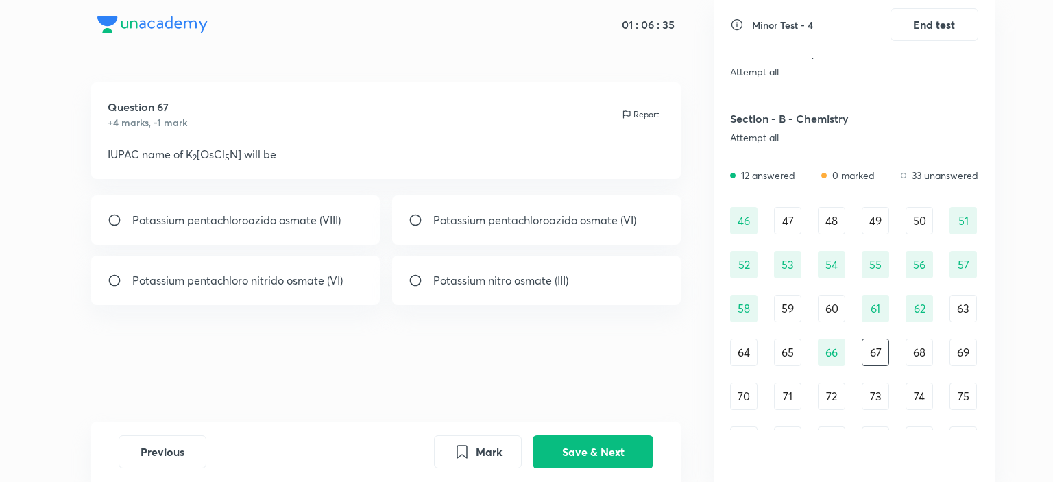
click at [844, 347] on div "66" at bounding box center [831, 352] width 27 height 27
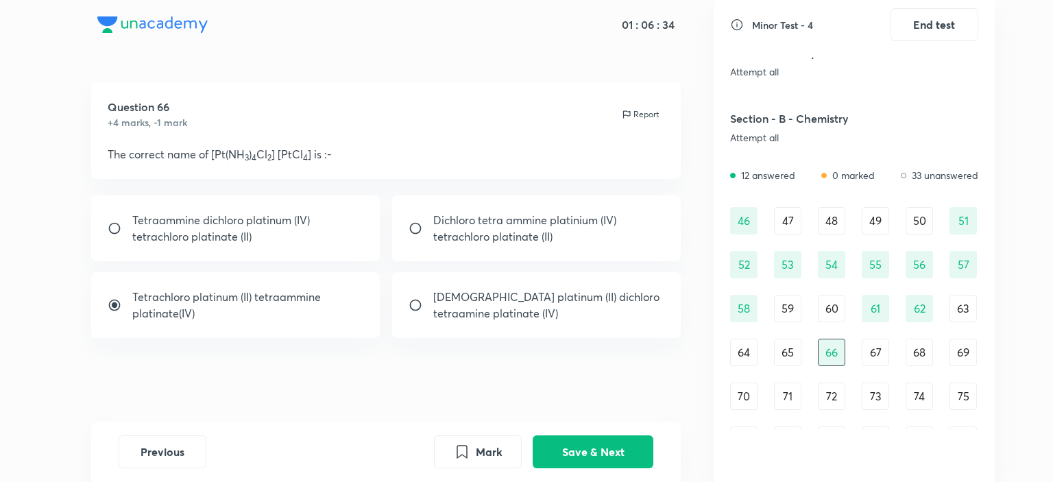
click at [199, 292] on p "Tetrachloro platinum (II) tetraammine platinate(IV)" at bounding box center [248, 305] width 232 height 33
radio input "false"
click at [595, 448] on button "Save & Next" at bounding box center [593, 450] width 121 height 33
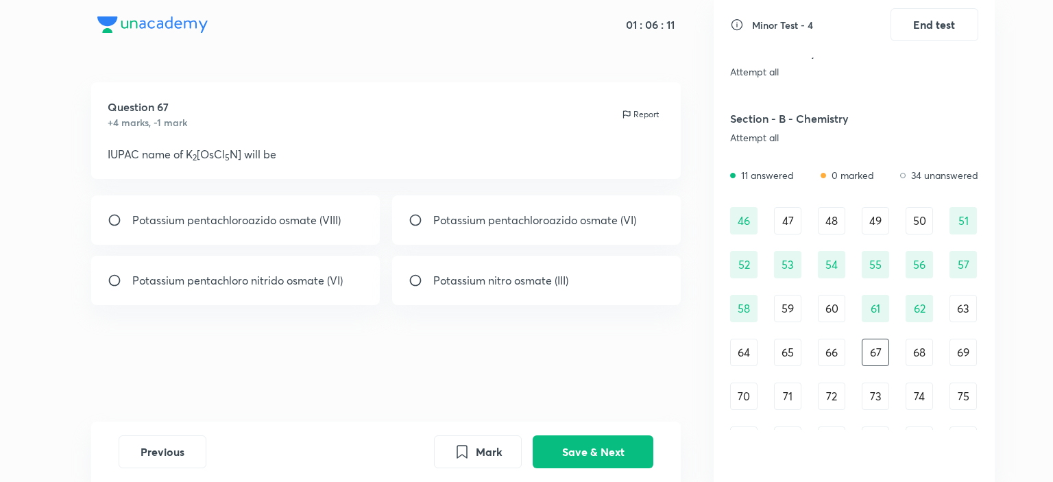
click at [916, 361] on div "68" at bounding box center [918, 352] width 27 height 27
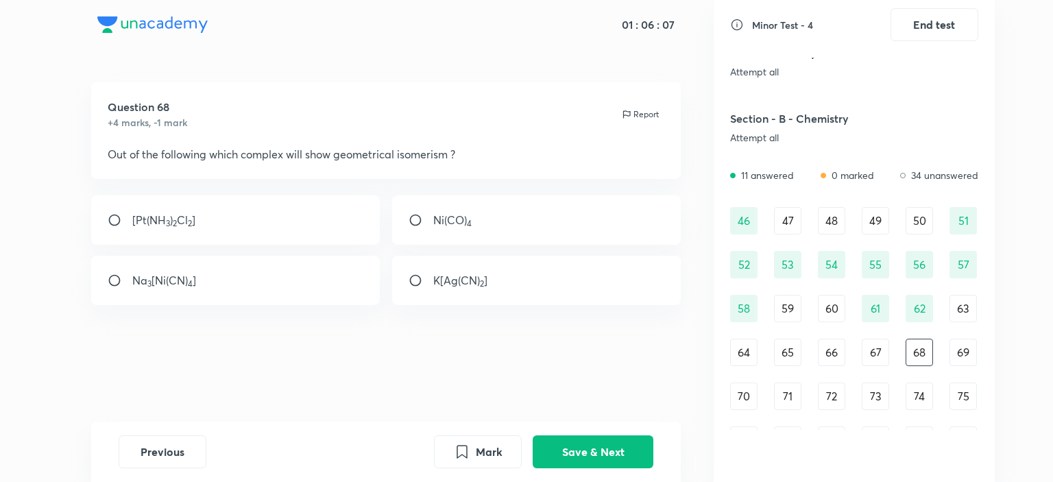
scroll to position [548, 0]
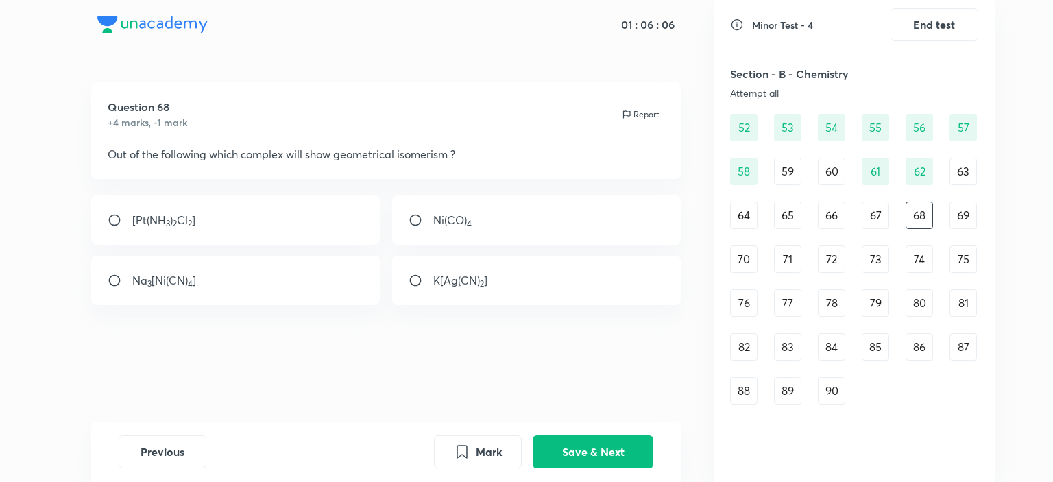
click at [957, 214] on div "69" at bounding box center [962, 215] width 27 height 27
click at [743, 264] on div "70" at bounding box center [743, 258] width 27 height 27
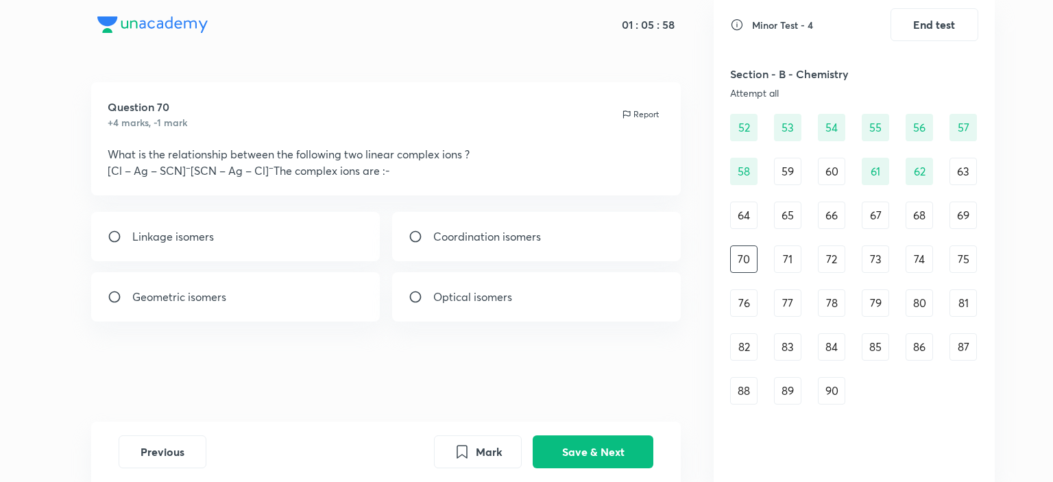
click at [794, 265] on div "71" at bounding box center [787, 258] width 27 height 27
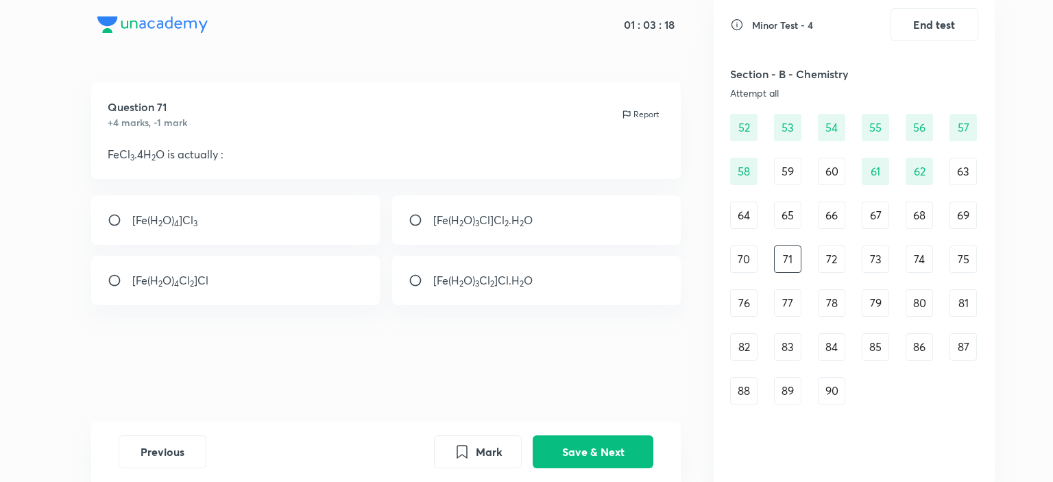
click at [828, 263] on div "72" at bounding box center [831, 258] width 27 height 27
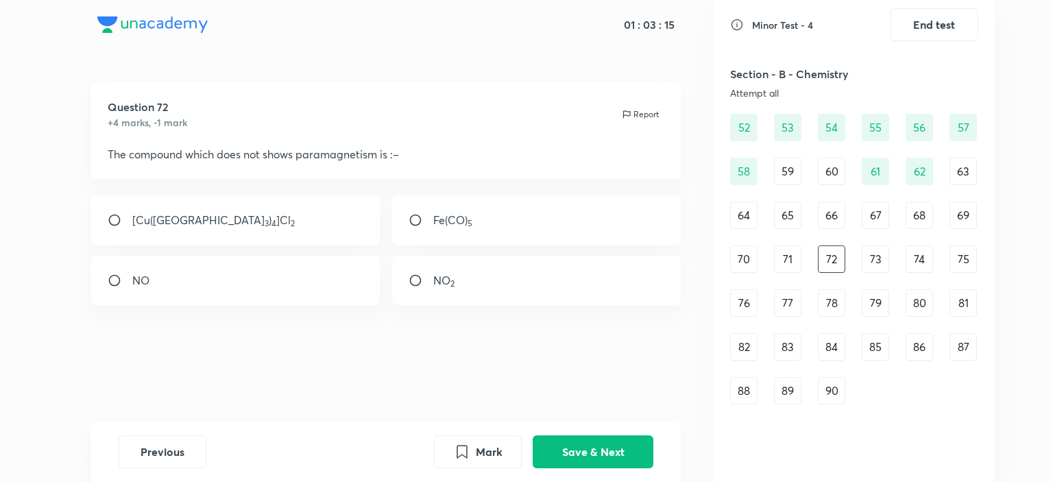
click at [886, 257] on div "73" at bounding box center [875, 258] width 27 height 27
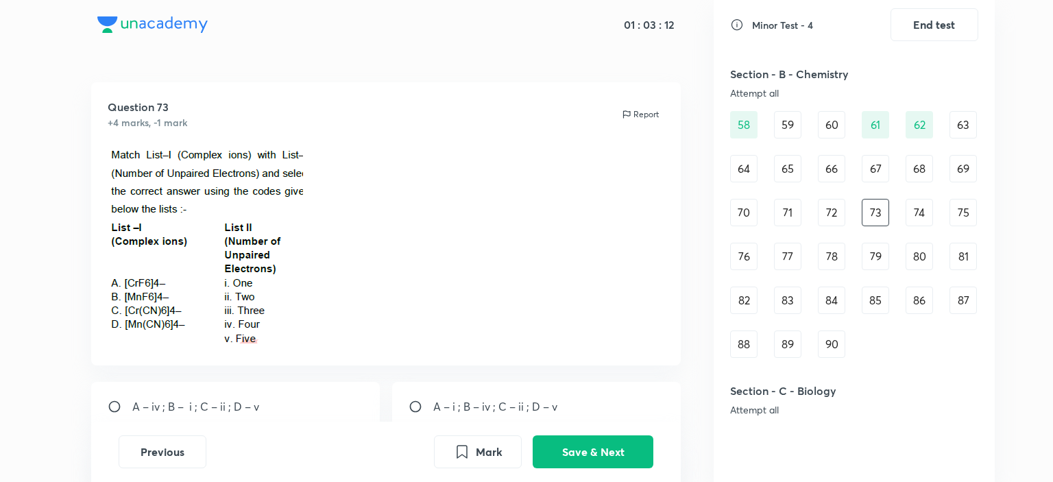
scroll to position [685, 0]
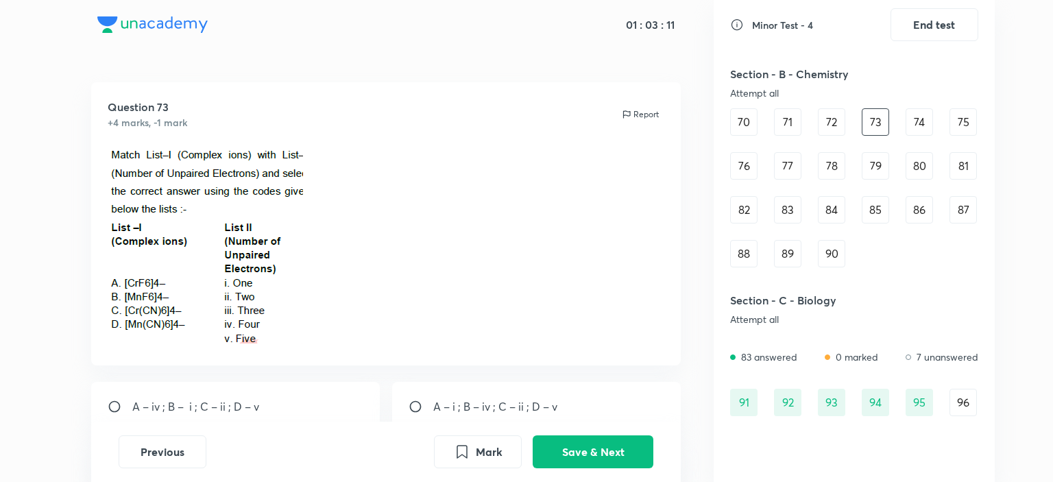
click at [914, 133] on div "74" at bounding box center [918, 121] width 27 height 27
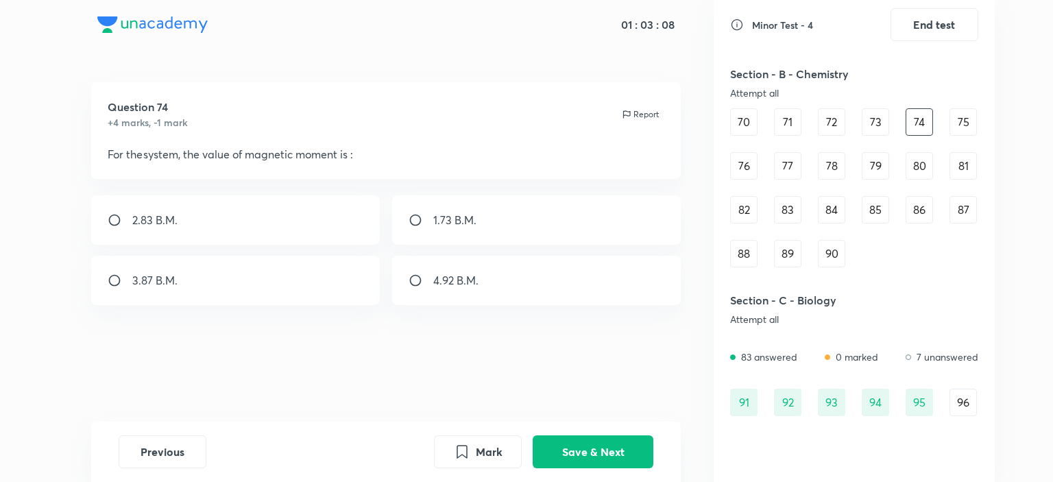
click at [964, 123] on div "75" at bounding box center [962, 121] width 27 height 27
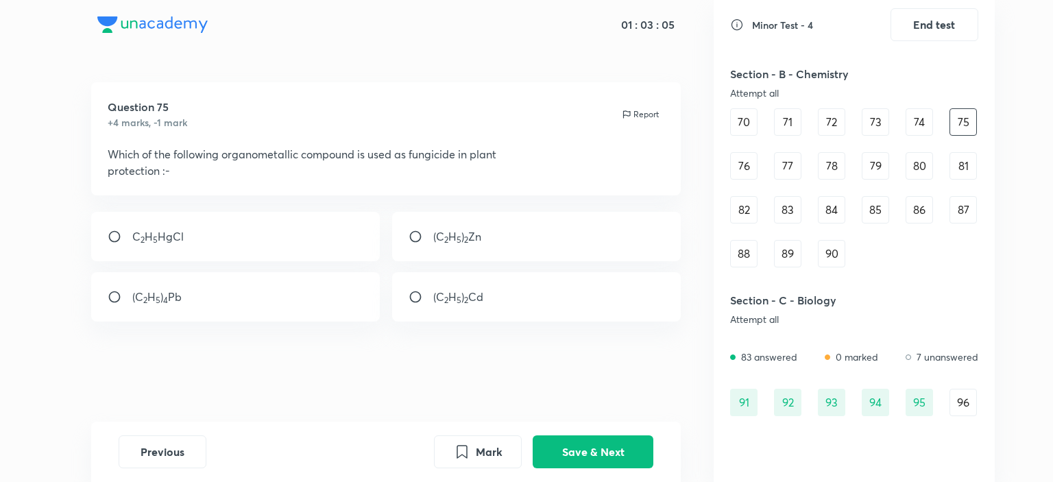
click at [730, 172] on div "76" at bounding box center [743, 165] width 27 height 27
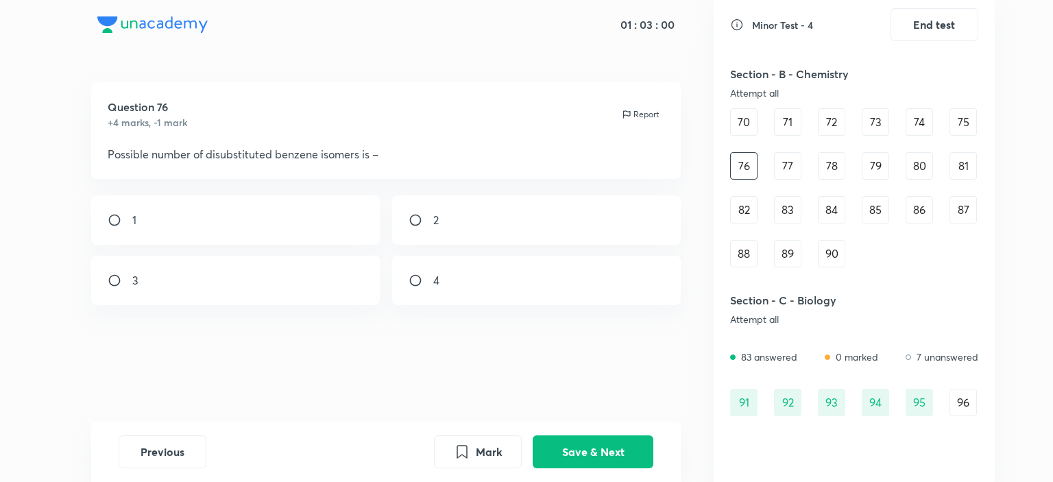
drag, startPoint x: 167, startPoint y: 153, endPoint x: 367, endPoint y: 147, distance: 200.9
click at [321, 150] on p "Possible number of disubstituted benzene isomers is –" at bounding box center [386, 154] width 557 height 16
click at [786, 169] on div "77" at bounding box center [787, 165] width 27 height 27
click at [840, 171] on div "78" at bounding box center [831, 165] width 27 height 27
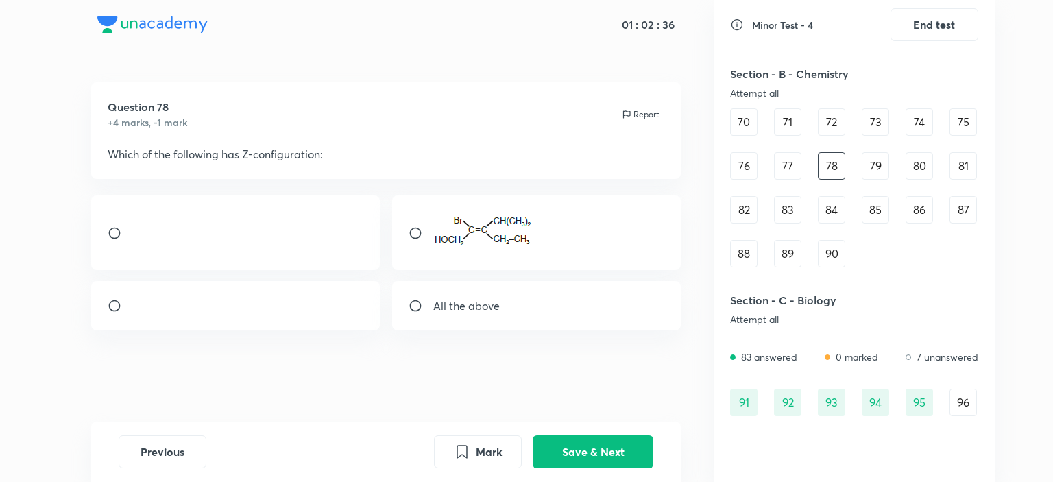
click at [873, 172] on div "79" at bounding box center [875, 165] width 27 height 27
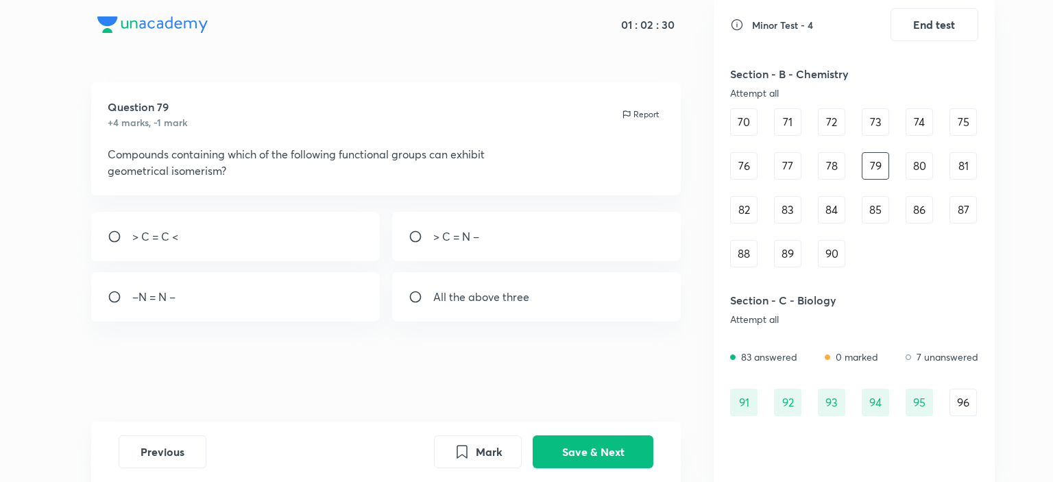
click at [916, 173] on div "80" at bounding box center [918, 165] width 27 height 27
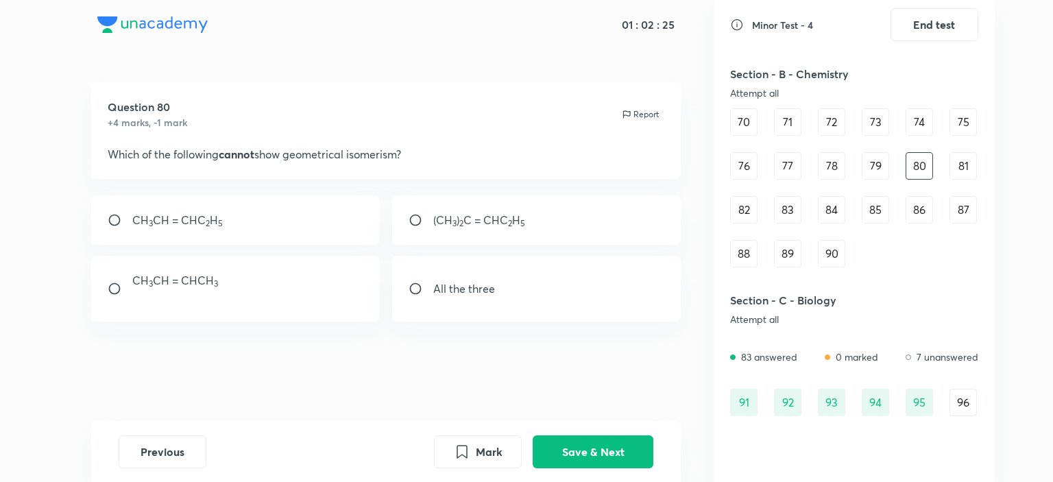
click at [956, 162] on div "81" at bounding box center [962, 165] width 27 height 27
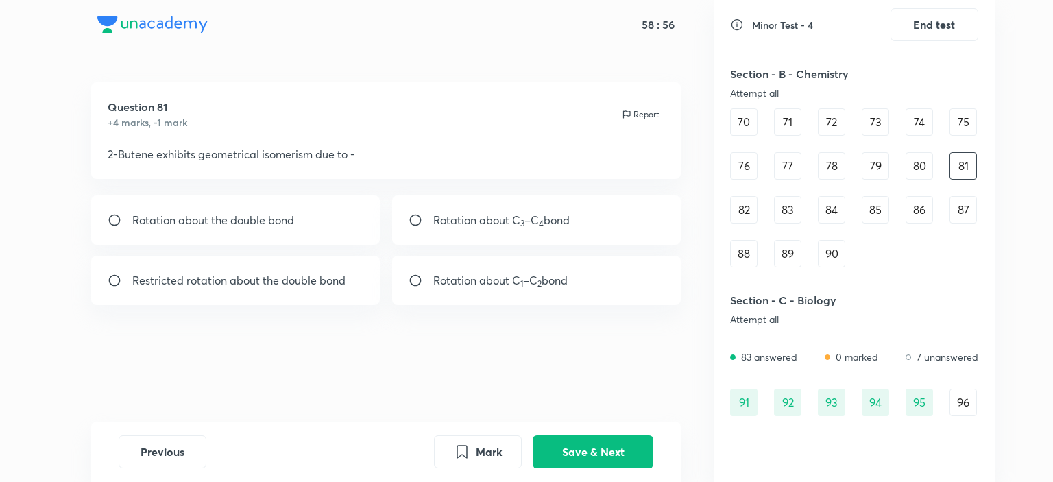
drag, startPoint x: 722, startPoint y: 228, endPoint x: 737, endPoint y: 215, distance: 19.4
click at [735, 216] on div "[MEDICAL_DATA] - 4 End test Section - A - Physics Attempt all 0 answered 0 mark…" at bounding box center [854, 241] width 281 height 482
click at [738, 214] on div "82" at bounding box center [743, 209] width 27 height 27
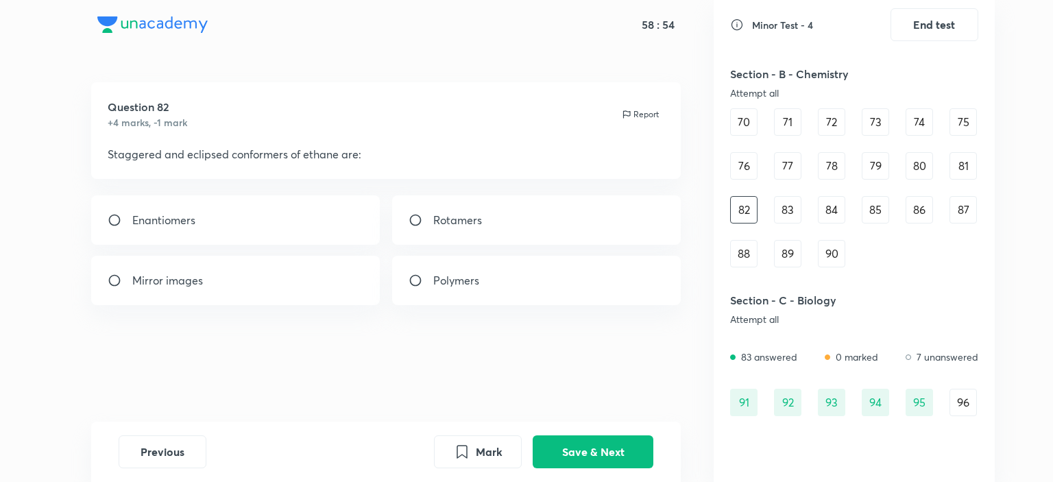
click at [794, 205] on div "83" at bounding box center [787, 209] width 27 height 27
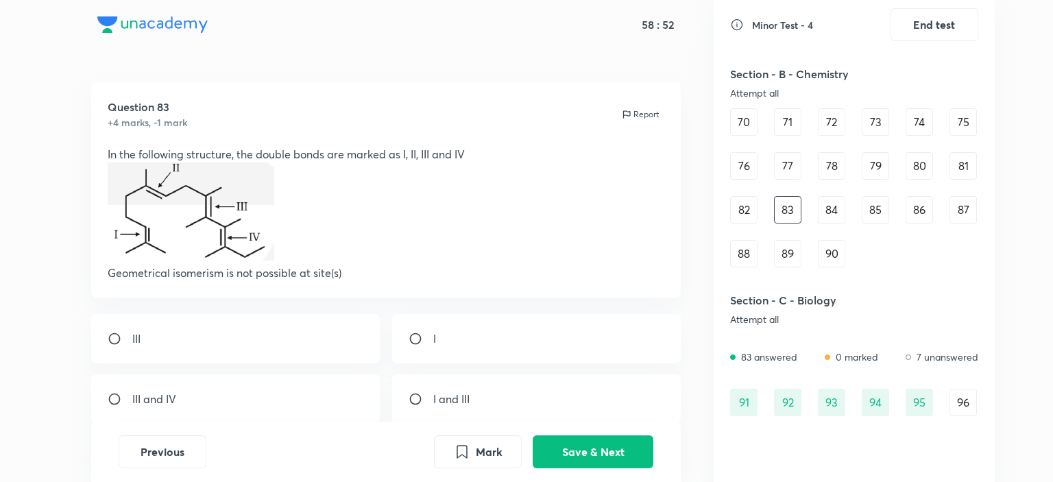
click at [832, 205] on div "84" at bounding box center [831, 209] width 27 height 27
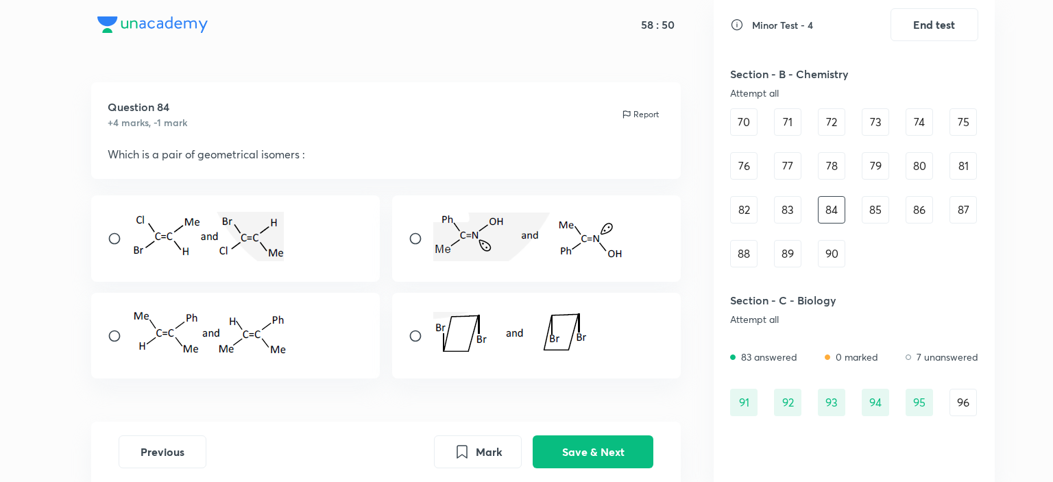
click at [881, 207] on div "85" at bounding box center [875, 209] width 27 height 27
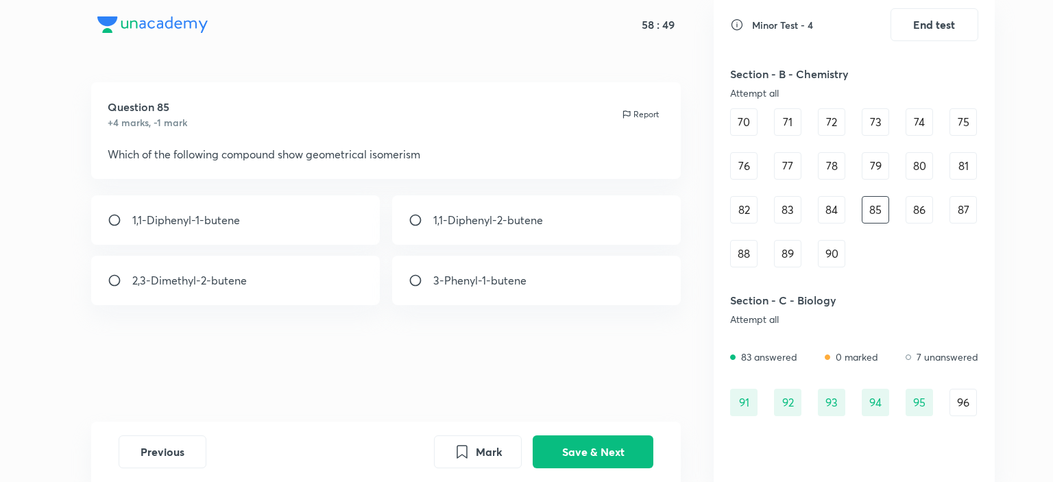
click at [918, 199] on div "86" at bounding box center [918, 209] width 27 height 27
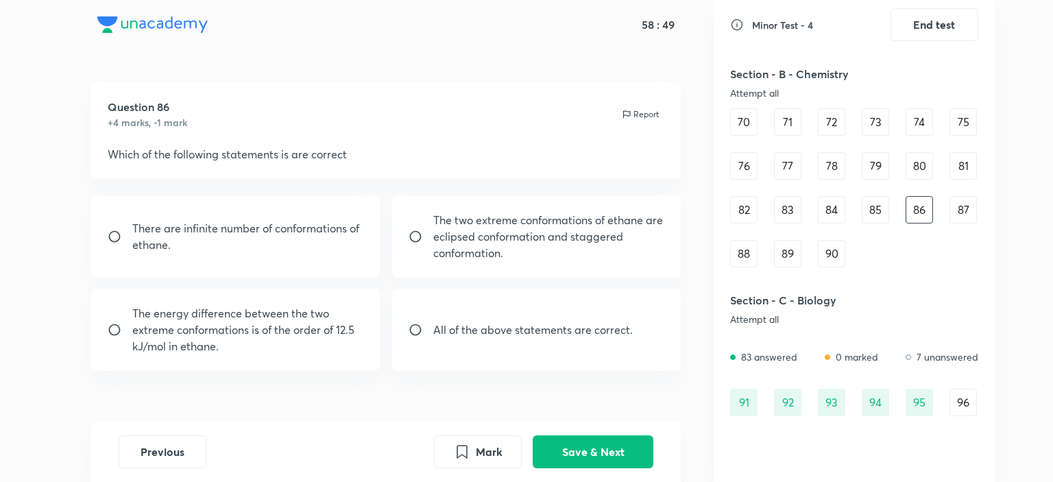
drag, startPoint x: 968, startPoint y: 219, endPoint x: 809, endPoint y: 254, distance: 163.0
click at [967, 219] on div "87" at bounding box center [962, 209] width 27 height 27
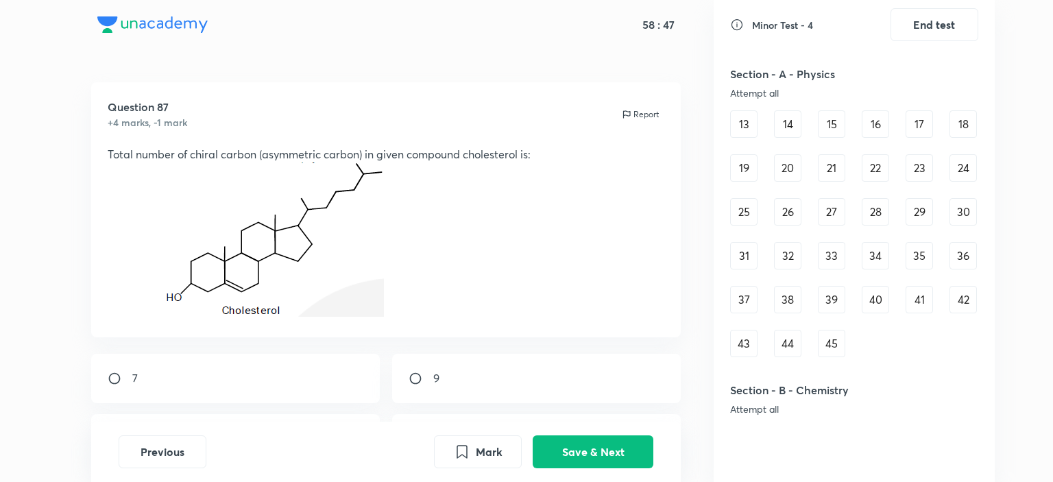
scroll to position [0, 0]
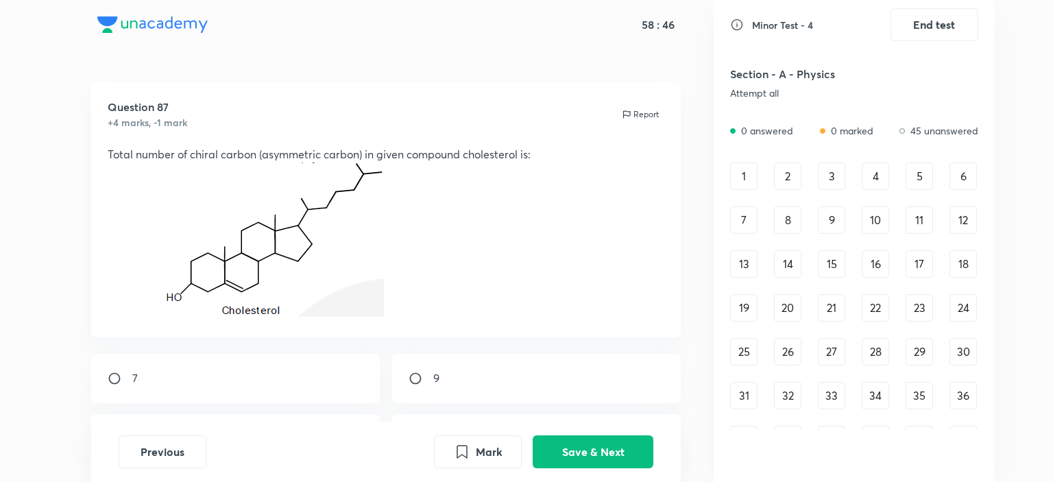
click at [746, 180] on div "1" at bounding box center [743, 175] width 27 height 27
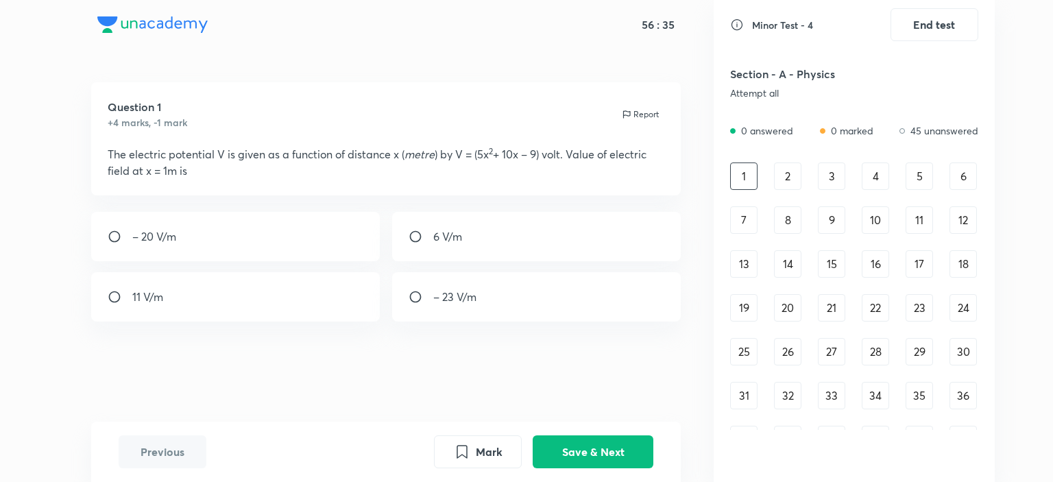
click at [787, 172] on div "2" at bounding box center [787, 175] width 27 height 27
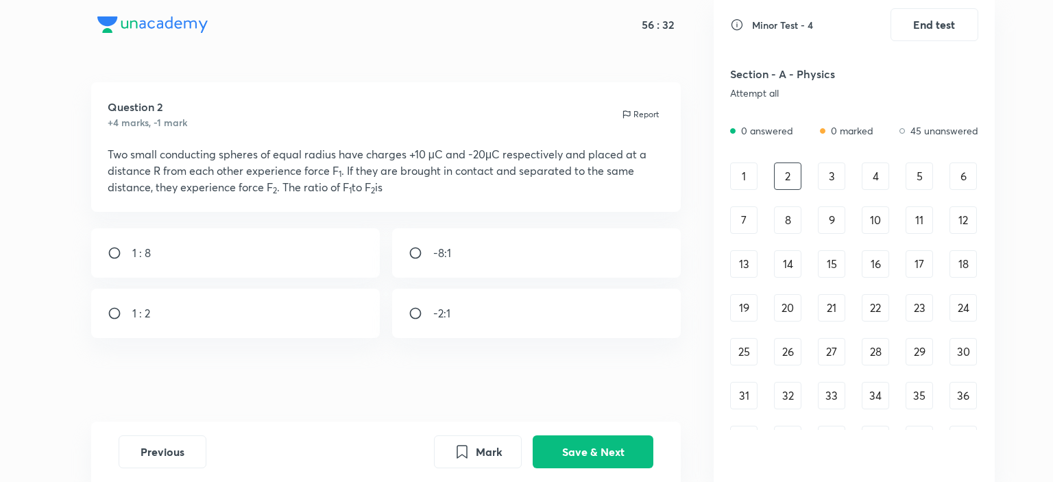
drag, startPoint x: 135, startPoint y: 156, endPoint x: 405, endPoint y: 153, distance: 270.1
click at [405, 153] on p "Two small conducting spheres of equal radius have charges +10 μC and -20μC resp…" at bounding box center [386, 170] width 557 height 49
click at [834, 173] on div "3" at bounding box center [831, 175] width 27 height 27
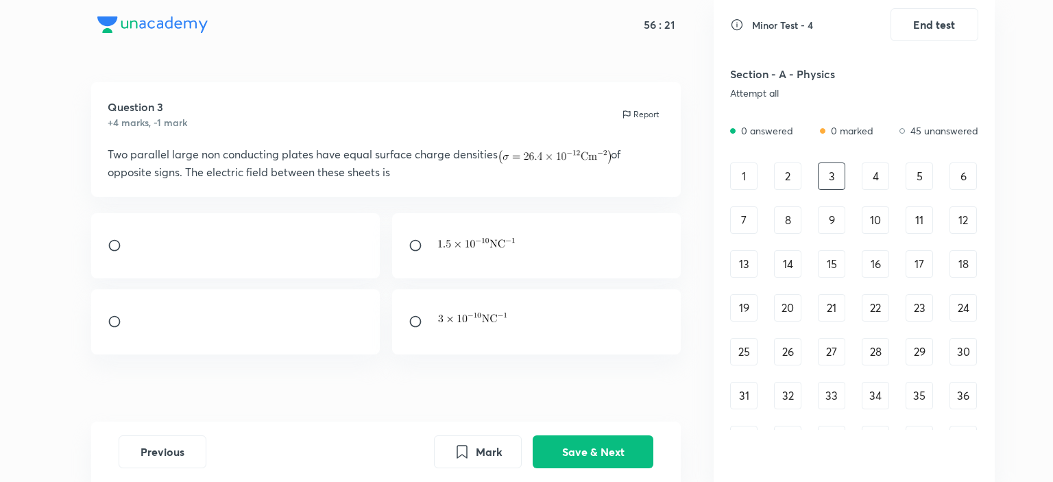
click at [876, 180] on div "4" at bounding box center [875, 175] width 27 height 27
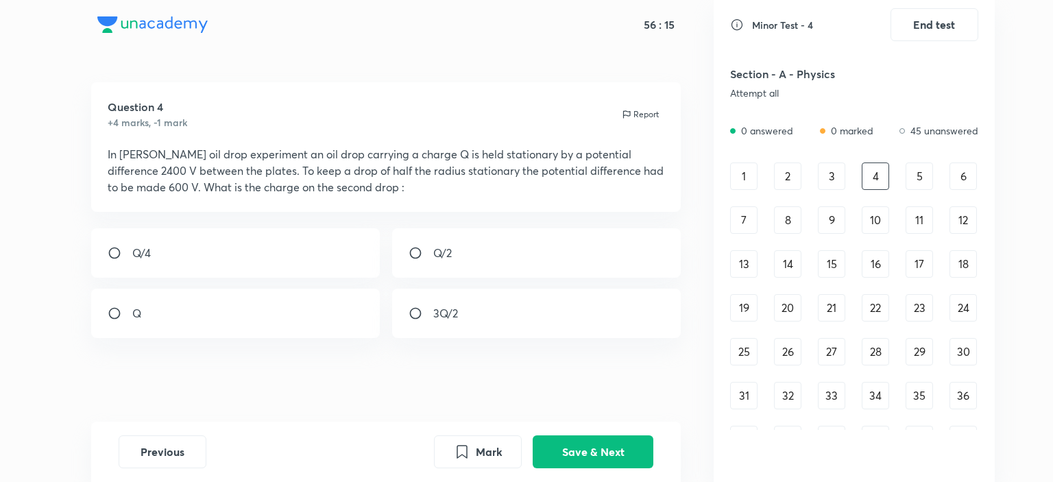
click at [932, 183] on div "5" at bounding box center [918, 175] width 27 height 27
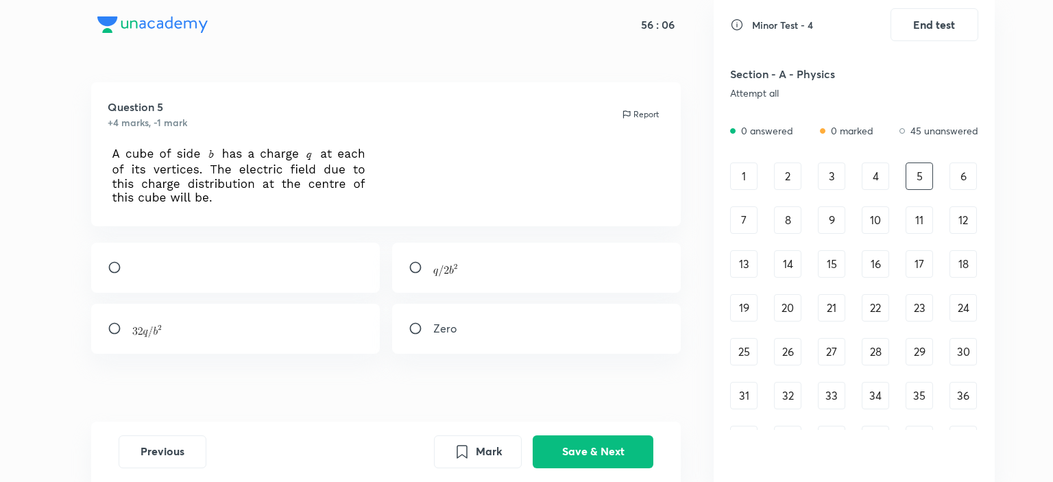
click at [439, 334] on p "Zero" at bounding box center [444, 328] width 23 height 16
radio input "true"
click at [595, 444] on button "Save & Next" at bounding box center [593, 450] width 121 height 33
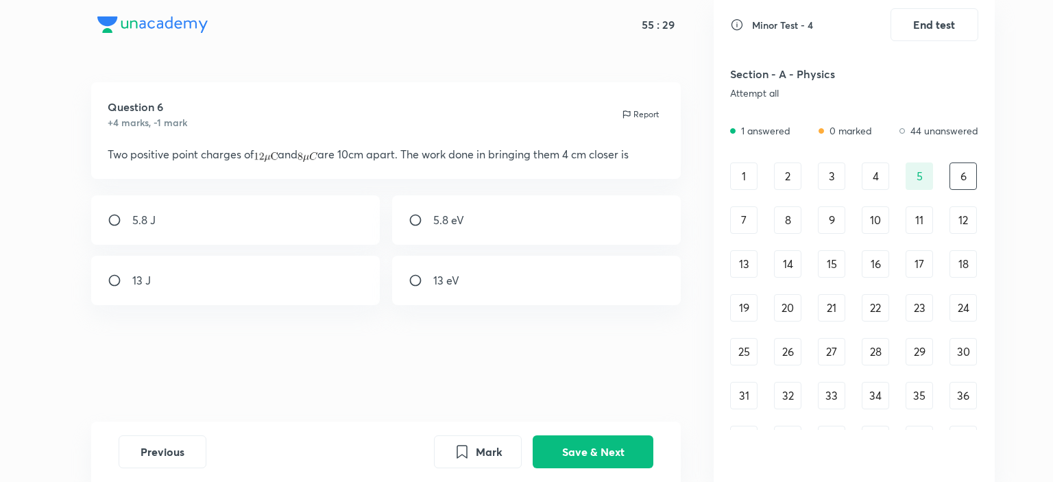
drag, startPoint x: 132, startPoint y: 164, endPoint x: 414, endPoint y: 156, distance: 282.5
click at [414, 156] on div "Question 6 +4 marks, -1 mark Report Two positive point charges of and are 10cm …" at bounding box center [386, 130] width 590 height 97
drag, startPoint x: 470, startPoint y: 141, endPoint x: 579, endPoint y: 145, distance: 109.0
click at [579, 140] on div "Question 6 +4 marks, -1 mark Report Two positive point charges of and are 10cm …" at bounding box center [386, 130] width 590 height 97
click at [754, 217] on div "7" at bounding box center [743, 219] width 27 height 27
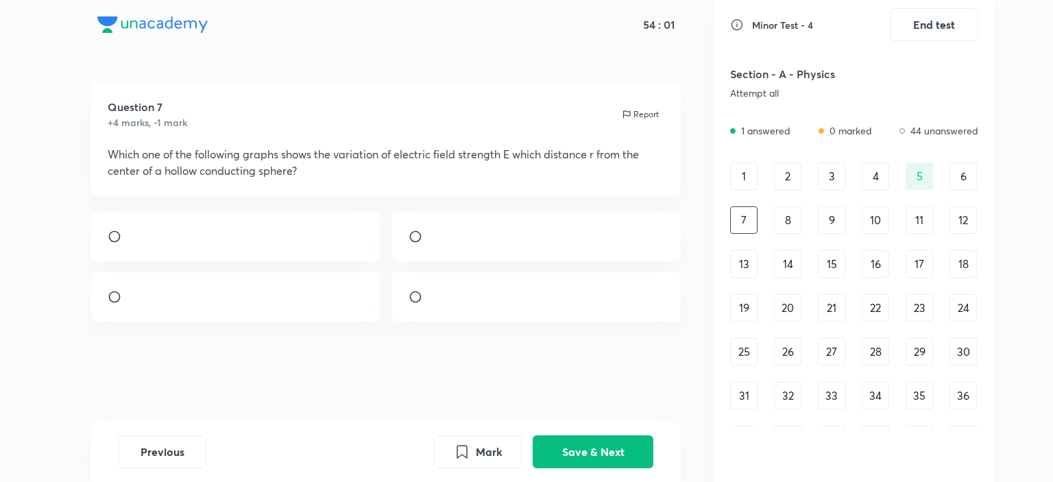
scroll to position [69, 0]
click at [434, 300] on img at bounding box center [433, 300] width 1 height 1
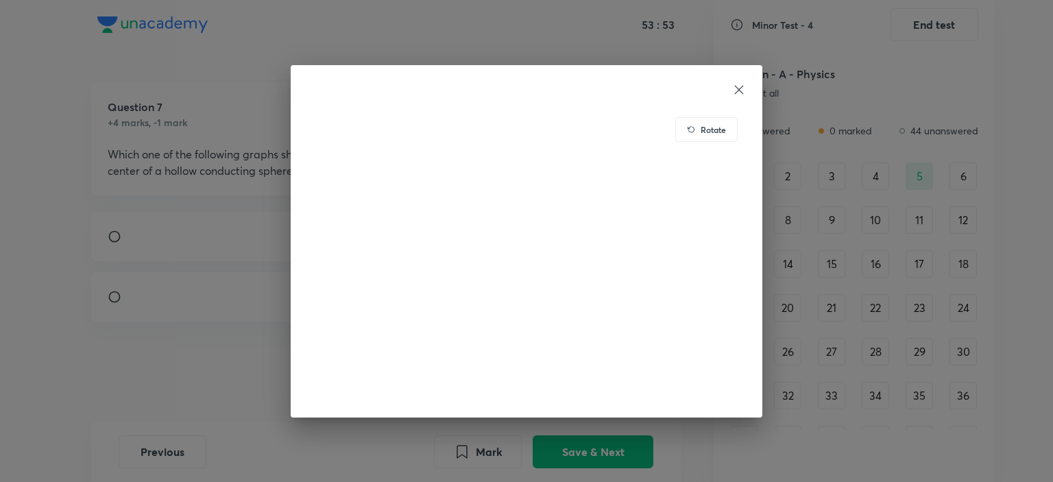
drag, startPoint x: 558, startPoint y: 434, endPoint x: 461, endPoint y: 368, distance: 116.9
click at [557, 434] on div "Rotate" at bounding box center [526, 241] width 1053 height 482
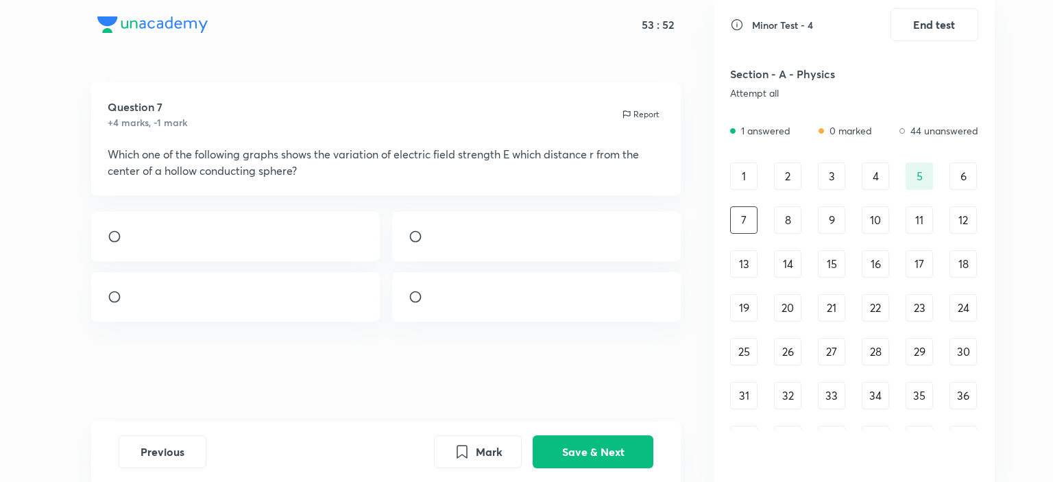
click at [417, 304] on input "radio" at bounding box center [421, 297] width 25 height 14
radio input "true"
click at [591, 453] on button "Save & Next" at bounding box center [593, 450] width 121 height 33
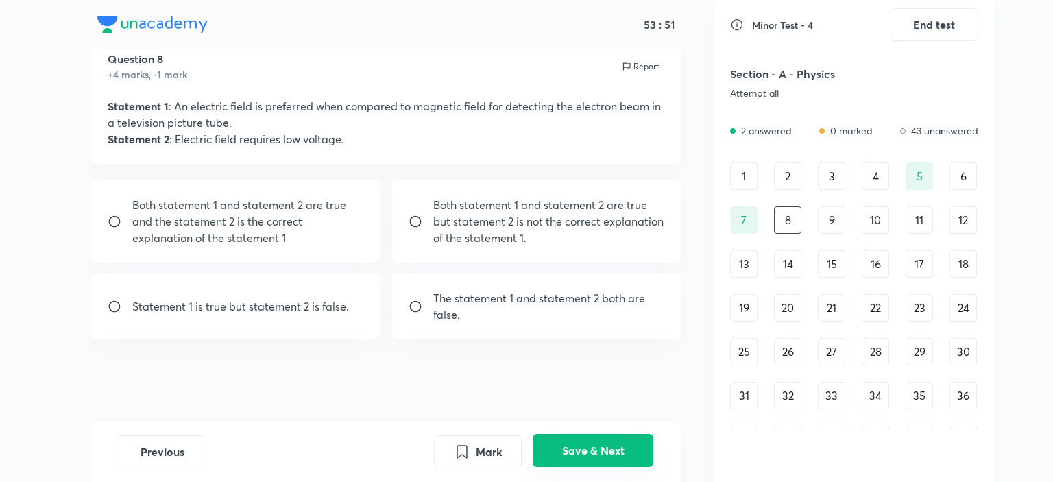
scroll to position [47, 0]
click at [592, 449] on button "Save & Next" at bounding box center [593, 450] width 121 height 33
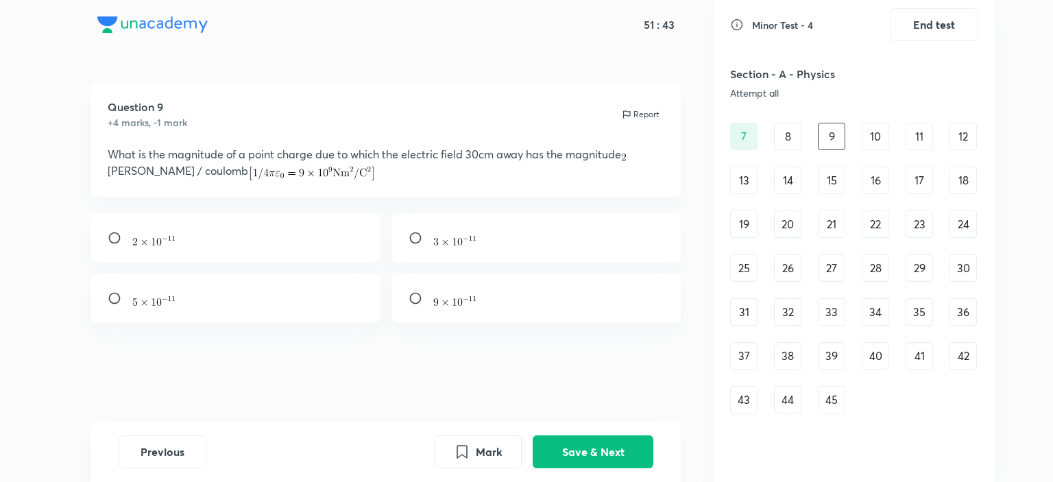
scroll to position [69, 0]
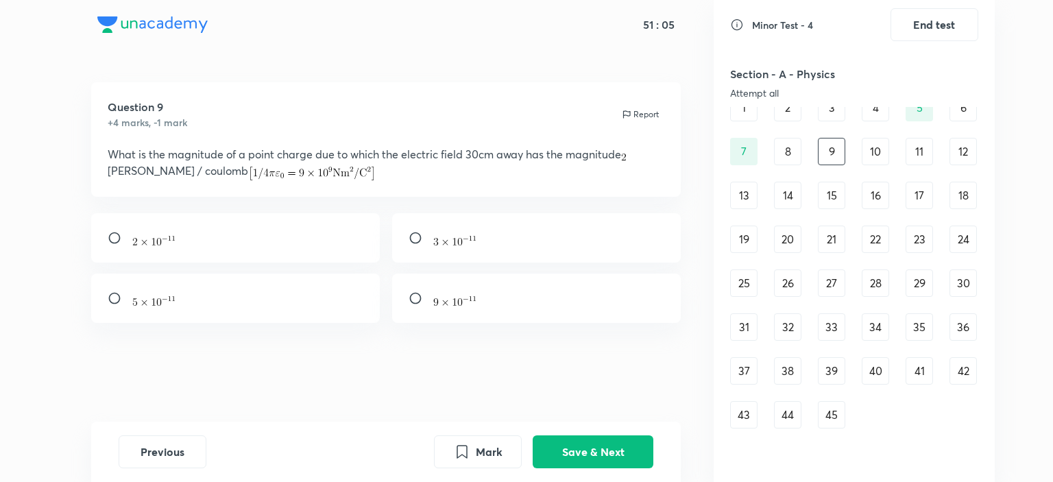
click at [866, 158] on div "10" at bounding box center [875, 151] width 27 height 27
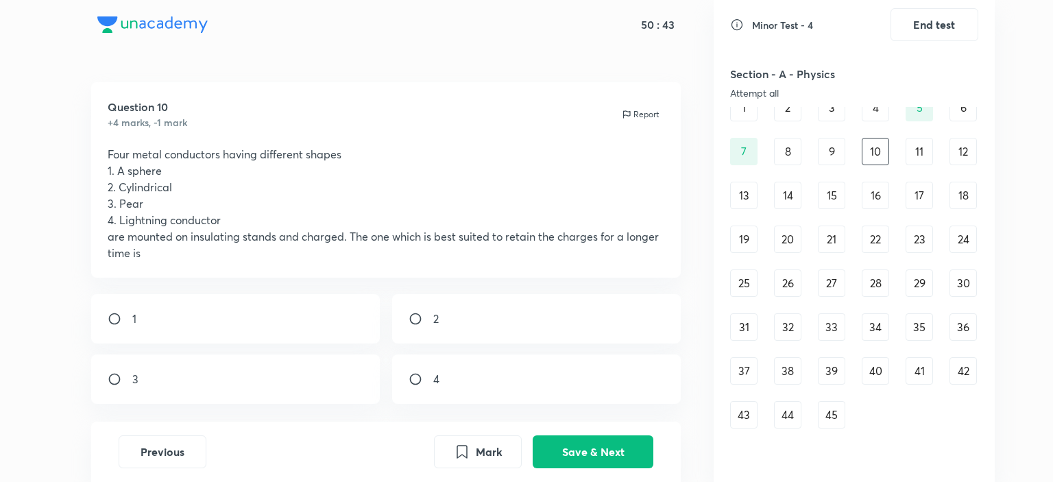
click at [921, 149] on div "11" at bounding box center [918, 151] width 27 height 27
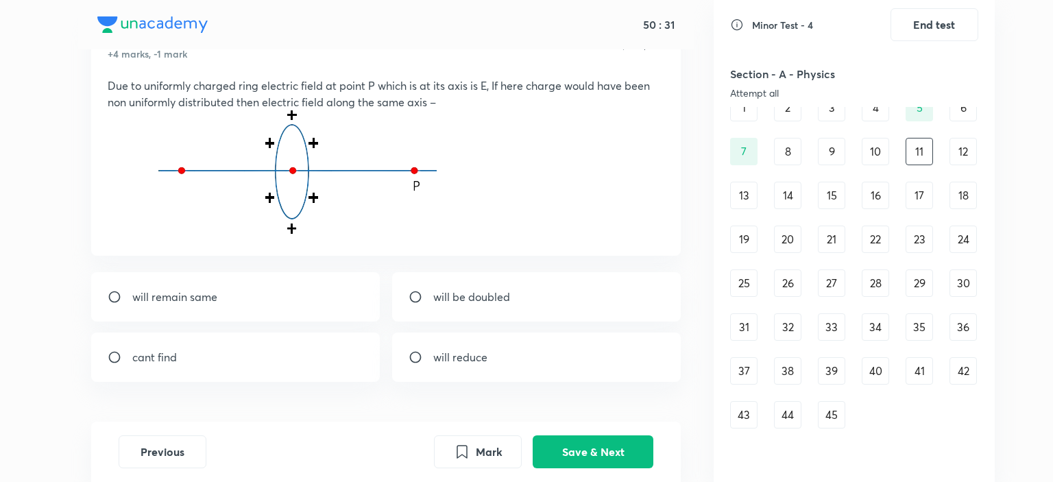
click at [957, 160] on div "12" at bounding box center [962, 151] width 27 height 27
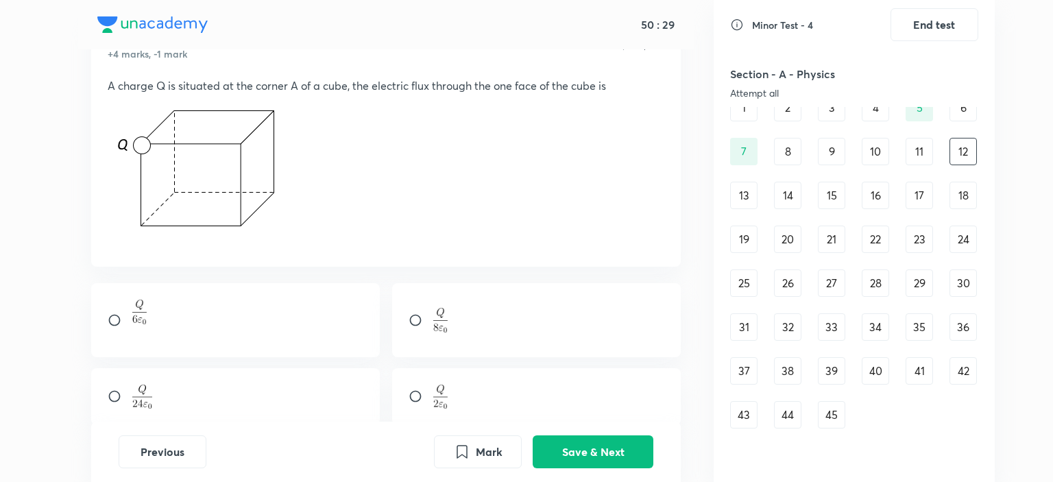
click at [745, 200] on div "13" at bounding box center [743, 195] width 27 height 27
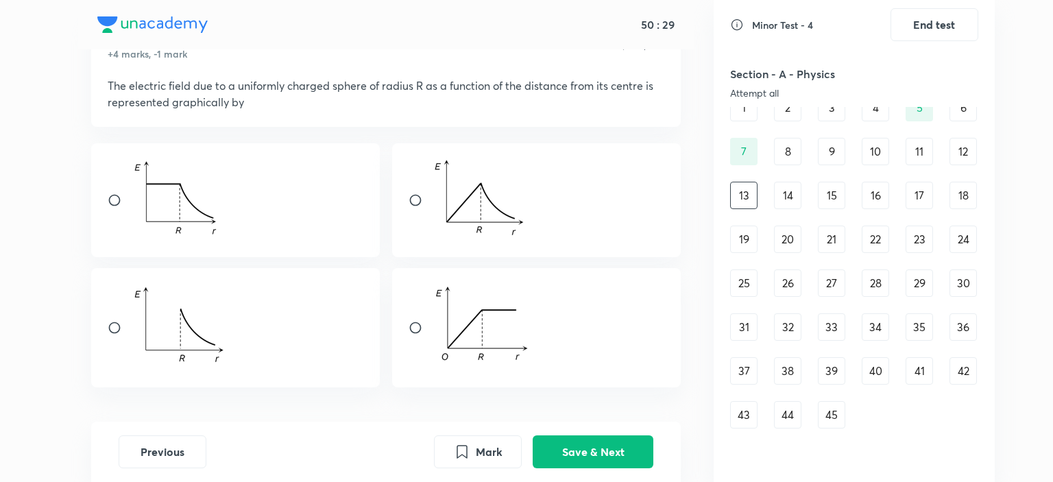
scroll to position [0, 0]
